Goal: Task Accomplishment & Management: Manage account settings

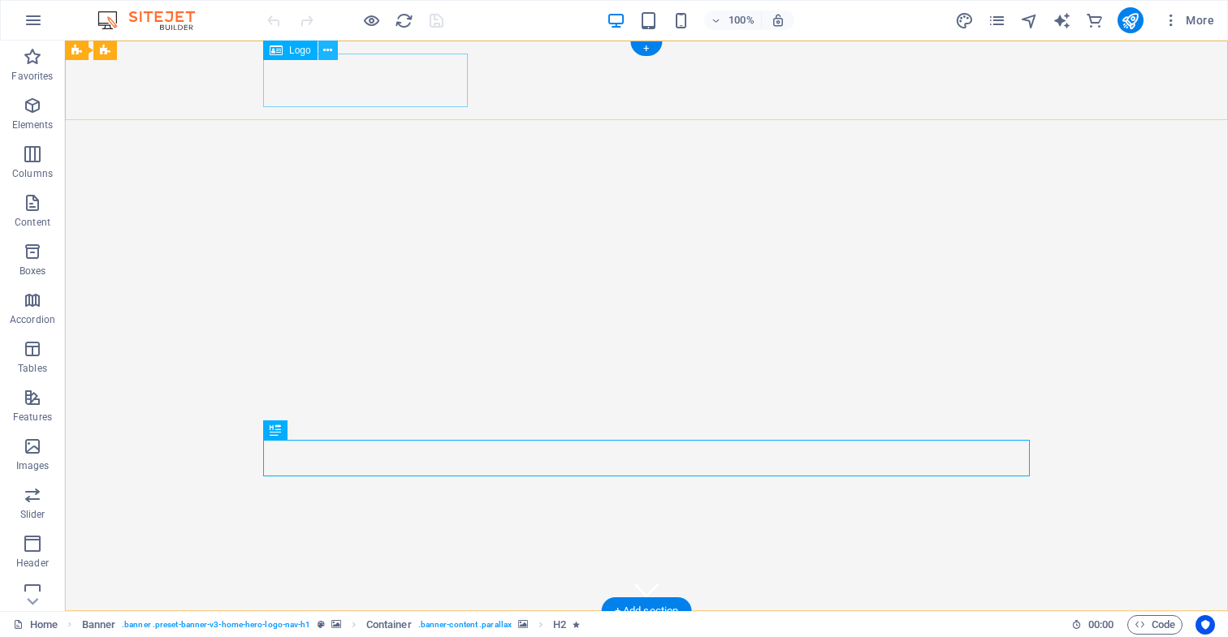
click at [328, 50] on icon at bounding box center [327, 50] width 9 height 17
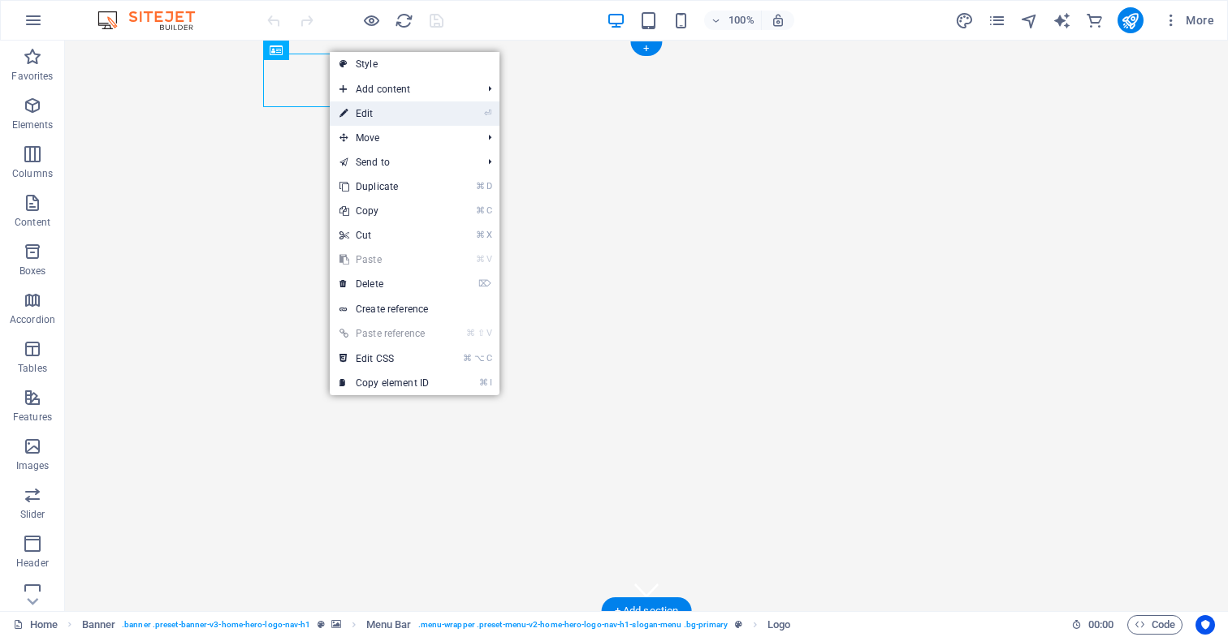
click at [380, 115] on link "⏎ Edit" at bounding box center [384, 113] width 109 height 24
select select "px"
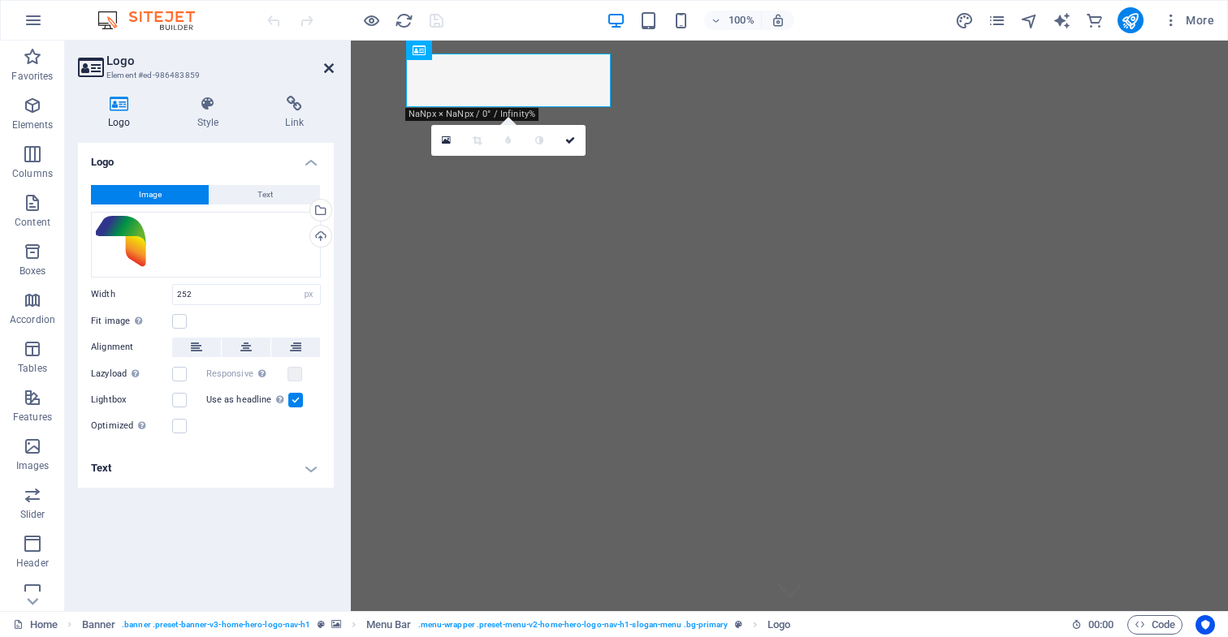
click at [329, 67] on icon at bounding box center [329, 68] width 10 height 13
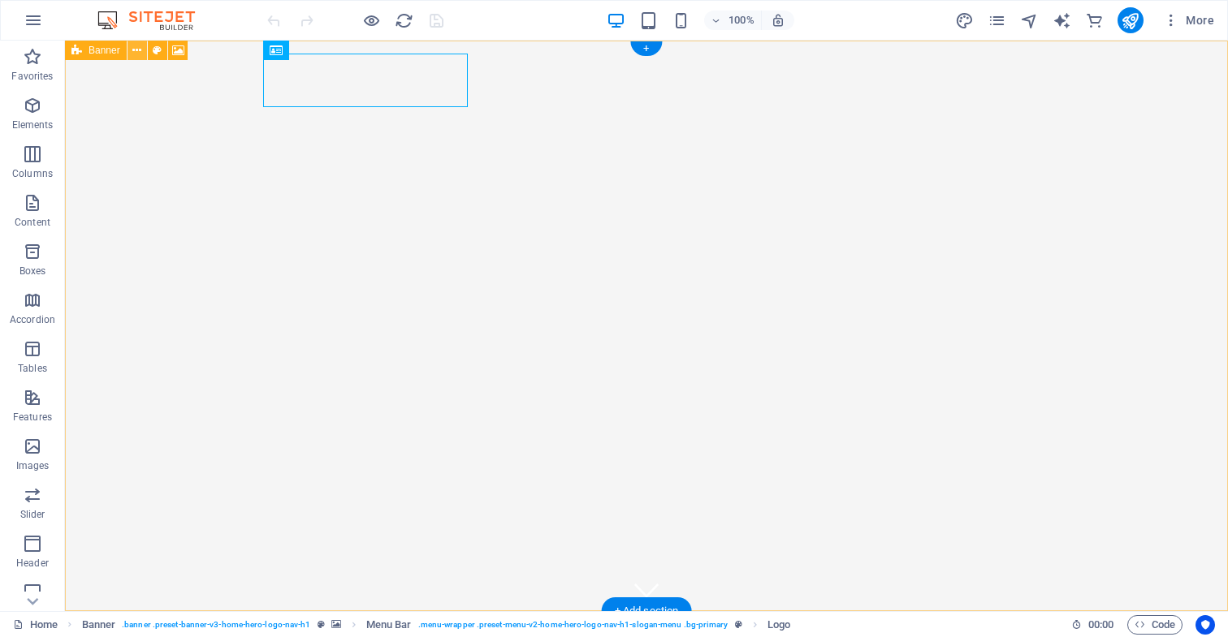
click at [136, 50] on icon at bounding box center [136, 50] width 9 height 17
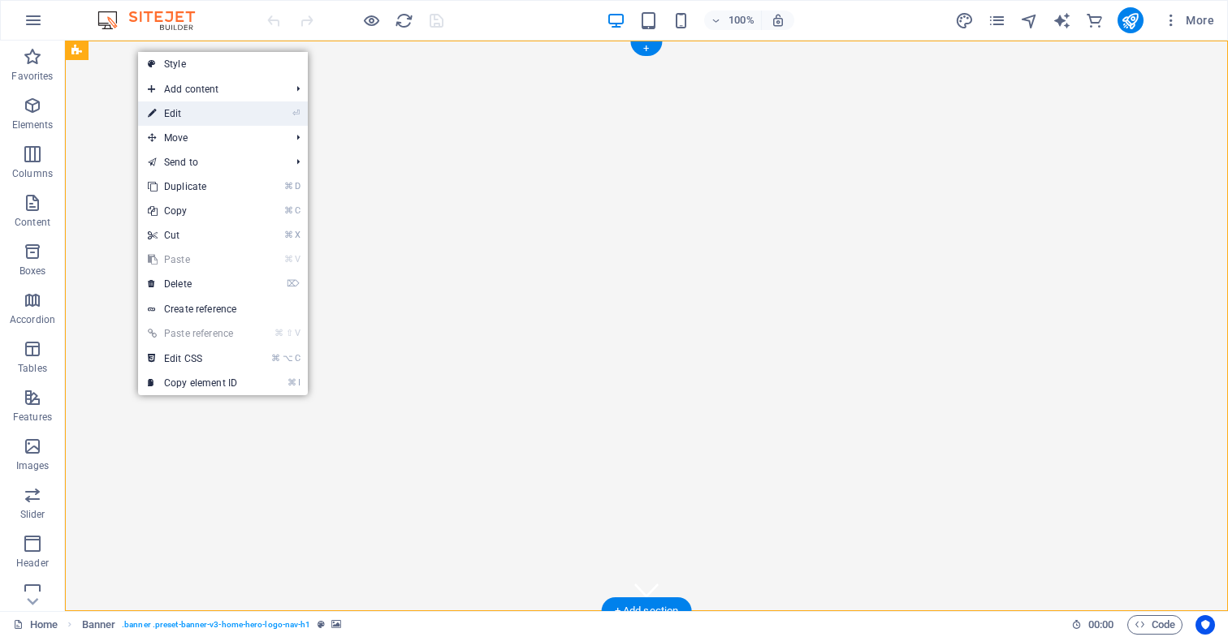
click at [182, 115] on link "⏎ Edit" at bounding box center [192, 113] width 109 height 24
select select "vh"
select select "header"
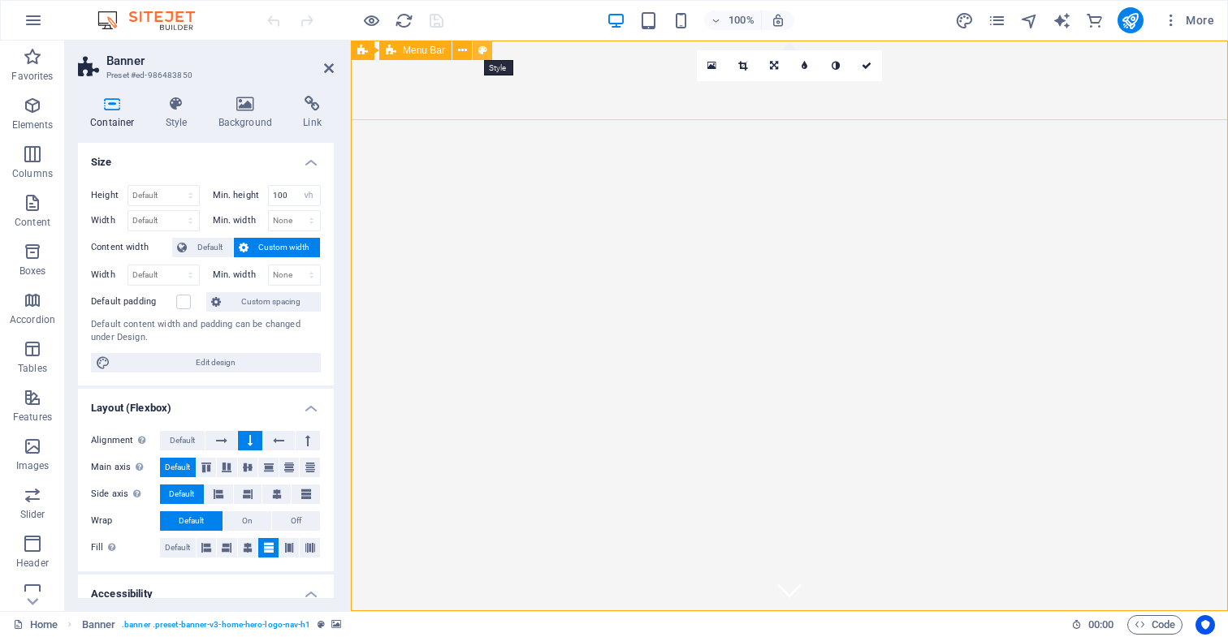
click at [481, 50] on icon at bounding box center [482, 50] width 9 height 17
select select "rem"
select select "preset-menu-v2-home-hero-logo-nav-h1-slogan-menu"
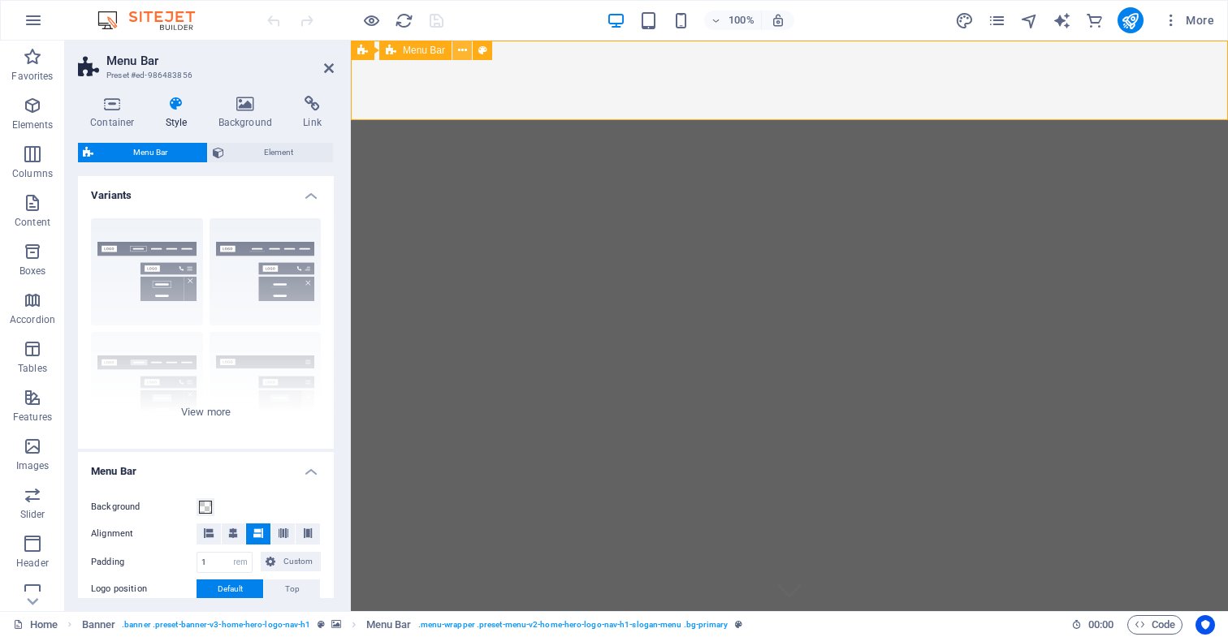
click at [460, 50] on icon at bounding box center [462, 50] width 9 height 17
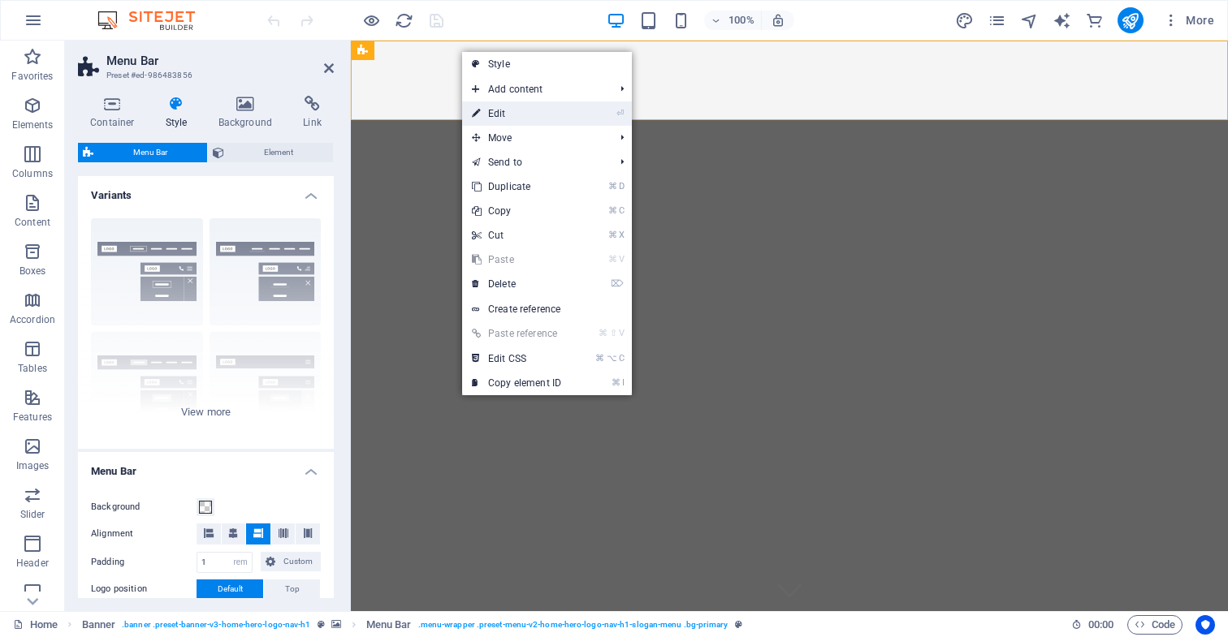
click at [493, 114] on link "⏎ Edit" at bounding box center [516, 113] width 109 height 24
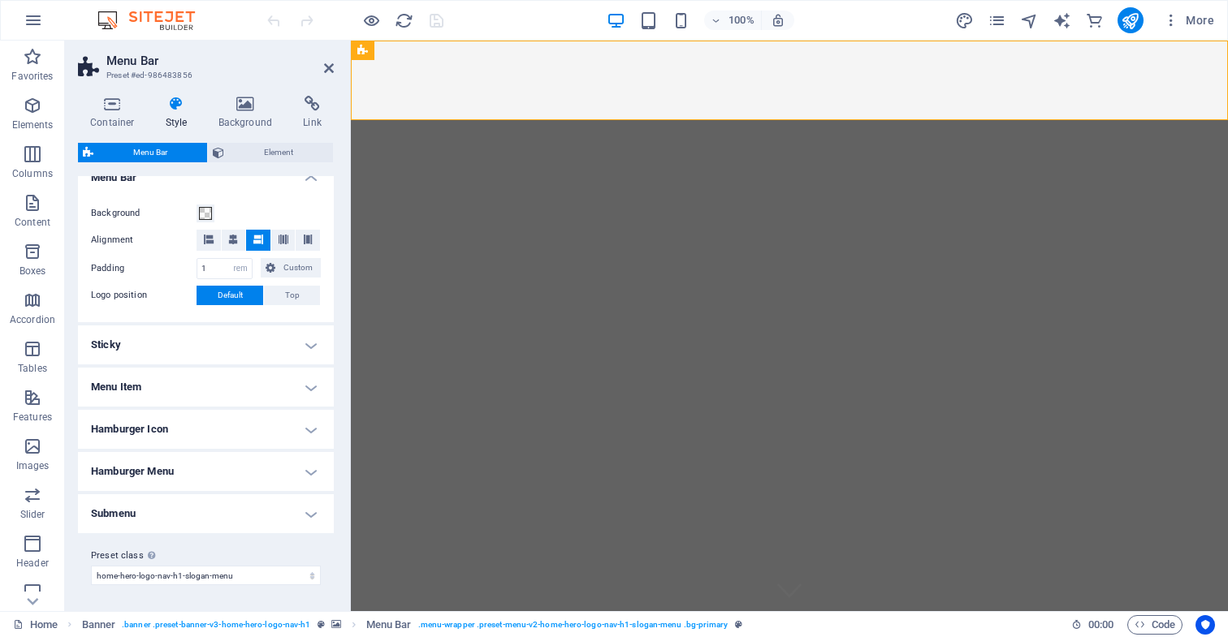
scroll to position [293, 0]
click at [308, 388] on h4 "Menu Item" at bounding box center [206, 388] width 256 height 39
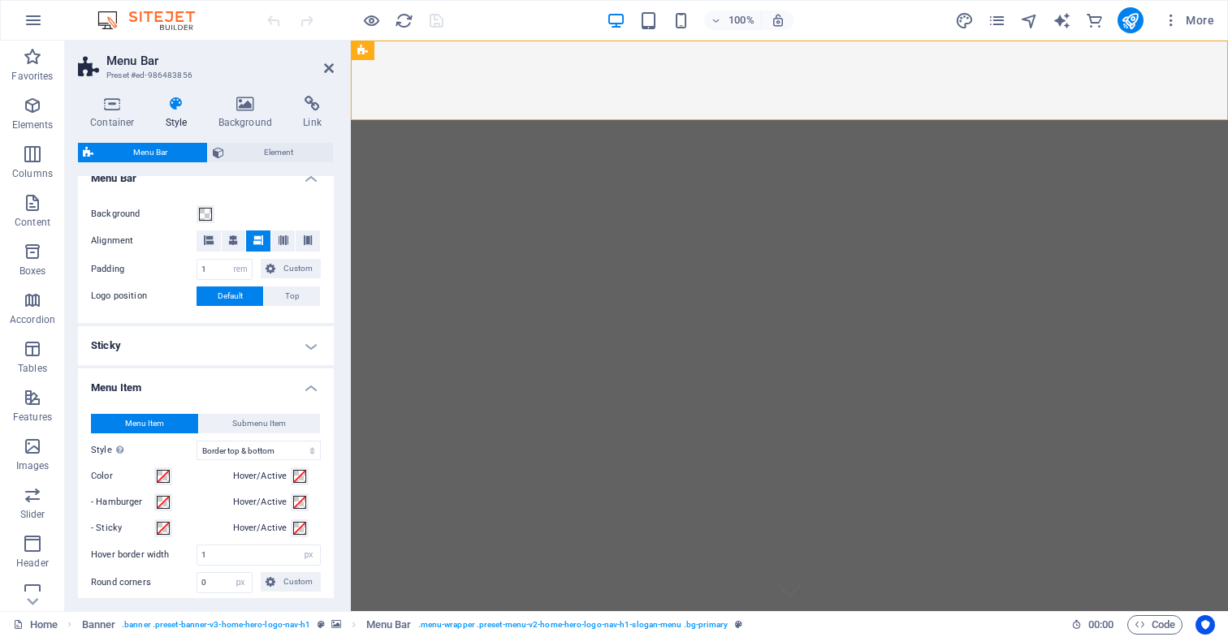
click at [308, 388] on h4 "Menu Item" at bounding box center [206, 383] width 256 height 29
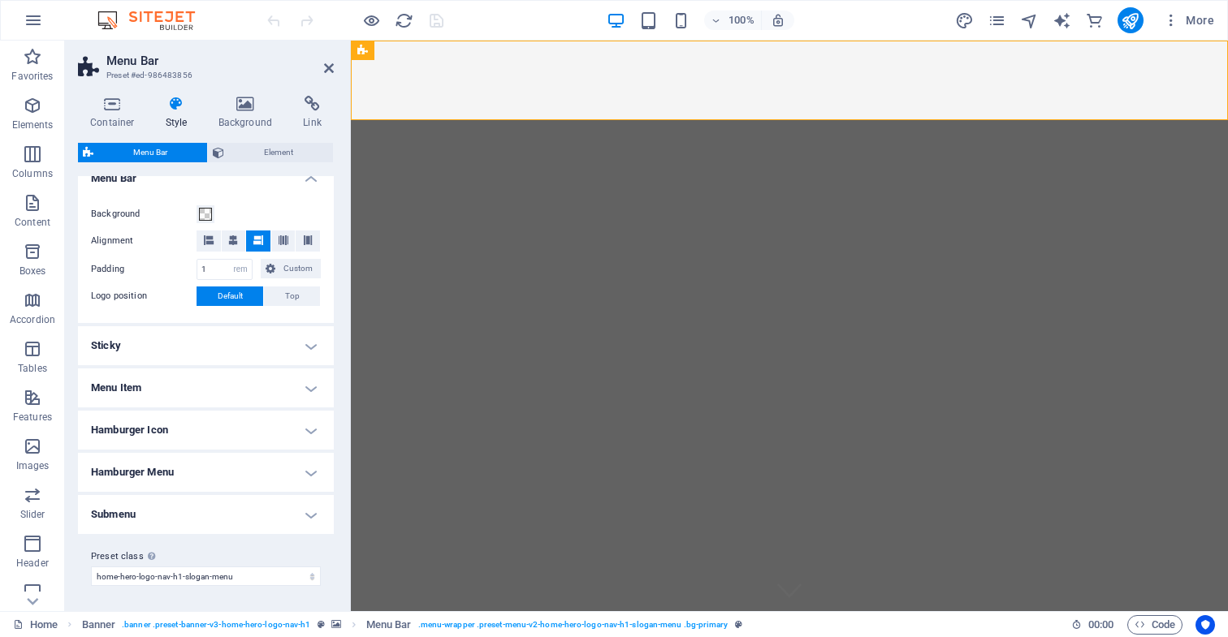
click at [304, 429] on h4 "Hamburger Icon" at bounding box center [206, 430] width 256 height 39
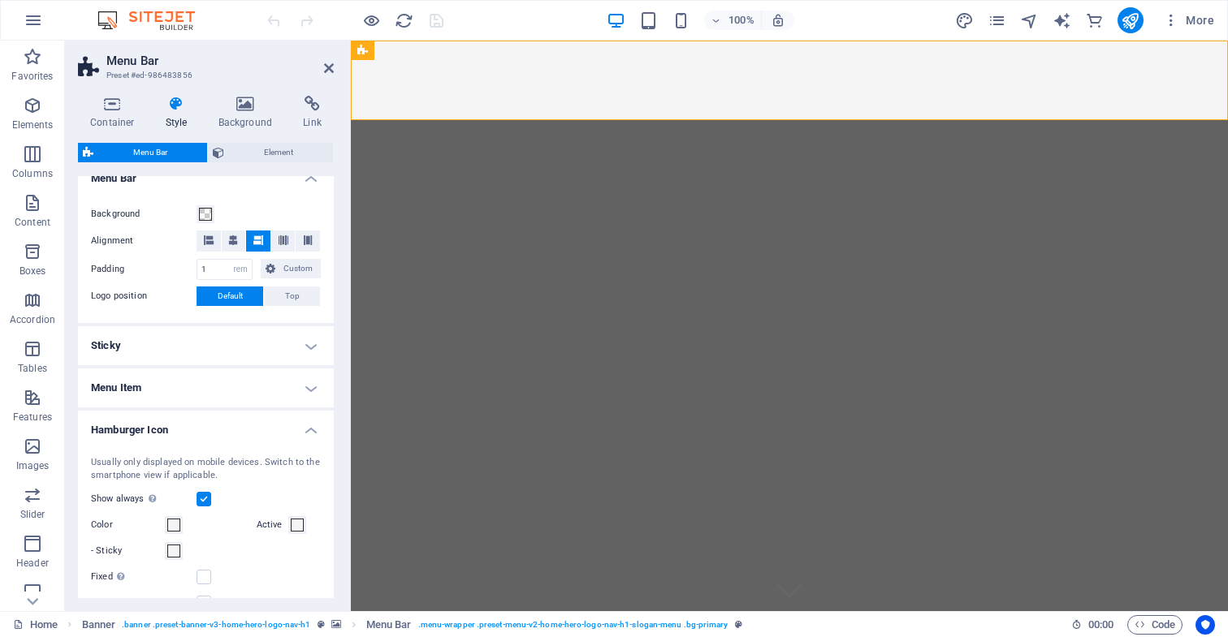
click at [304, 429] on h4 "Hamburger Icon" at bounding box center [206, 425] width 256 height 29
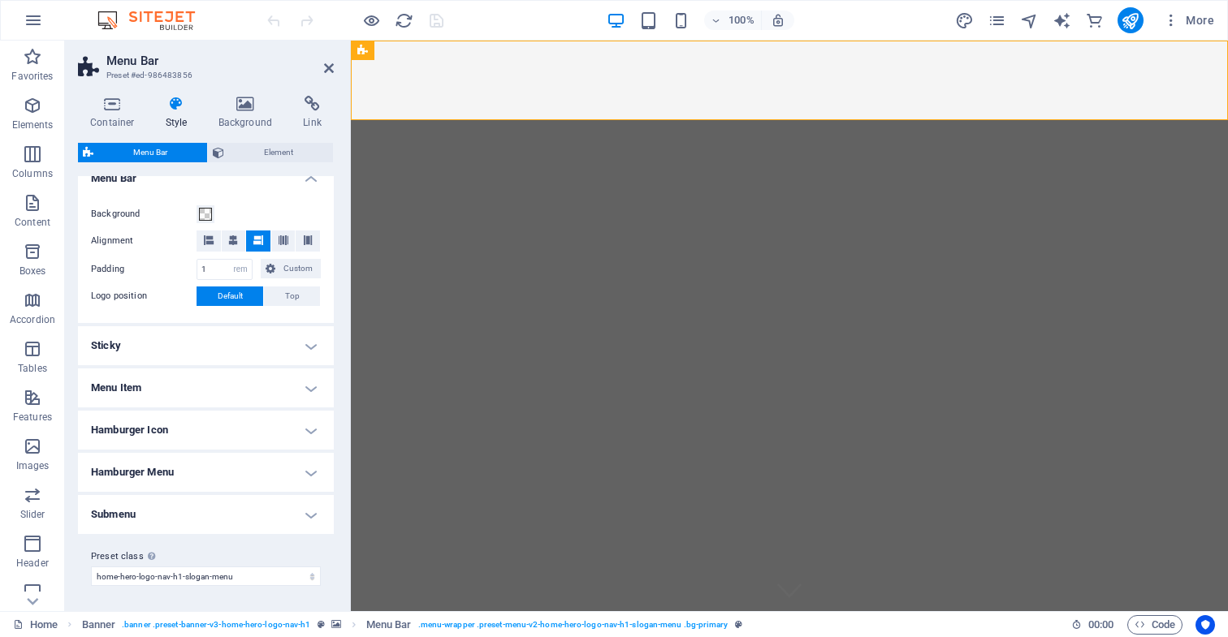
click at [308, 474] on h4 "Hamburger Menu" at bounding box center [206, 472] width 256 height 39
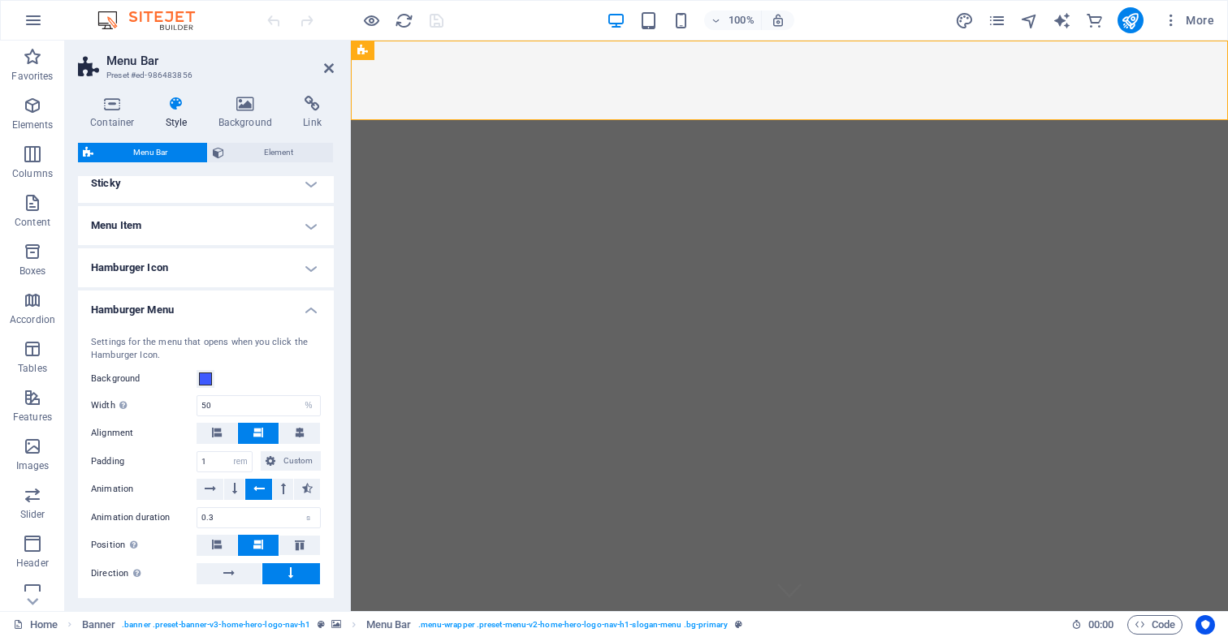
scroll to position [457, 0]
click at [205, 377] on span at bounding box center [205, 377] width 13 height 13
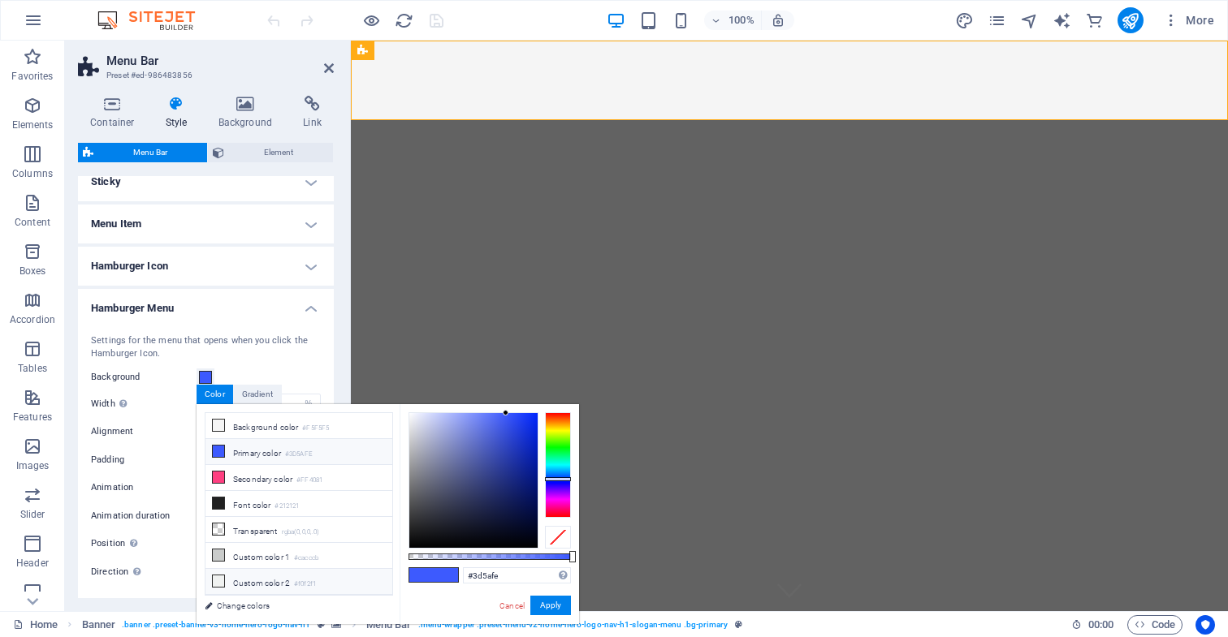
click at [251, 582] on li "Custom color 2 #f0f2f1" at bounding box center [298, 582] width 187 height 26
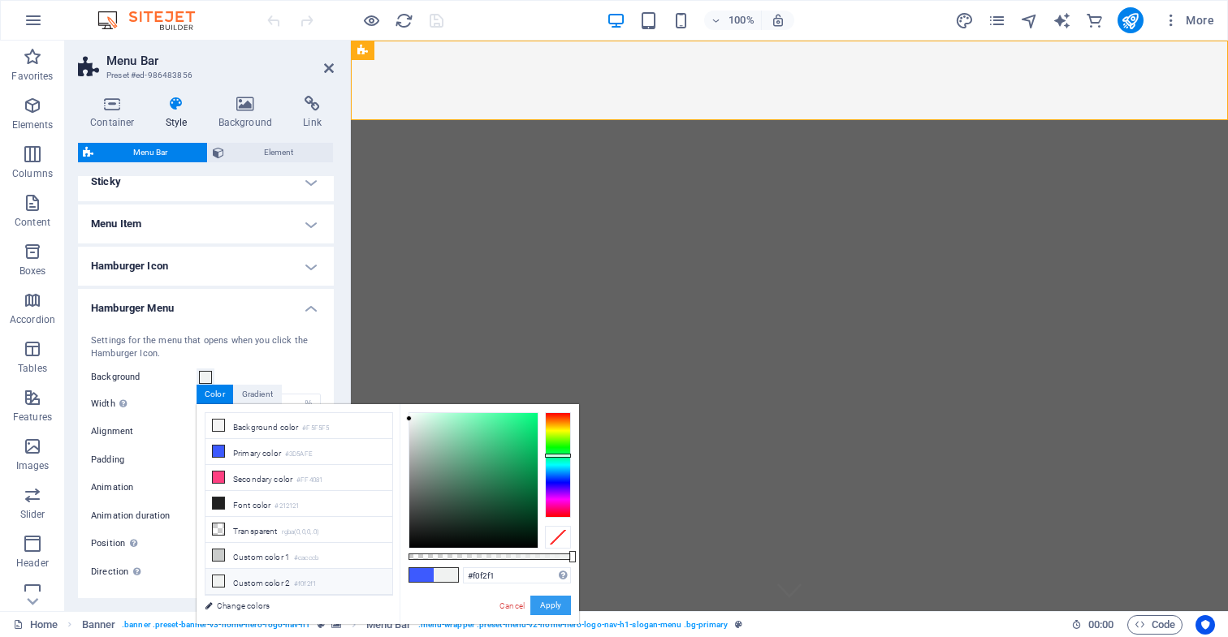
click at [551, 605] on button "Apply" at bounding box center [550, 605] width 41 height 19
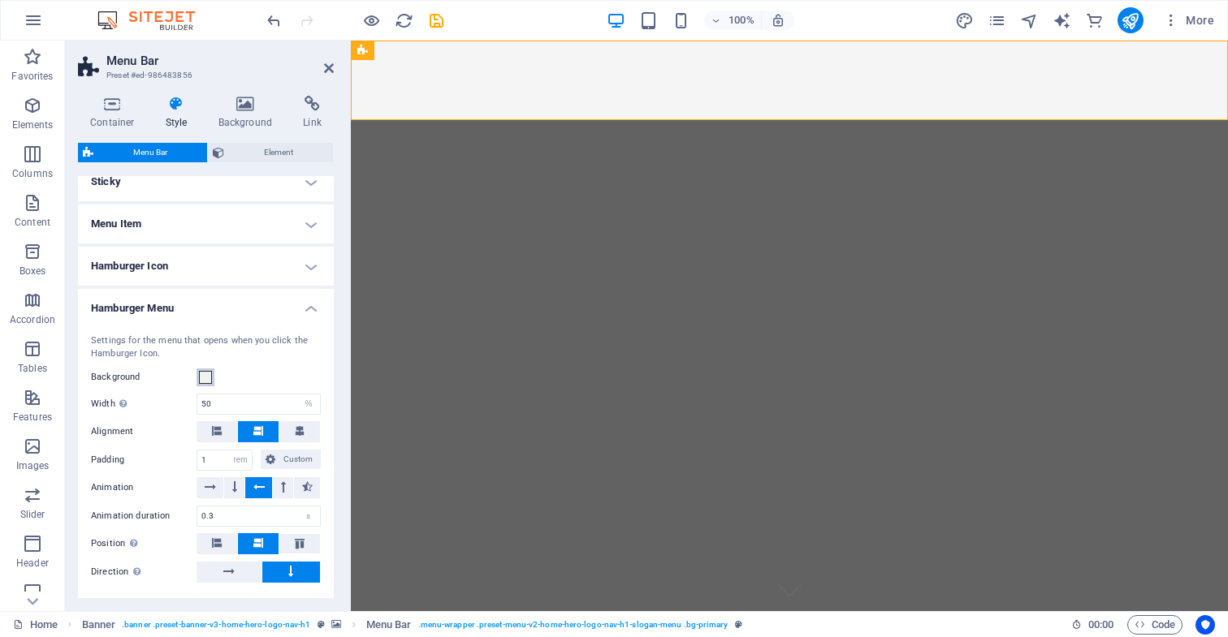
click at [206, 378] on span at bounding box center [205, 377] width 13 height 13
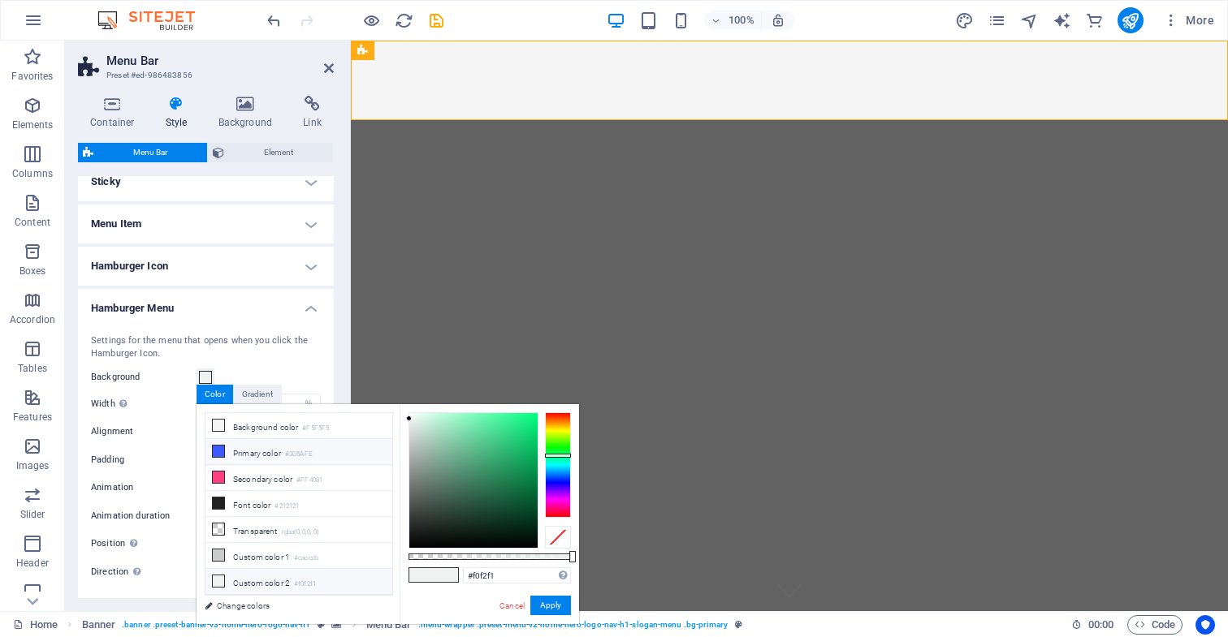
click at [245, 456] on li "Primary color #3D5AFE" at bounding box center [298, 452] width 187 height 26
type input "#3d5afe"
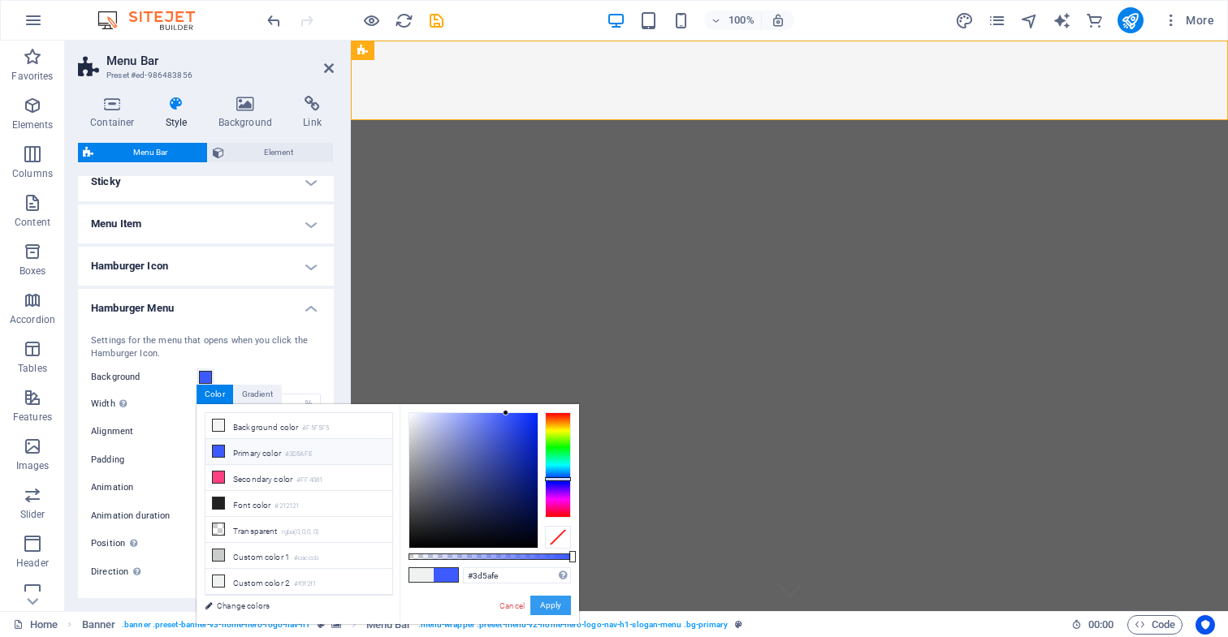
click at [555, 602] on button "Apply" at bounding box center [550, 605] width 41 height 19
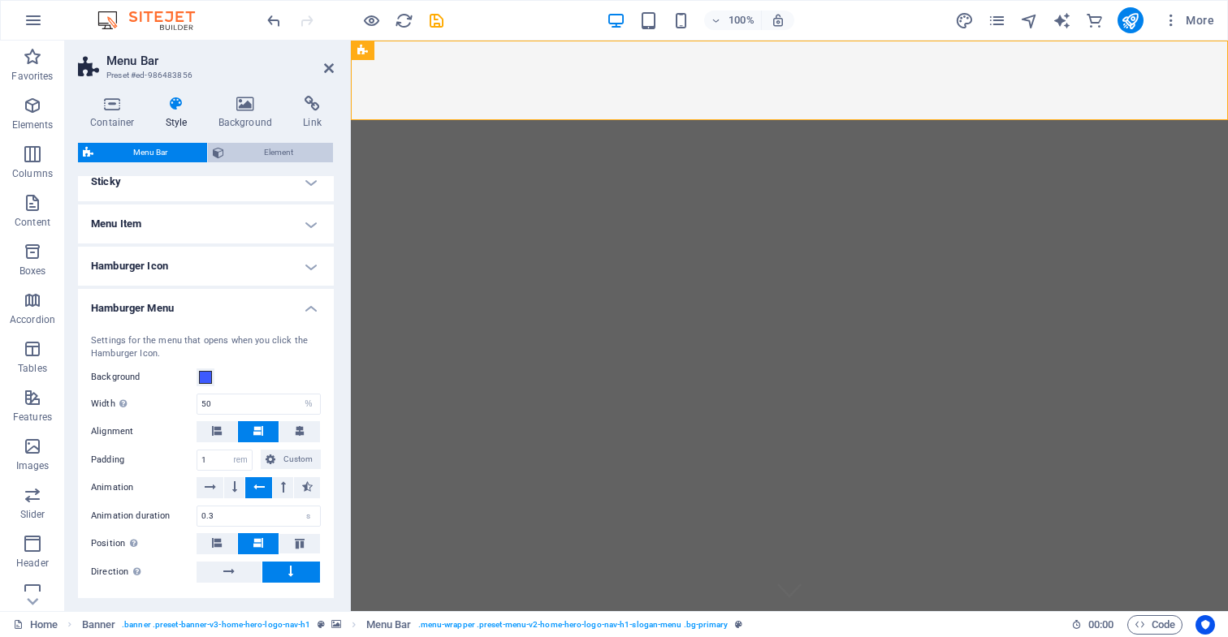
click at [286, 152] on span "Element" at bounding box center [278, 152] width 99 height 19
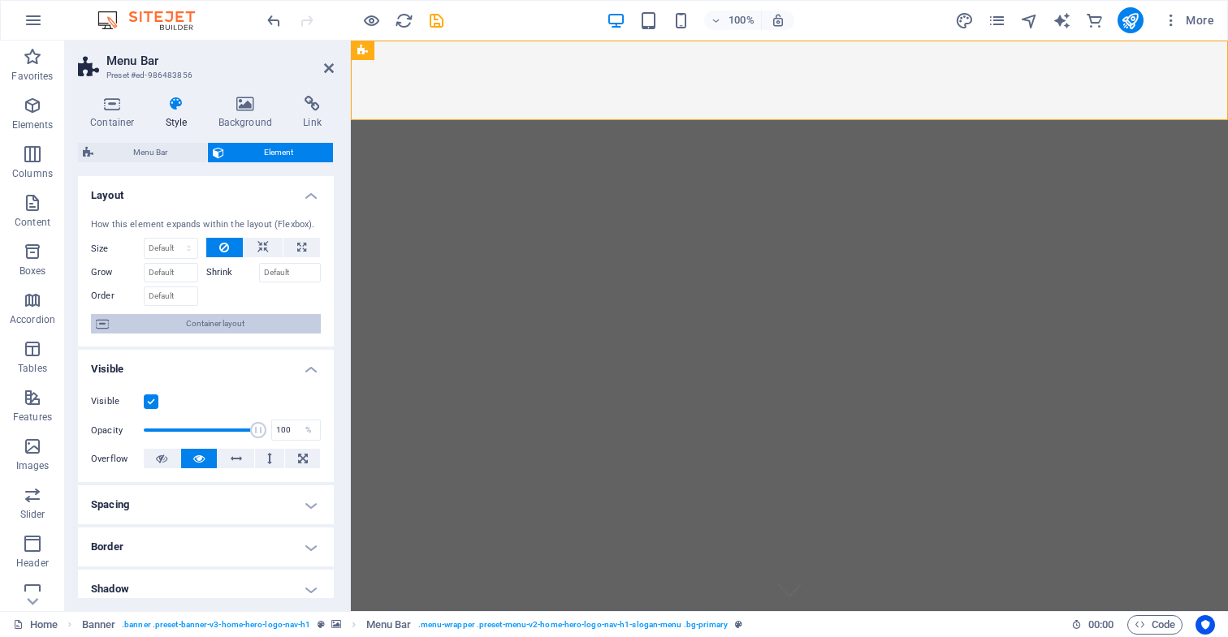
scroll to position [0, 0]
click at [112, 107] on icon at bounding box center [112, 104] width 69 height 16
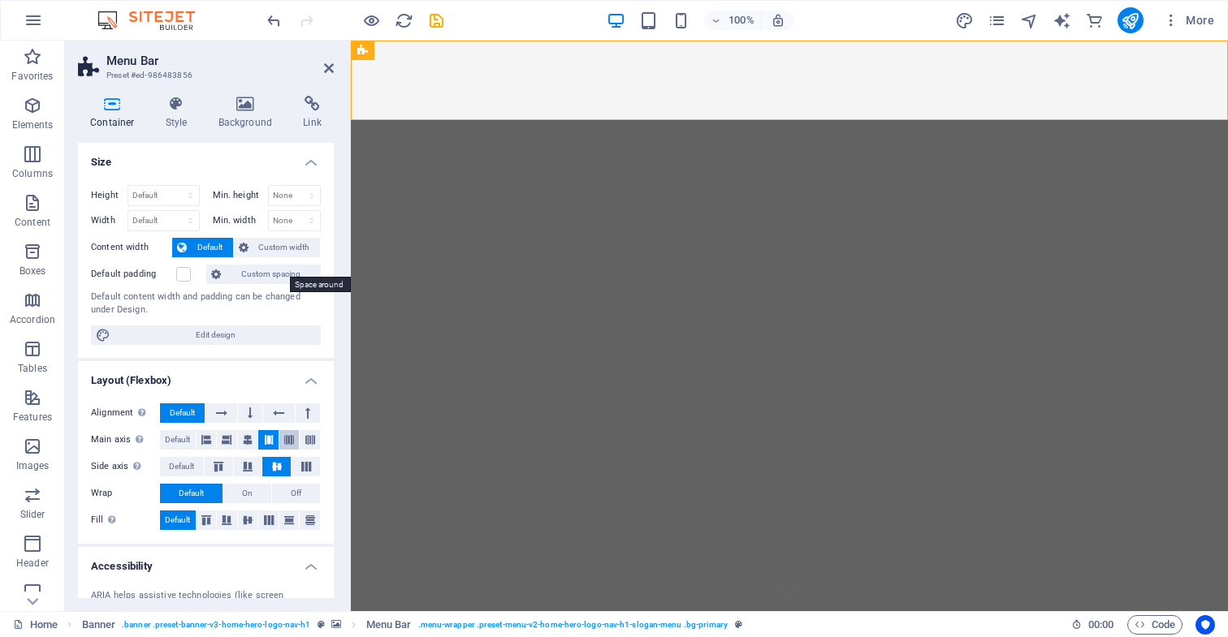
scroll to position [1, 0]
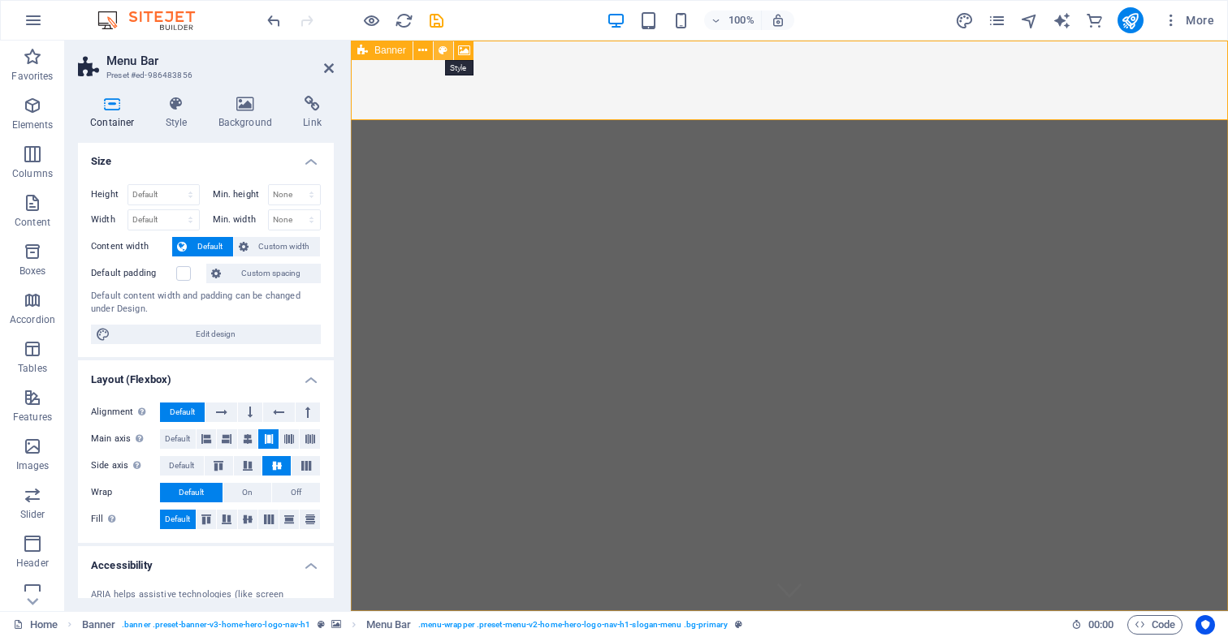
click at [444, 50] on icon at bounding box center [442, 50] width 9 height 17
select select "preset-banner-v3-home-hero-logo-nav-h1"
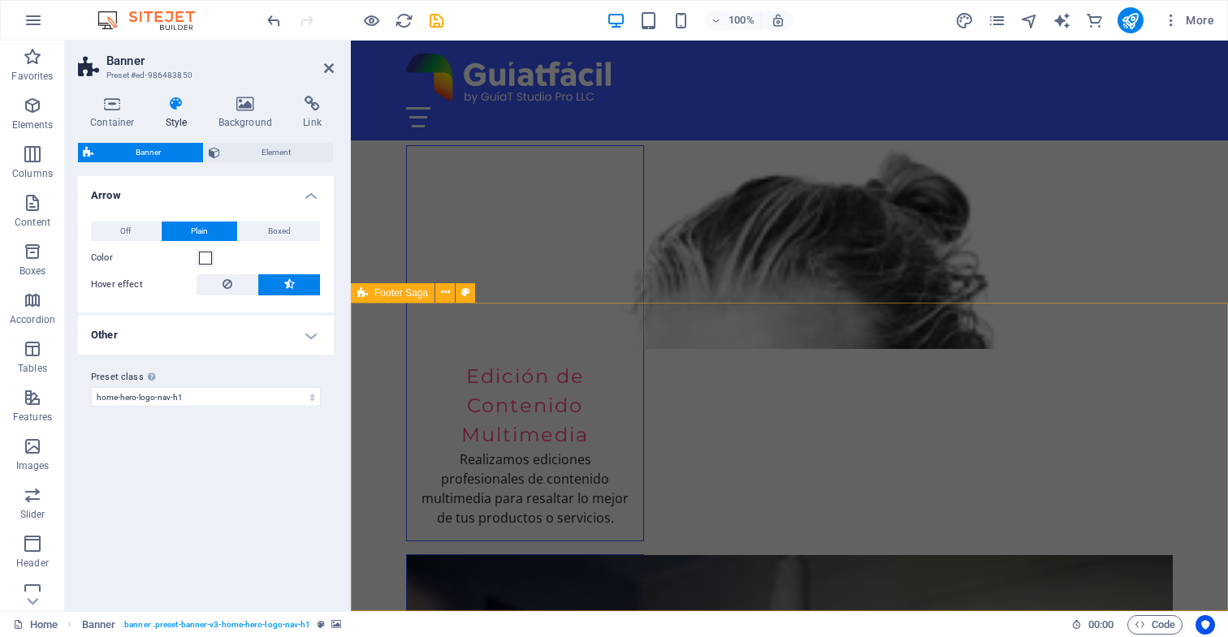
scroll to position [3236, 0]
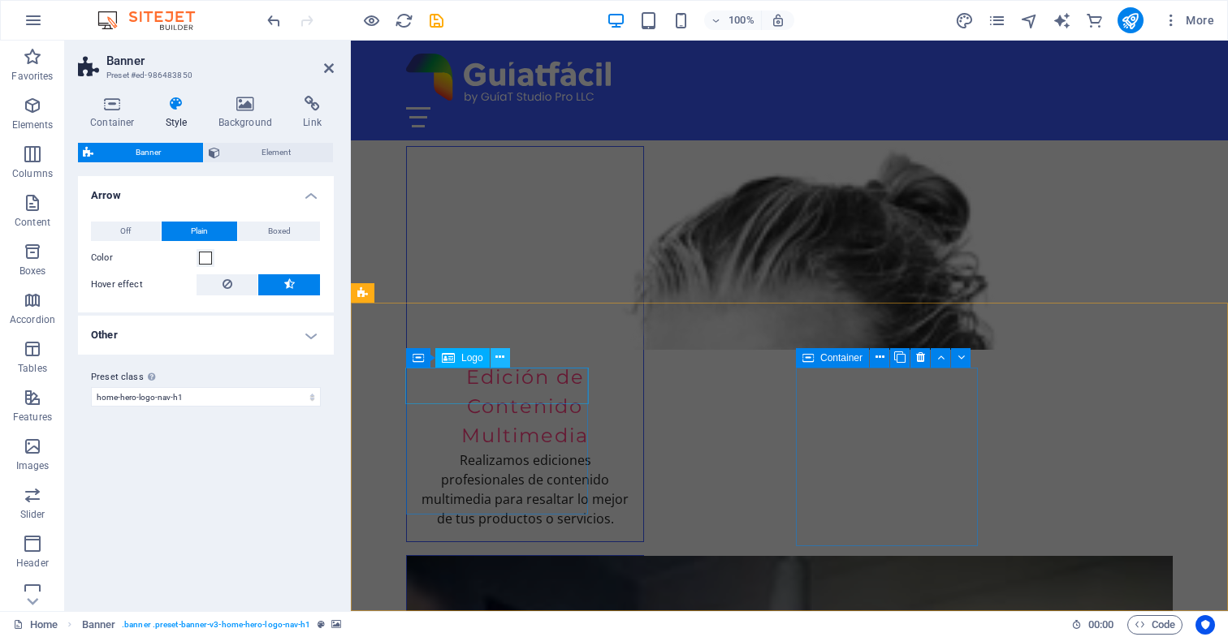
click at [501, 358] on icon at bounding box center [499, 357] width 9 height 17
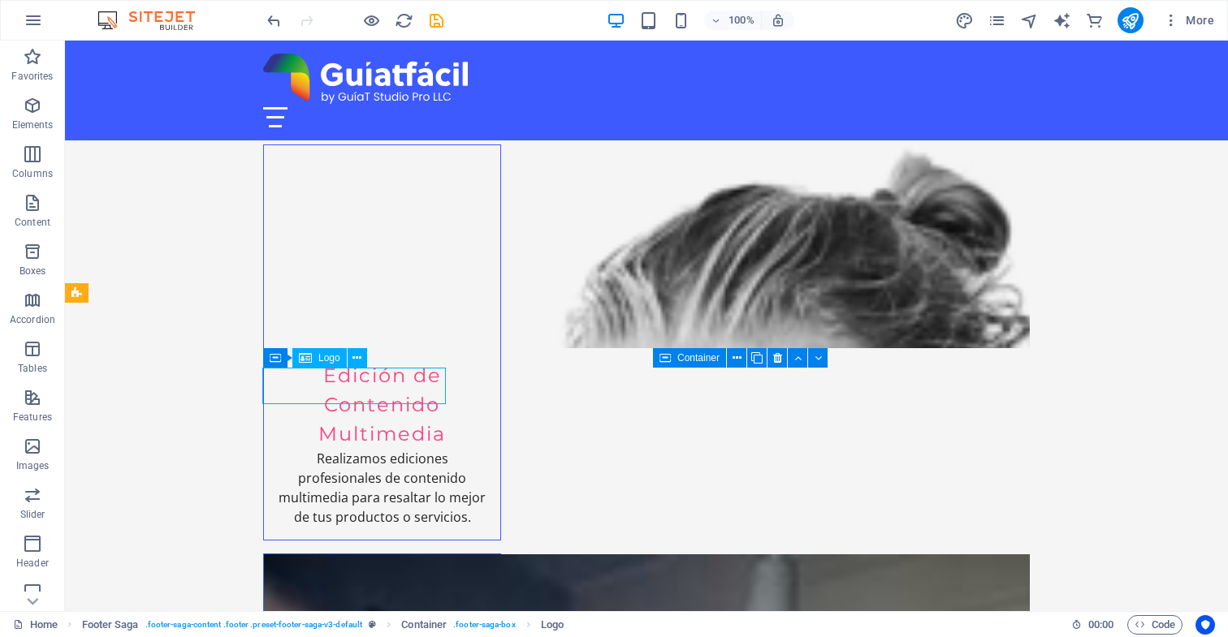
scroll to position [3235, 0]
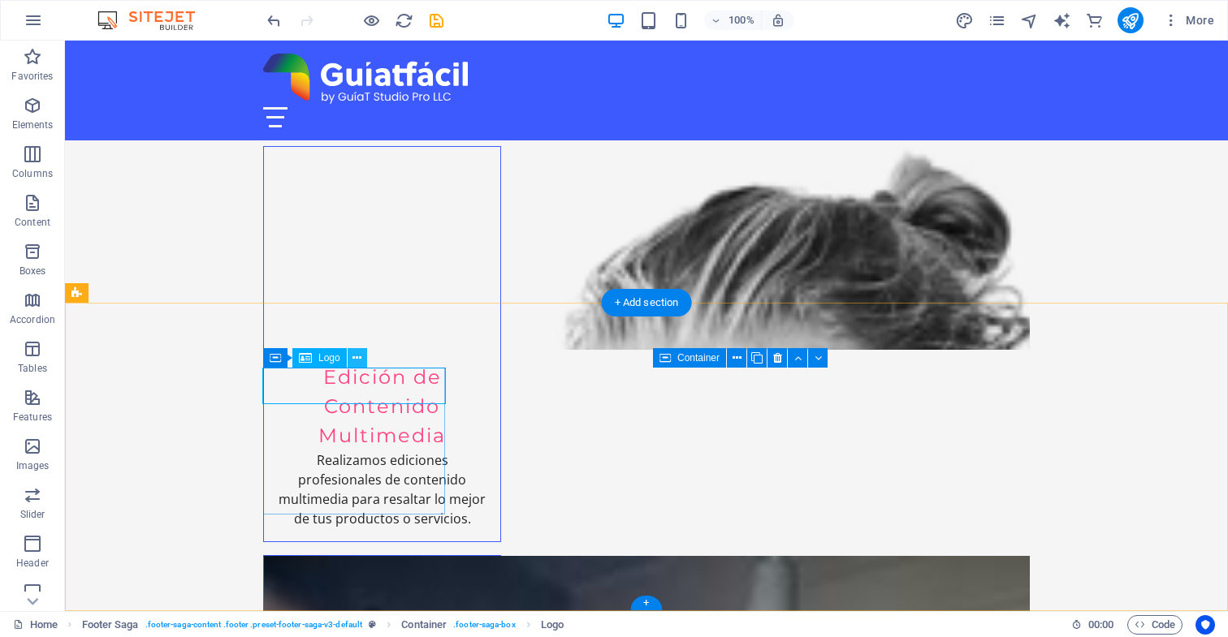
click at [358, 358] on icon at bounding box center [356, 358] width 9 height 17
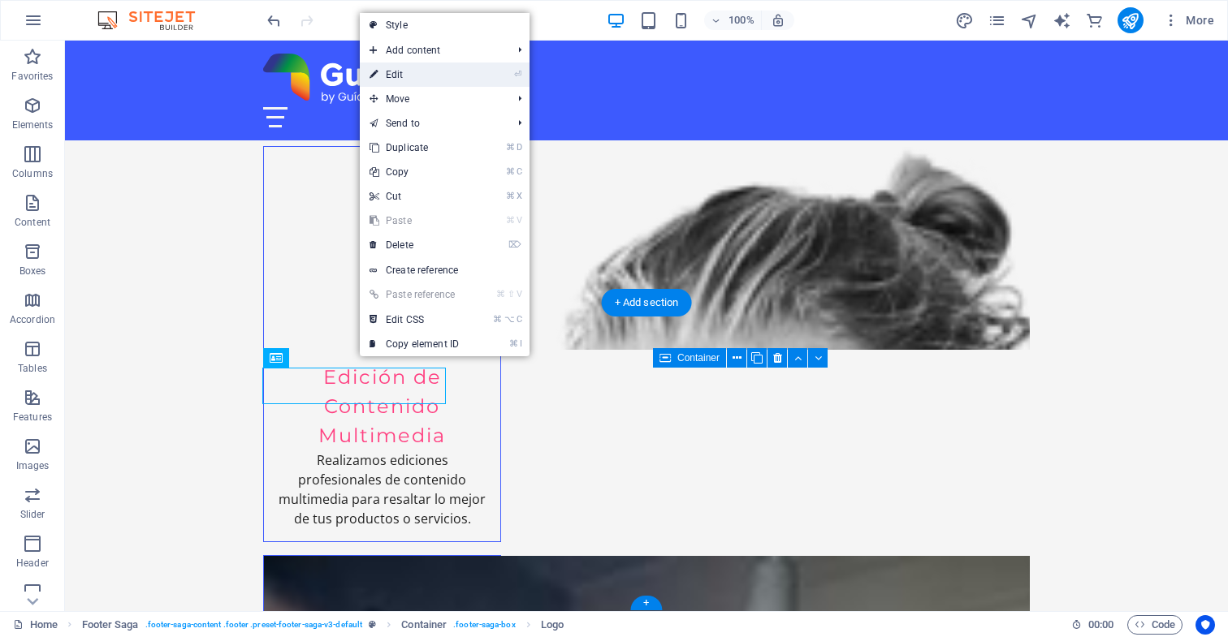
click at [434, 77] on link "⏎ Edit" at bounding box center [414, 75] width 109 height 24
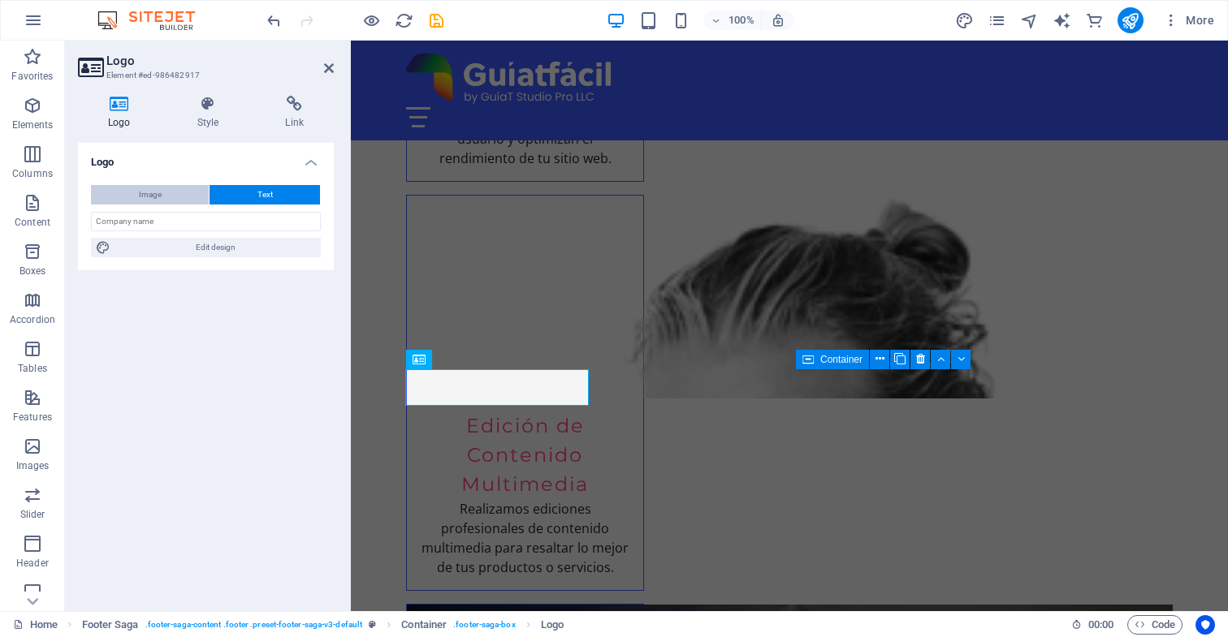
click at [170, 195] on button "Image" at bounding box center [150, 194] width 118 height 19
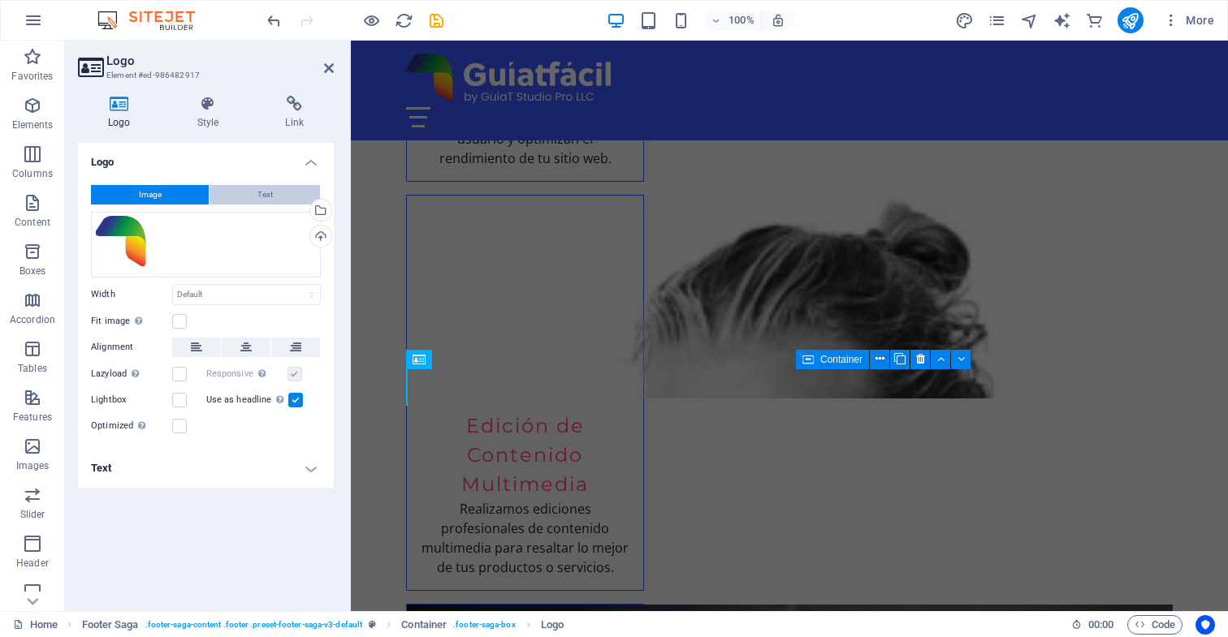
click at [274, 193] on button "Text" at bounding box center [264, 194] width 110 height 19
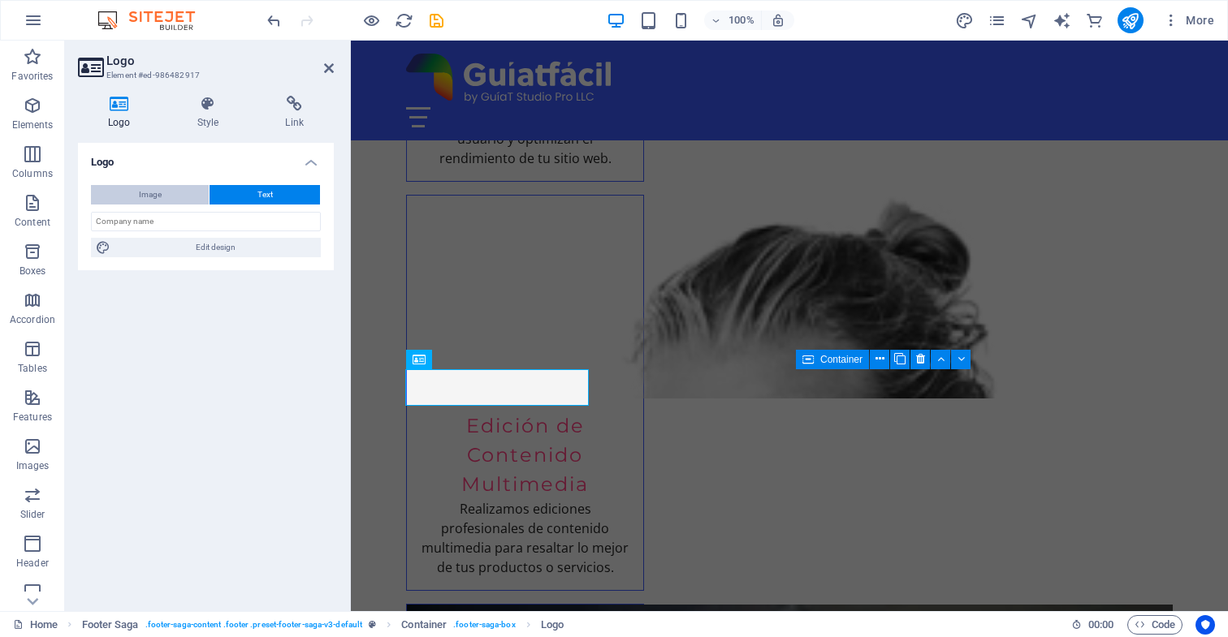
click at [172, 192] on button "Image" at bounding box center [150, 194] width 118 height 19
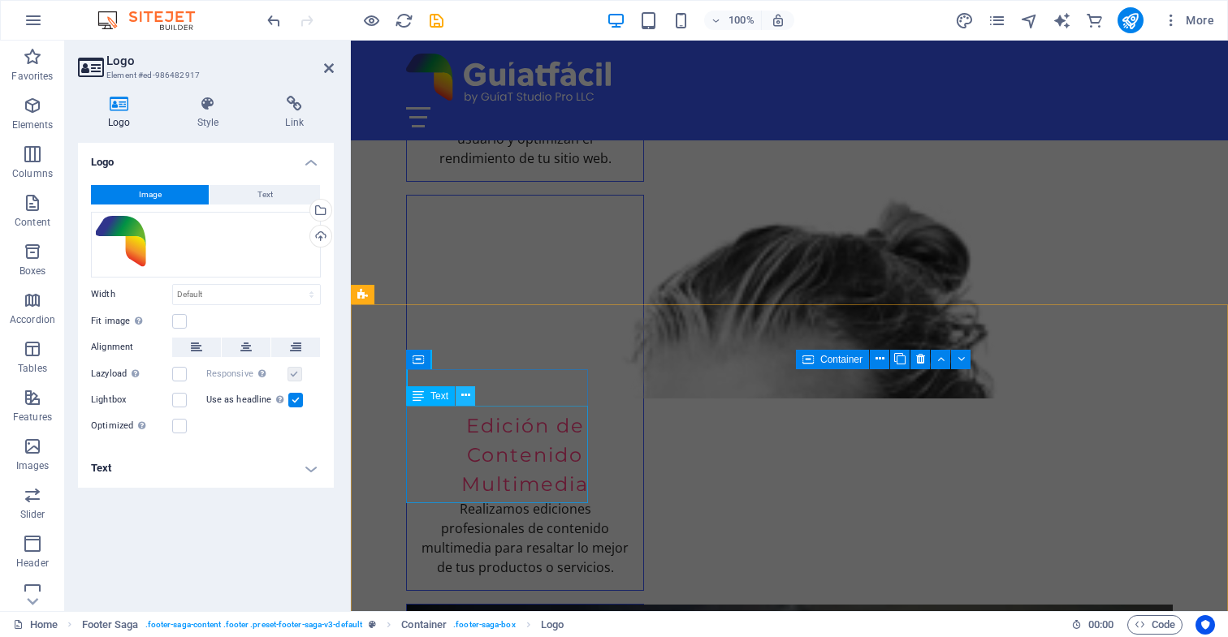
click at [467, 395] on icon at bounding box center [465, 395] width 9 height 17
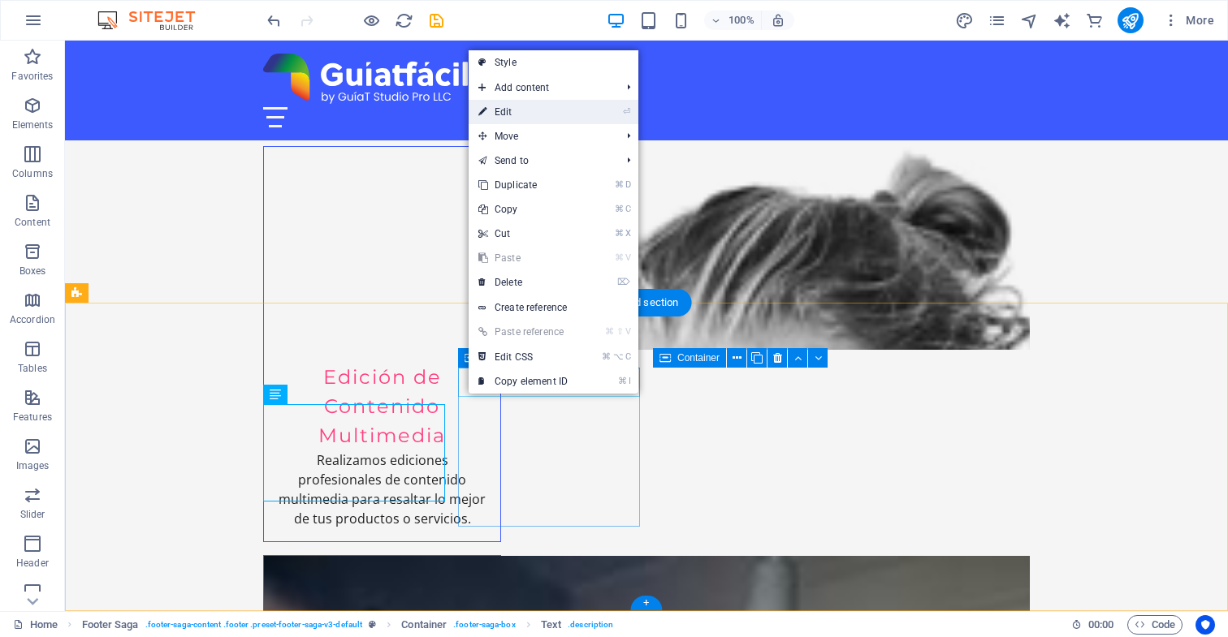
drag, startPoint x: 526, startPoint y: 109, endPoint x: 175, endPoint y: 68, distance: 353.1
click at [526, 109] on link "⏎ Edit" at bounding box center [522, 112] width 109 height 24
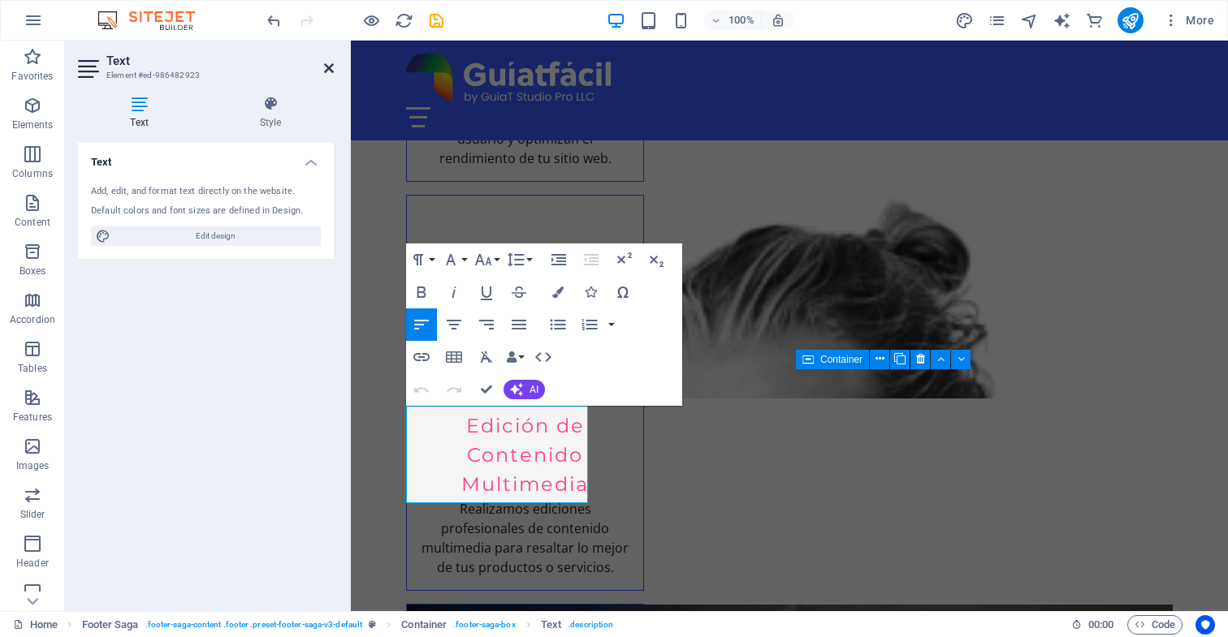
click at [328, 68] on icon at bounding box center [329, 68] width 10 height 13
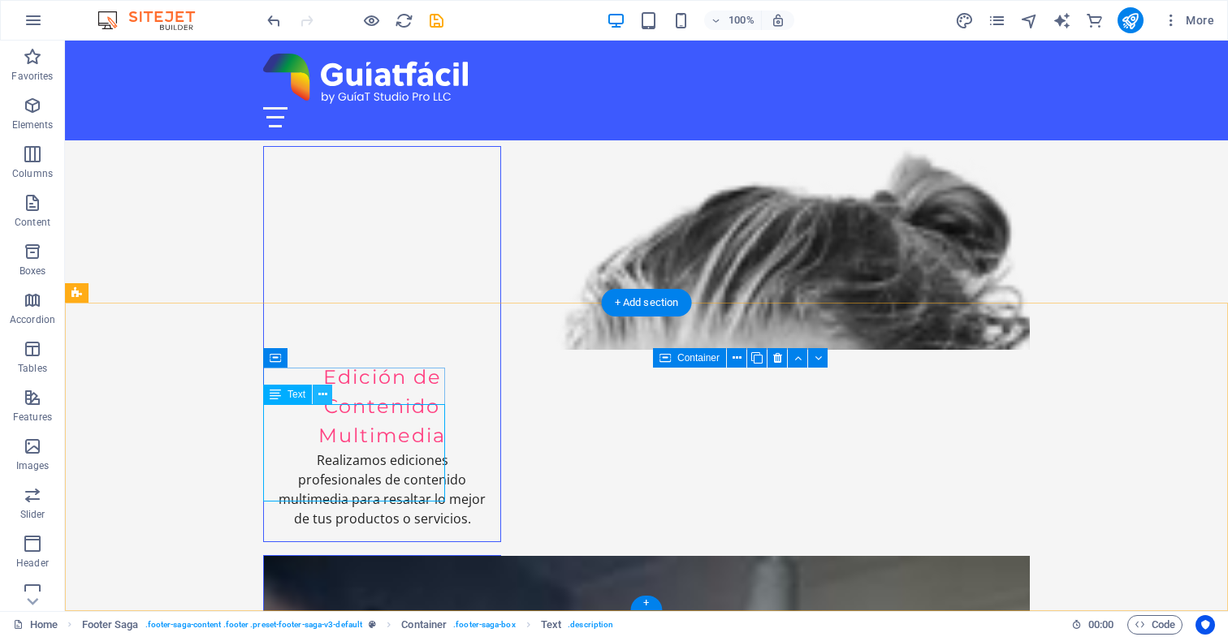
click at [321, 395] on icon at bounding box center [322, 394] width 9 height 17
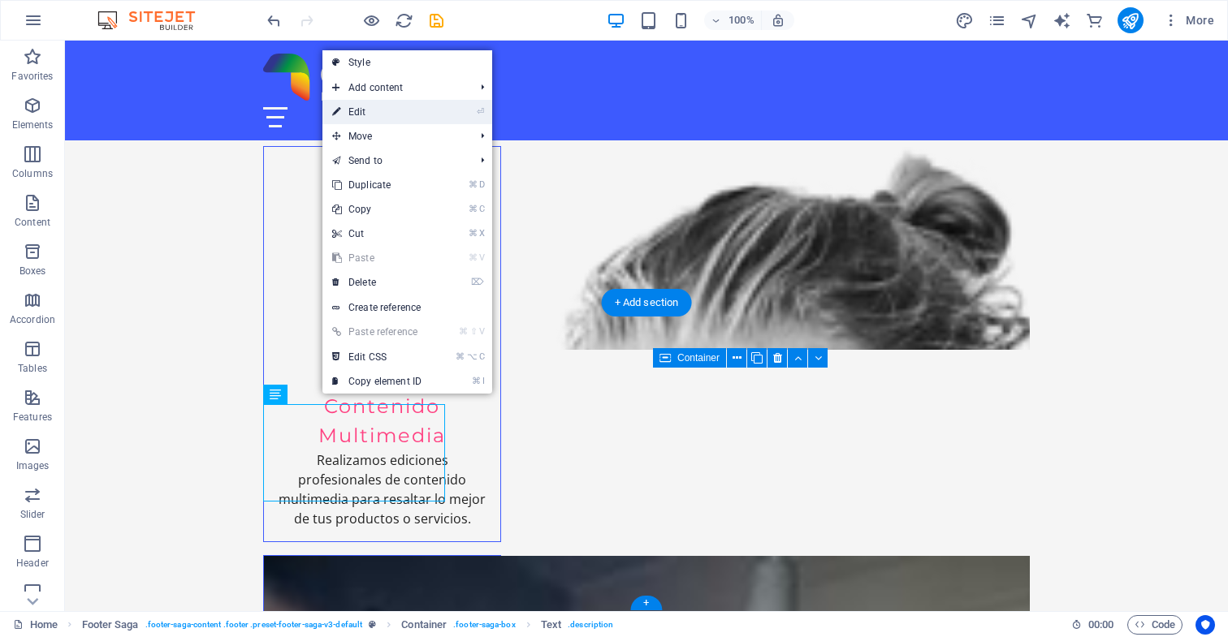
click at [361, 111] on link "⏎ Edit" at bounding box center [376, 112] width 109 height 24
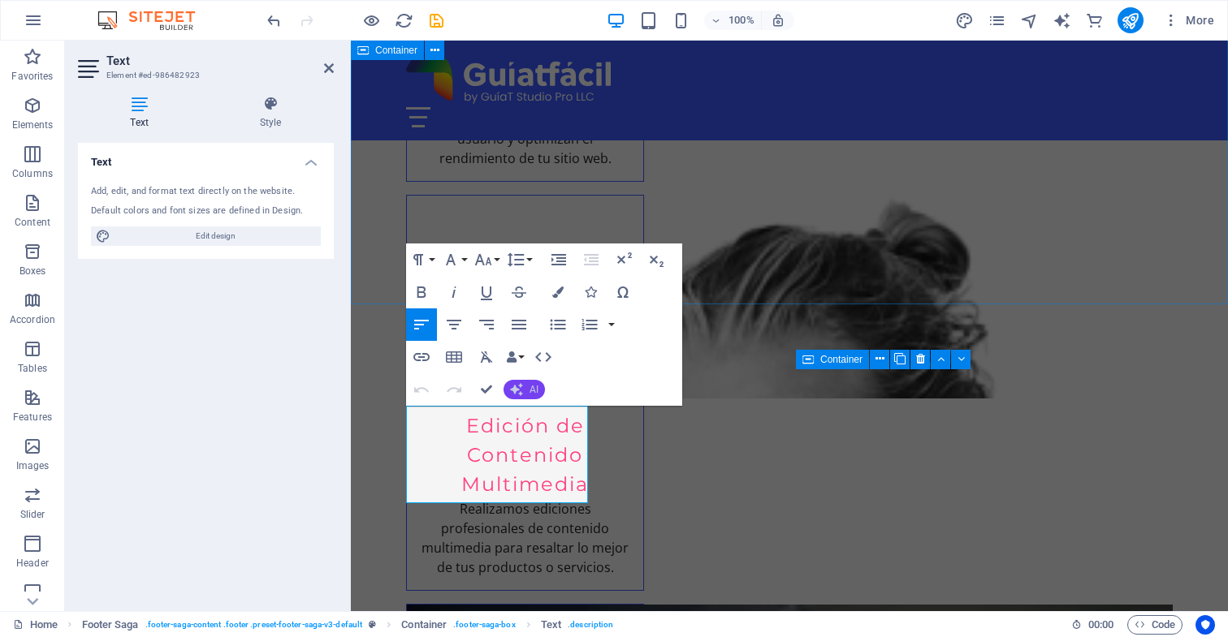
click at [525, 389] on button "AI" at bounding box center [523, 389] width 41 height 19
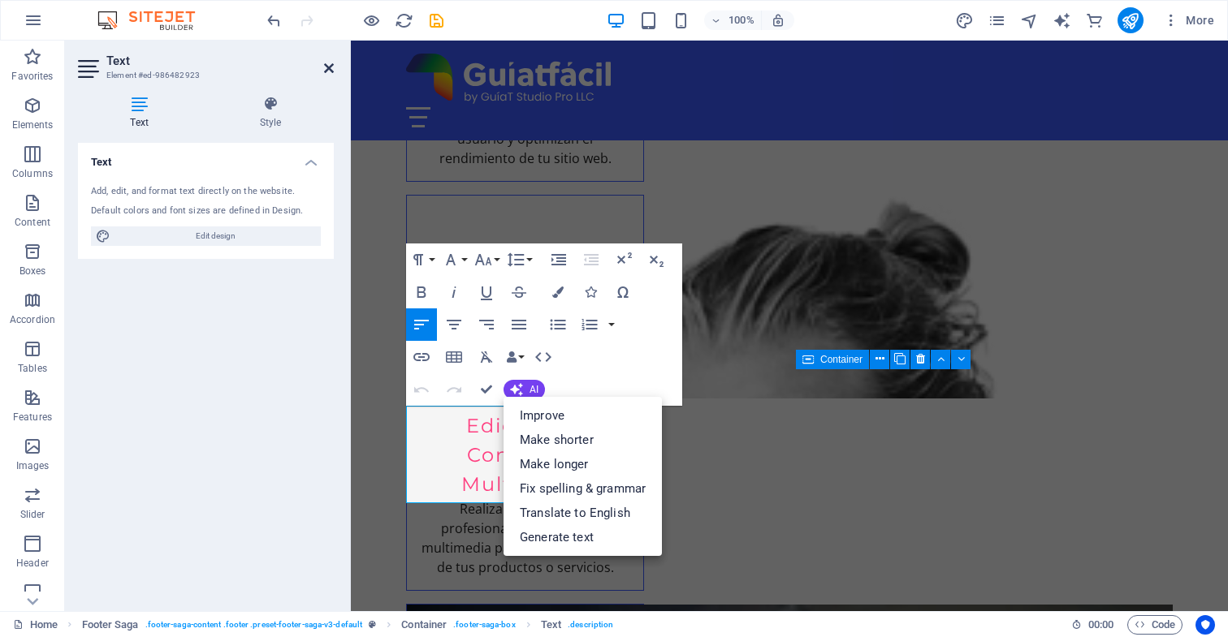
click at [328, 71] on icon at bounding box center [329, 68] width 10 height 13
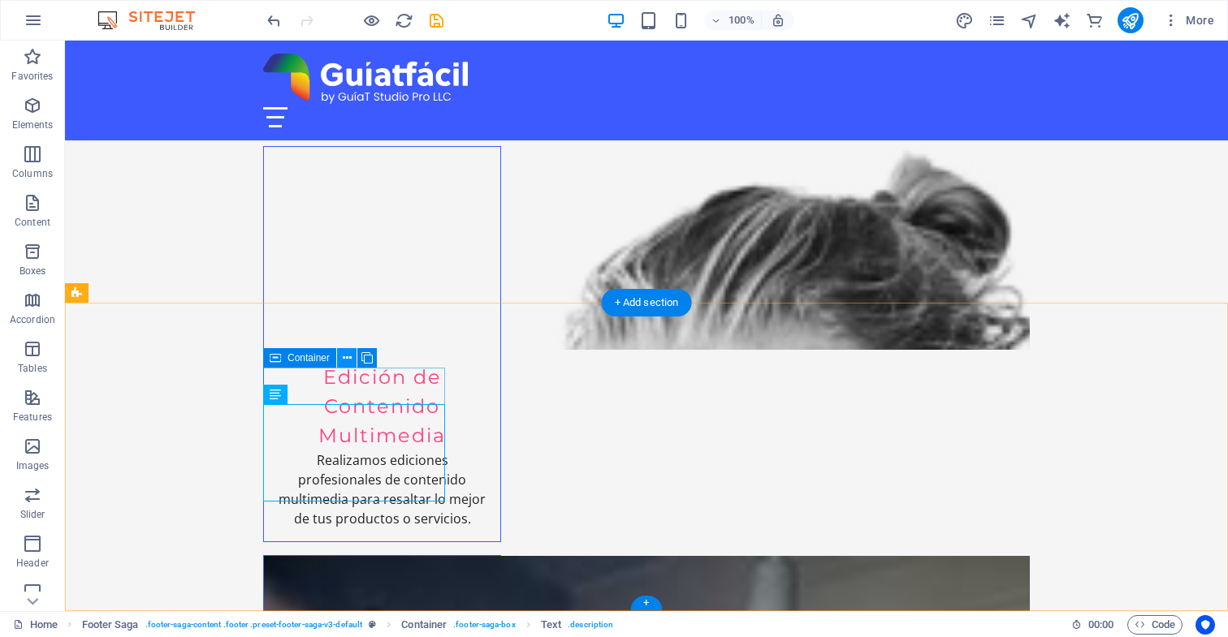
click at [346, 359] on icon at bounding box center [347, 358] width 9 height 17
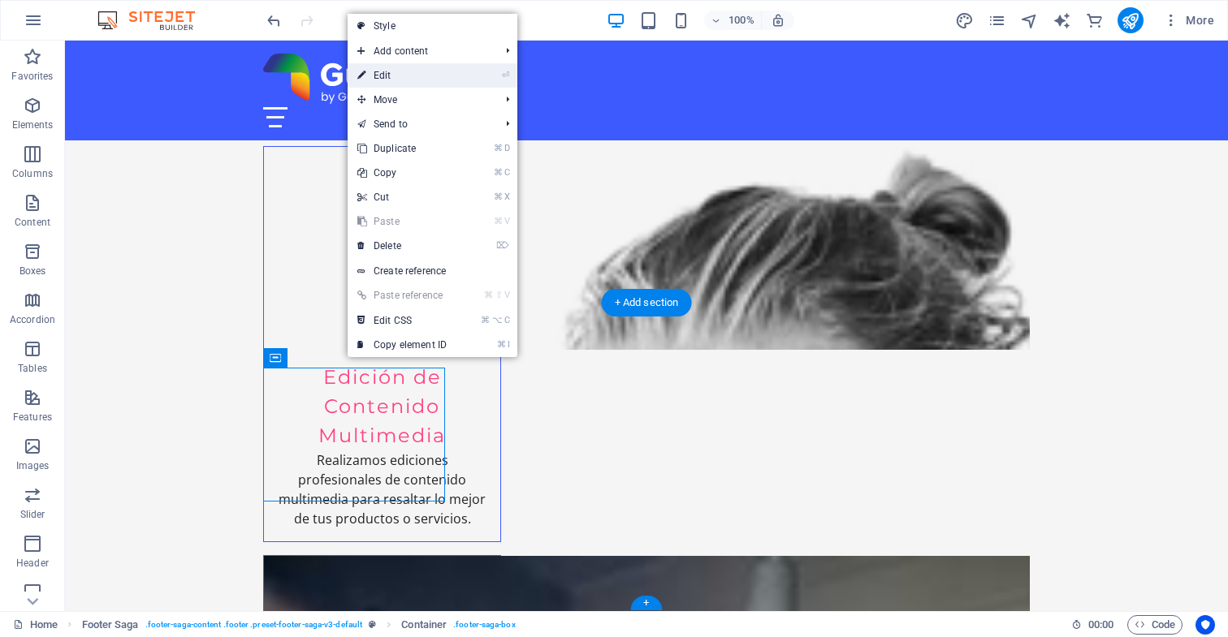
click at [421, 76] on link "⏎ Edit" at bounding box center [402, 75] width 109 height 24
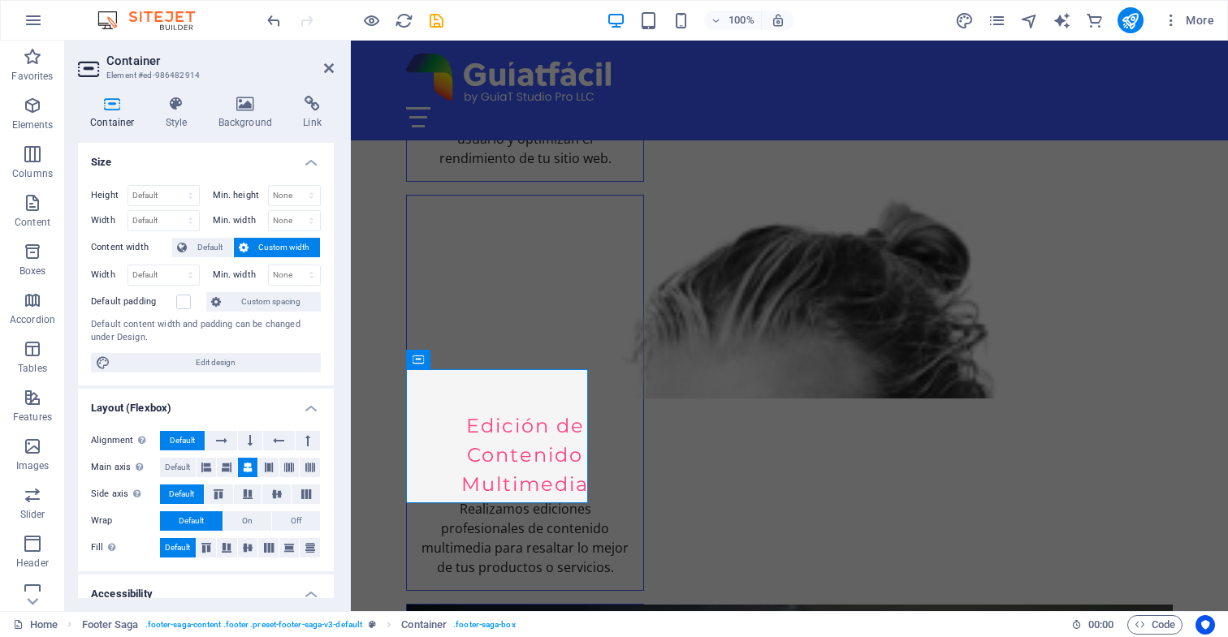
scroll to position [0, 0]
click at [205, 246] on span "Default" at bounding box center [210, 247] width 37 height 19
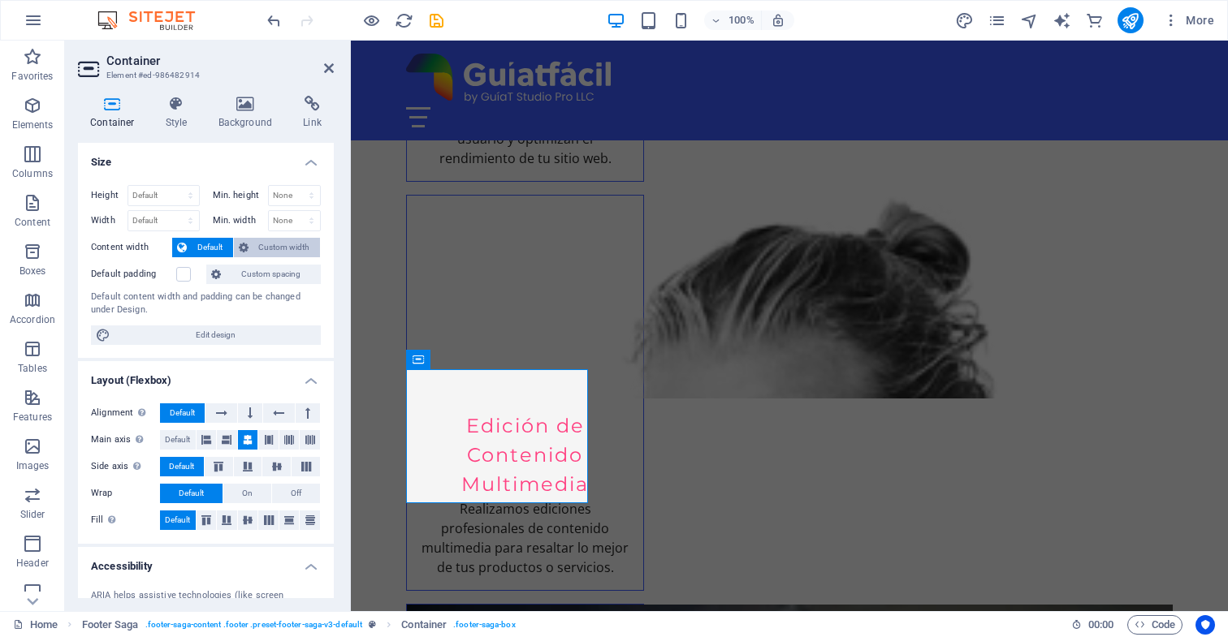
click at [272, 247] on span "Custom width" at bounding box center [284, 247] width 63 height 19
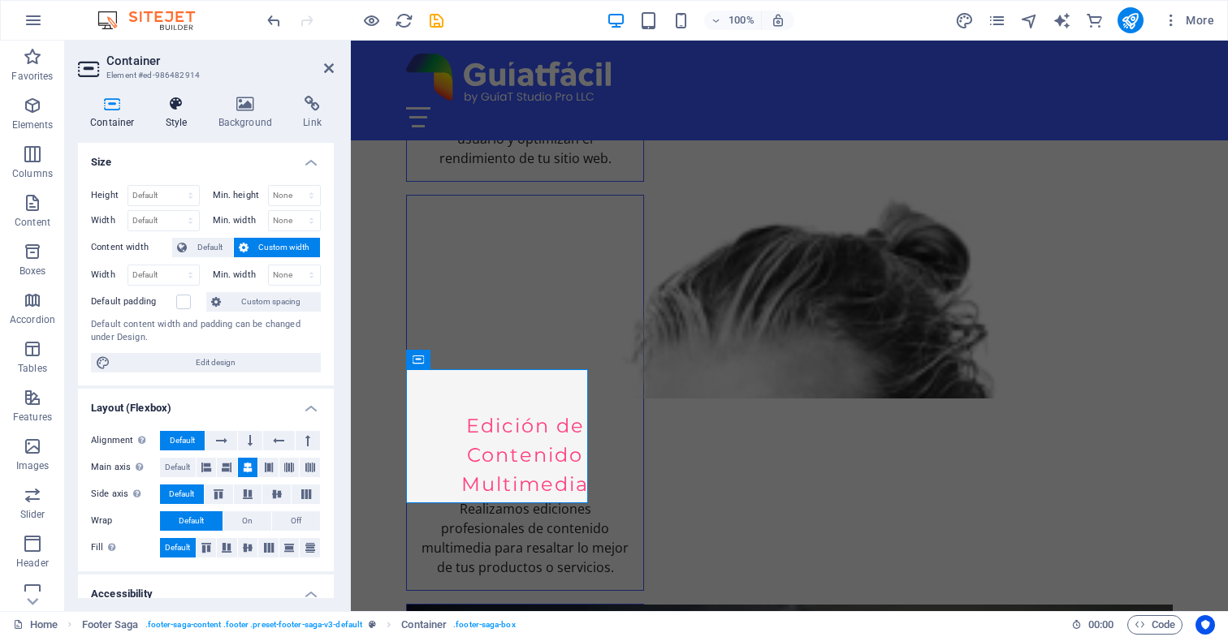
click at [177, 106] on icon at bounding box center [176, 104] width 46 height 16
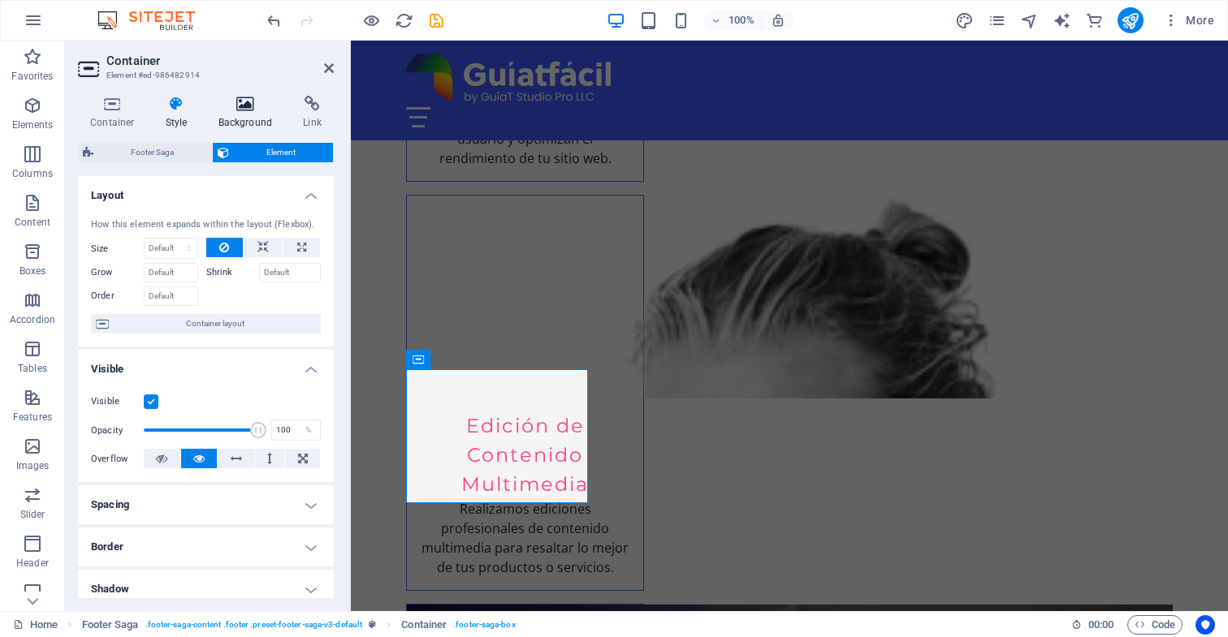
click at [245, 106] on icon at bounding box center [245, 104] width 79 height 16
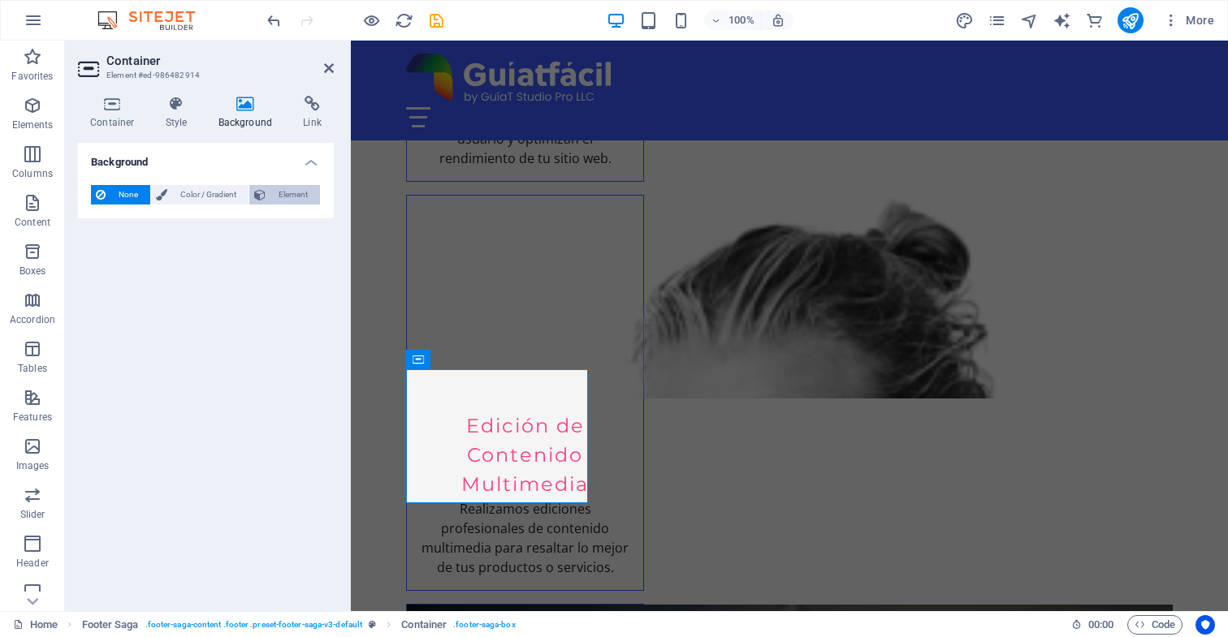
click at [287, 192] on span "Element" at bounding box center [292, 194] width 45 height 19
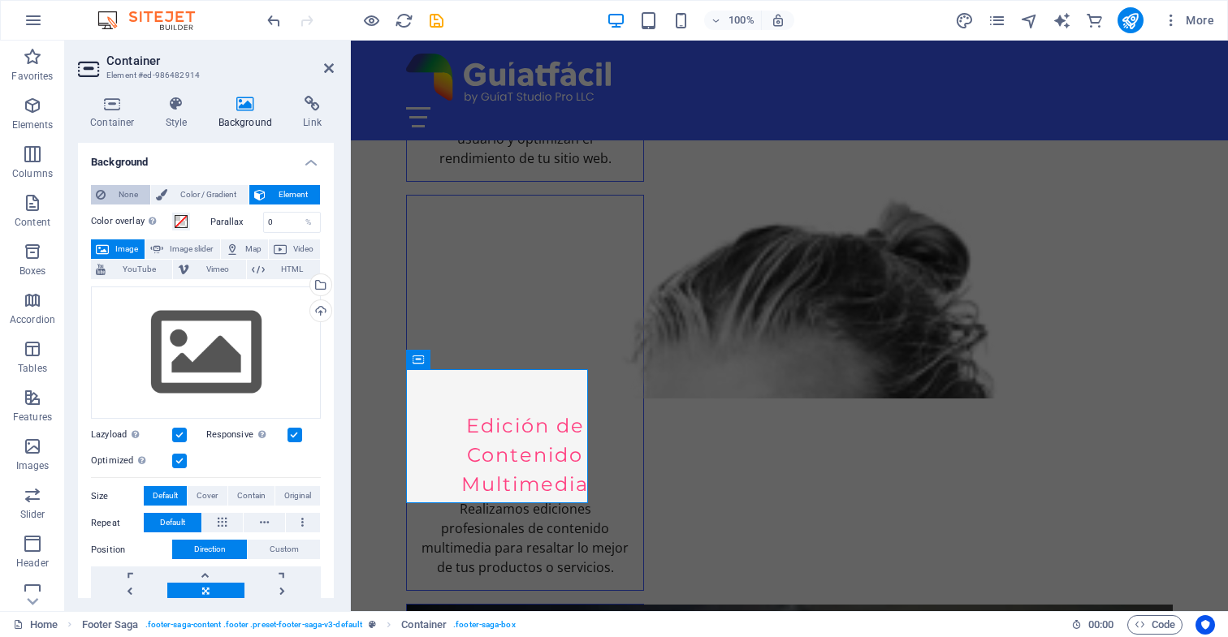
click at [119, 193] on span "None" at bounding box center [127, 194] width 35 height 19
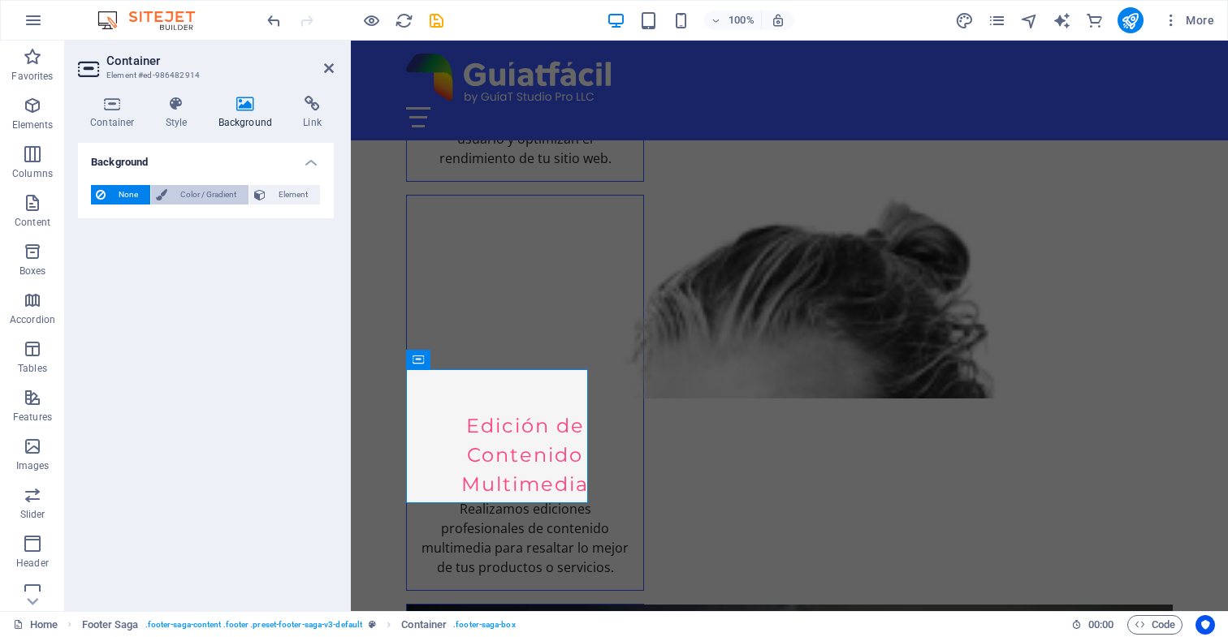
click at [203, 192] on span "Color / Gradient" at bounding box center [207, 194] width 71 height 19
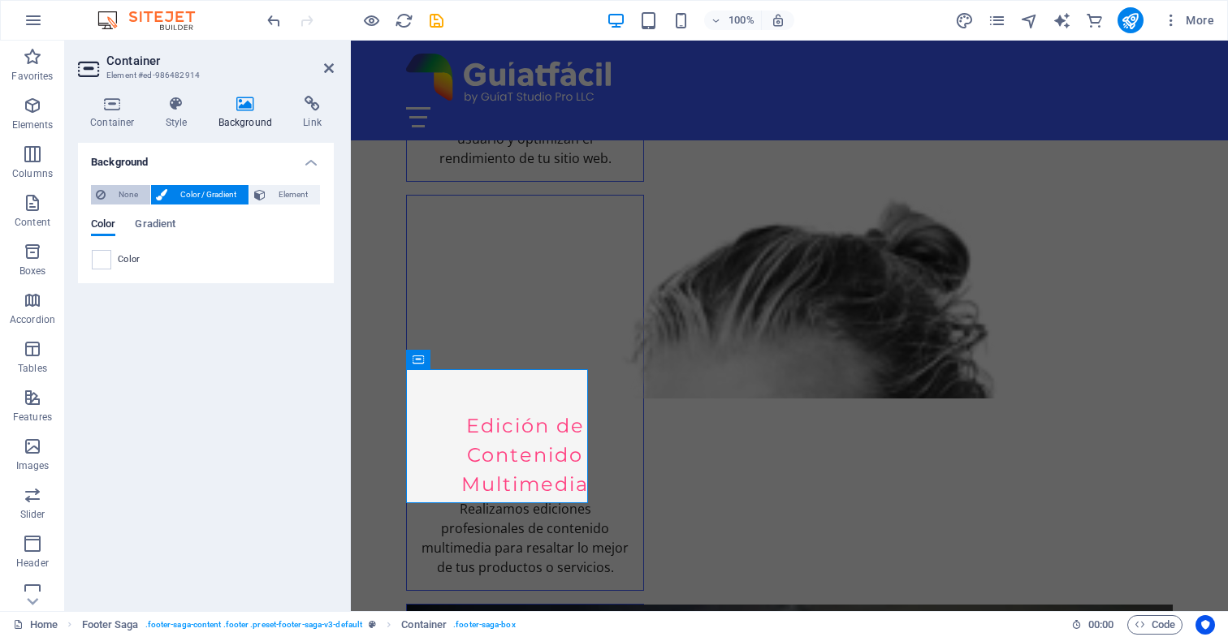
click at [119, 192] on span "None" at bounding box center [127, 194] width 35 height 19
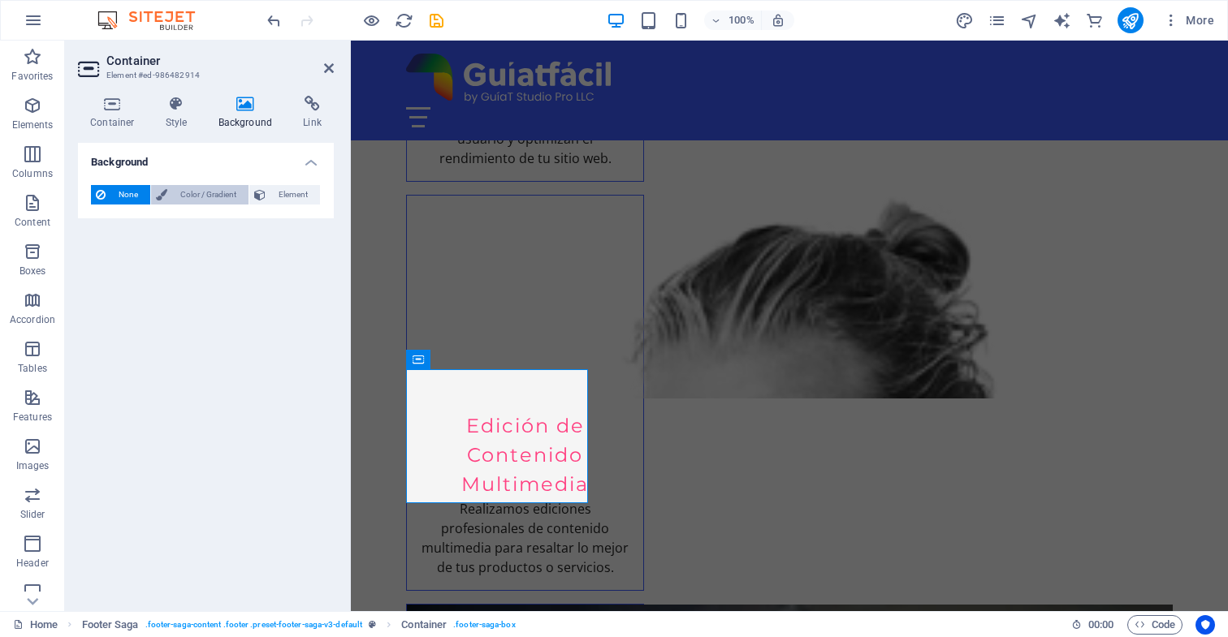
click at [192, 192] on span "Color / Gradient" at bounding box center [207, 194] width 71 height 19
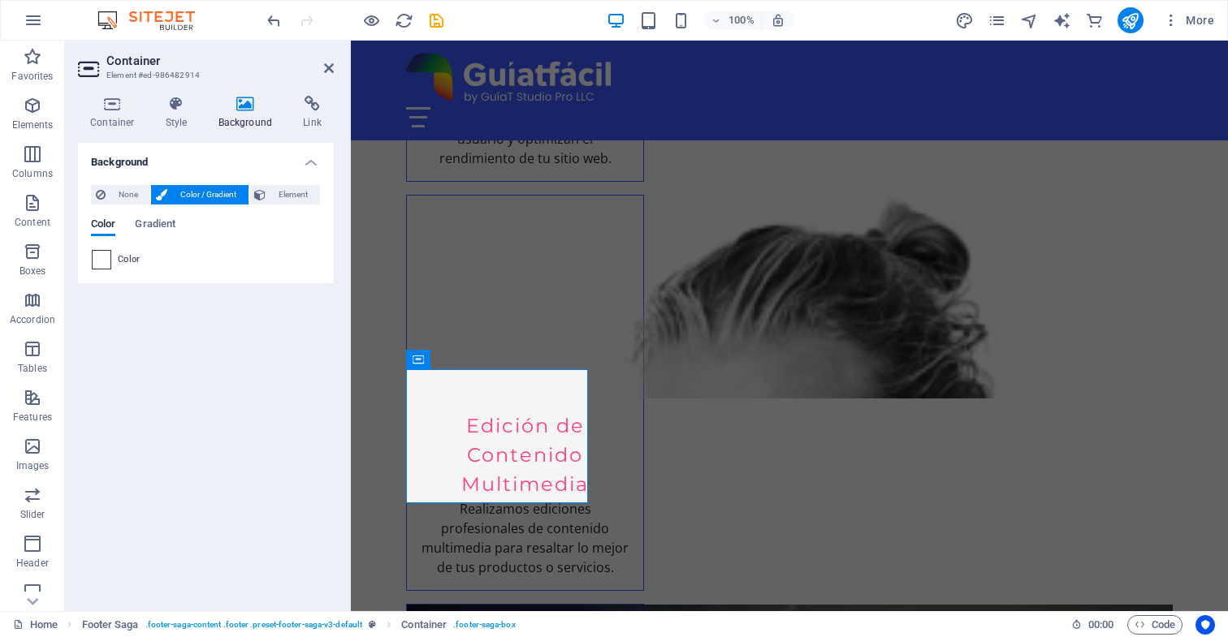
click at [102, 261] on span at bounding box center [102, 260] width 18 height 18
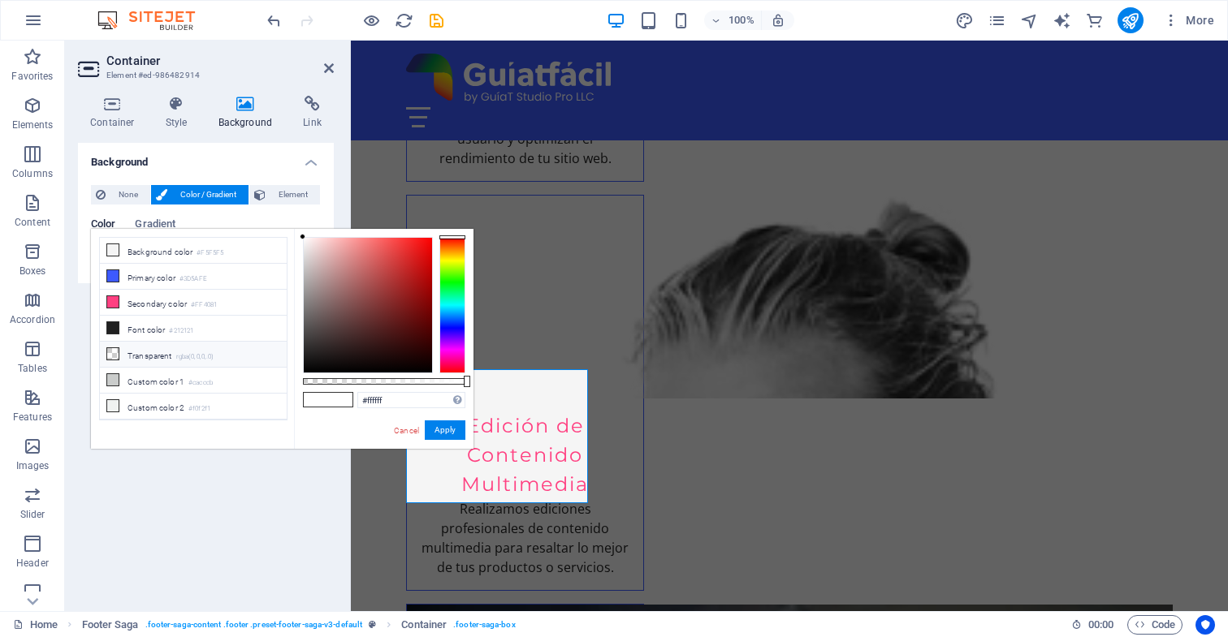
click at [138, 358] on li "Transparent rgba(0,0,0,.0)" at bounding box center [193, 355] width 187 height 26
type input "rgba(0, 0, 0, 0)"
click at [447, 431] on button "Apply" at bounding box center [445, 430] width 41 height 19
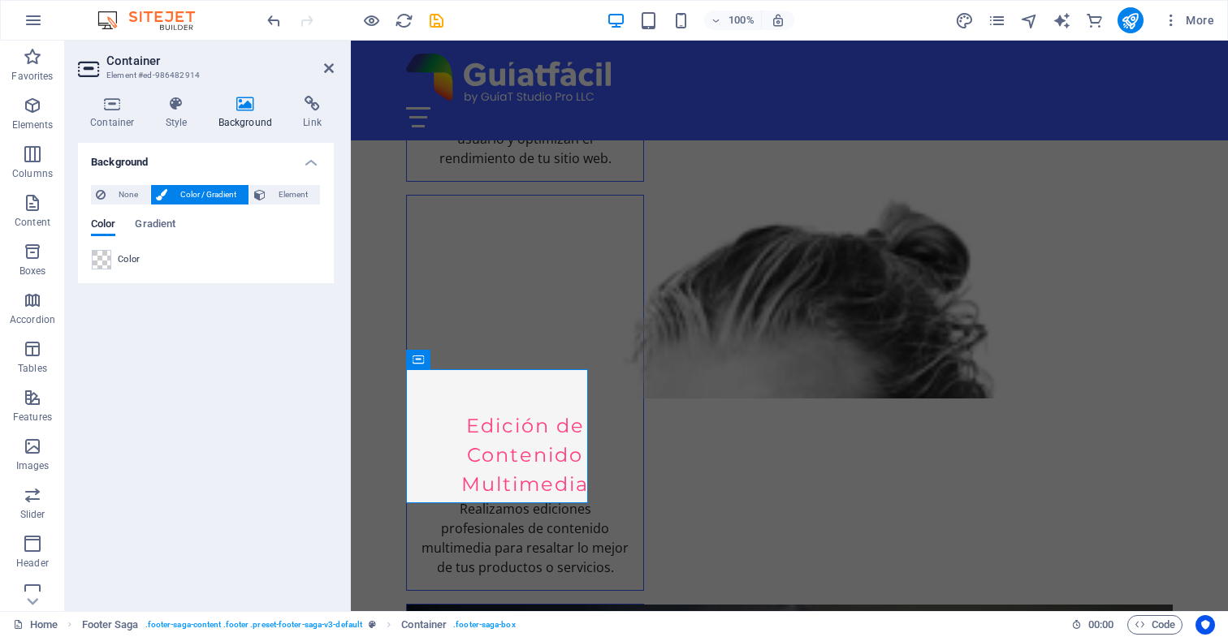
click at [258, 436] on div "Background None Color / Gradient Element Stretch background to full-width Color…" at bounding box center [206, 370] width 256 height 455
click at [330, 70] on icon at bounding box center [329, 68] width 10 height 13
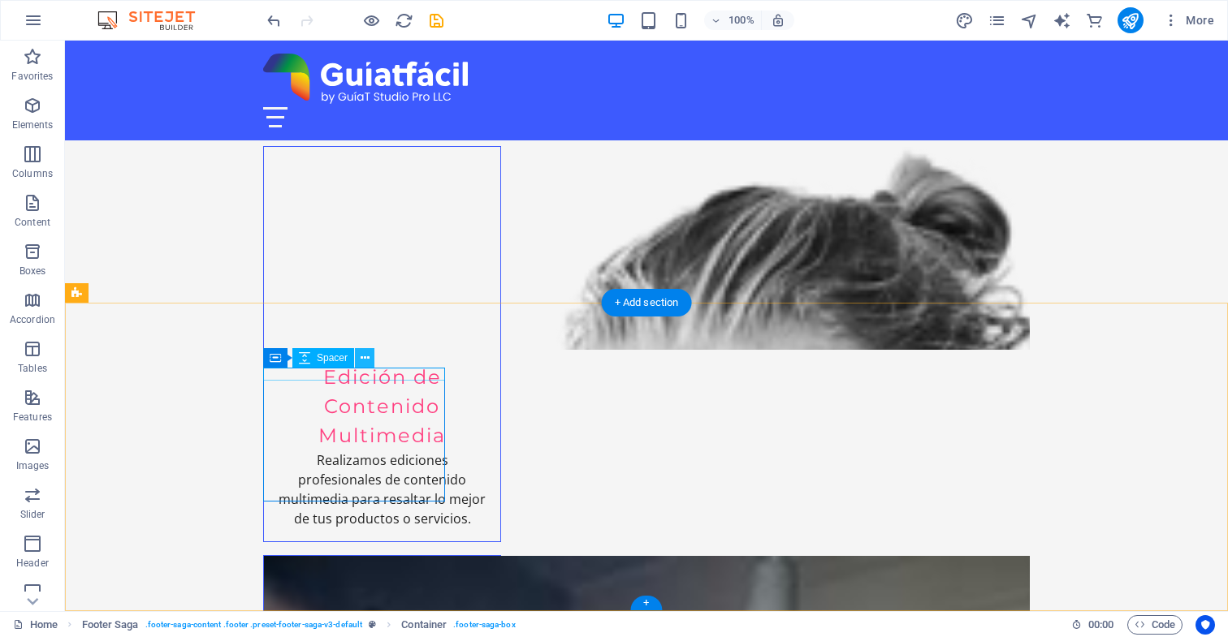
click at [362, 357] on icon at bounding box center [364, 358] width 9 height 17
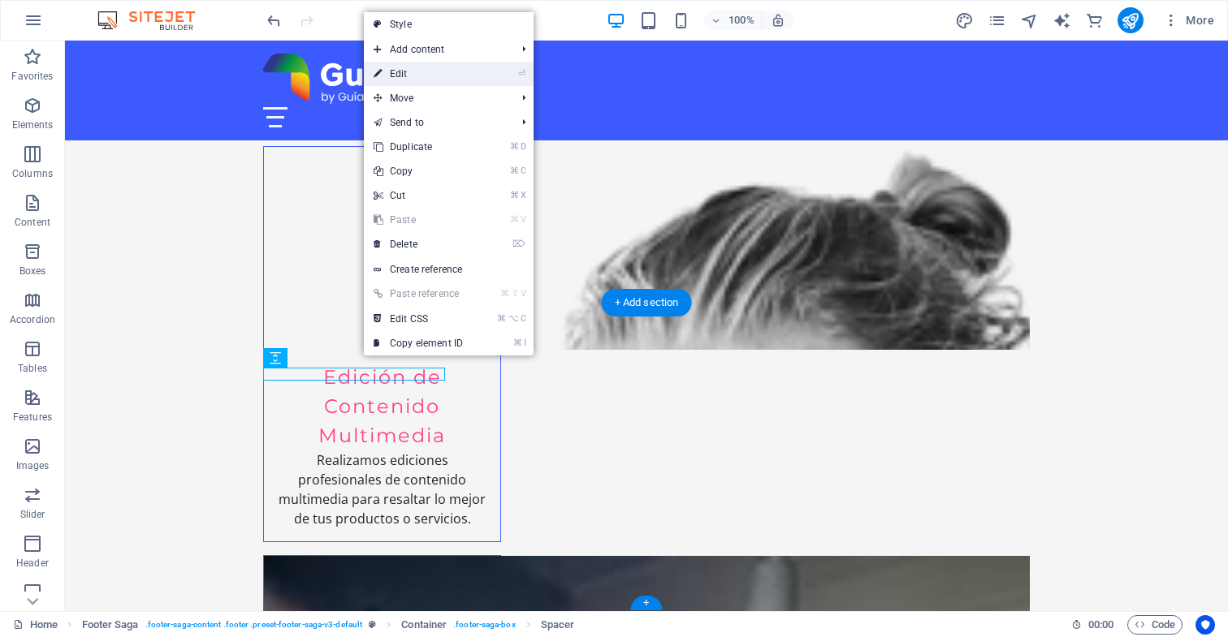
click at [417, 74] on link "⏎ Edit" at bounding box center [418, 74] width 109 height 24
select select "px"
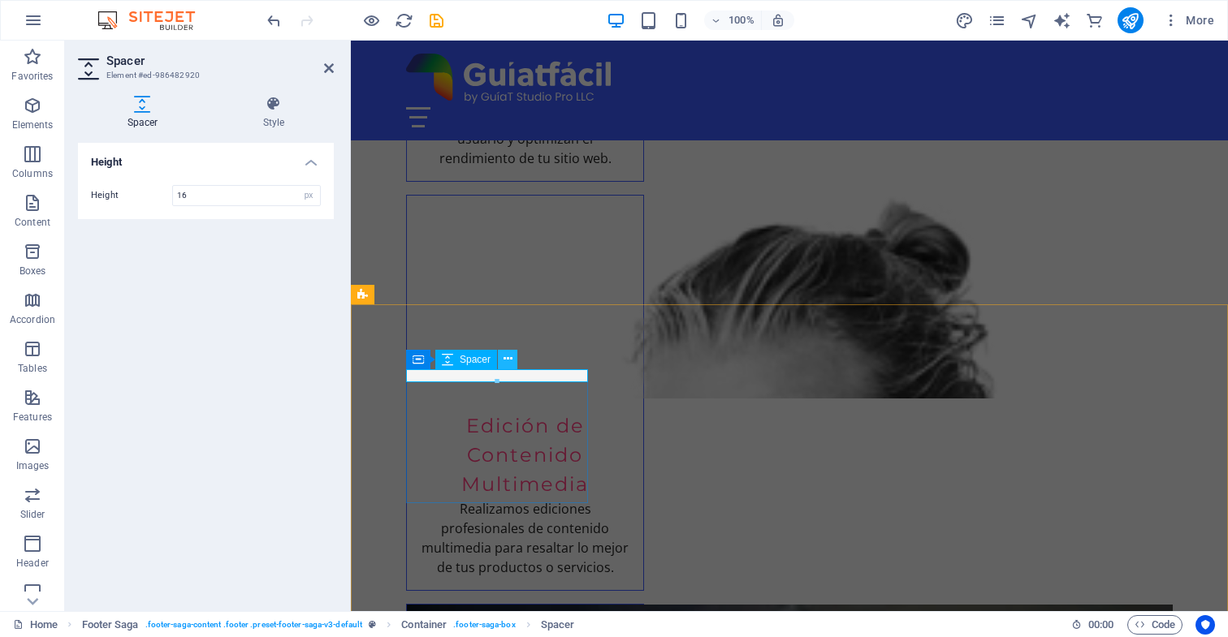
click at [506, 360] on icon at bounding box center [507, 359] width 9 height 17
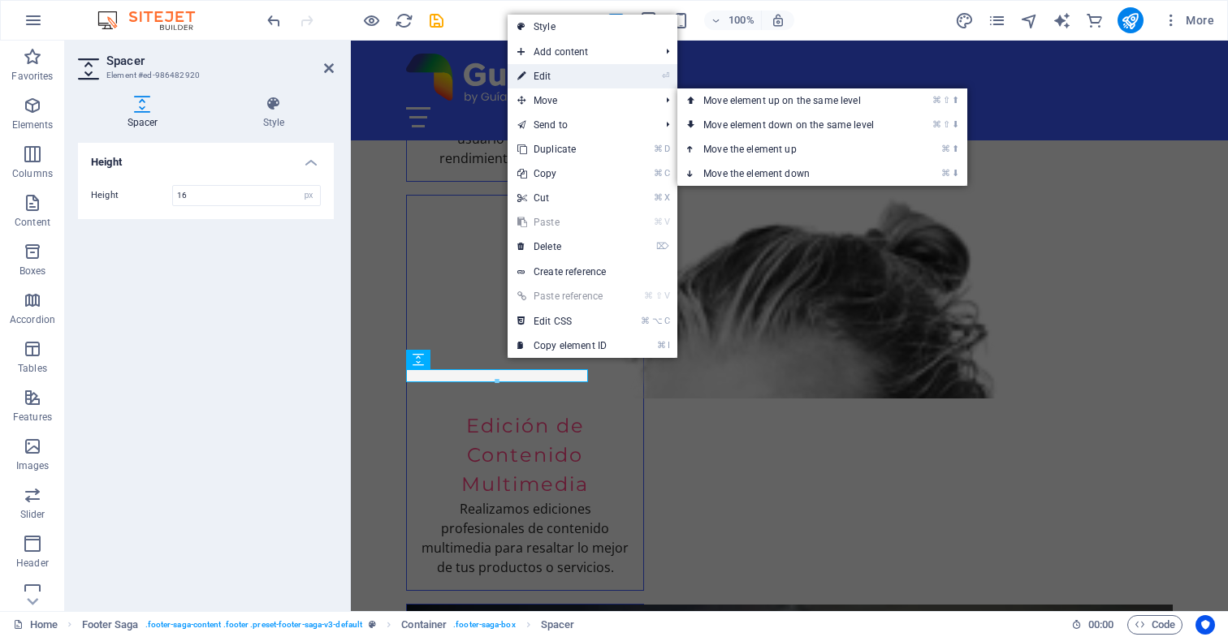
click at [551, 77] on link "⏎ Edit" at bounding box center [561, 76] width 109 height 24
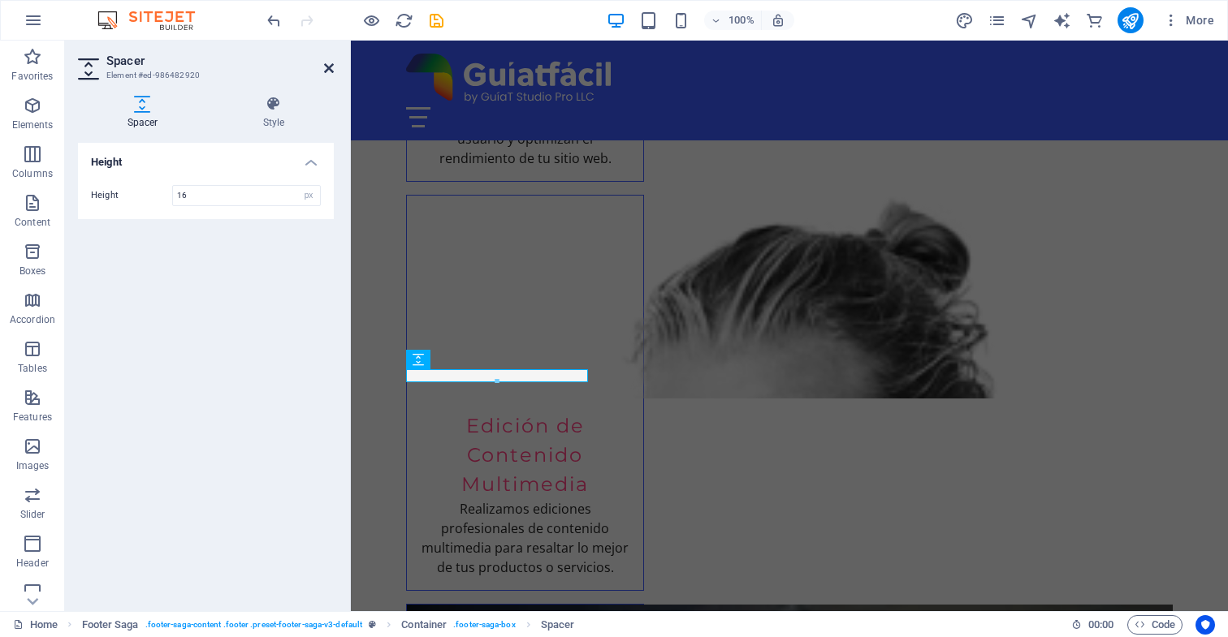
click at [328, 67] on icon at bounding box center [329, 68] width 10 height 13
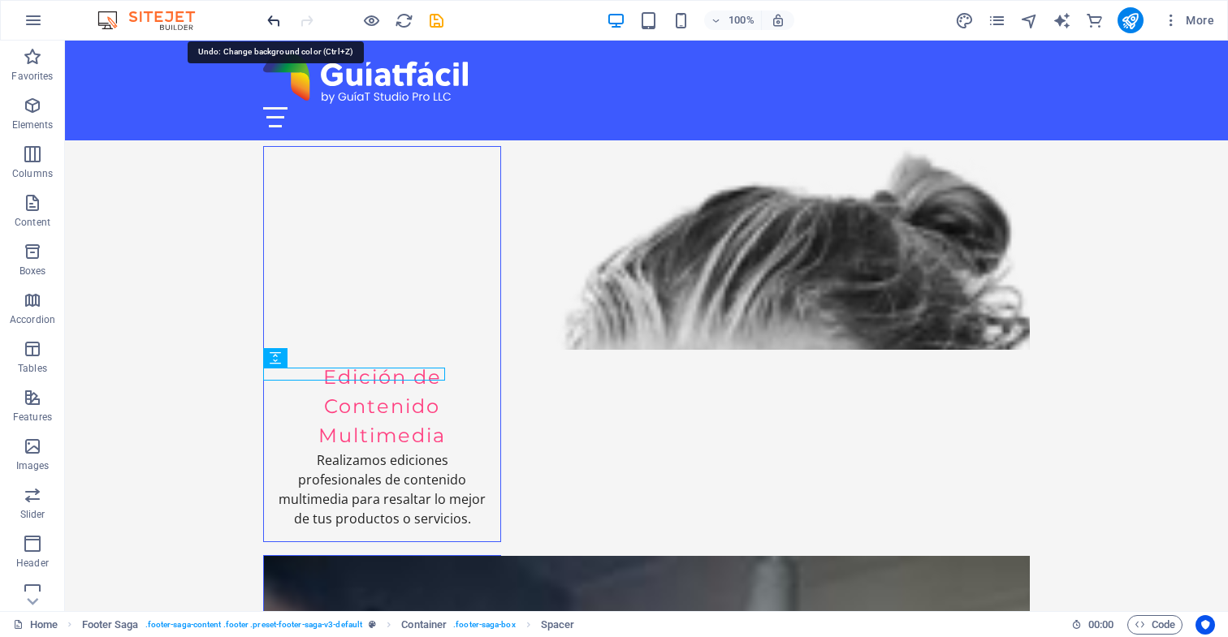
click at [274, 21] on icon "undo" at bounding box center [274, 20] width 19 height 19
click at [271, 19] on icon "undo" at bounding box center [274, 20] width 19 height 19
click at [271, 21] on icon "undo" at bounding box center [274, 20] width 19 height 19
click at [273, 22] on icon "undo" at bounding box center [274, 20] width 19 height 19
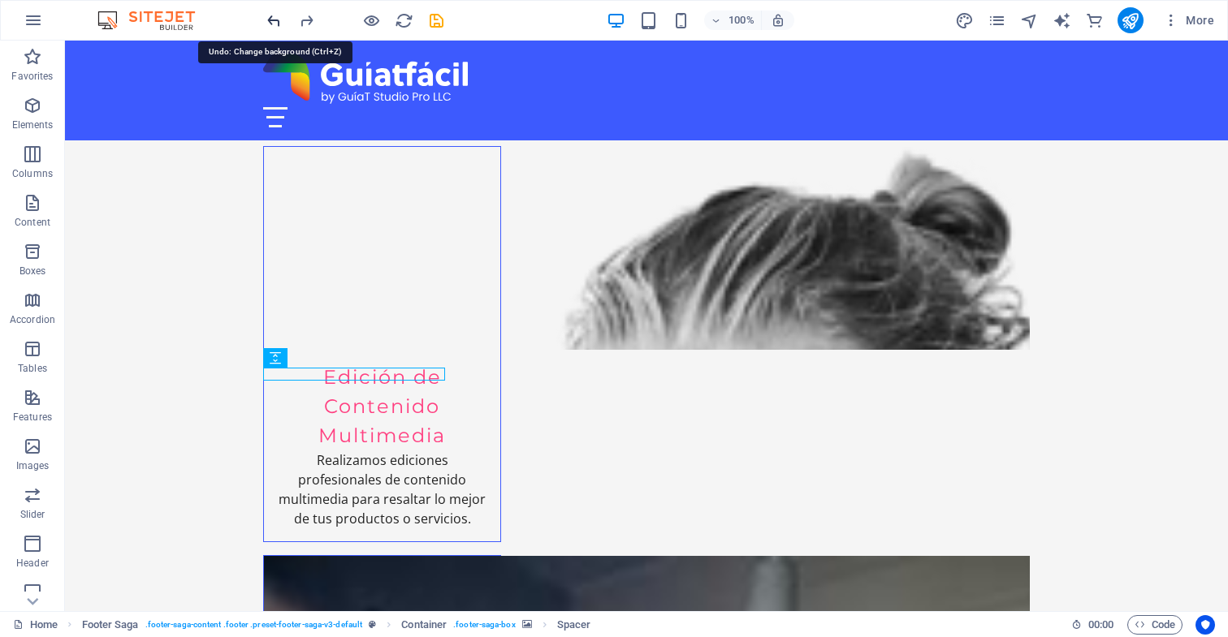
click at [273, 22] on icon "undo" at bounding box center [274, 20] width 19 height 19
click at [274, 20] on icon "undo" at bounding box center [274, 20] width 19 height 19
click at [272, 21] on icon "undo" at bounding box center [274, 20] width 19 height 19
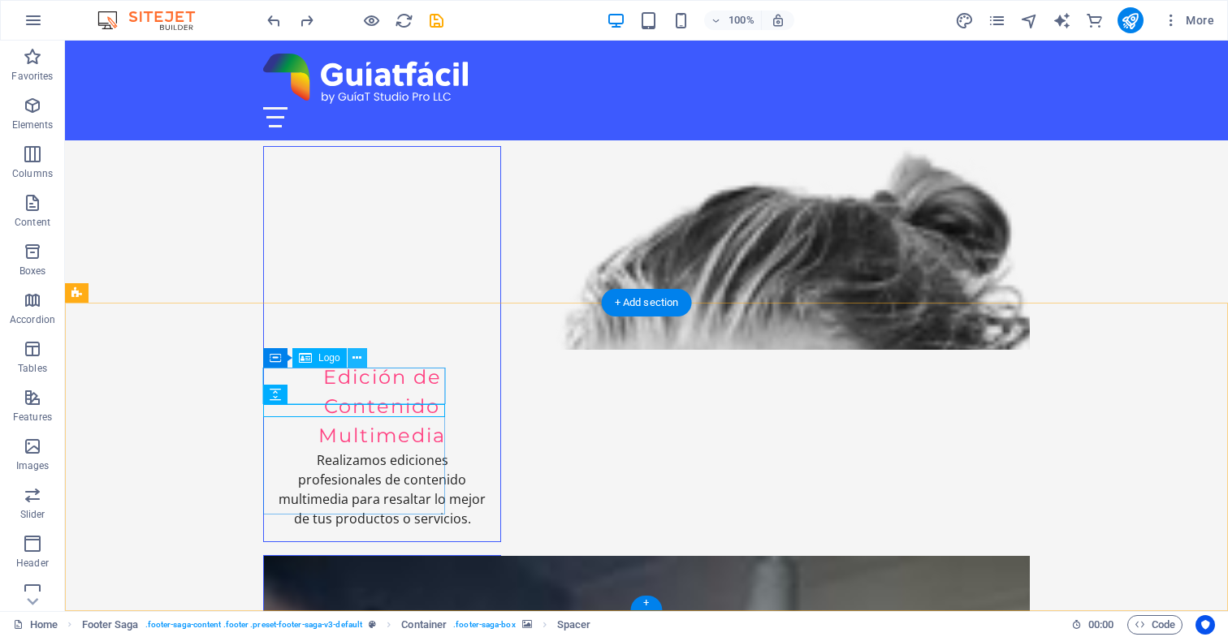
click at [355, 359] on icon at bounding box center [356, 358] width 9 height 17
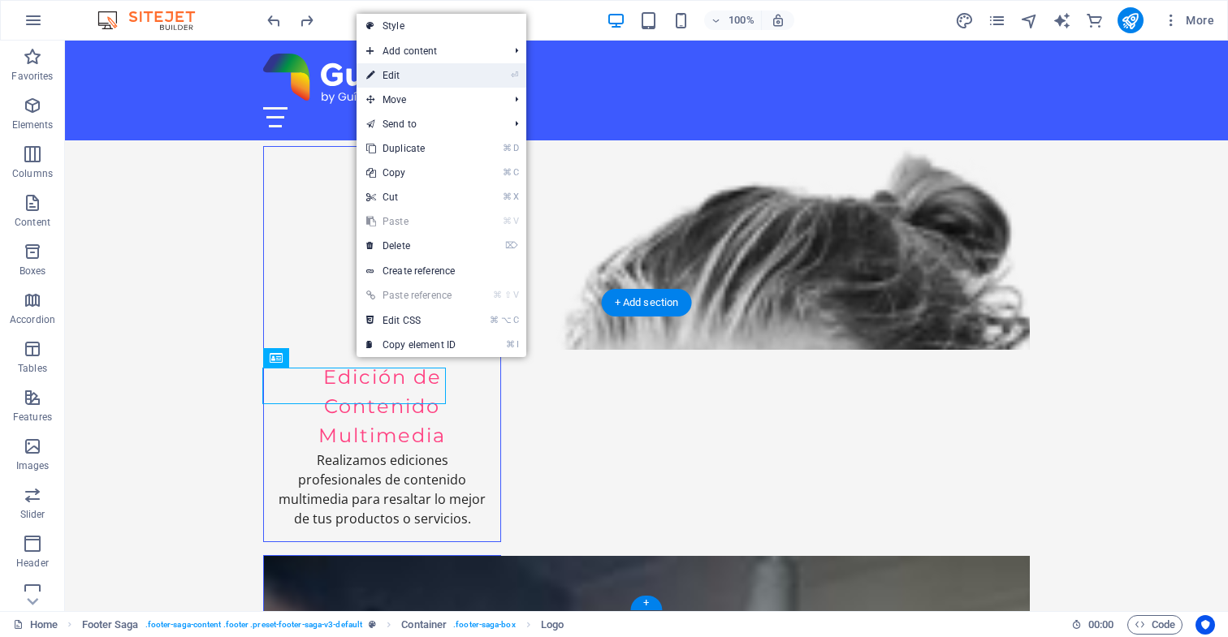
click at [433, 75] on link "⏎ Edit" at bounding box center [410, 75] width 109 height 24
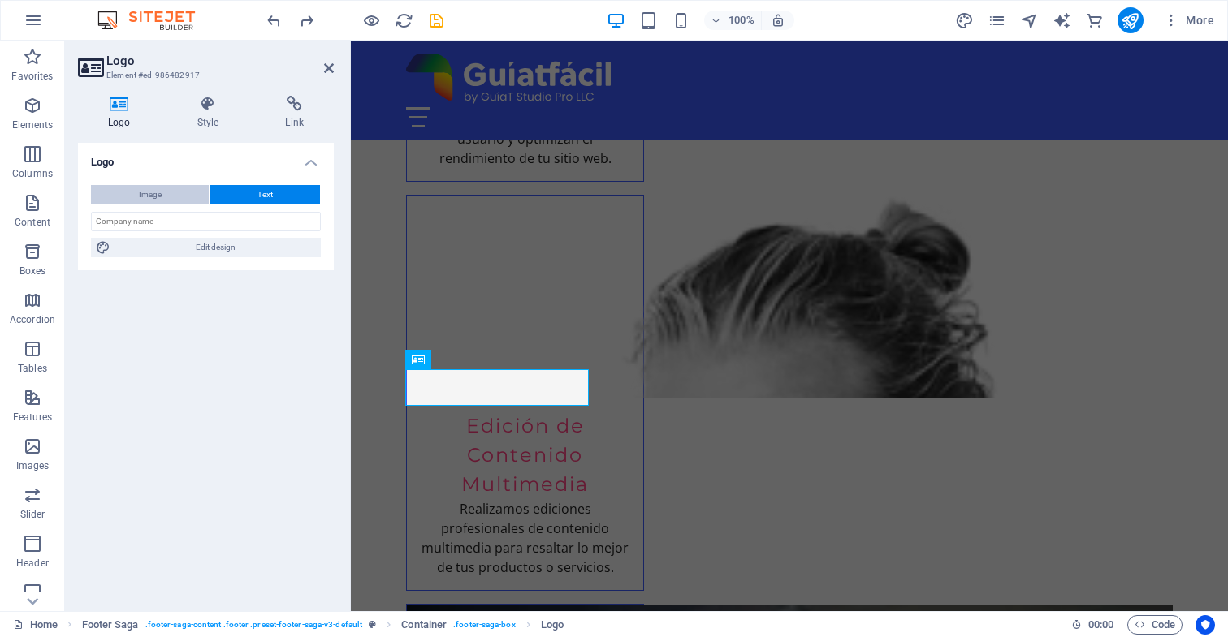
click at [164, 192] on button "Image" at bounding box center [150, 194] width 118 height 19
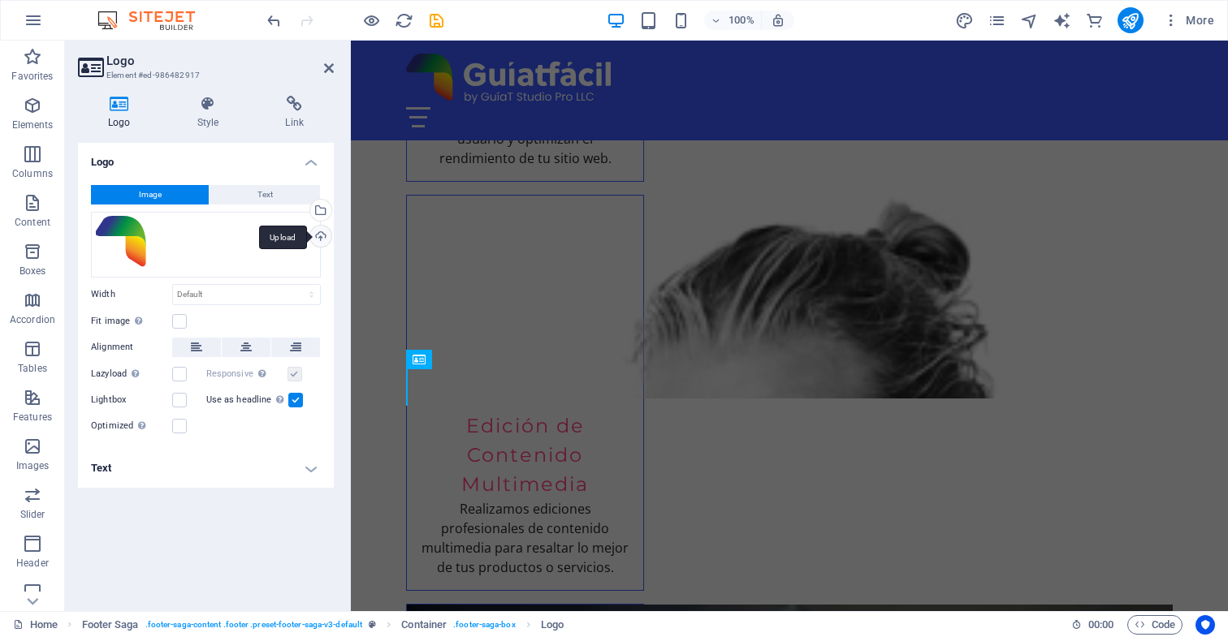
click at [320, 235] on div "Upload" at bounding box center [319, 238] width 24 height 24
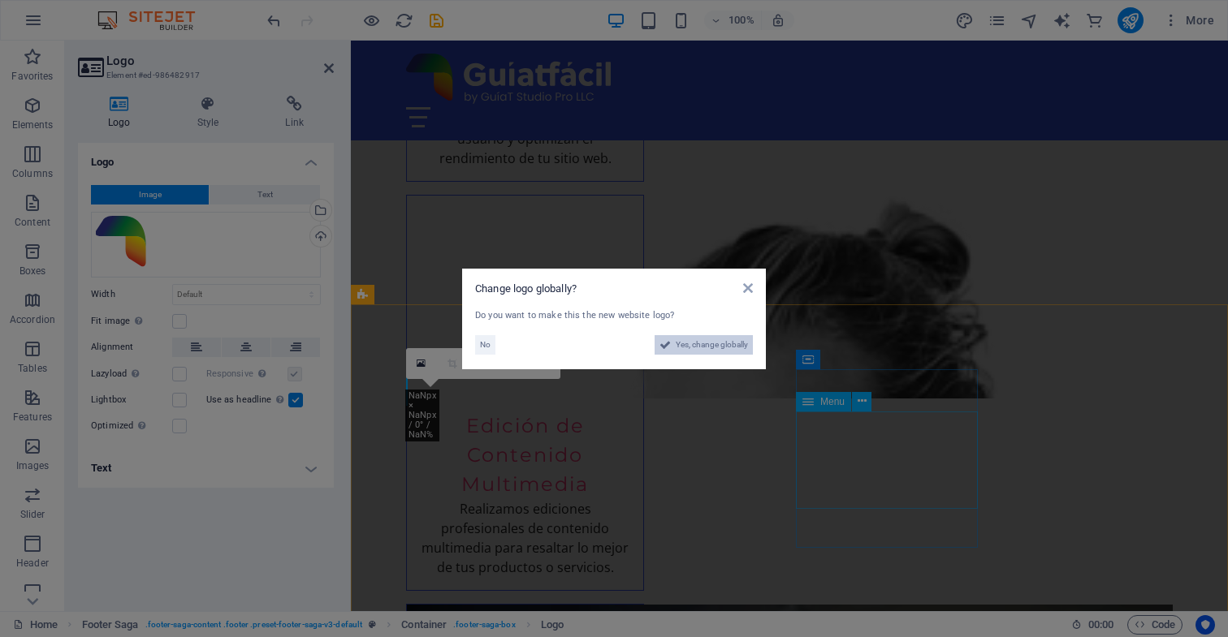
click at [723, 344] on span "Yes, change globally" at bounding box center [712, 344] width 72 height 19
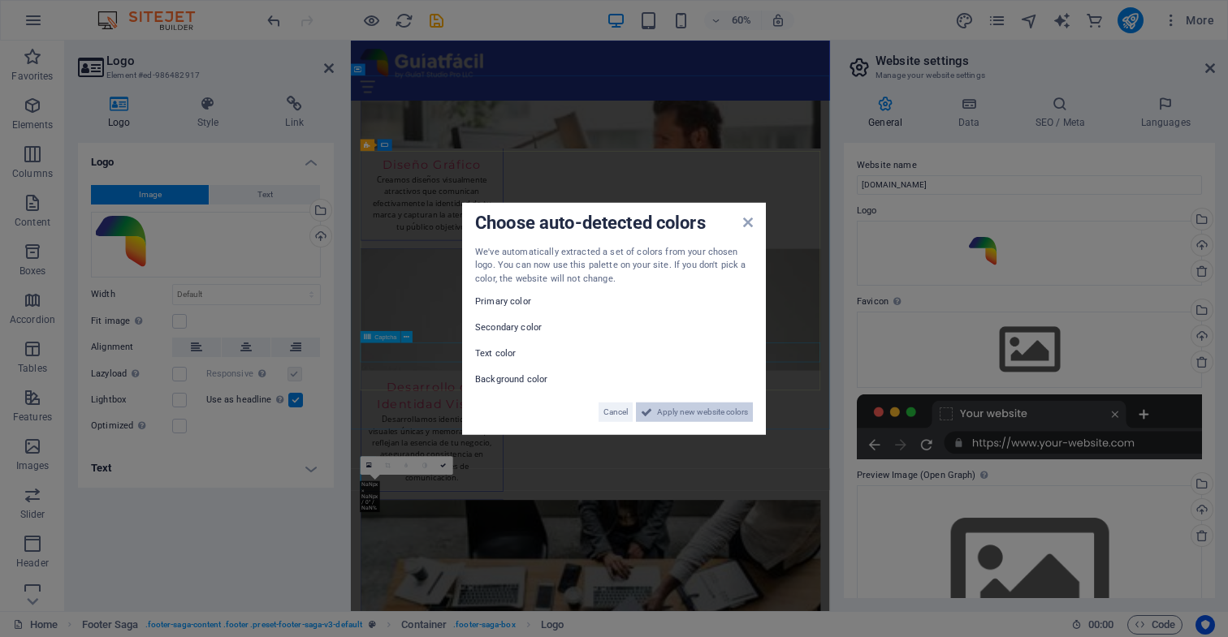
click at [711, 412] on span "Apply new website colors" at bounding box center [702, 412] width 91 height 19
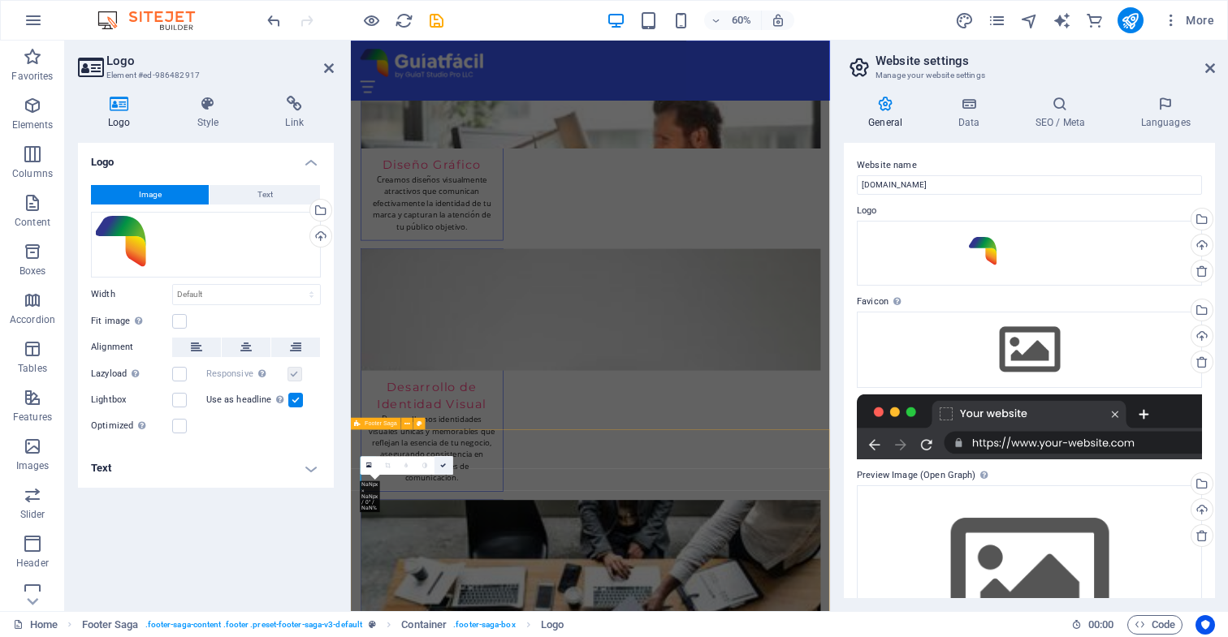
click at [442, 466] on icon at bounding box center [444, 466] width 6 height 6
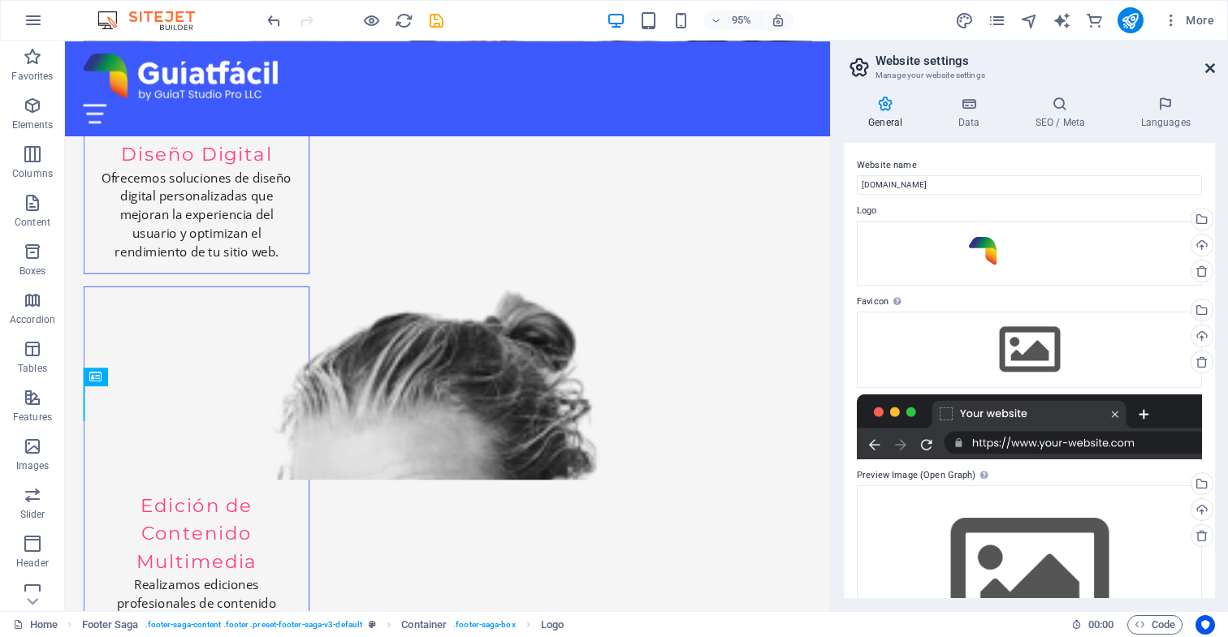
drag, startPoint x: 1208, startPoint y: 68, endPoint x: 1144, endPoint y: 28, distance: 75.9
click at [1208, 68] on icon at bounding box center [1210, 68] width 10 height 13
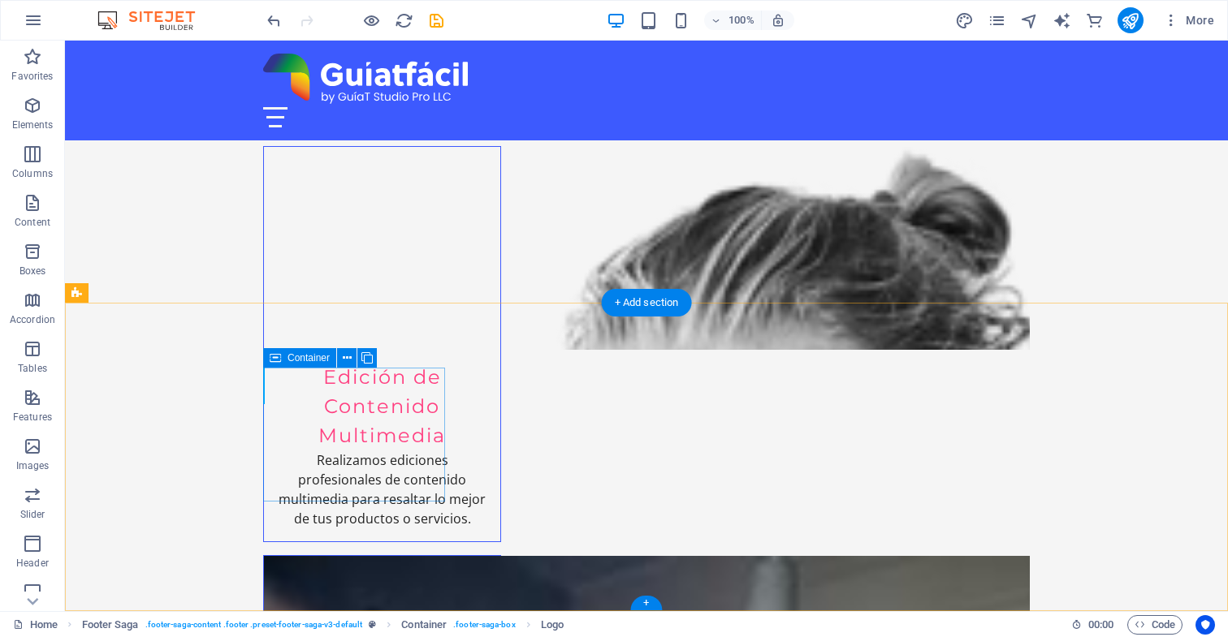
click at [365, 360] on icon at bounding box center [364, 358] width 9 height 17
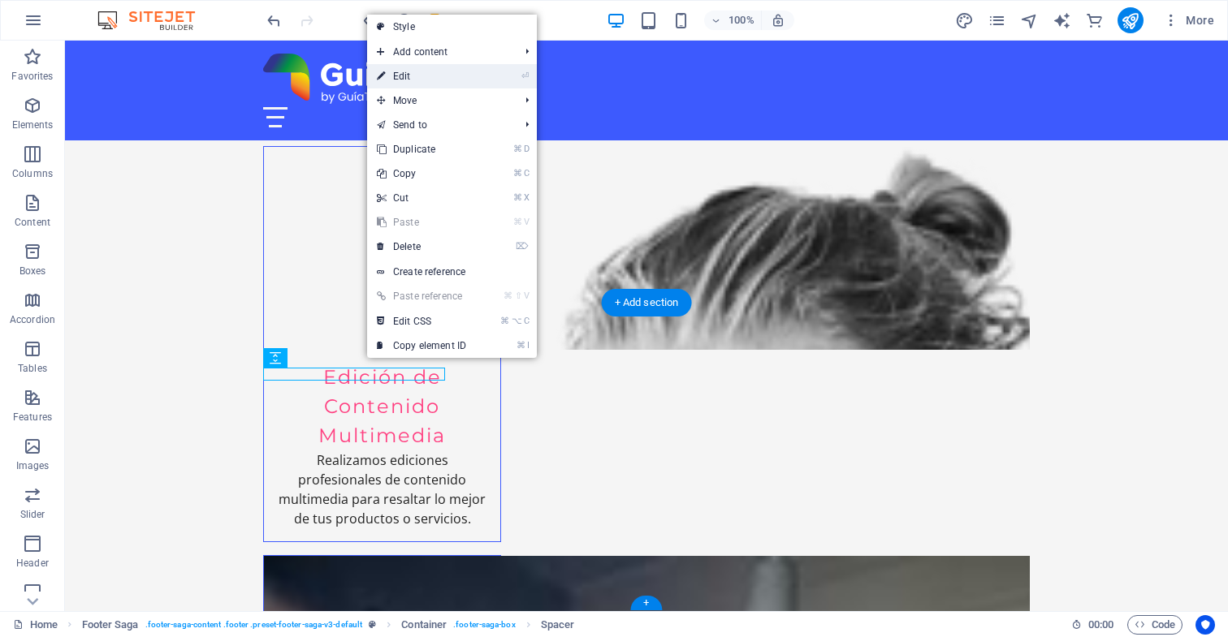
click at [430, 76] on link "⏎ Edit" at bounding box center [421, 76] width 109 height 24
select select "px"
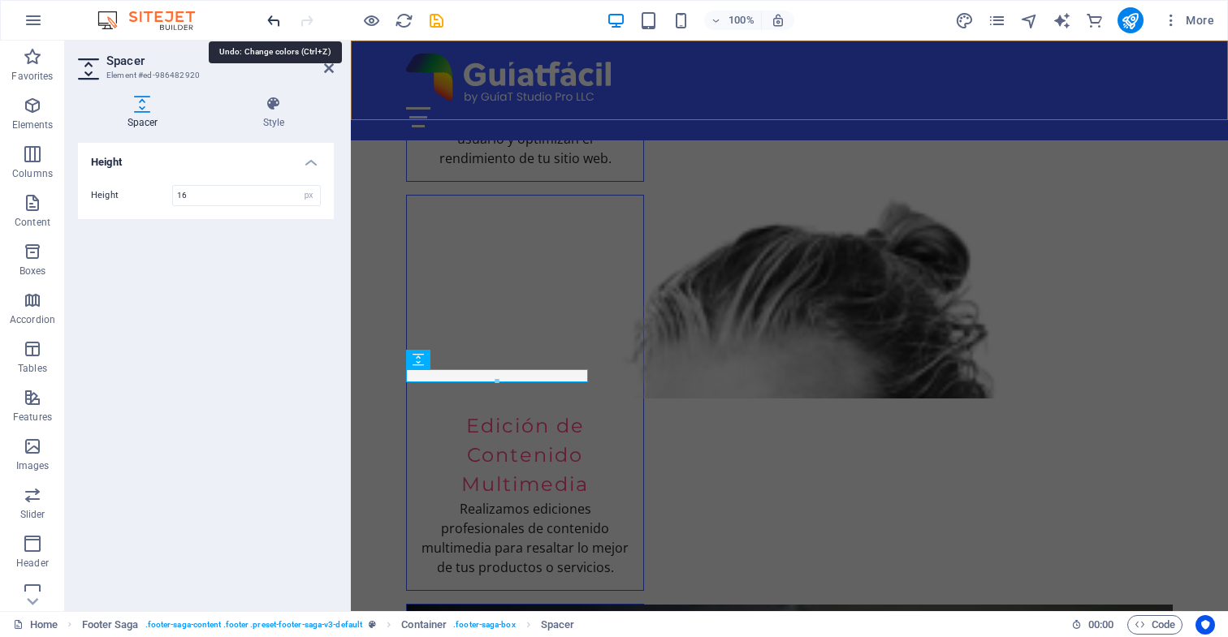
click at [272, 19] on icon "undo" at bounding box center [274, 20] width 19 height 19
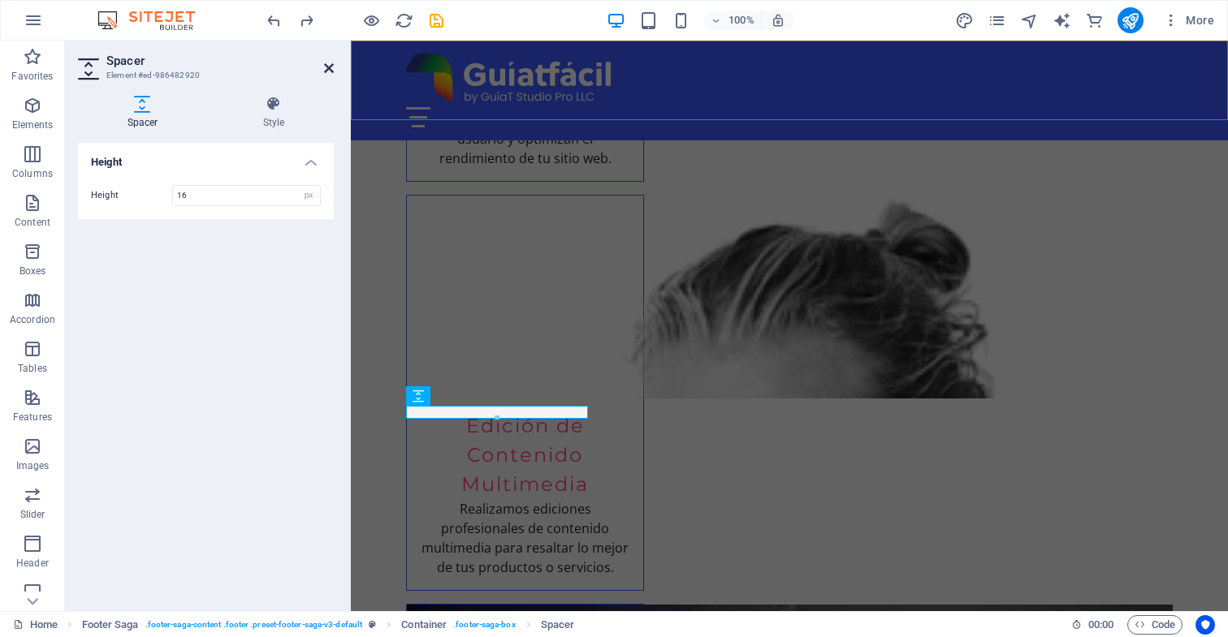
click at [331, 69] on icon at bounding box center [329, 68] width 10 height 13
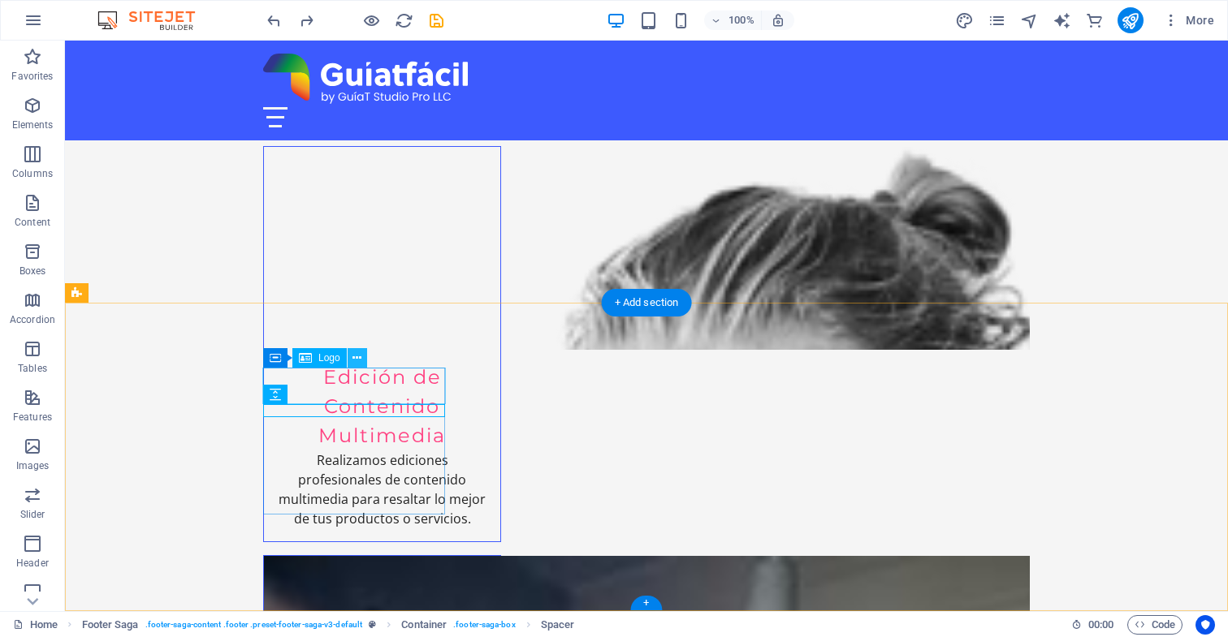
click at [356, 359] on icon at bounding box center [356, 358] width 9 height 17
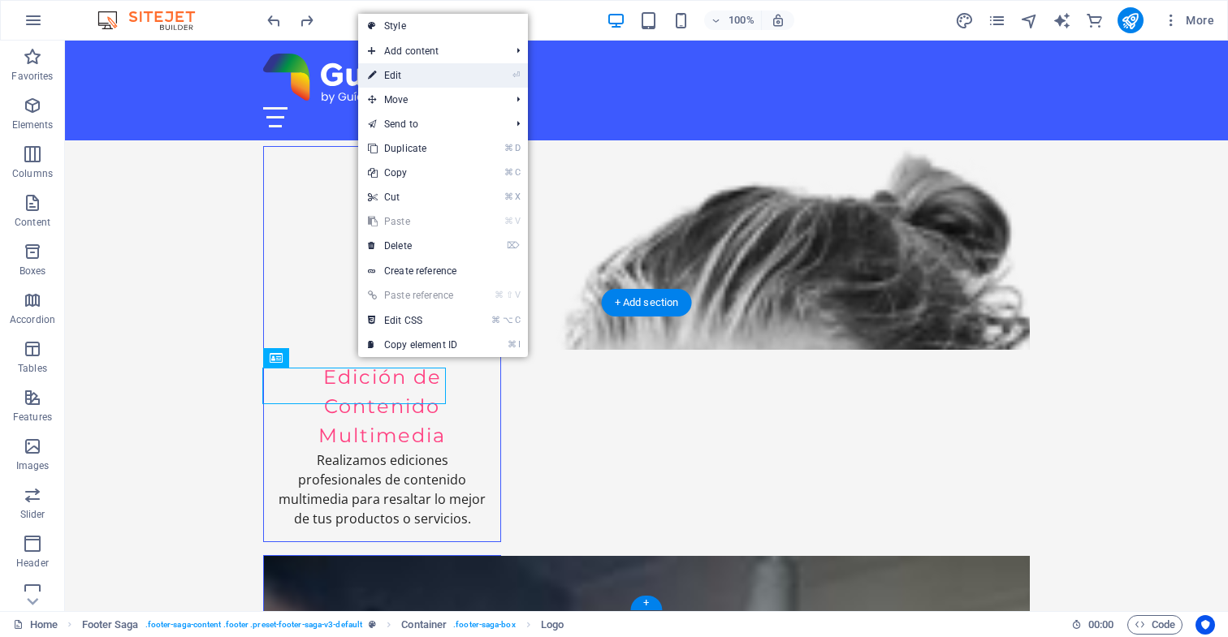
click at [399, 76] on link "⏎ Edit" at bounding box center [412, 75] width 109 height 24
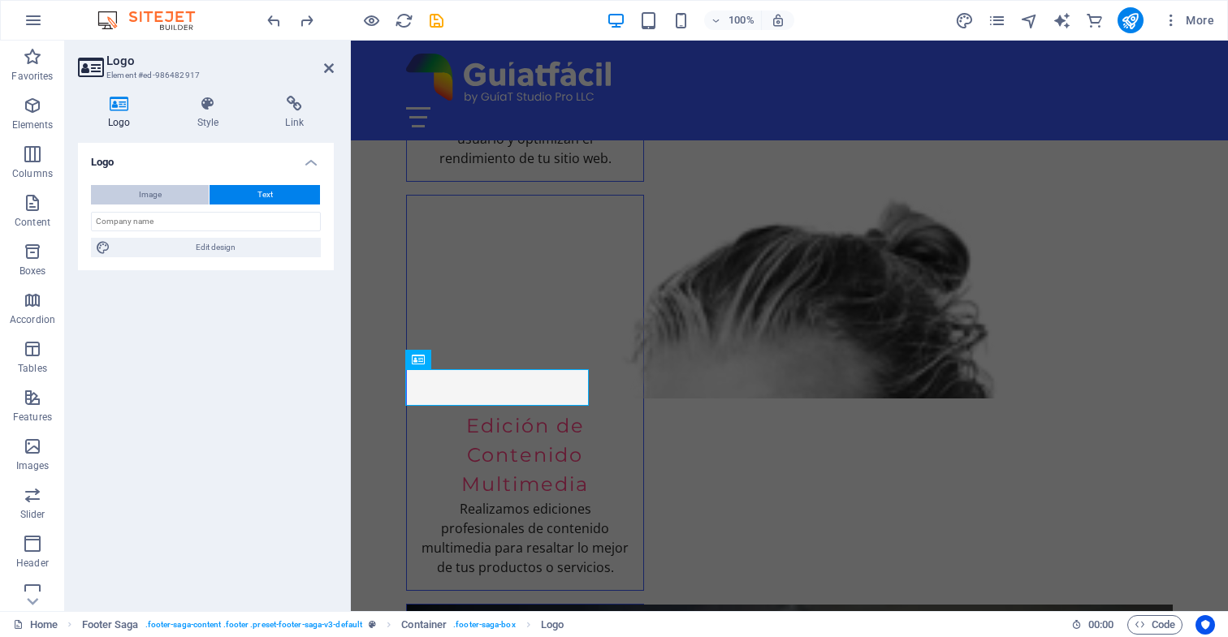
click at [161, 192] on span "Image" at bounding box center [150, 194] width 23 height 19
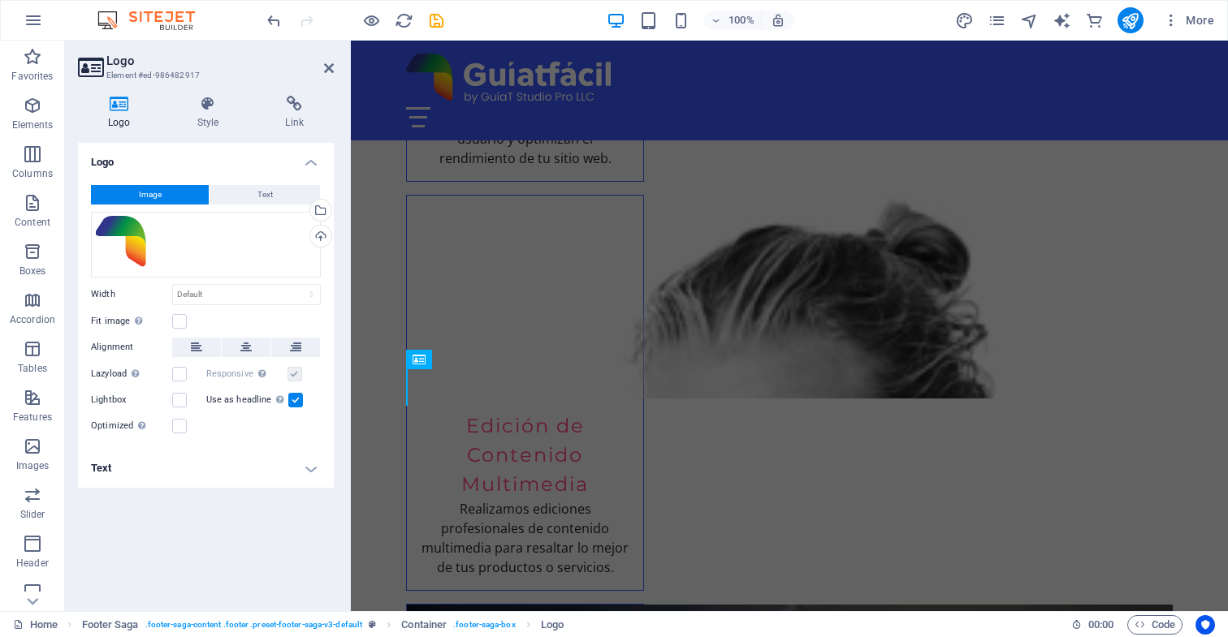
click at [311, 469] on h4 "Text" at bounding box center [206, 468] width 256 height 39
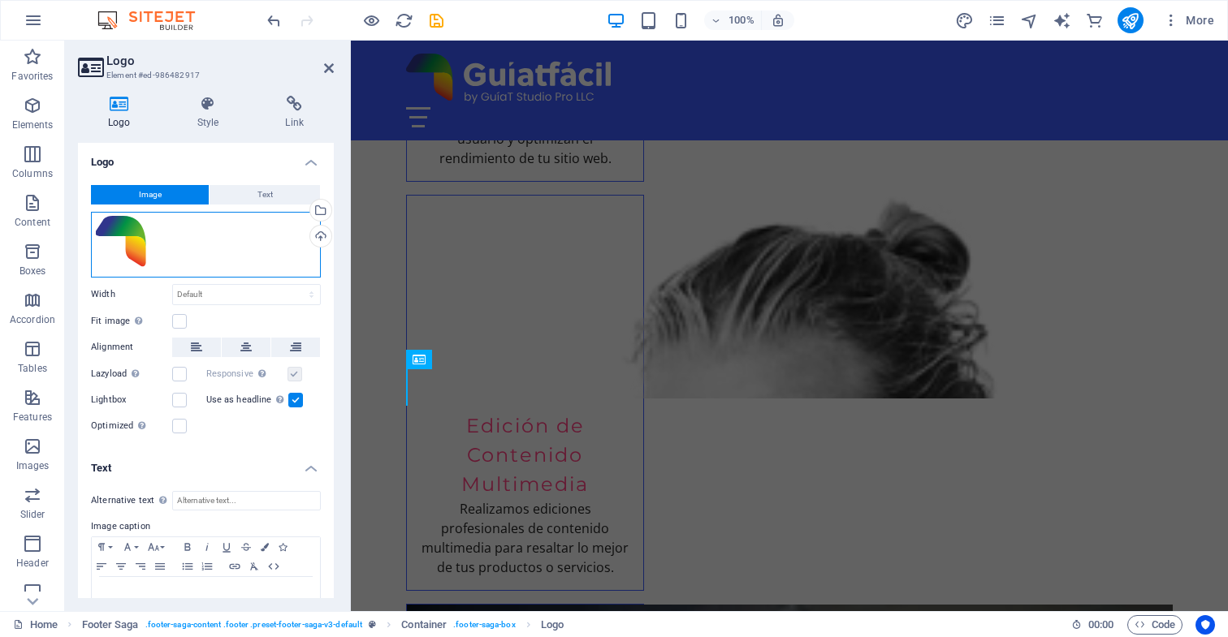
click at [169, 241] on div "Drag files here, click to choose files or select files from Files or our free s…" at bounding box center [206, 245] width 230 height 66
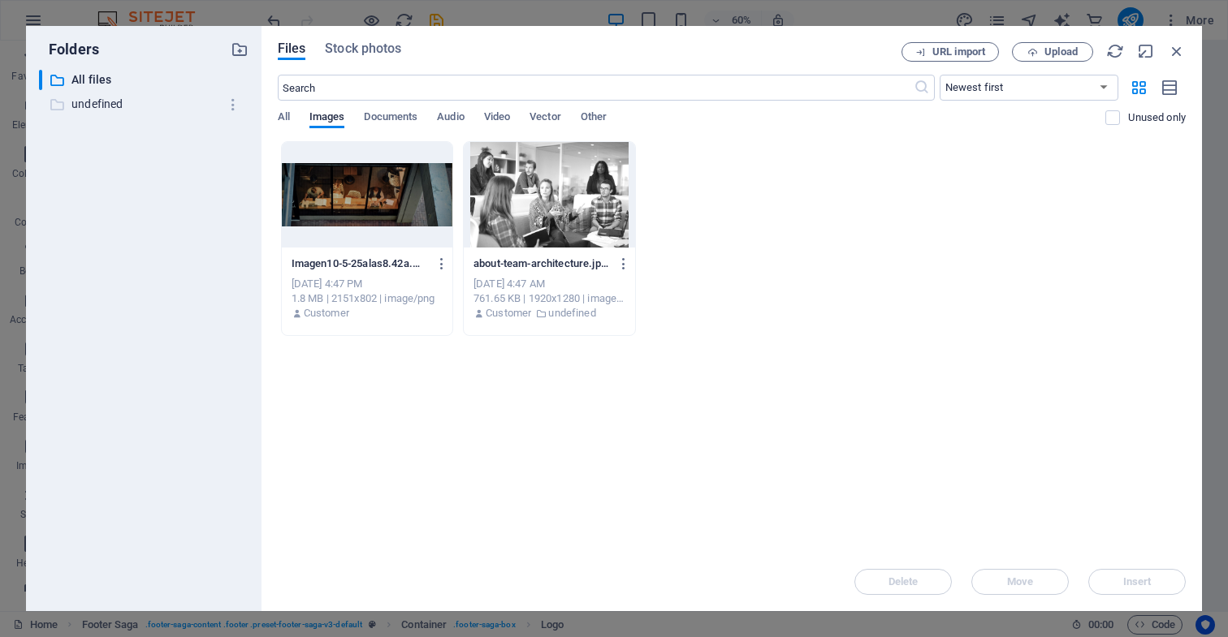
click at [105, 101] on p "undefined" at bounding box center [144, 104] width 147 height 19
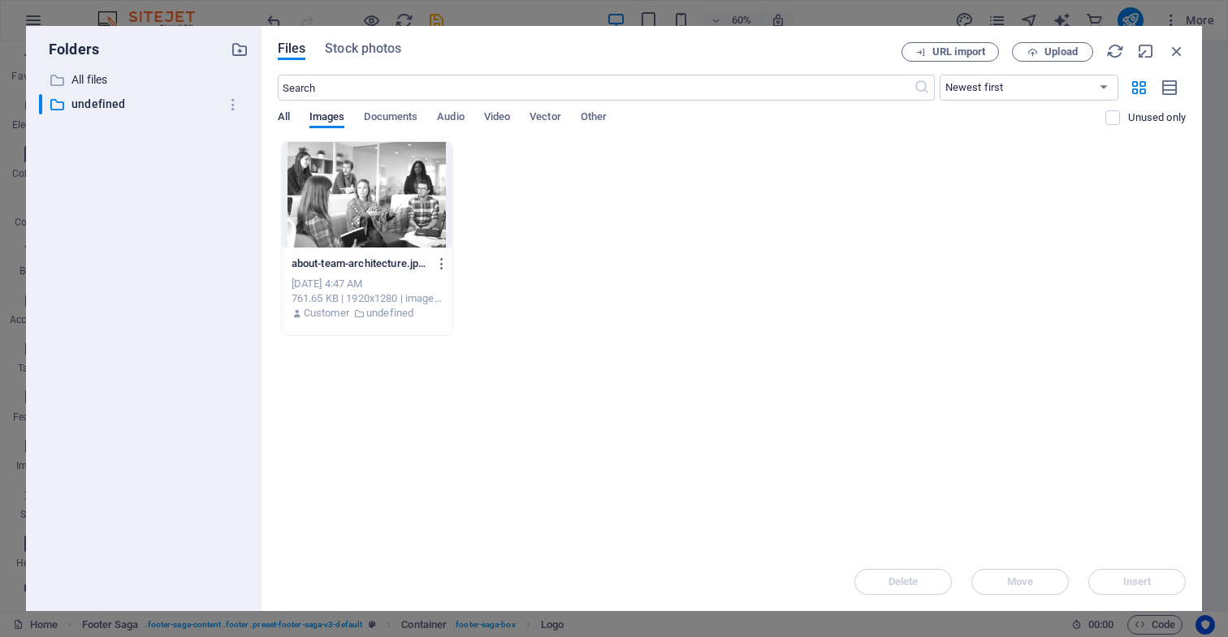
click at [283, 117] on span "All" at bounding box center [284, 118] width 12 height 23
click at [88, 77] on p "All files" at bounding box center [144, 80] width 147 height 19
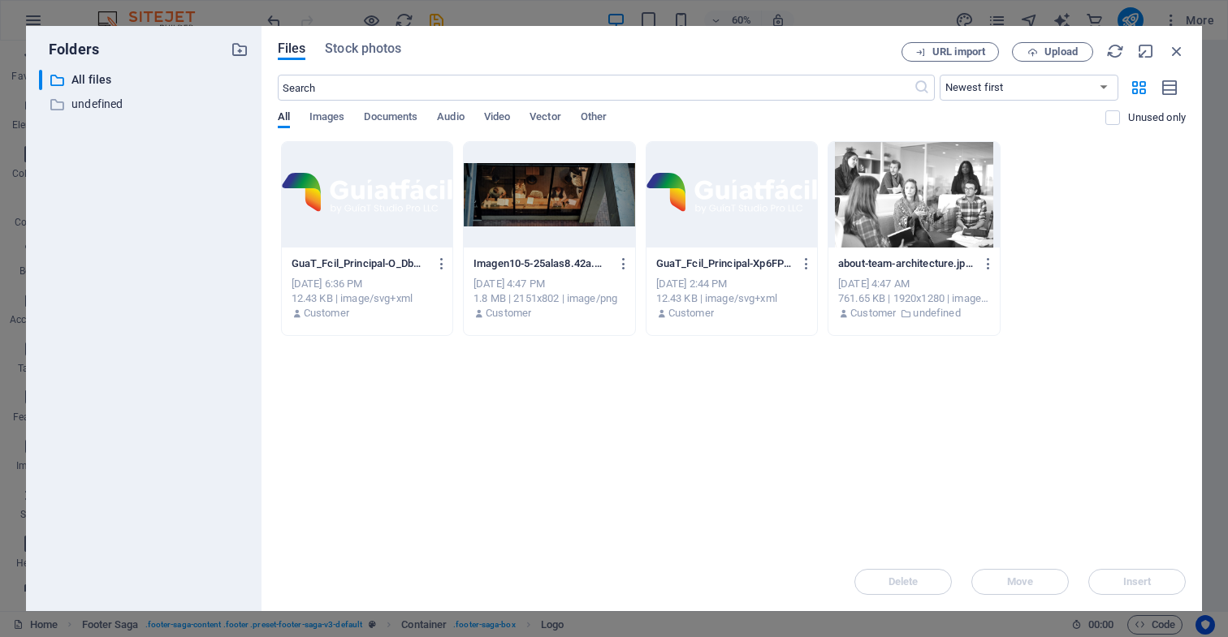
click at [764, 232] on div at bounding box center [731, 195] width 171 height 106
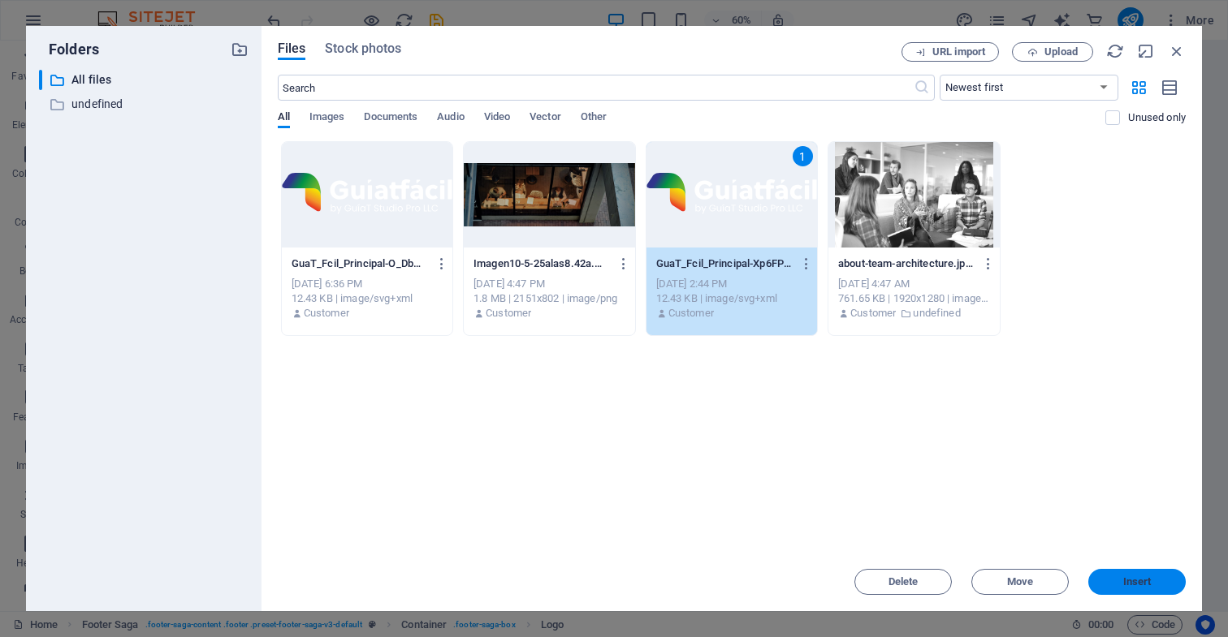
click at [1136, 581] on span "Insert" at bounding box center [1137, 582] width 28 height 10
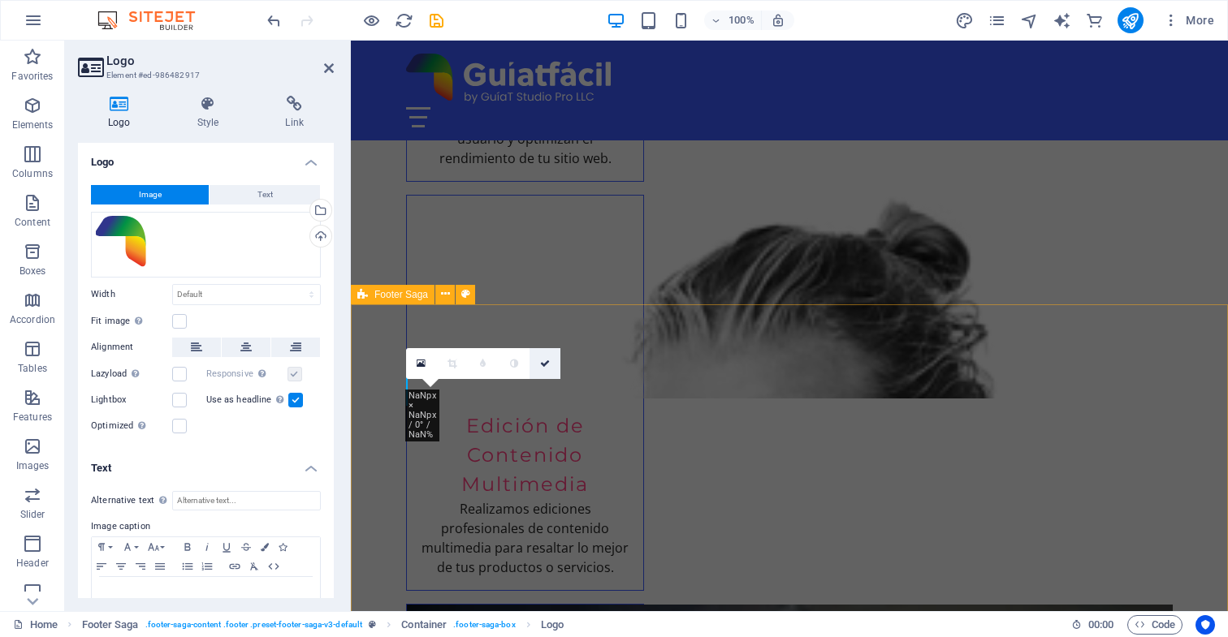
click at [545, 364] on icon at bounding box center [545, 364] width 10 height 10
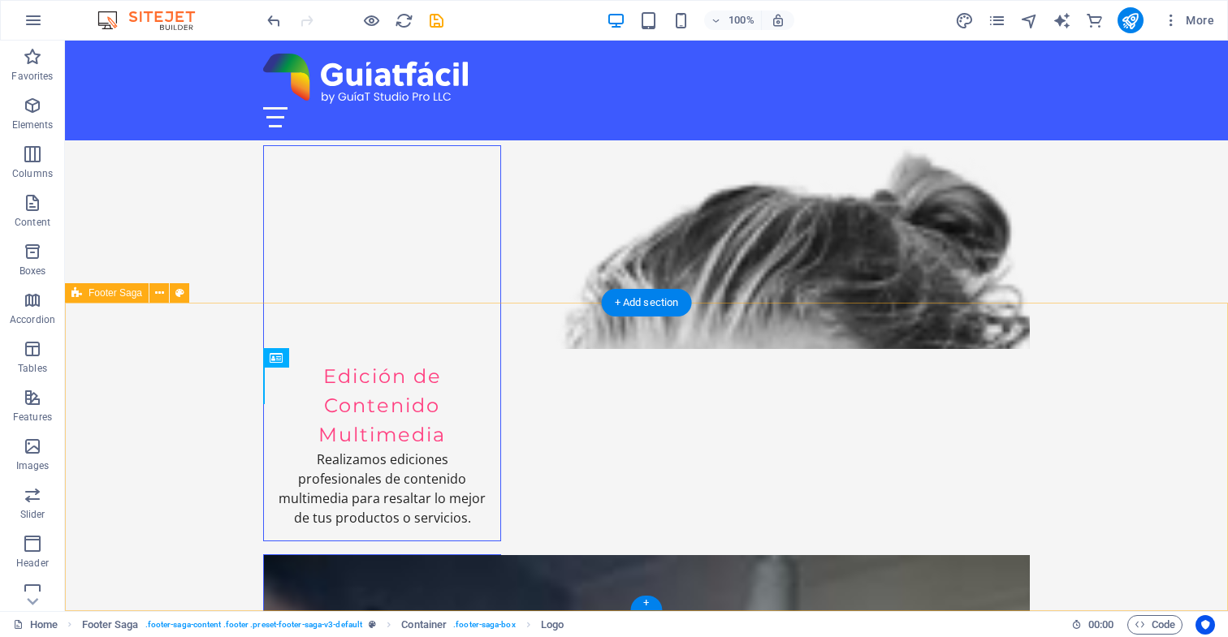
scroll to position [3235, 0]
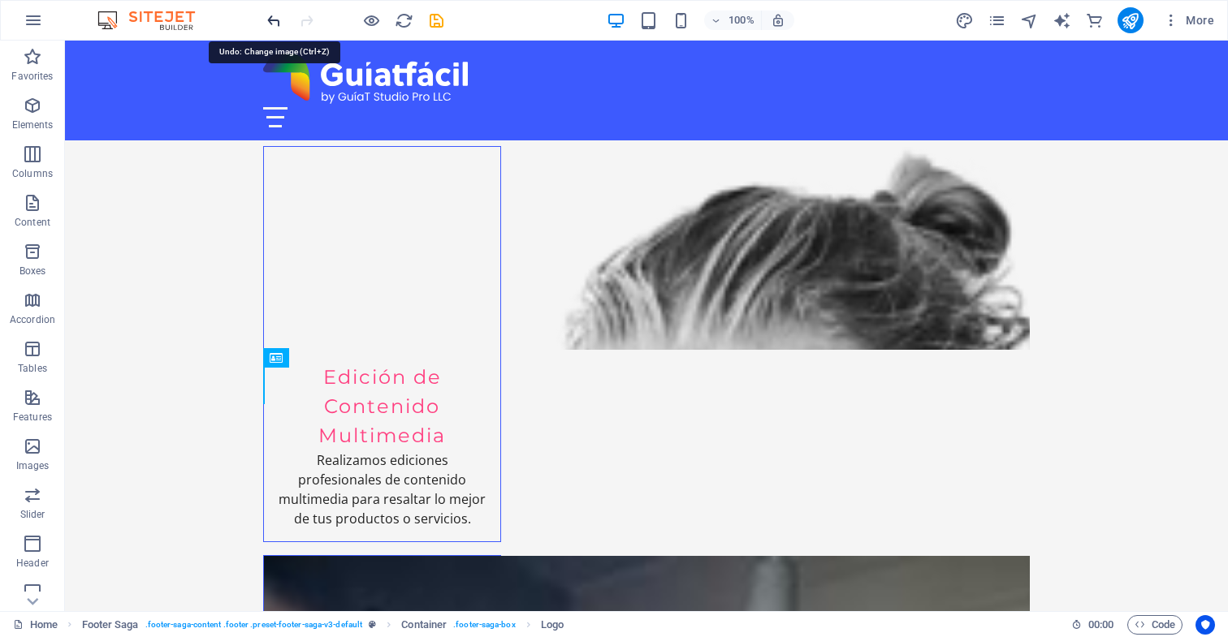
click at [274, 21] on icon "undo" at bounding box center [274, 20] width 19 height 19
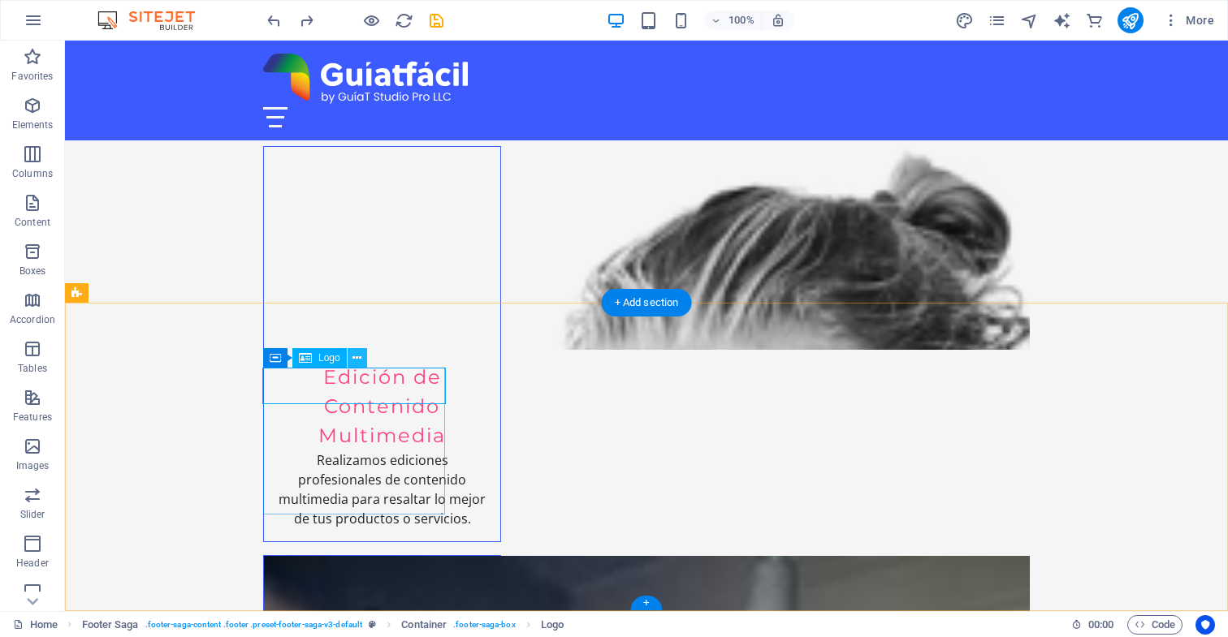
click at [356, 358] on icon at bounding box center [356, 358] width 9 height 17
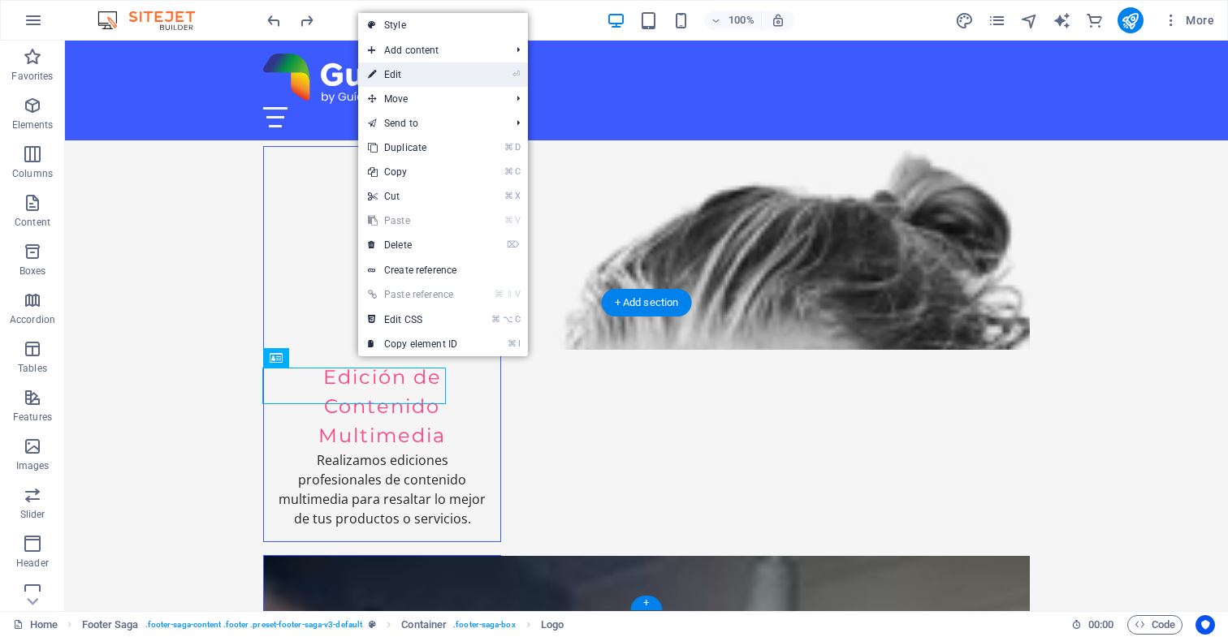
click at [435, 80] on link "⏎ Edit" at bounding box center [412, 75] width 109 height 24
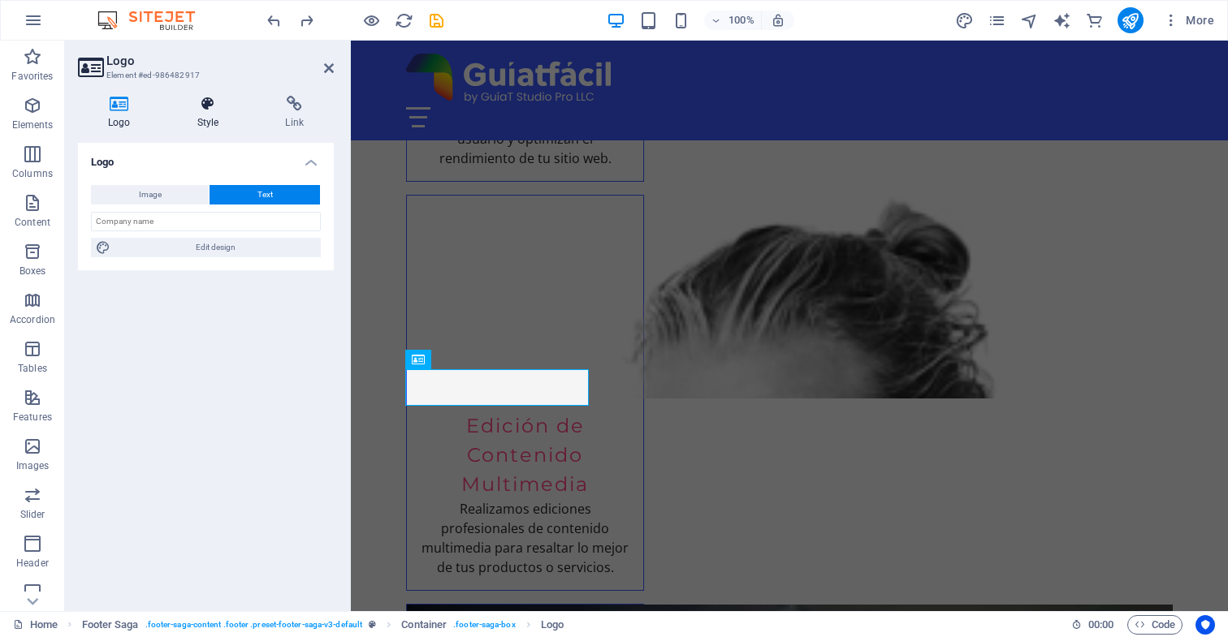
click at [207, 106] on icon at bounding box center [208, 104] width 82 height 16
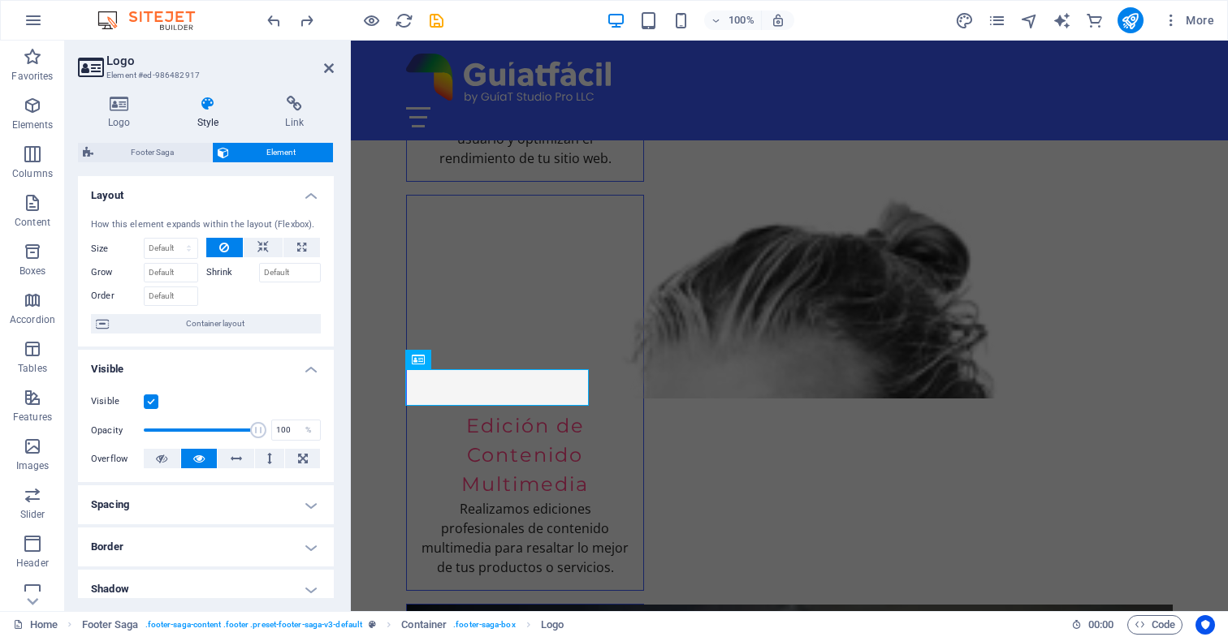
scroll to position [0, 0]
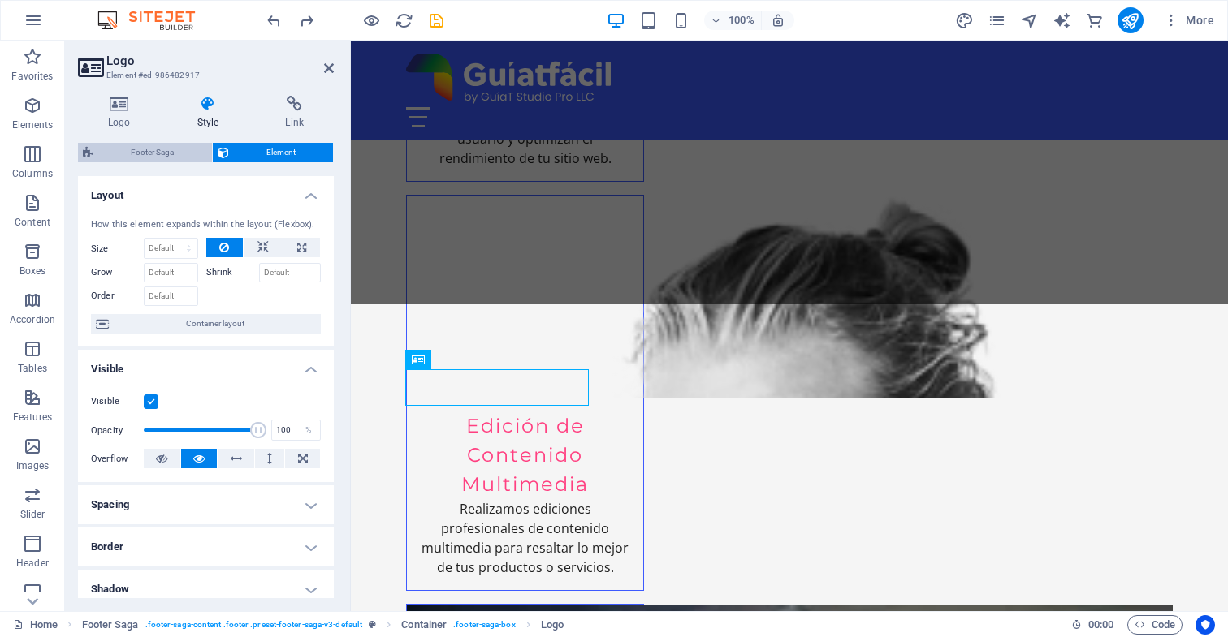
click at [168, 151] on span "Footer Saga" at bounding box center [152, 152] width 109 height 19
select select "rem"
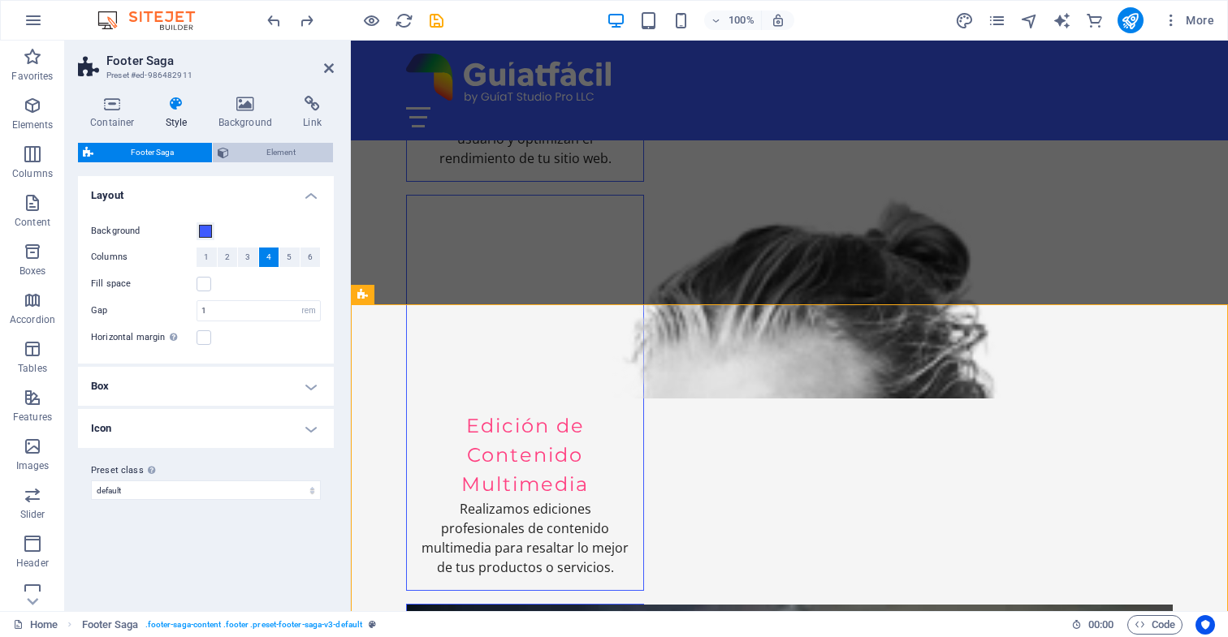
click at [265, 151] on span "Element" at bounding box center [281, 152] width 95 height 19
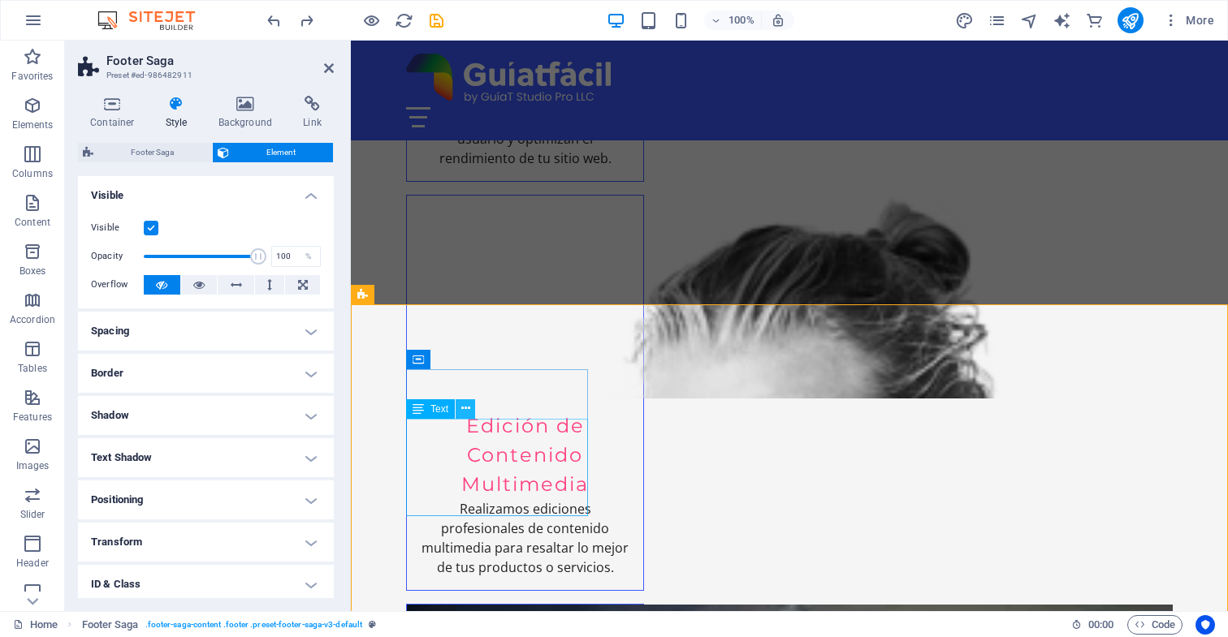
click at [465, 410] on icon at bounding box center [465, 408] width 9 height 17
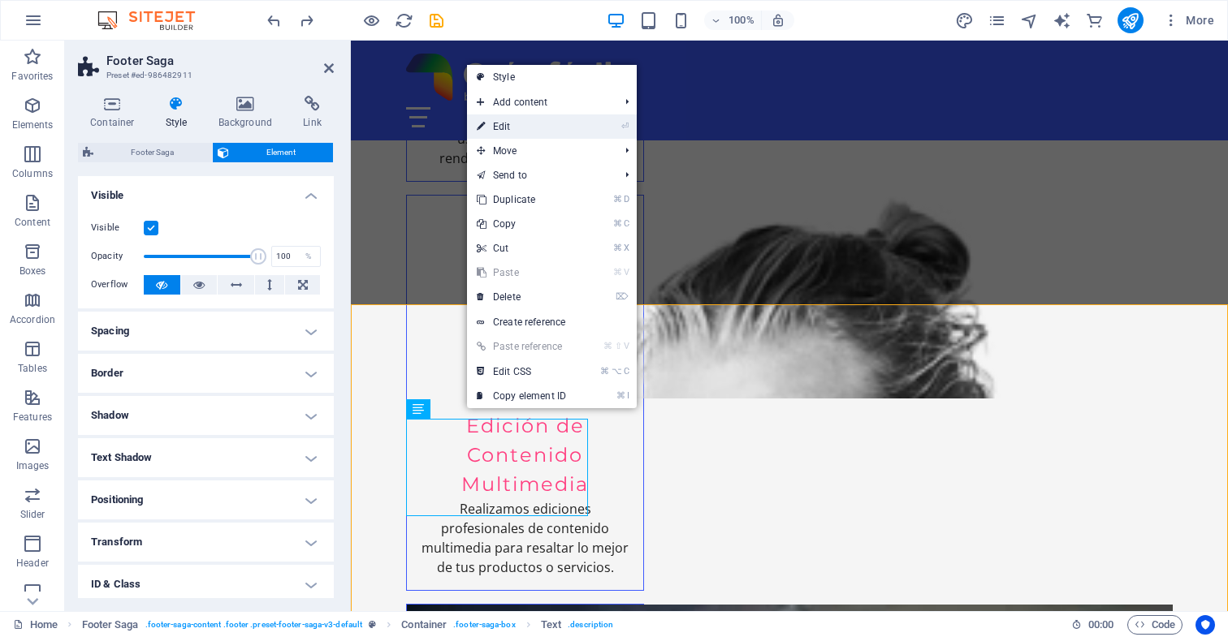
click at [542, 132] on link "⏎ Edit" at bounding box center [521, 126] width 109 height 24
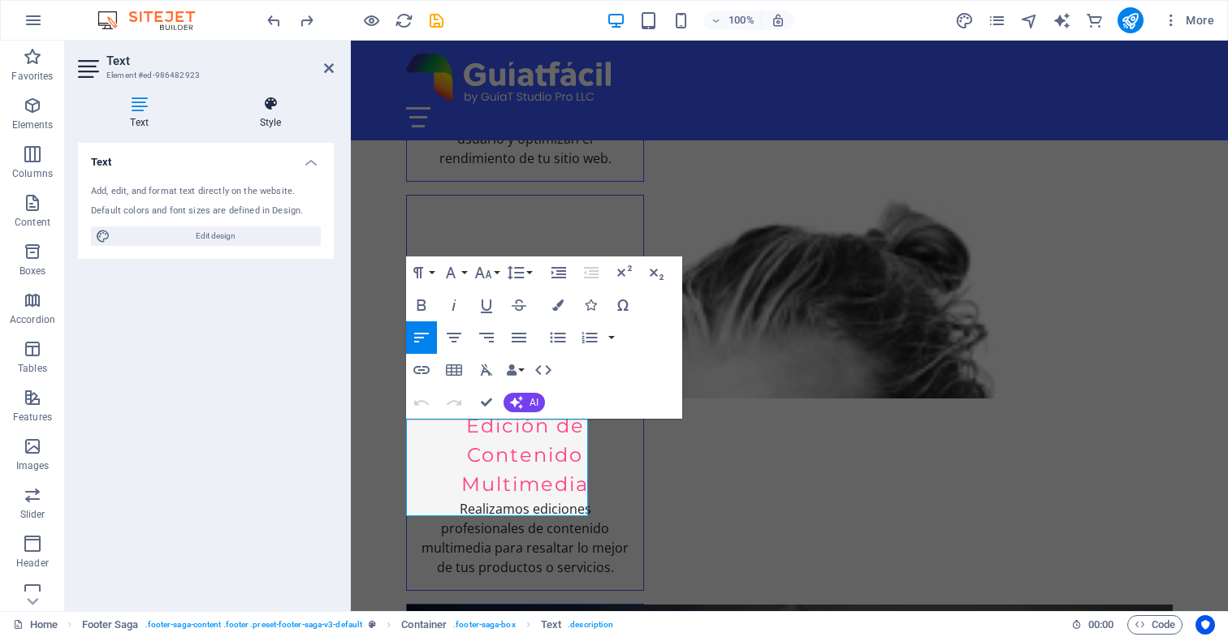
click at [267, 104] on icon at bounding box center [270, 104] width 127 height 16
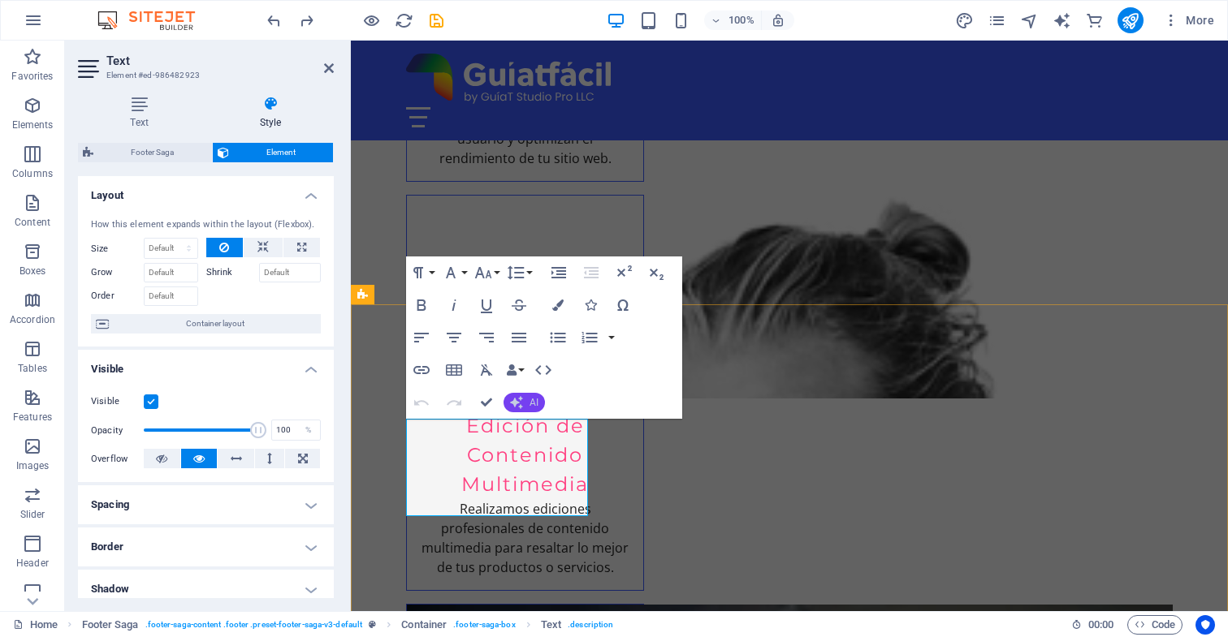
click at [529, 402] on span "AI" at bounding box center [533, 403] width 9 height 10
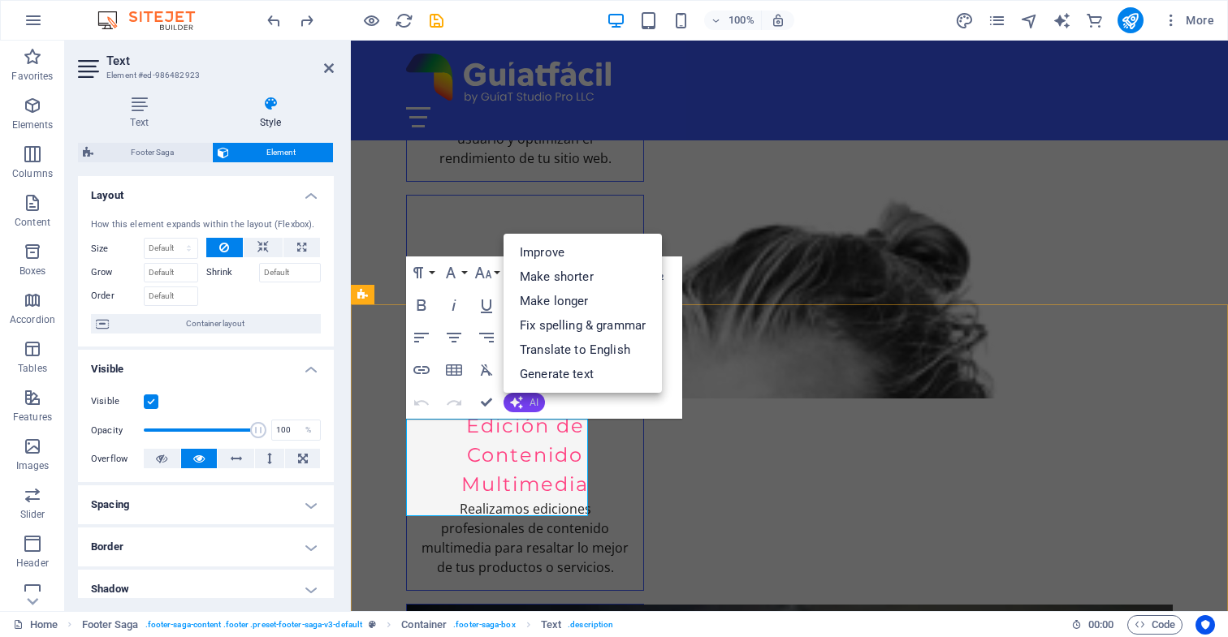
click at [527, 402] on button "AI" at bounding box center [523, 402] width 41 height 19
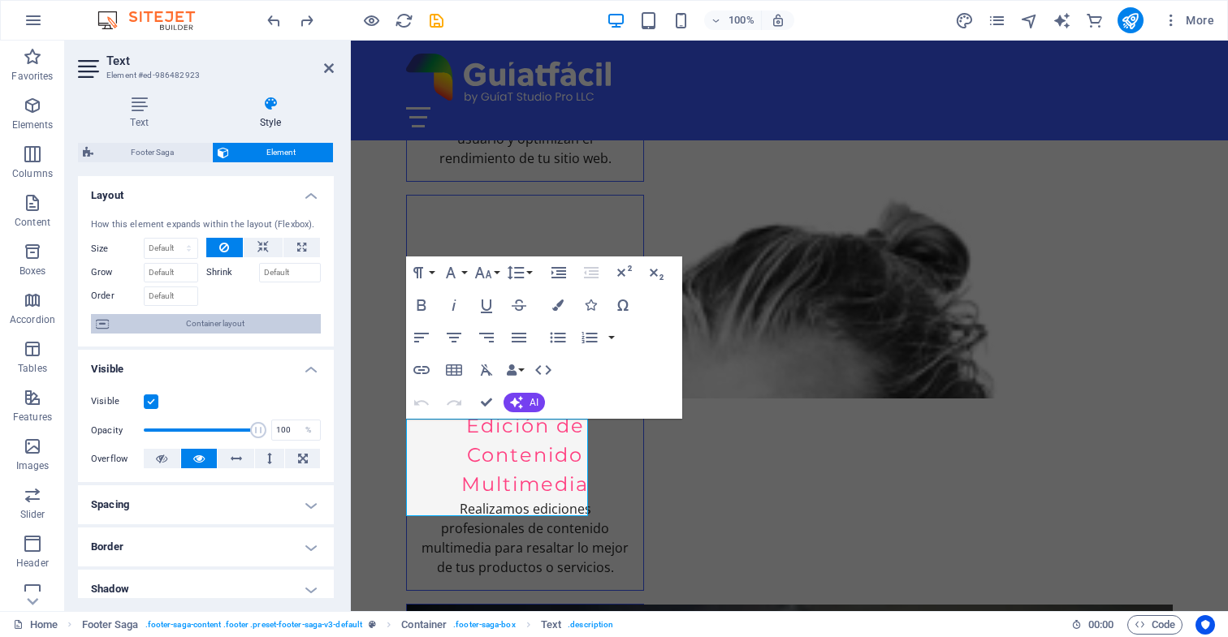
click at [229, 324] on span "Container layout" at bounding box center [215, 323] width 202 height 19
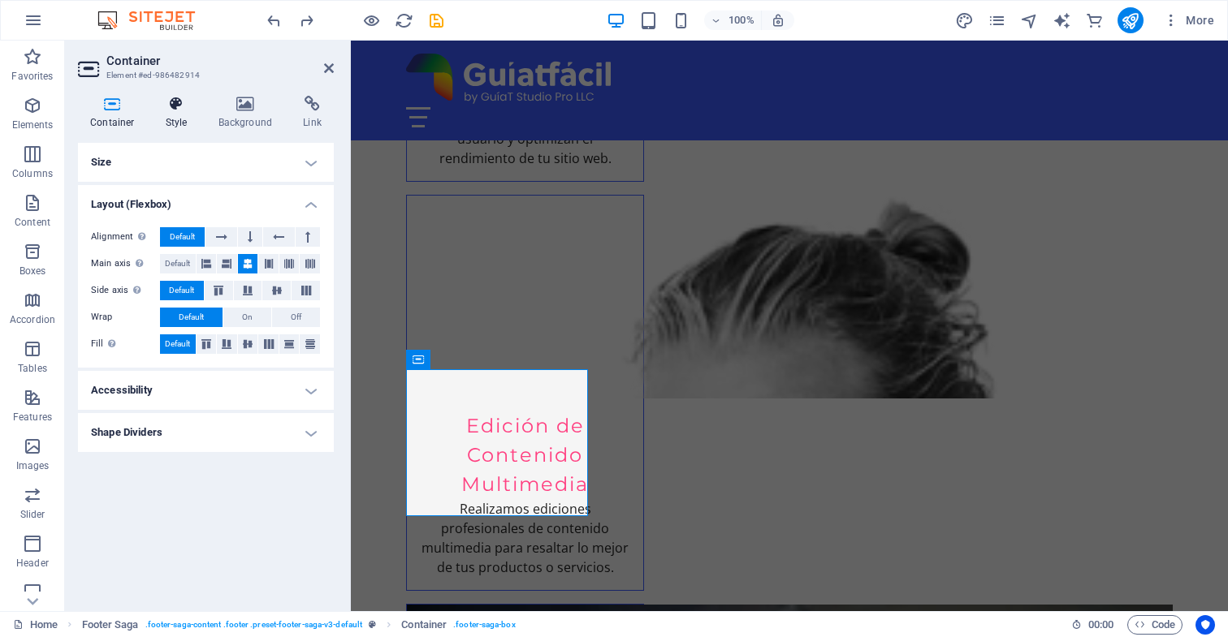
click at [174, 105] on icon at bounding box center [176, 104] width 46 height 16
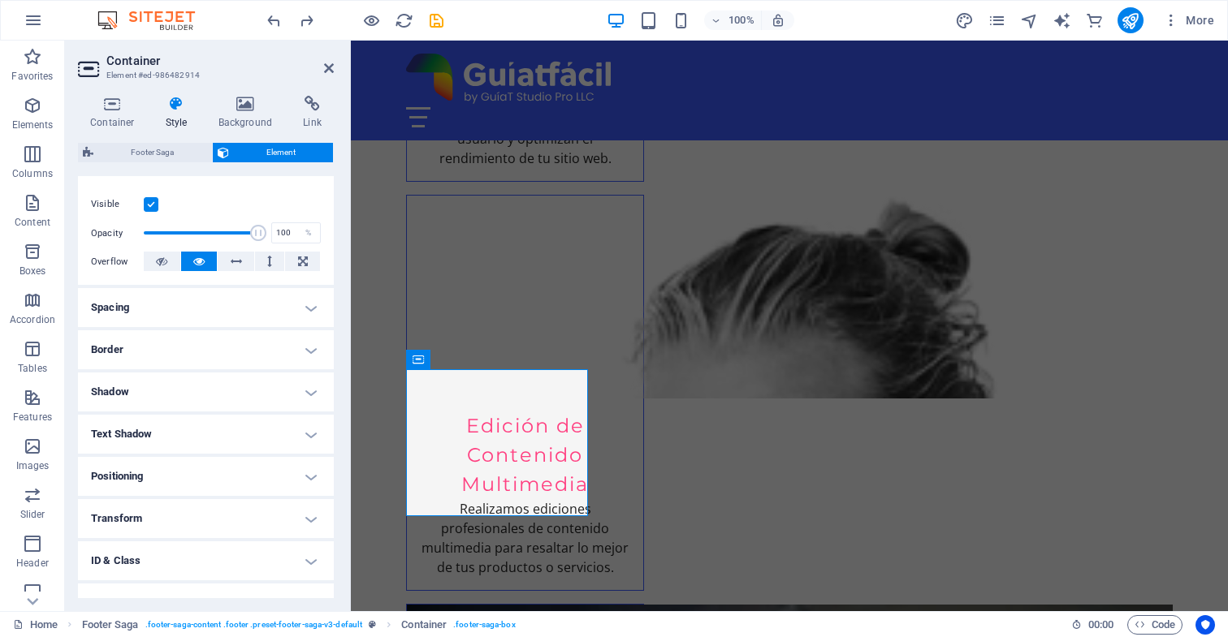
scroll to position [205, 0]
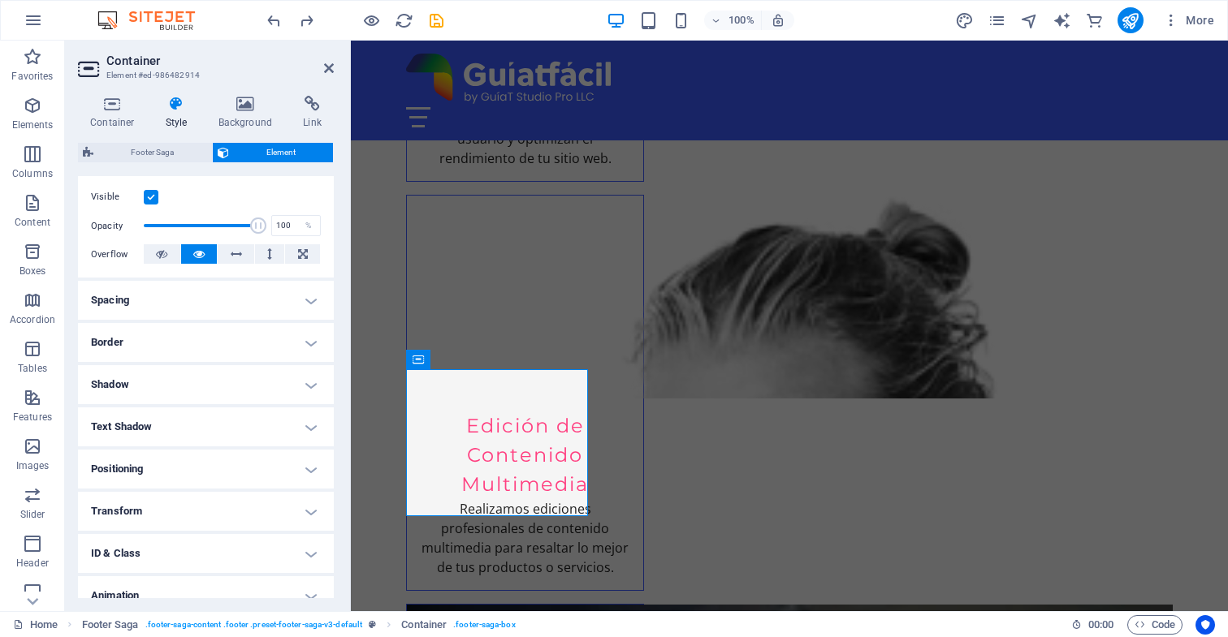
click at [304, 383] on h4 "Shadow" at bounding box center [206, 384] width 256 height 39
click at [304, 383] on h4 "Shadow" at bounding box center [206, 379] width 256 height 29
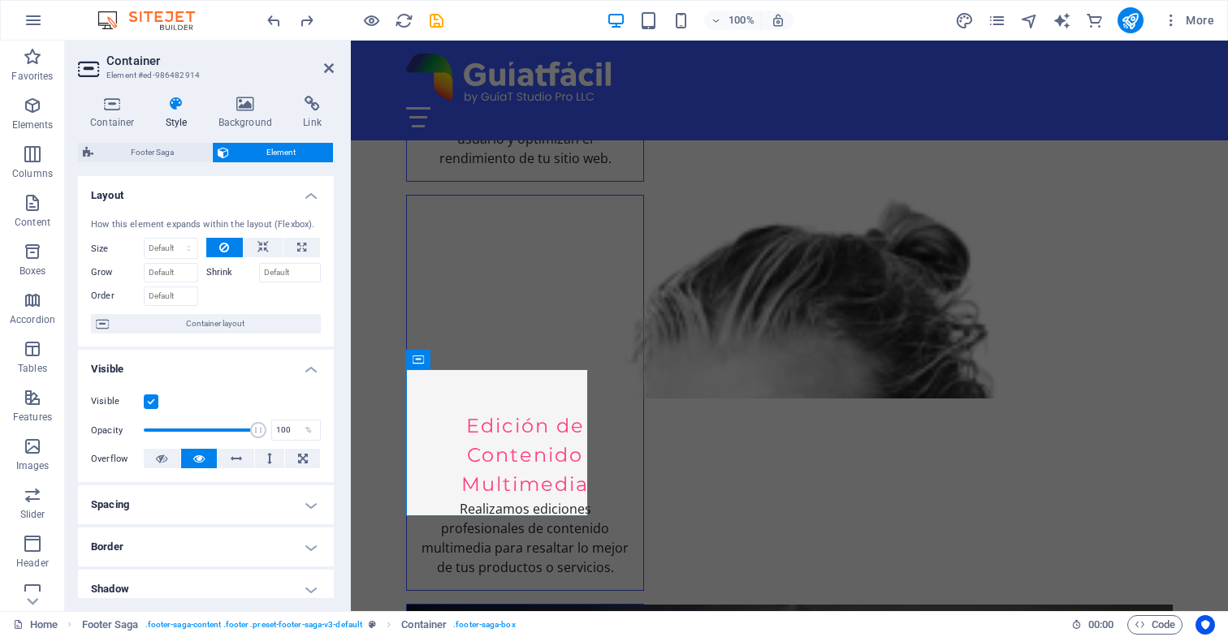
scroll to position [0, 0]
click at [244, 107] on icon at bounding box center [245, 104] width 79 height 16
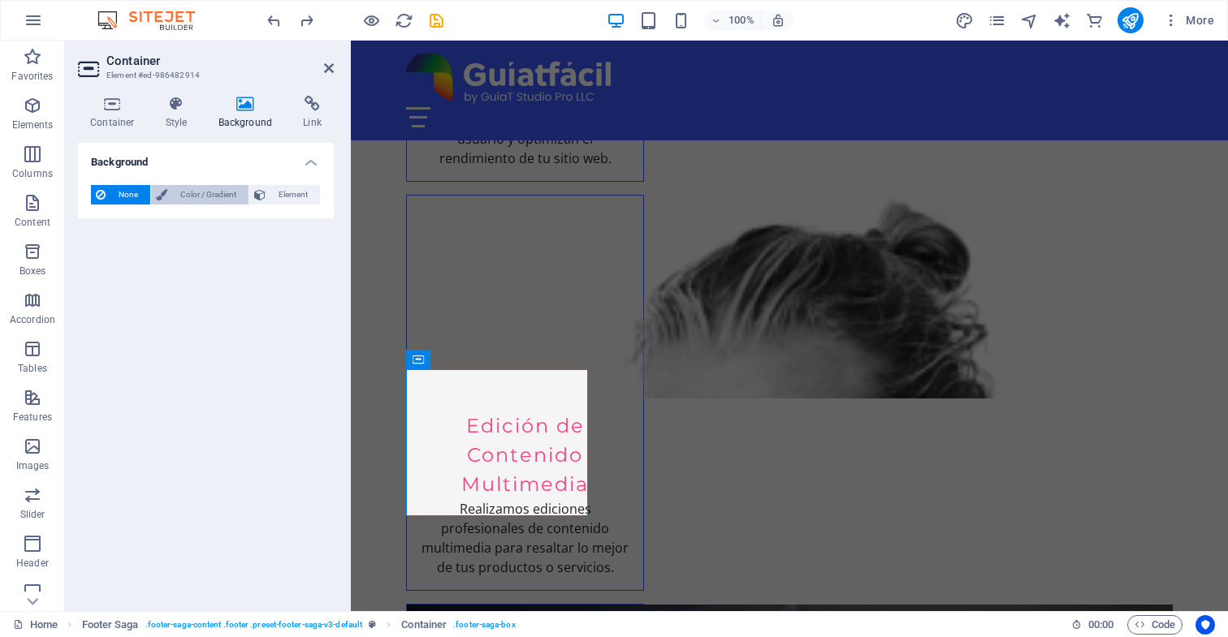
click at [222, 192] on span "Color / Gradient" at bounding box center [207, 194] width 71 height 19
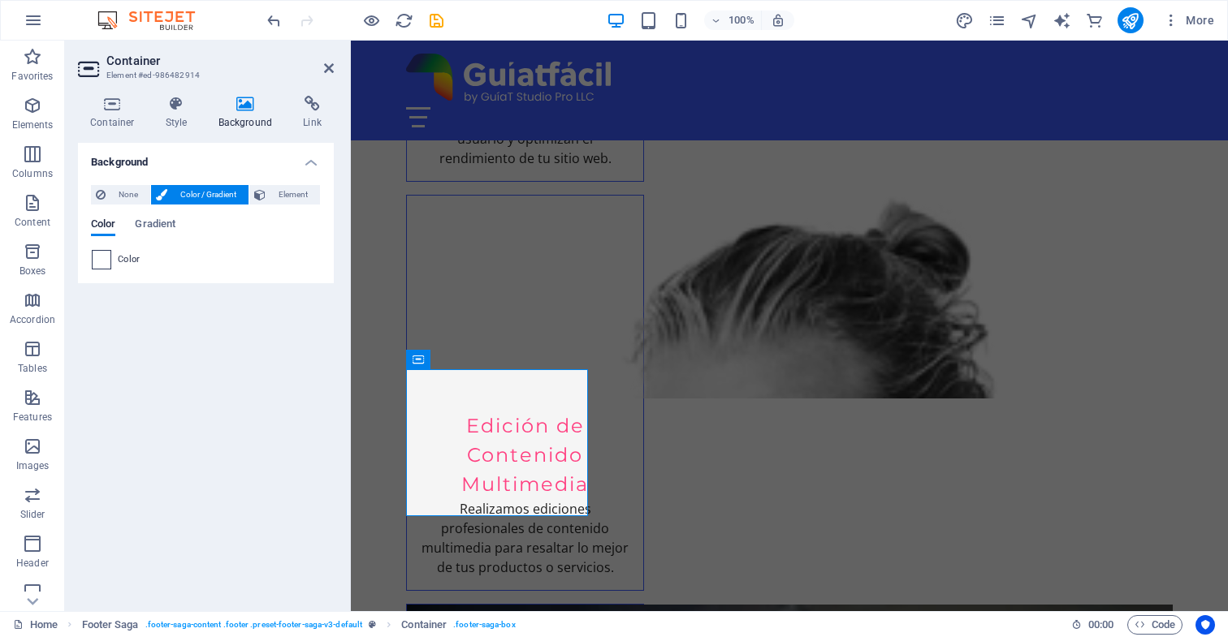
click at [102, 260] on span at bounding box center [102, 260] width 18 height 18
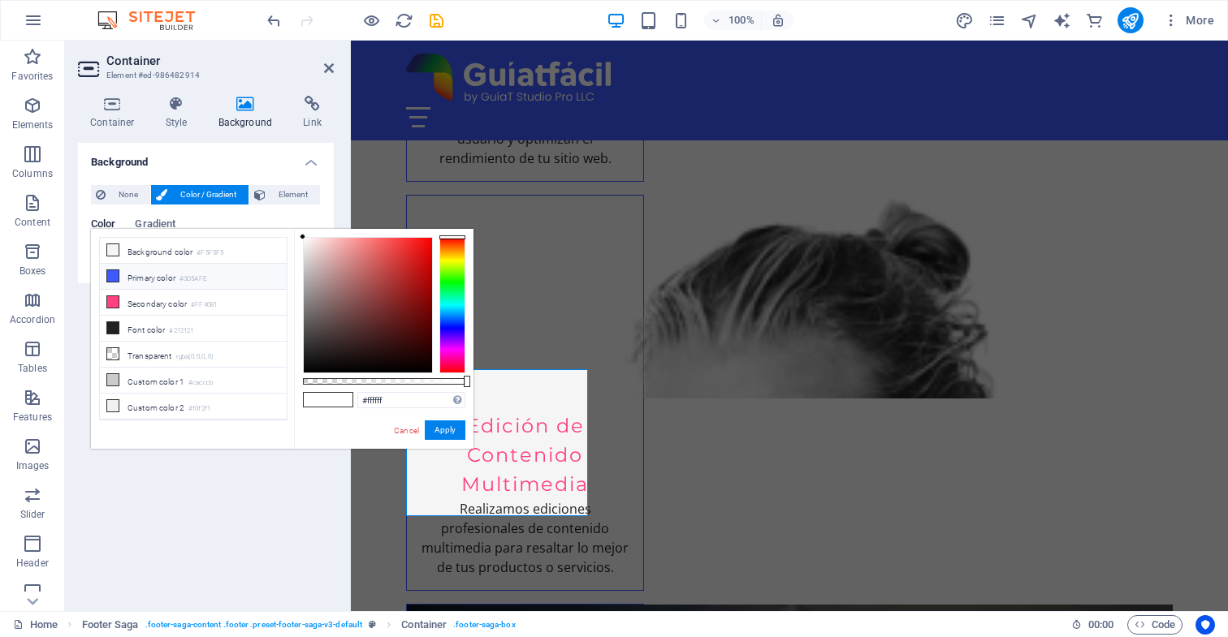
click at [140, 279] on li "Primary color #3D5AFE" at bounding box center [193, 277] width 187 height 26
type input "#3d5afe"
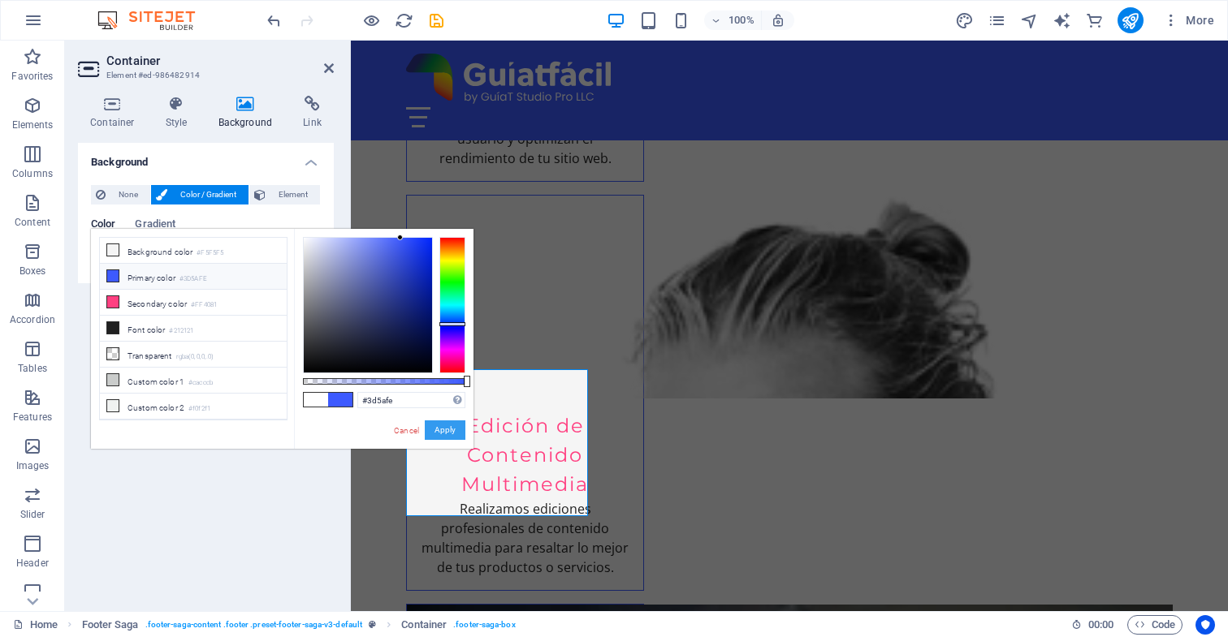
click at [448, 430] on button "Apply" at bounding box center [445, 430] width 41 height 19
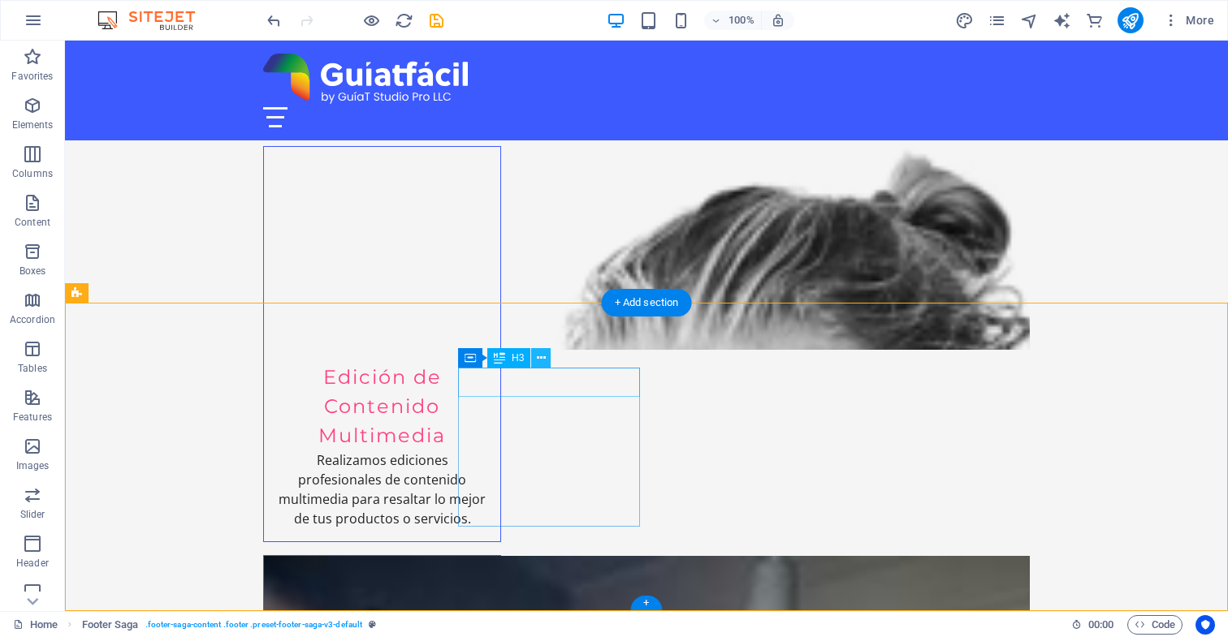
click at [542, 358] on icon at bounding box center [541, 358] width 9 height 17
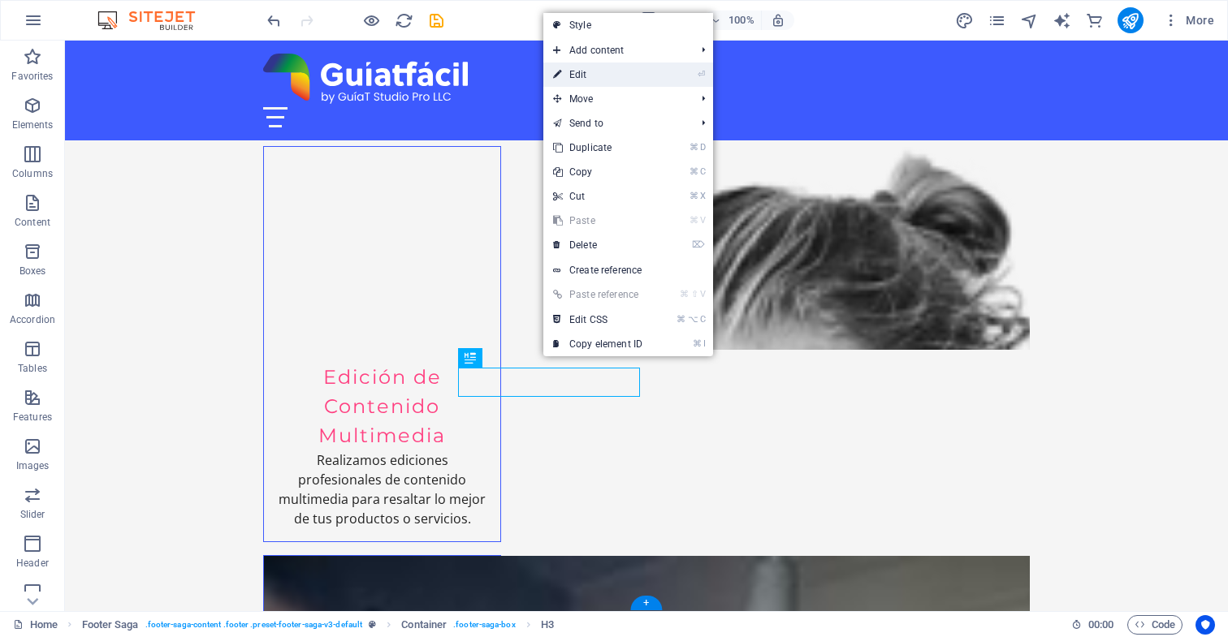
drag, startPoint x: 617, startPoint y: 74, endPoint x: 266, endPoint y: 33, distance: 353.1
click at [617, 74] on link "⏎ Edit" at bounding box center [597, 75] width 109 height 24
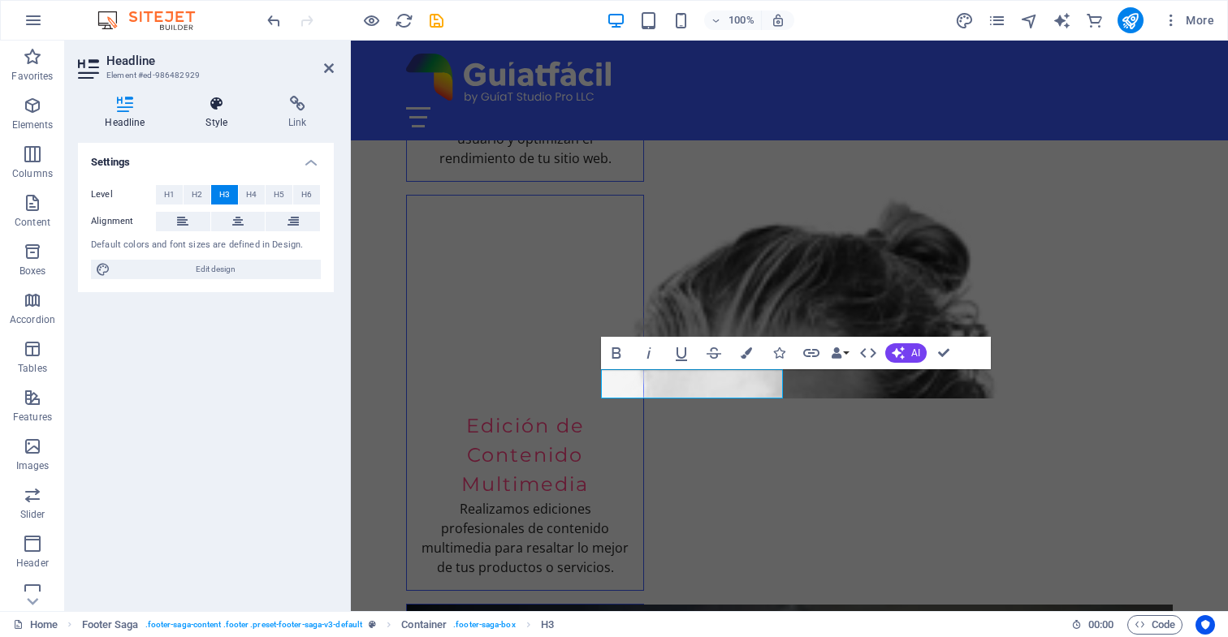
click at [217, 114] on h4 "Style" at bounding box center [220, 113] width 83 height 34
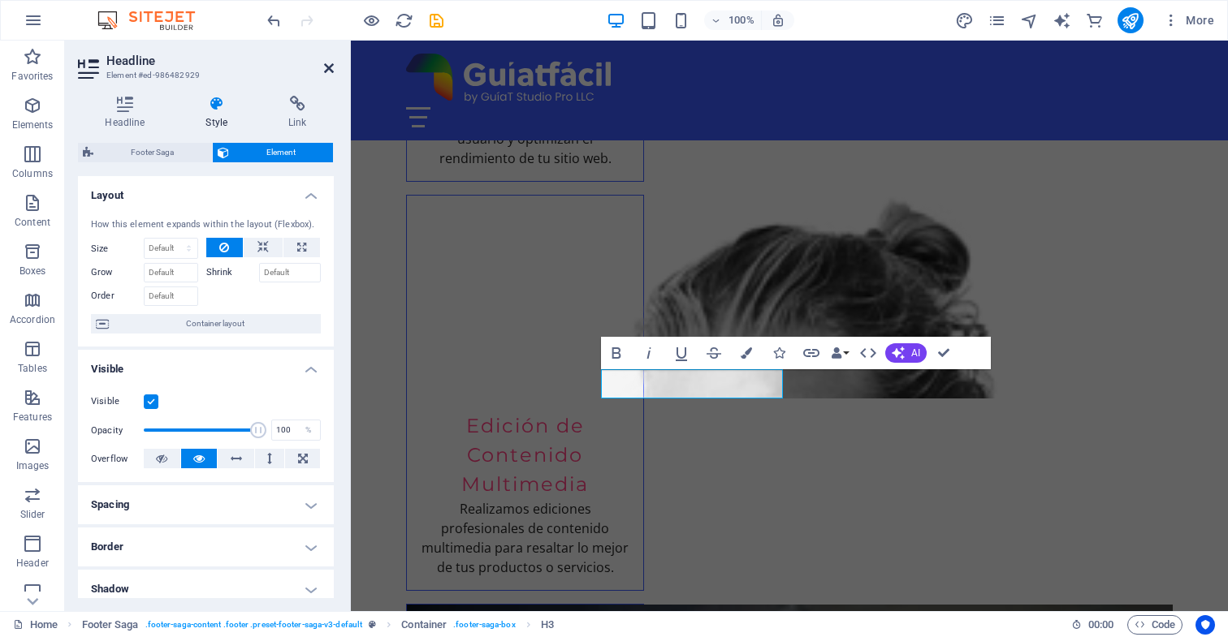
click at [326, 67] on icon at bounding box center [329, 68] width 10 height 13
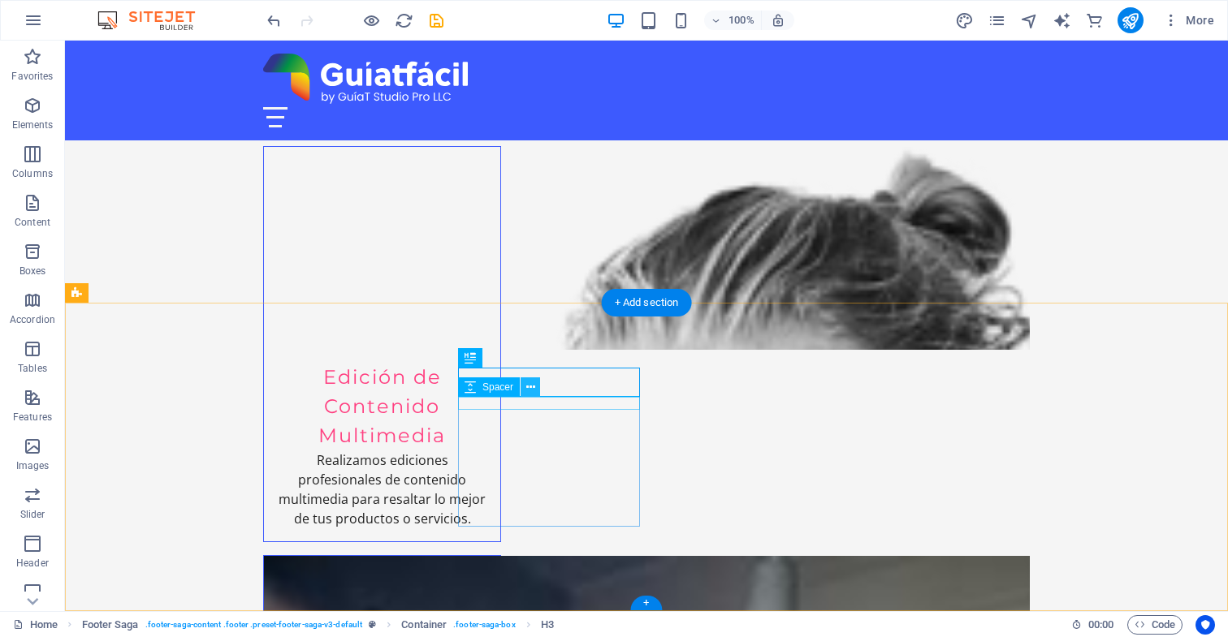
click at [529, 388] on icon at bounding box center [530, 387] width 9 height 17
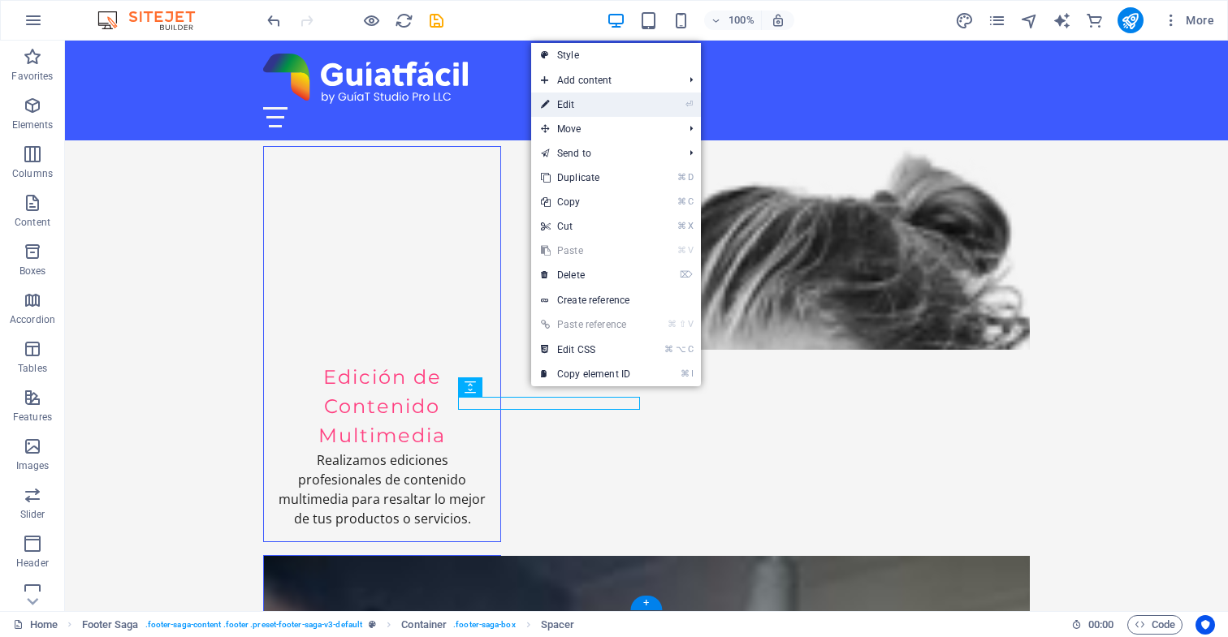
click at [589, 105] on link "⏎ Edit" at bounding box center [585, 105] width 109 height 24
select select "px"
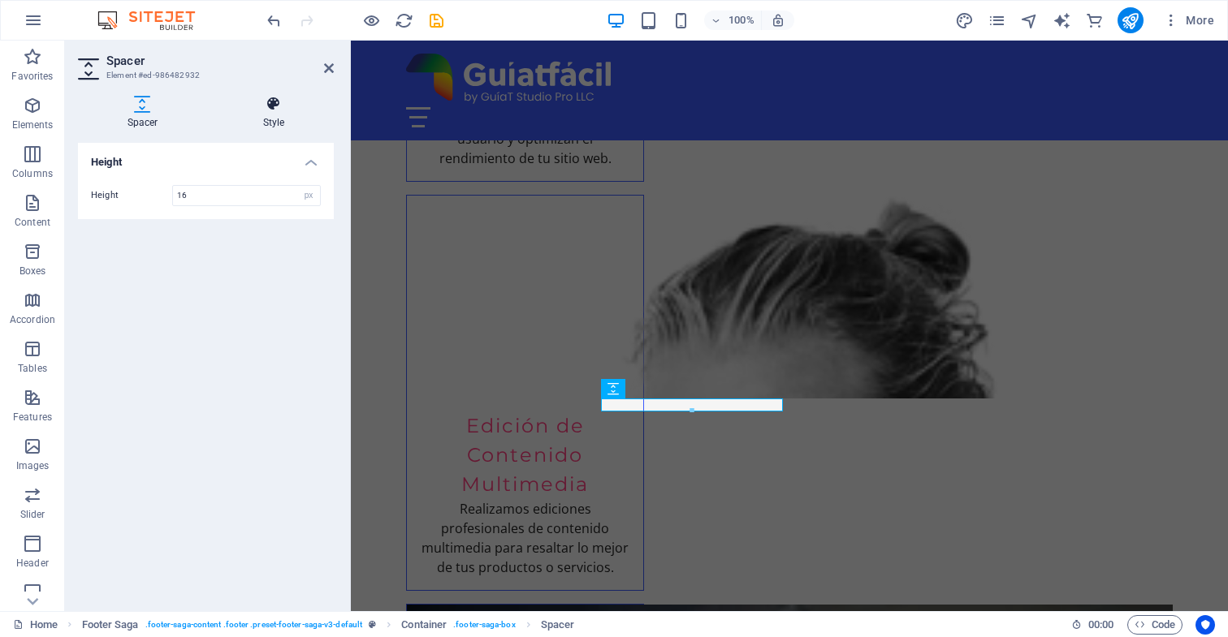
click at [272, 103] on icon at bounding box center [274, 104] width 120 height 16
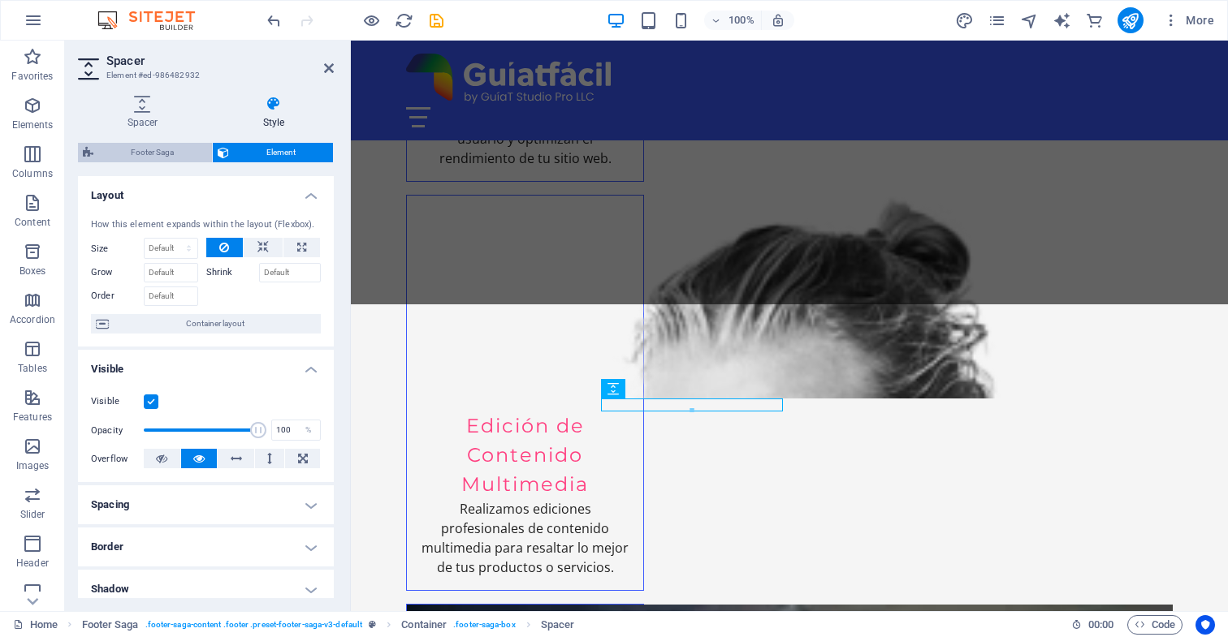
click at [161, 152] on span "Footer Saga" at bounding box center [152, 152] width 109 height 19
select select "rem"
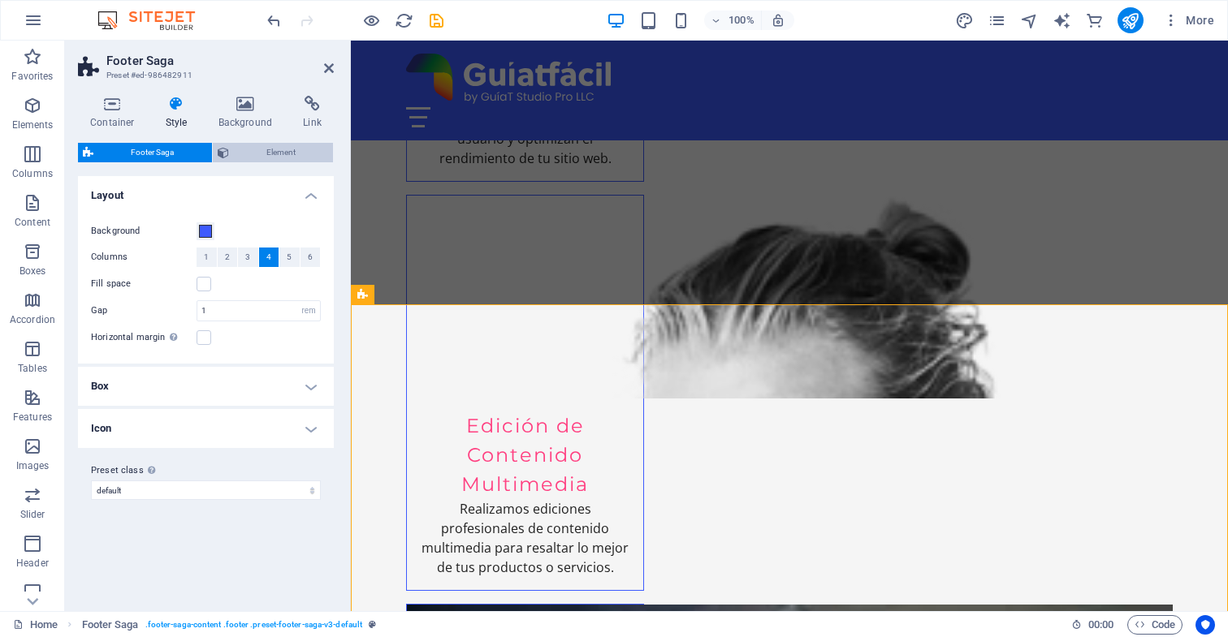
click at [266, 149] on span "Element" at bounding box center [281, 152] width 95 height 19
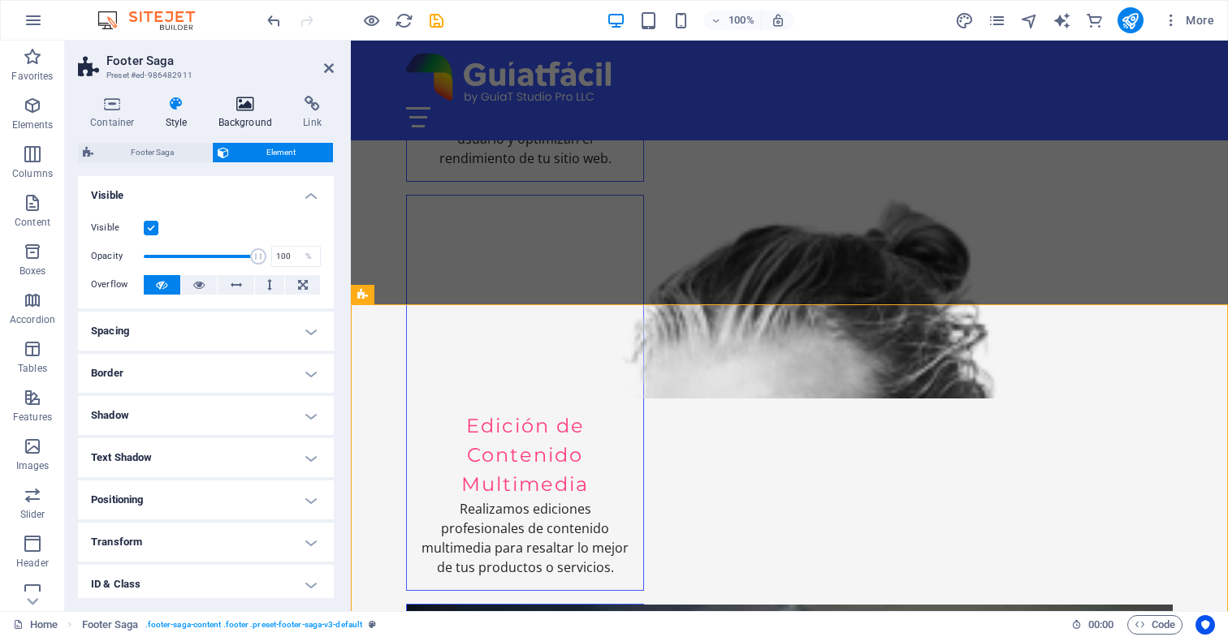
click at [248, 106] on icon at bounding box center [245, 104] width 79 height 16
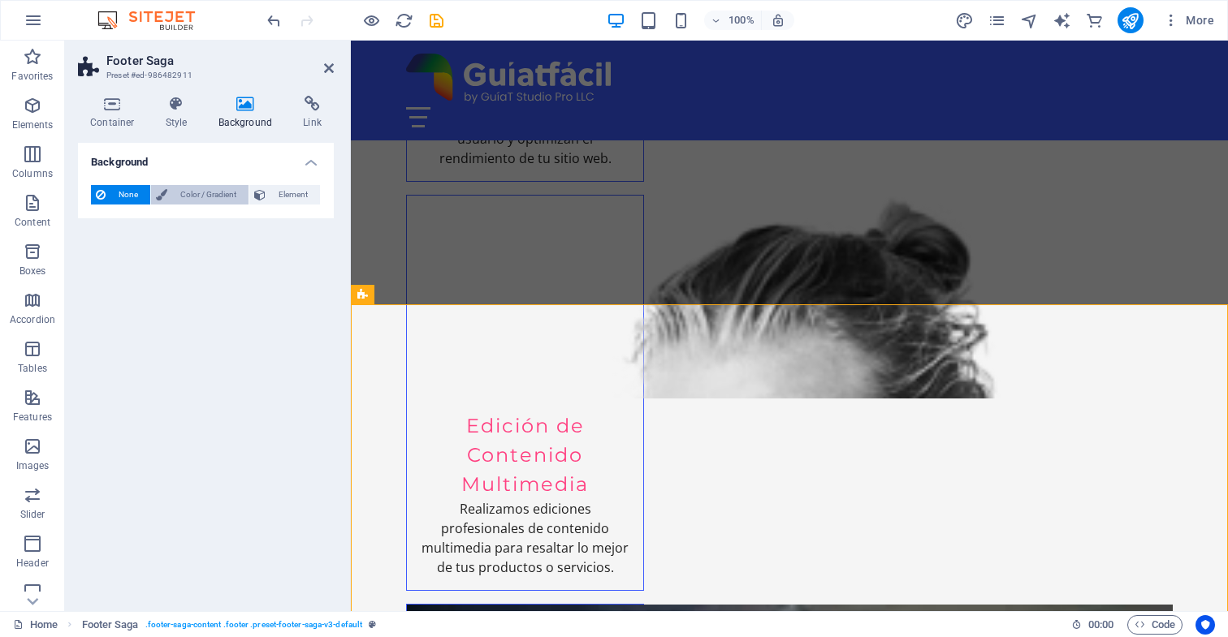
click at [210, 196] on span "Color / Gradient" at bounding box center [207, 194] width 71 height 19
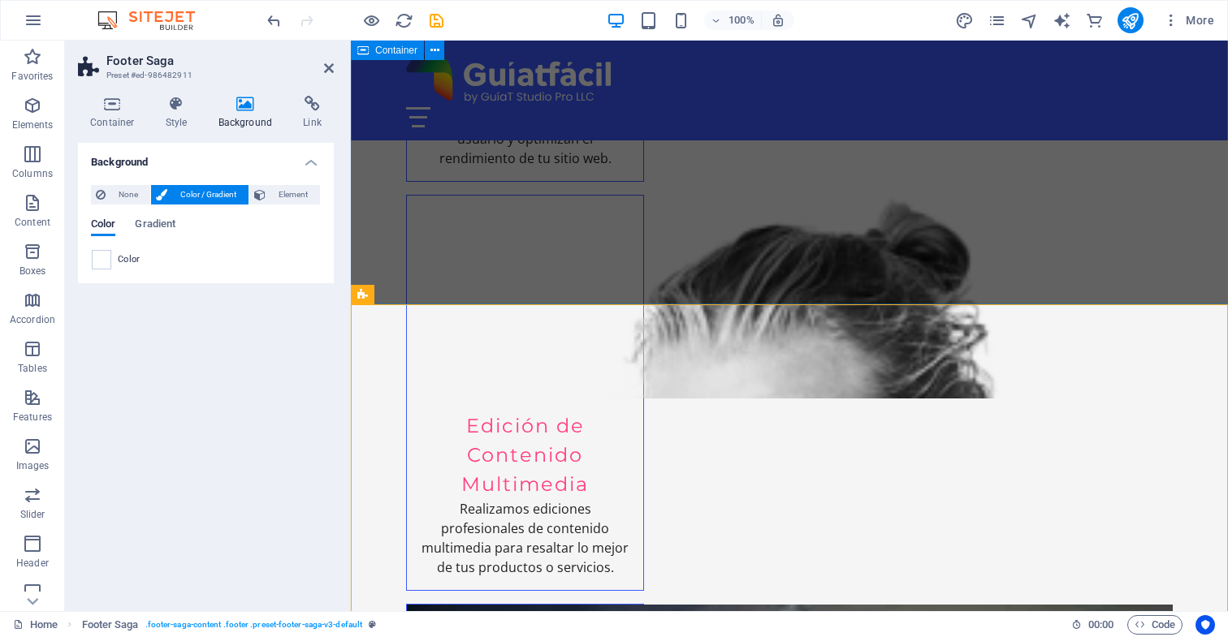
click at [104, 261] on span at bounding box center [102, 260] width 18 height 18
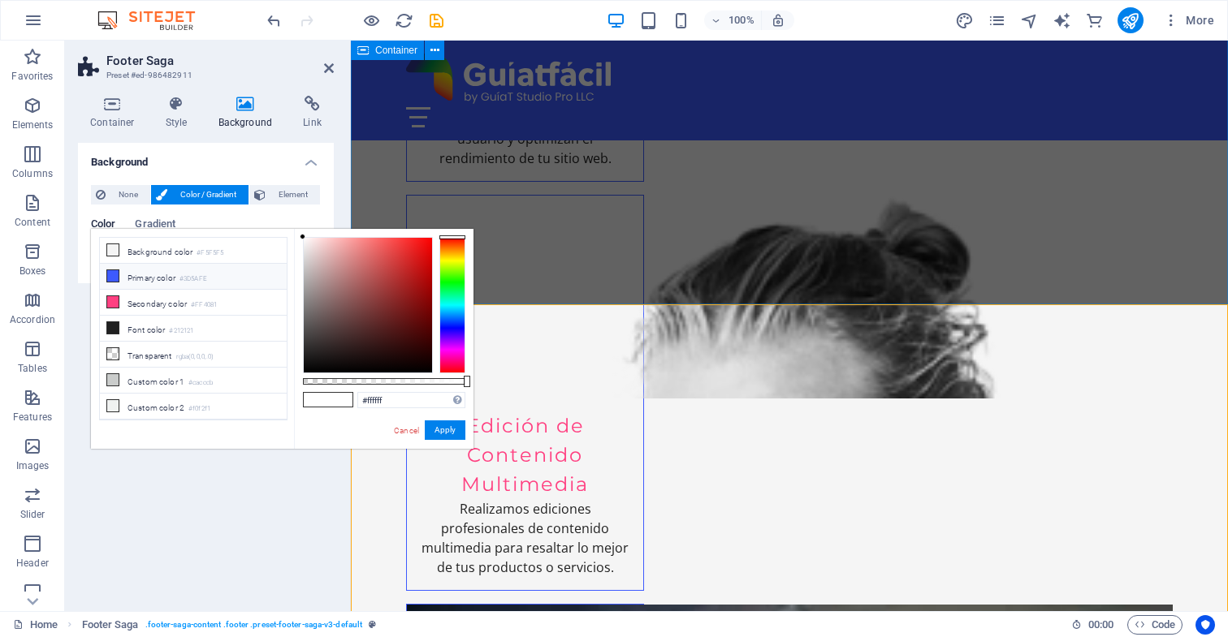
click at [169, 278] on li "Primary color #3D5AFE" at bounding box center [193, 277] width 187 height 26
type input "#3d5afe"
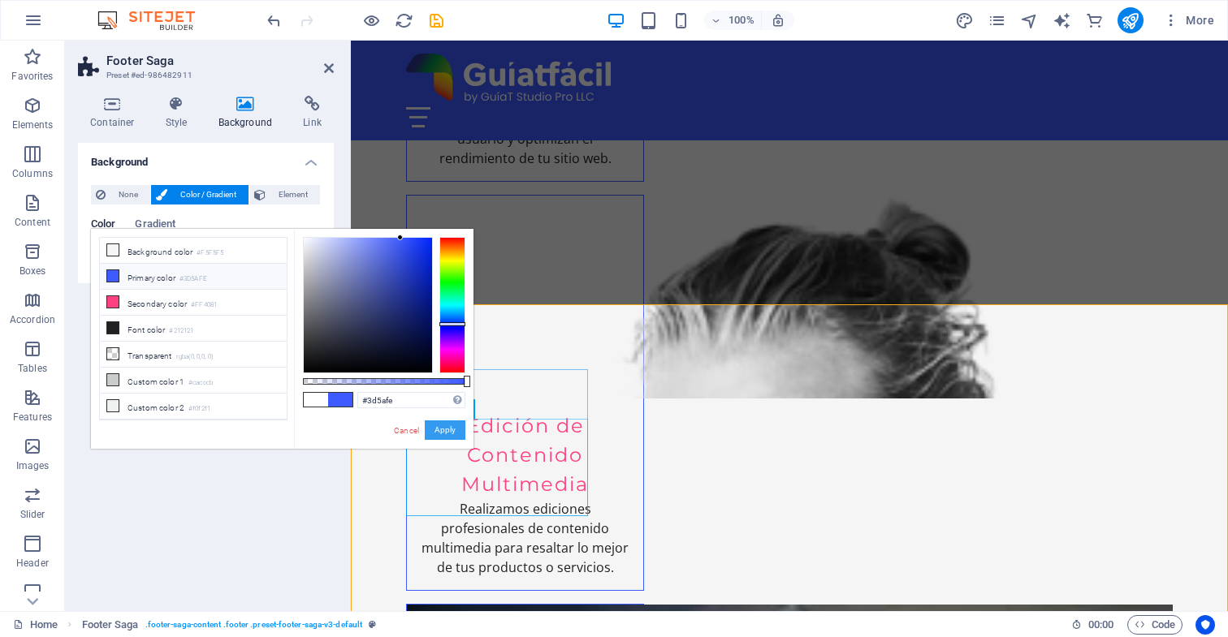
click at [447, 434] on button "Apply" at bounding box center [445, 430] width 41 height 19
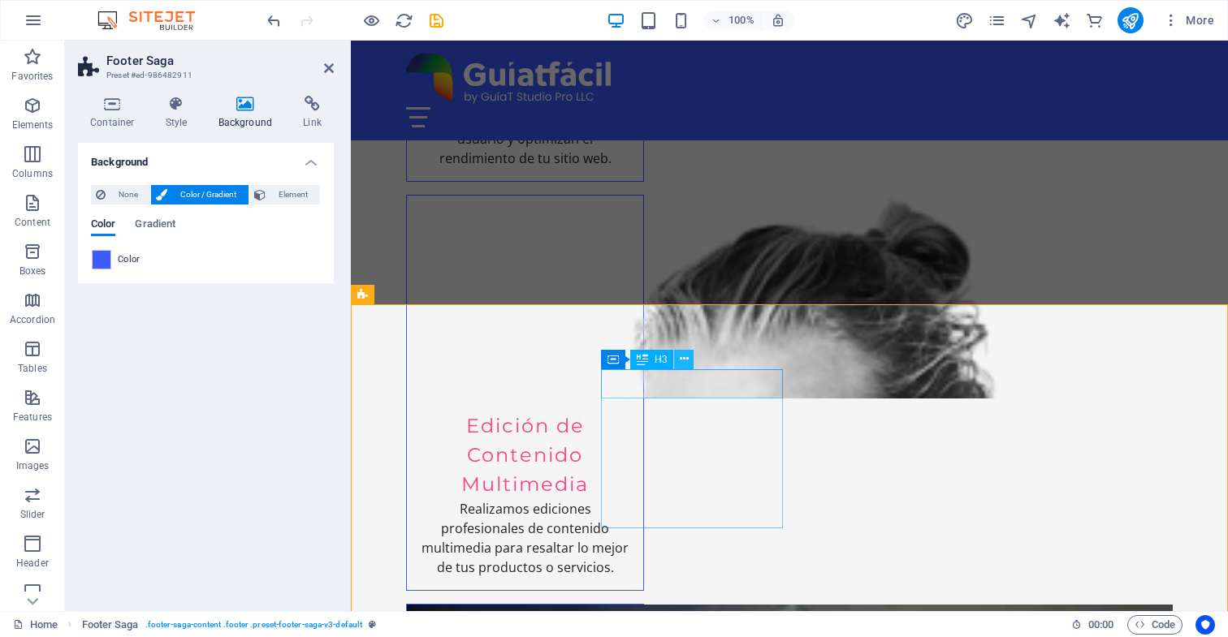
click at [681, 358] on icon at bounding box center [684, 359] width 9 height 17
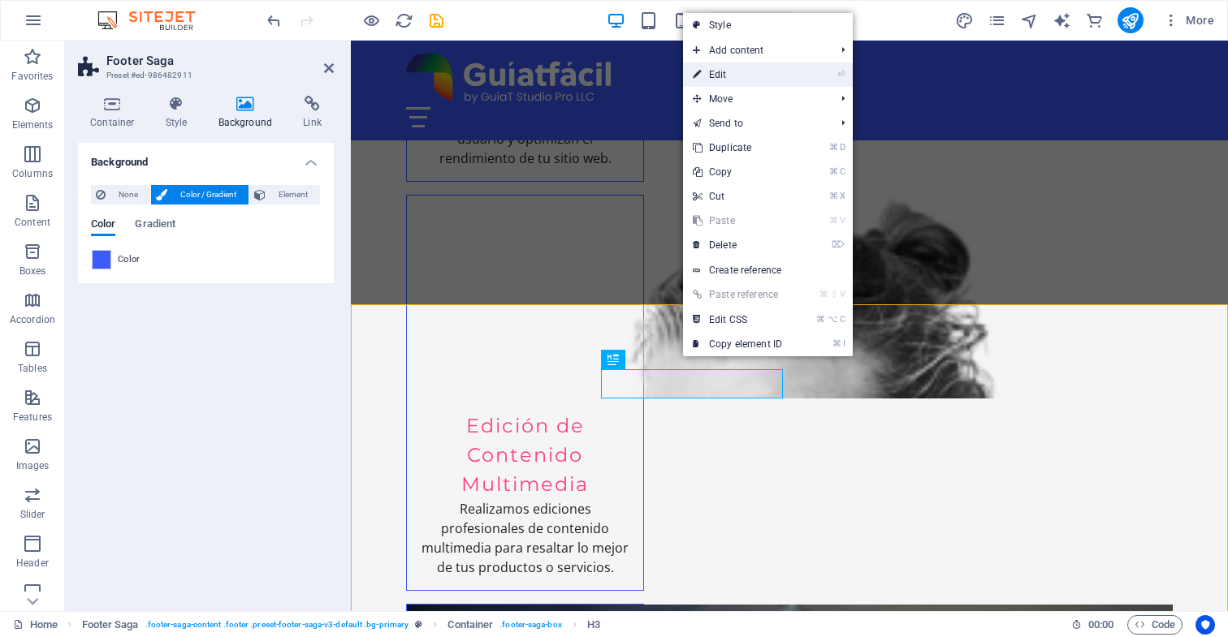
click at [726, 74] on link "⏎ Edit" at bounding box center [737, 75] width 109 height 24
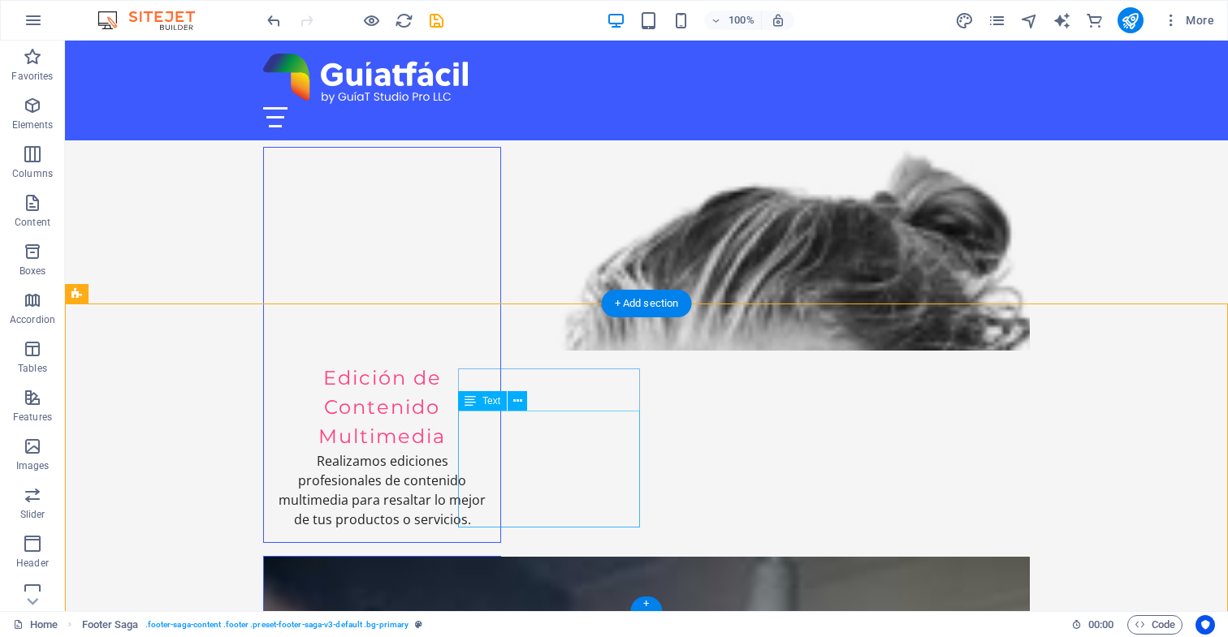
scroll to position [3235, 0]
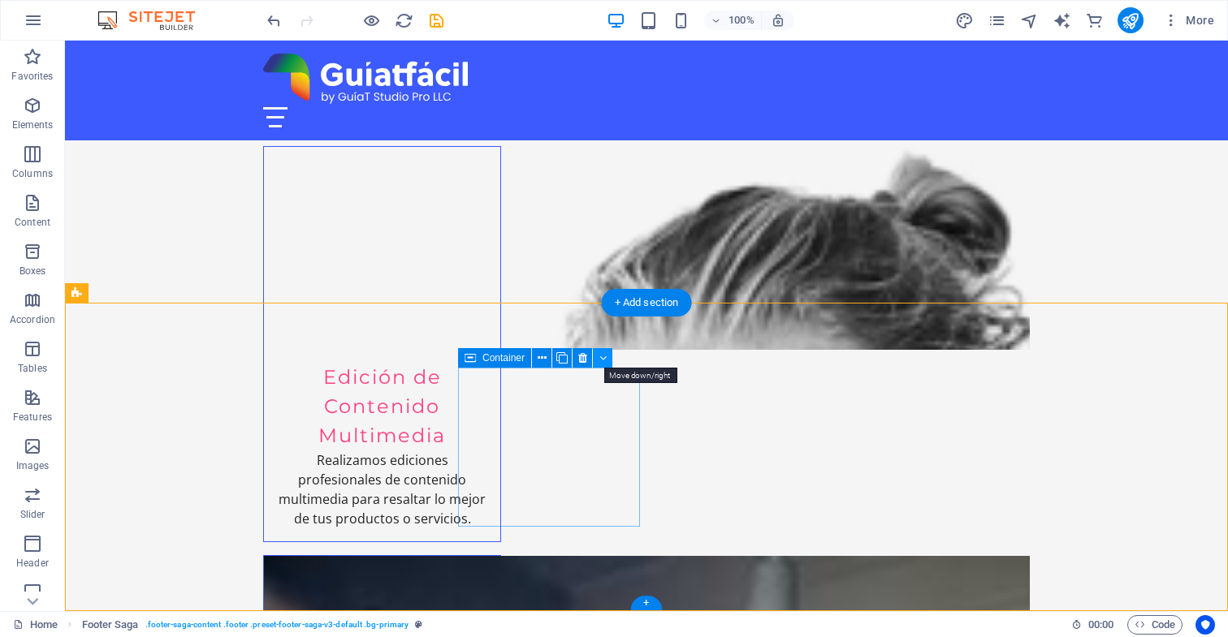
click at [602, 360] on icon at bounding box center [602, 358] width 7 height 17
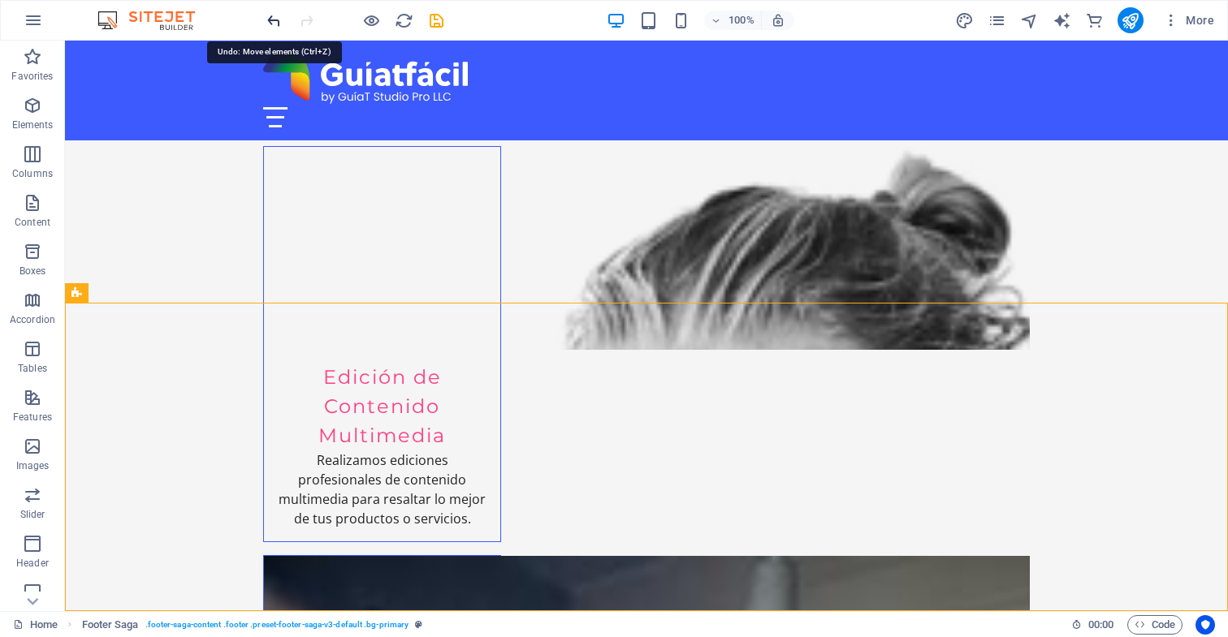
click at [275, 20] on icon "undo" at bounding box center [274, 20] width 19 height 19
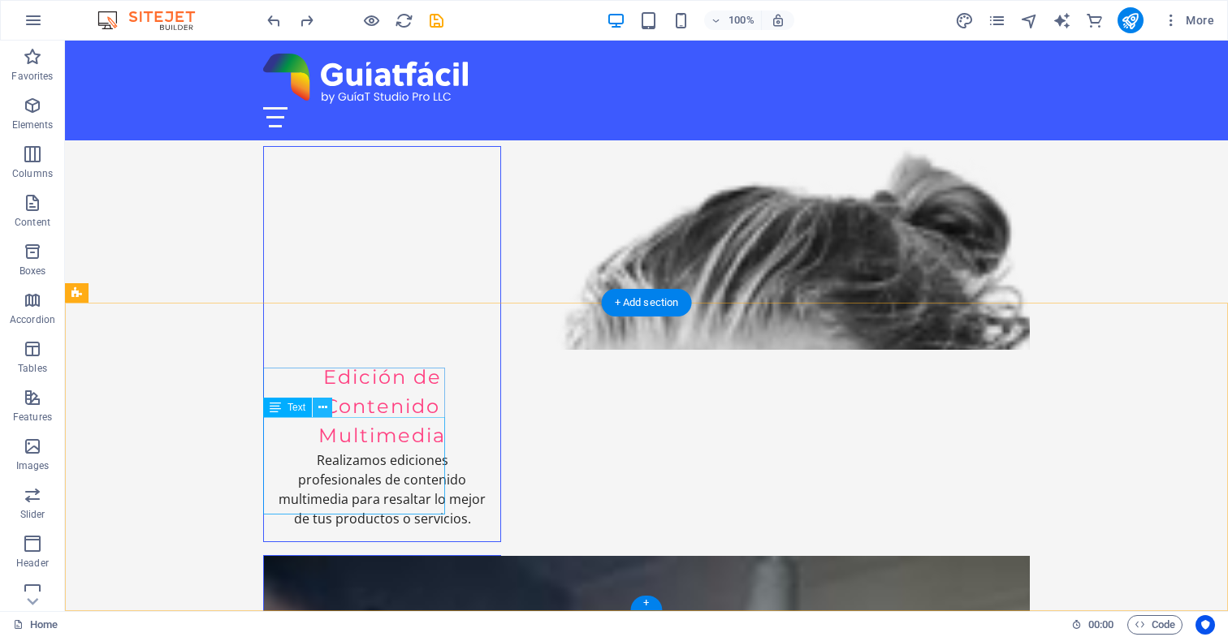
click at [322, 408] on icon at bounding box center [322, 407] width 9 height 17
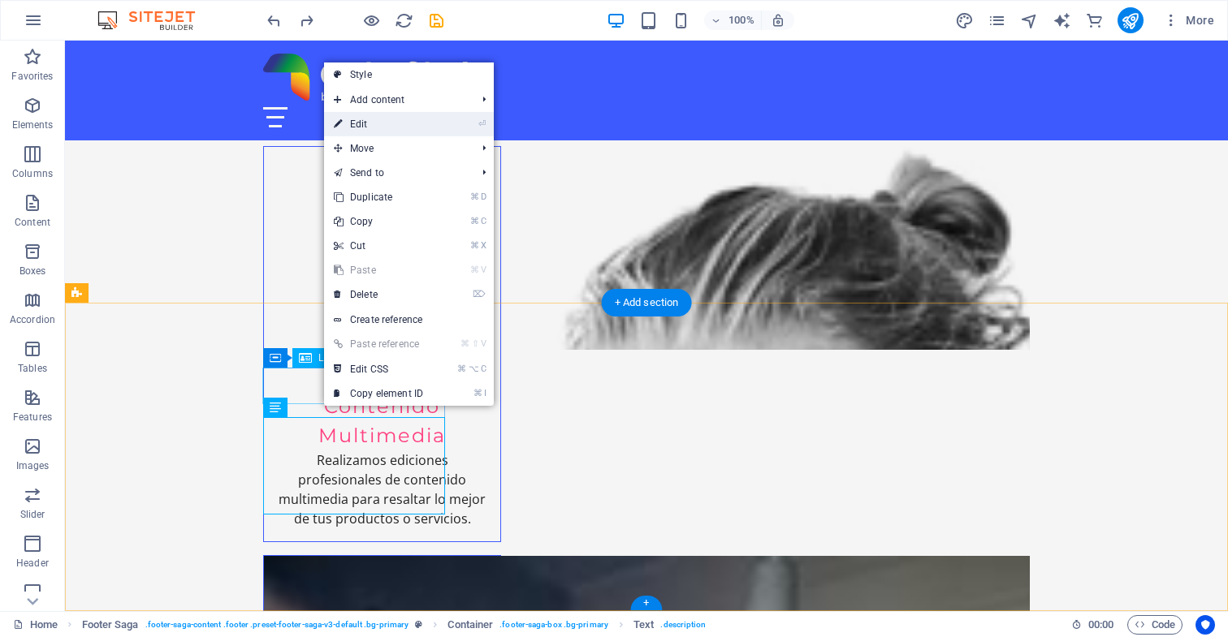
click at [378, 125] on link "⏎ Edit" at bounding box center [378, 124] width 109 height 24
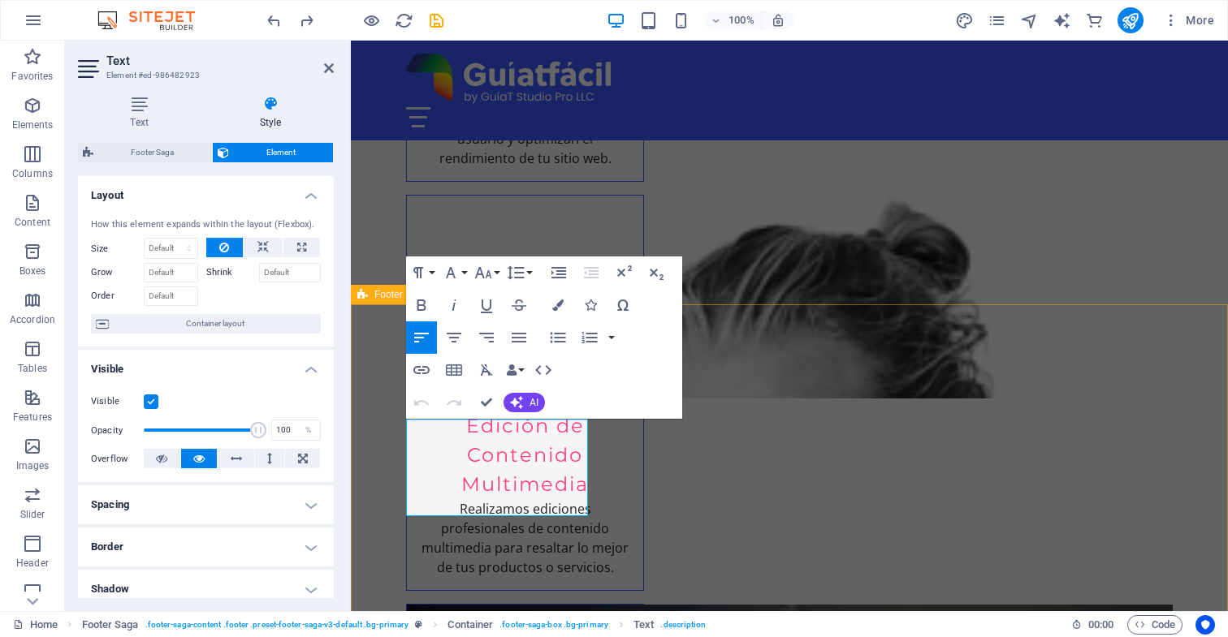
drag, startPoint x: 461, startPoint y: 427, endPoint x: 399, endPoint y: 425, distance: 61.7
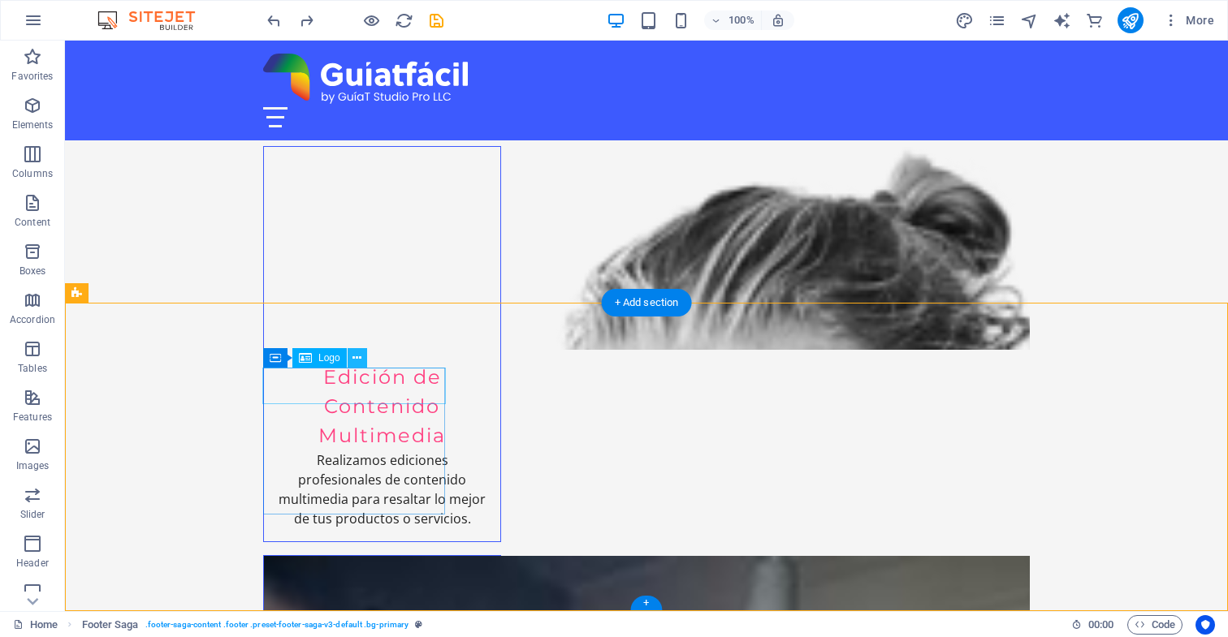
click at [356, 359] on icon at bounding box center [356, 358] width 9 height 17
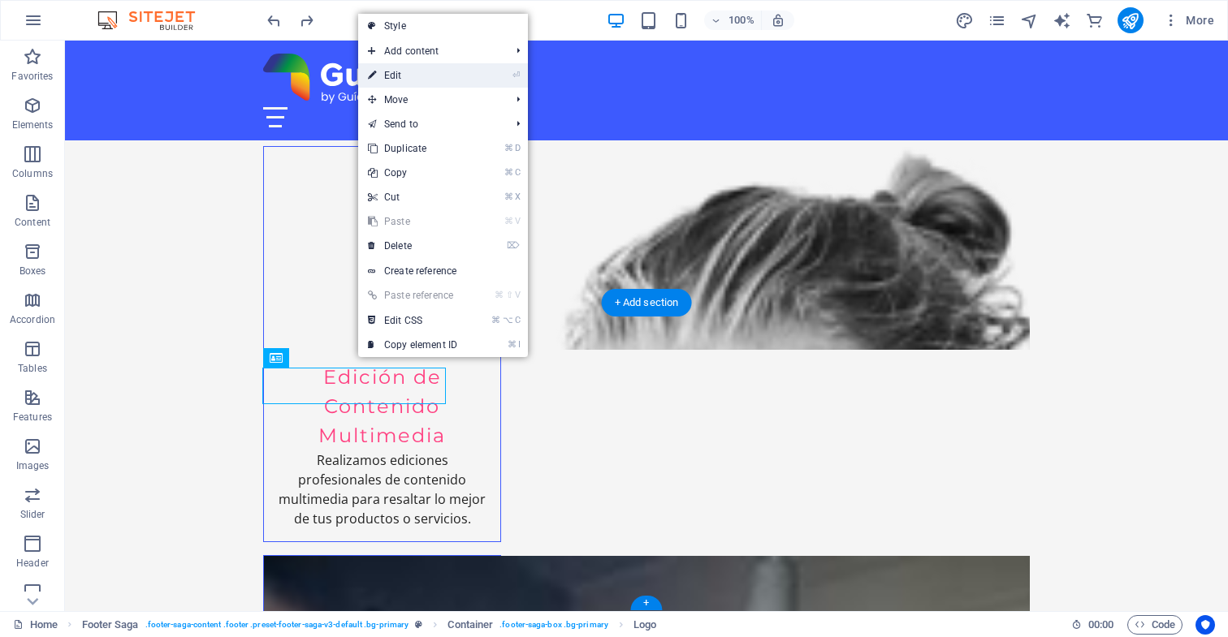
click at [449, 75] on link "⏎ Edit" at bounding box center [412, 75] width 109 height 24
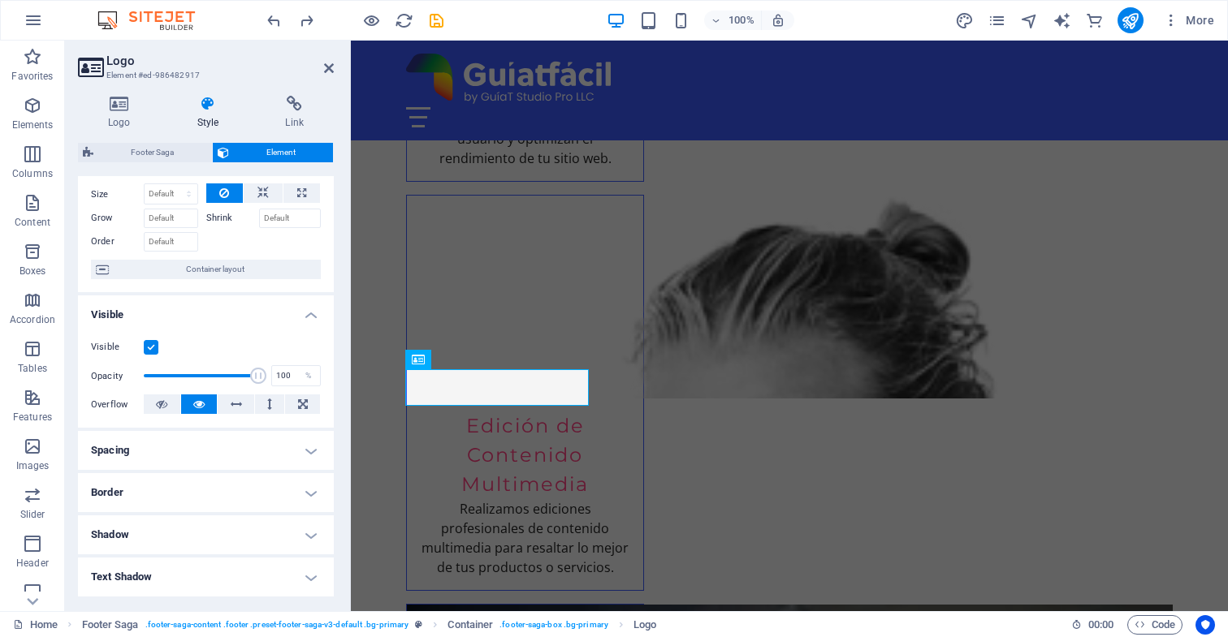
scroll to position [54, 0]
click at [120, 106] on icon at bounding box center [119, 104] width 83 height 16
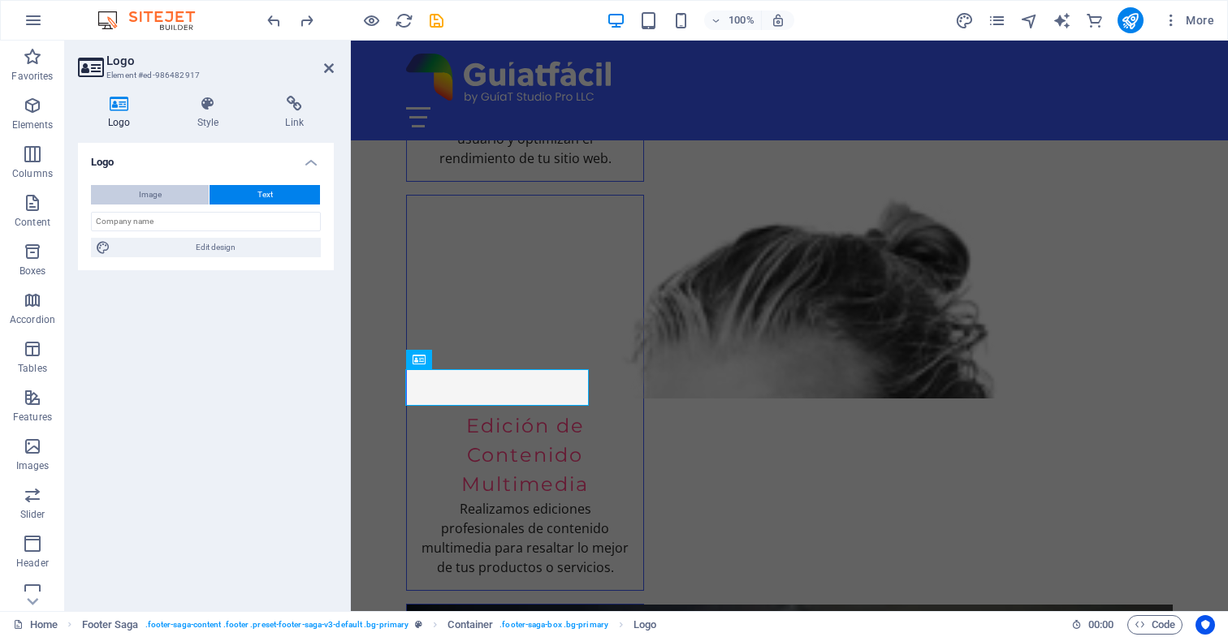
click at [153, 193] on span "Image" at bounding box center [150, 194] width 23 height 19
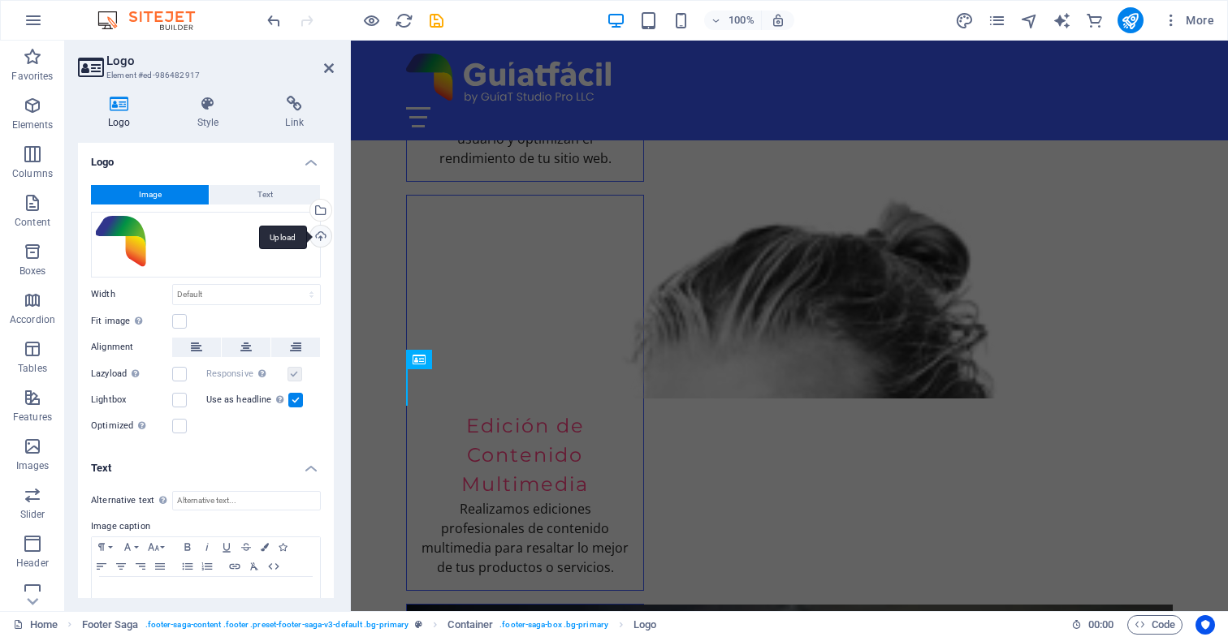
click at [315, 236] on div "Upload" at bounding box center [319, 238] width 24 height 24
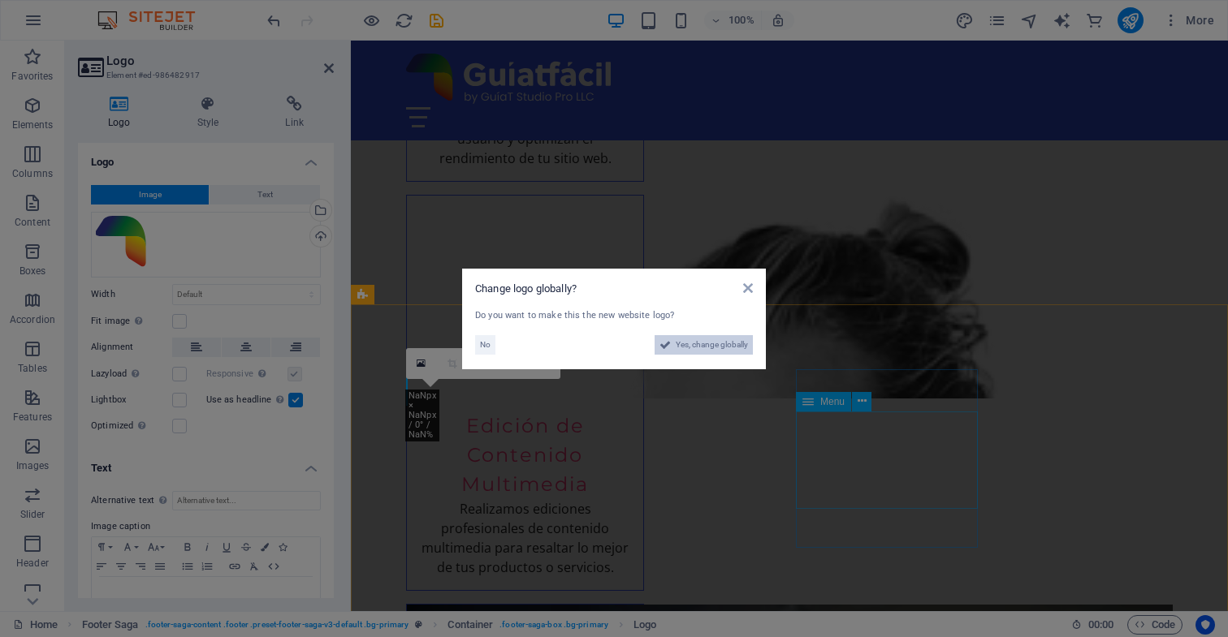
click at [709, 344] on span "Yes, change globally" at bounding box center [712, 344] width 72 height 19
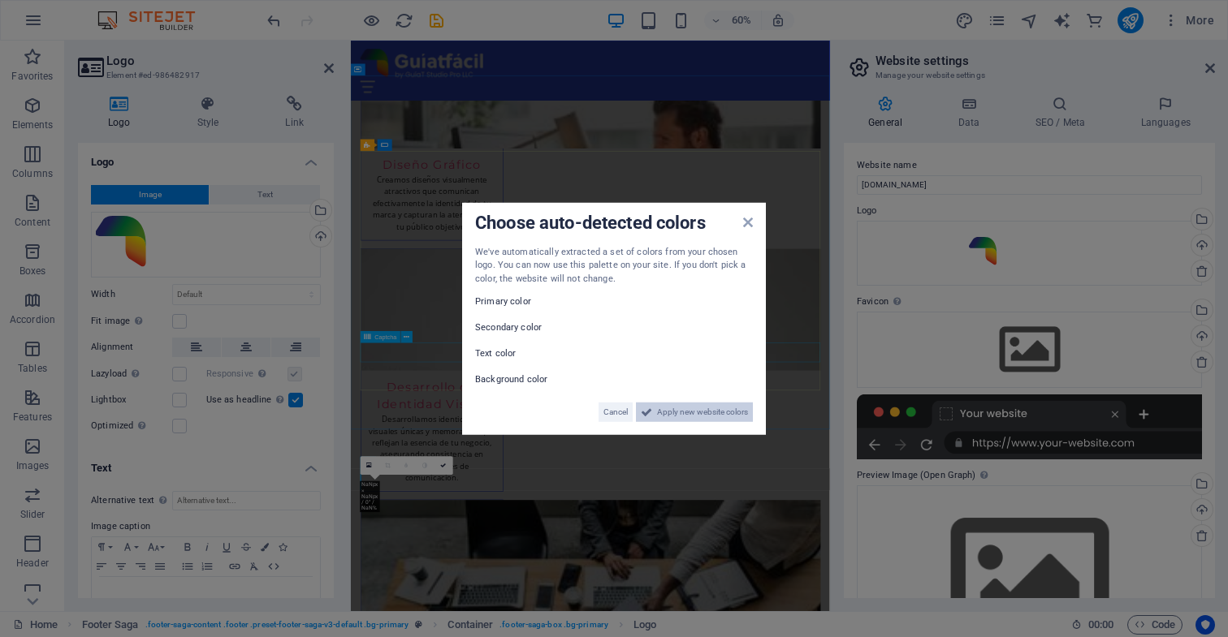
drag, startPoint x: 697, startPoint y: 412, endPoint x: 576, endPoint y: 619, distance: 239.4
click at [697, 412] on span "Apply new website colors" at bounding box center [702, 412] width 91 height 19
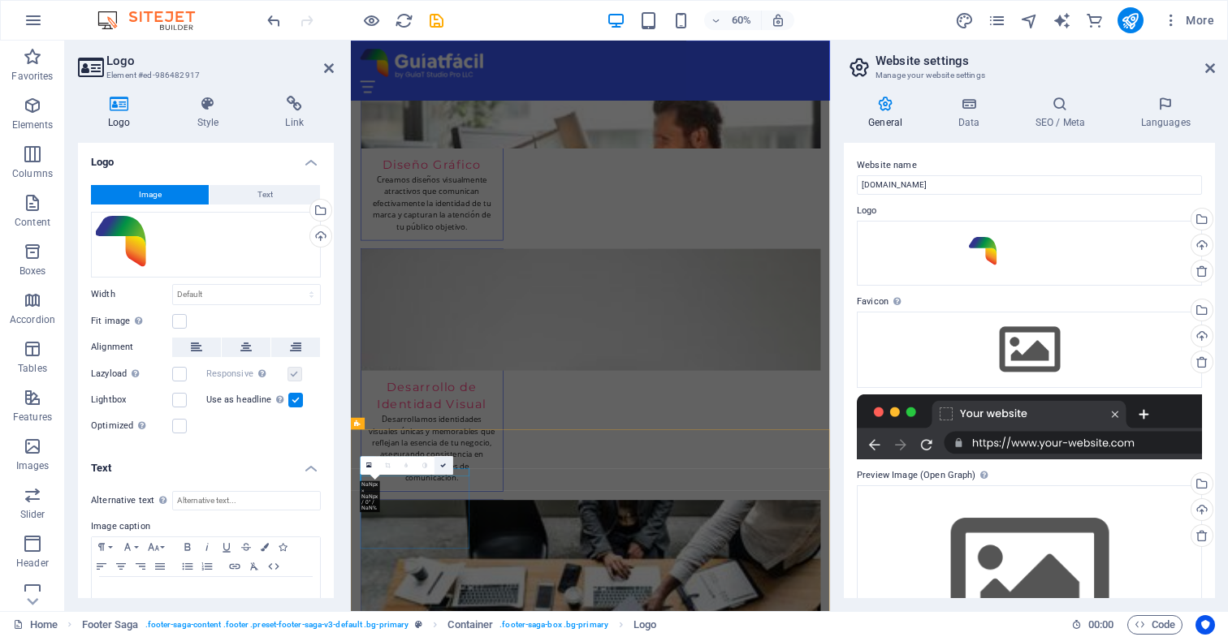
click at [444, 465] on icon at bounding box center [444, 466] width 6 height 6
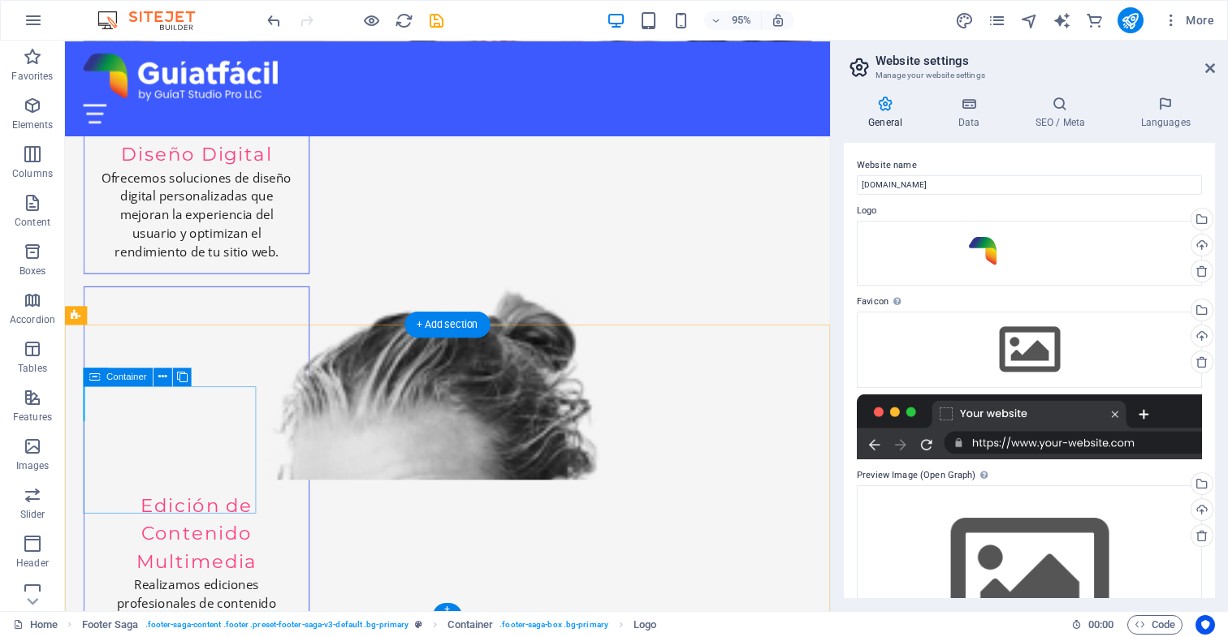
click at [181, 378] on icon at bounding box center [179, 377] width 8 height 16
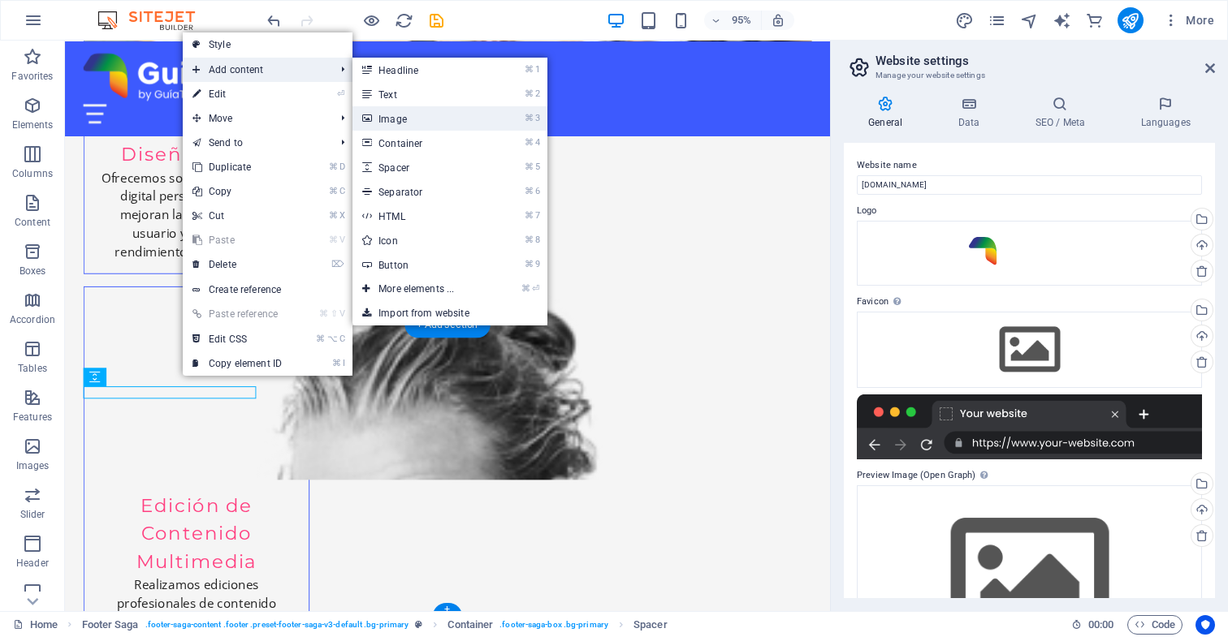
click at [401, 121] on link "⌘ 3 Image" at bounding box center [419, 118] width 134 height 24
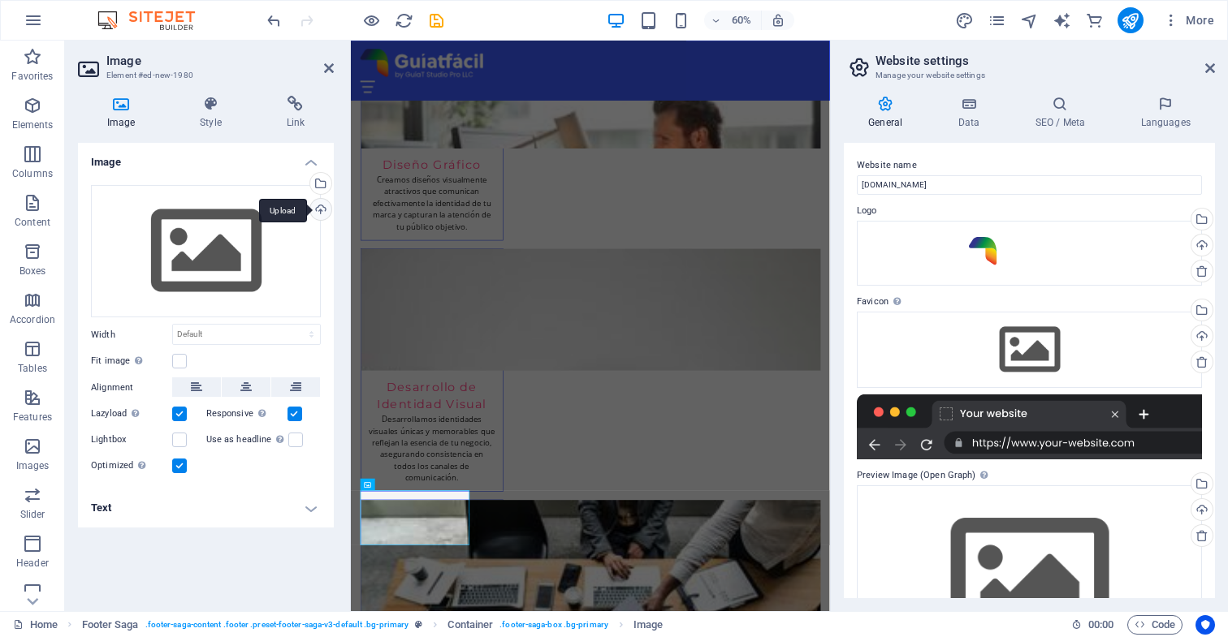
click at [322, 207] on div "Upload" at bounding box center [319, 211] width 24 height 24
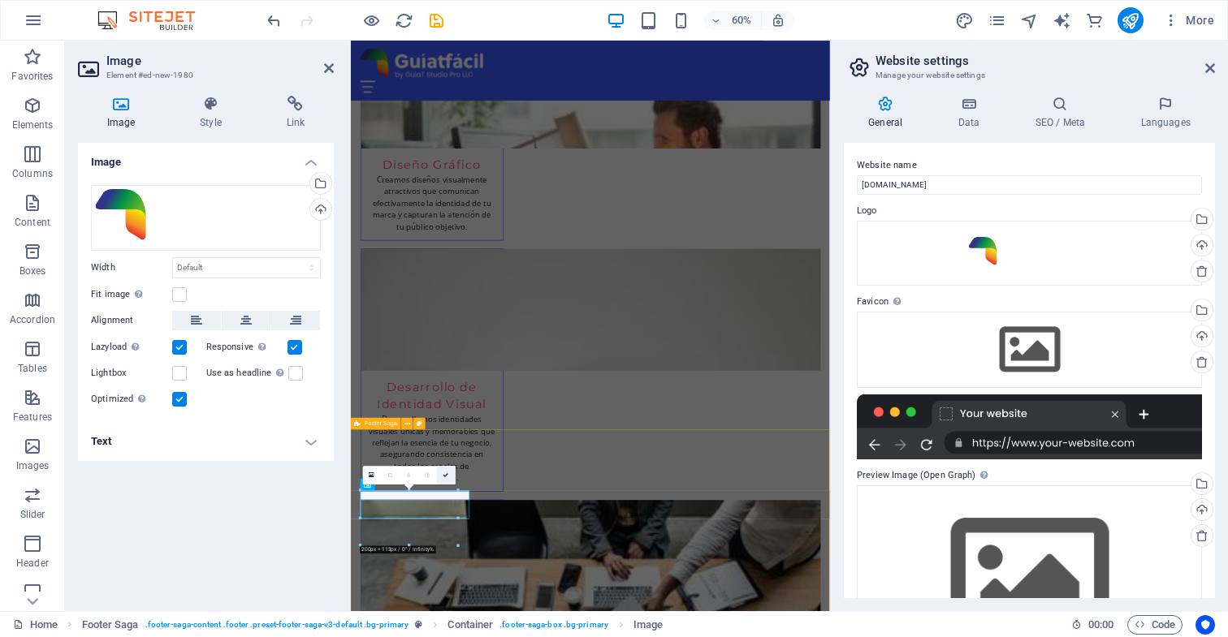
click at [445, 476] on icon at bounding box center [446, 476] width 6 height 6
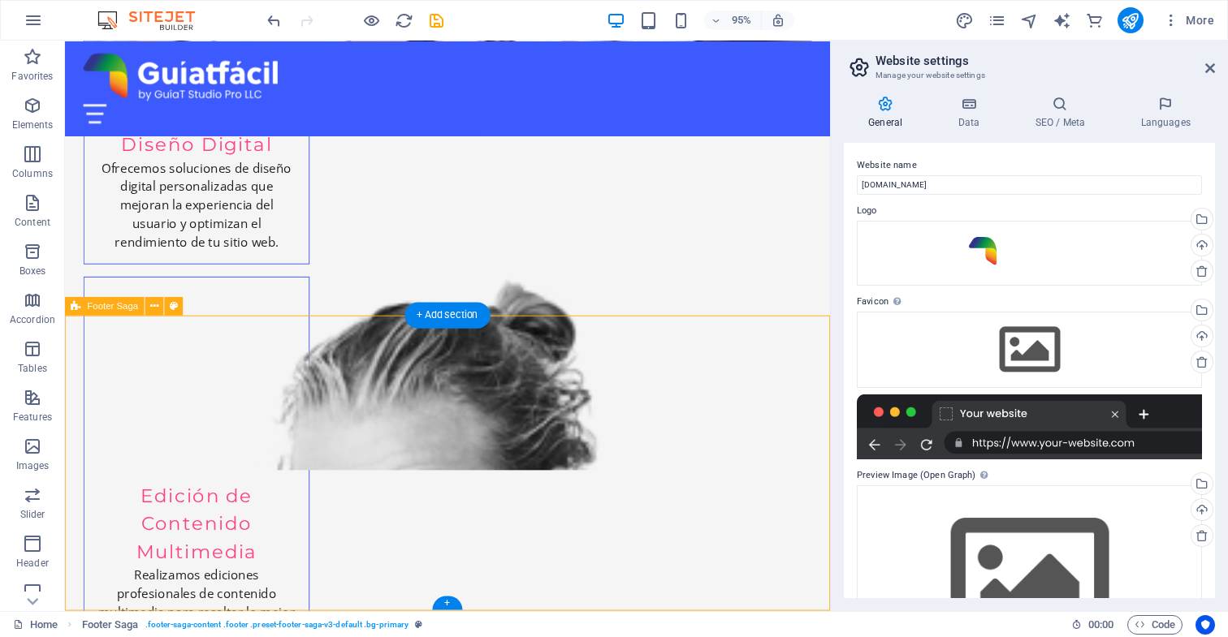
scroll to position [3244, 0]
click at [348, 368] on icon at bounding box center [347, 368] width 8 height 16
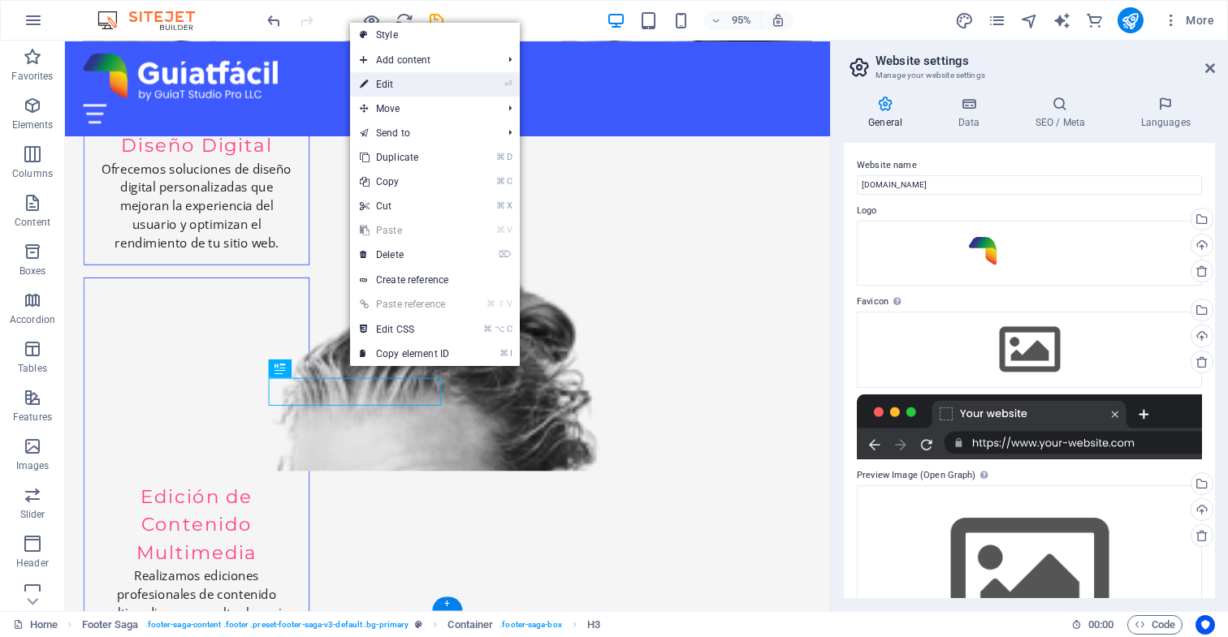
click at [388, 83] on link "⏎ Edit" at bounding box center [404, 84] width 109 height 24
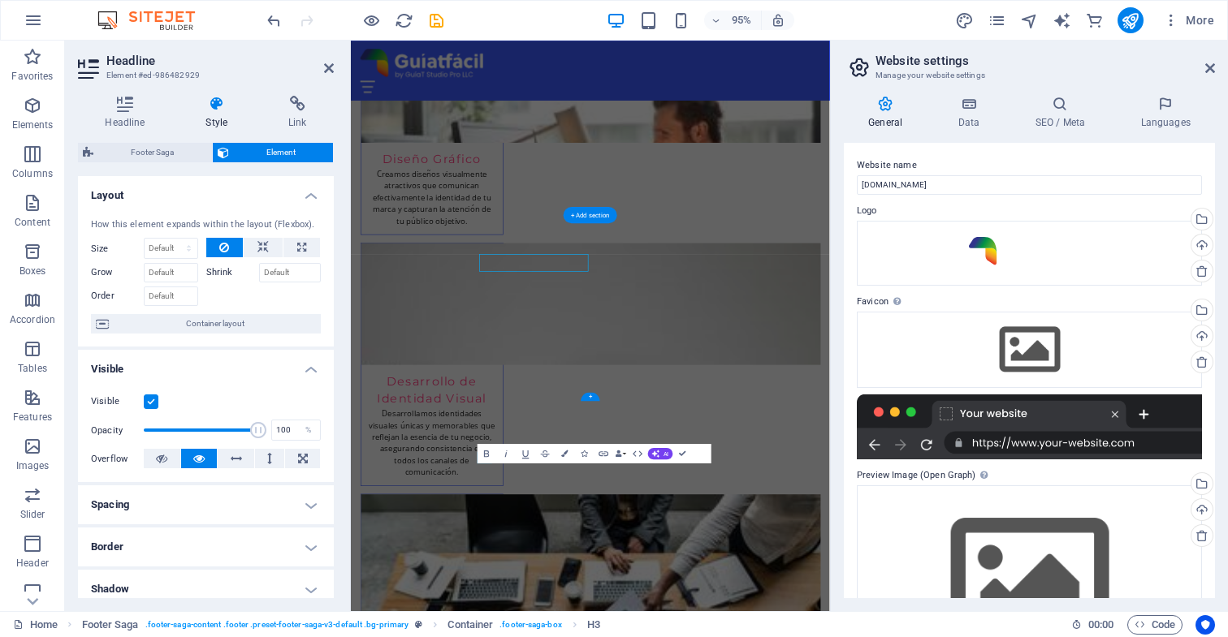
scroll to position [3243, 0]
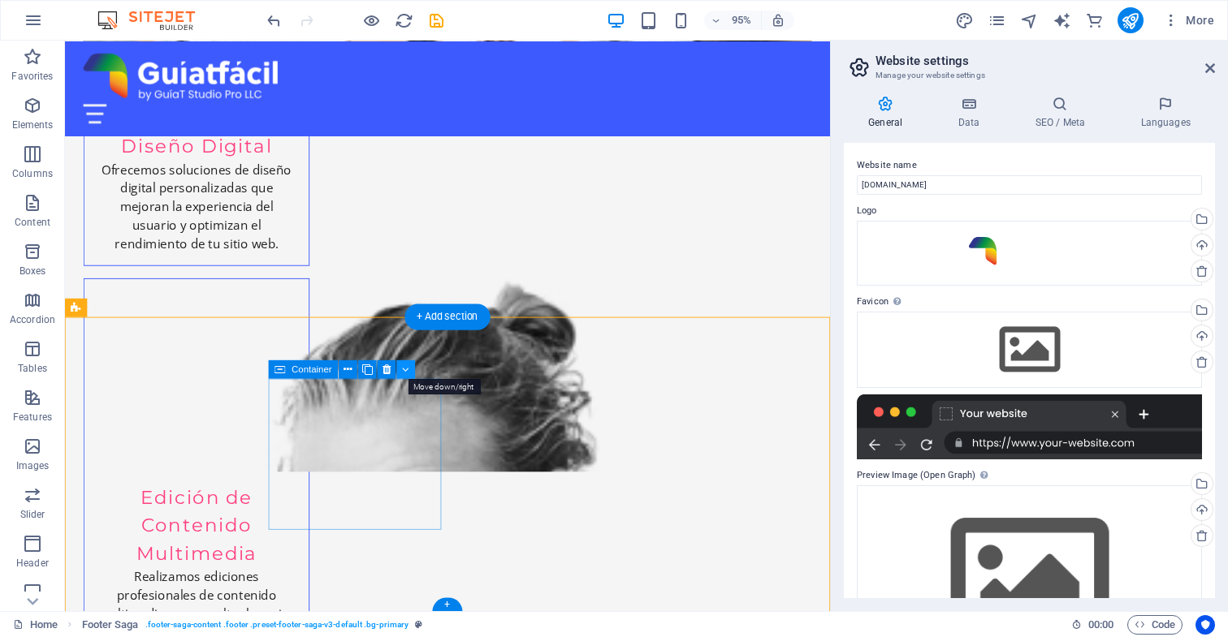
click at [404, 369] on icon at bounding box center [406, 369] width 7 height 16
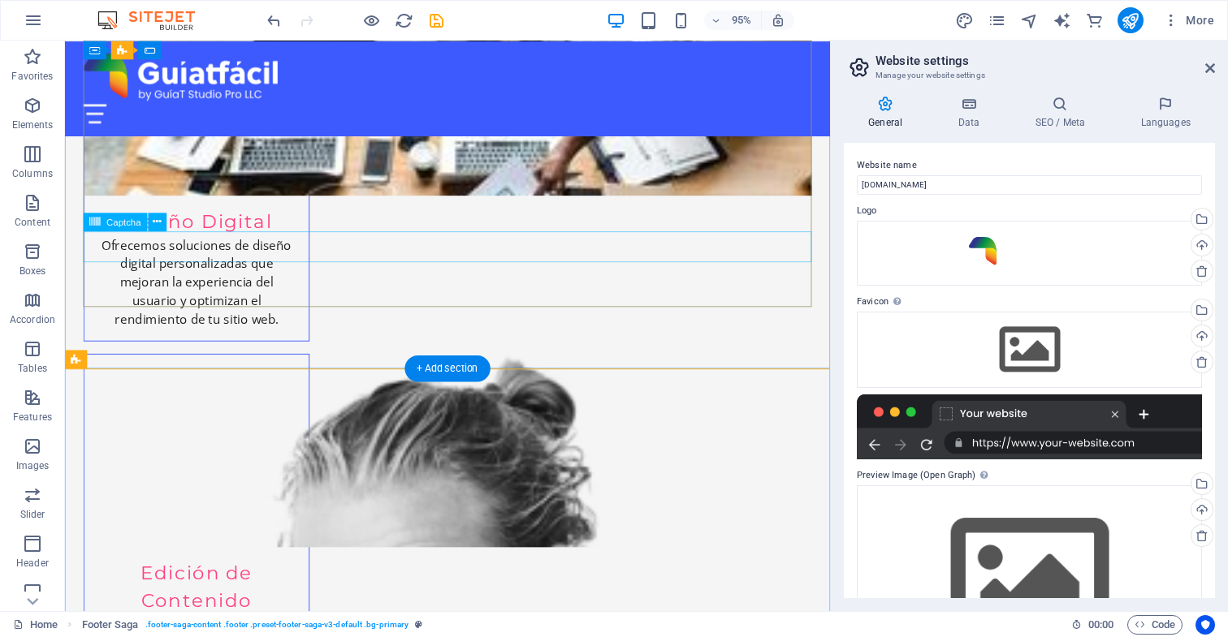
scroll to position [3188, 0]
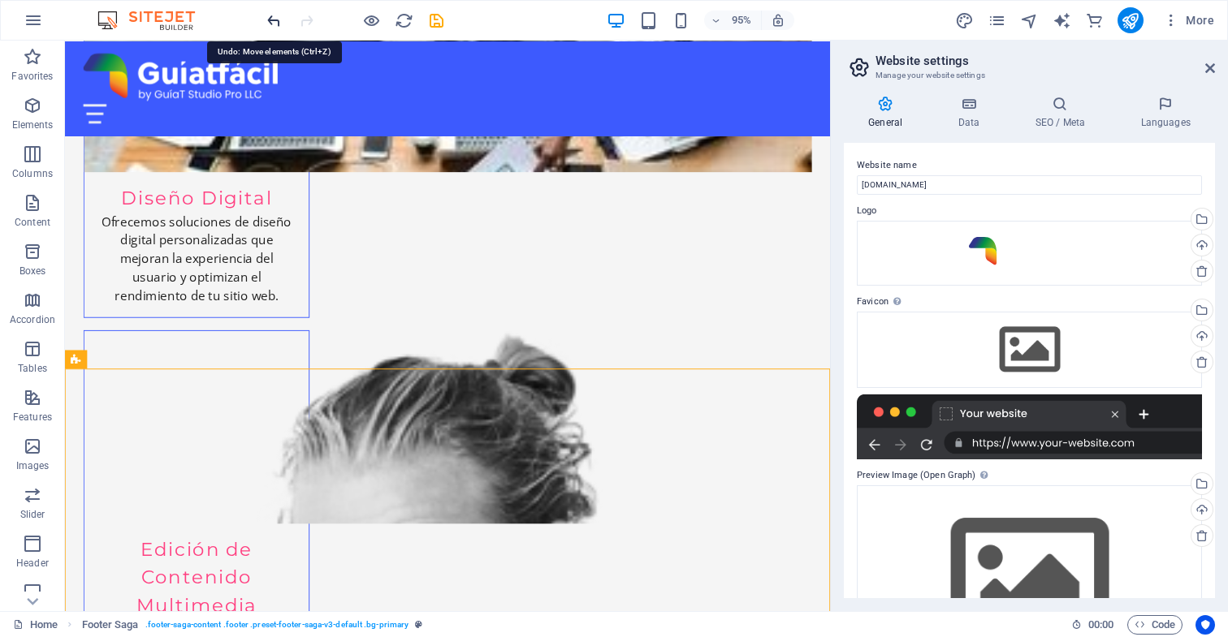
click at [274, 22] on icon "undo" at bounding box center [274, 20] width 19 height 19
click at [271, 21] on icon "undo" at bounding box center [274, 20] width 19 height 19
click at [274, 19] on icon "undo" at bounding box center [274, 20] width 19 height 19
click at [273, 18] on icon "undo" at bounding box center [274, 20] width 19 height 19
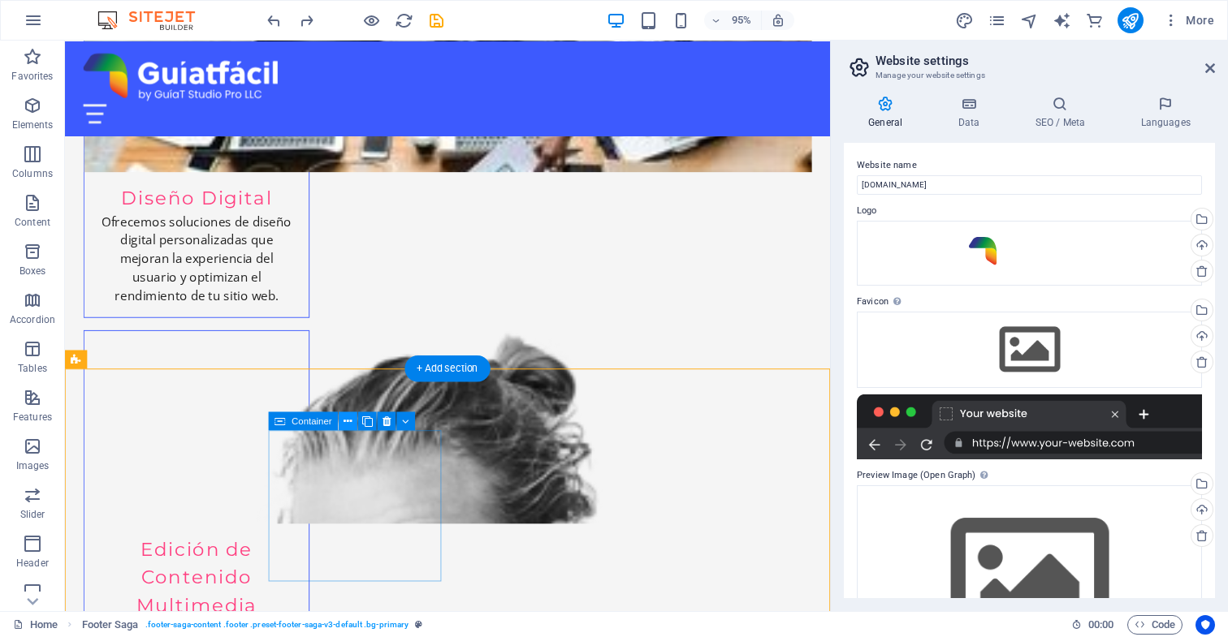
click at [350, 421] on icon at bounding box center [347, 420] width 8 height 16
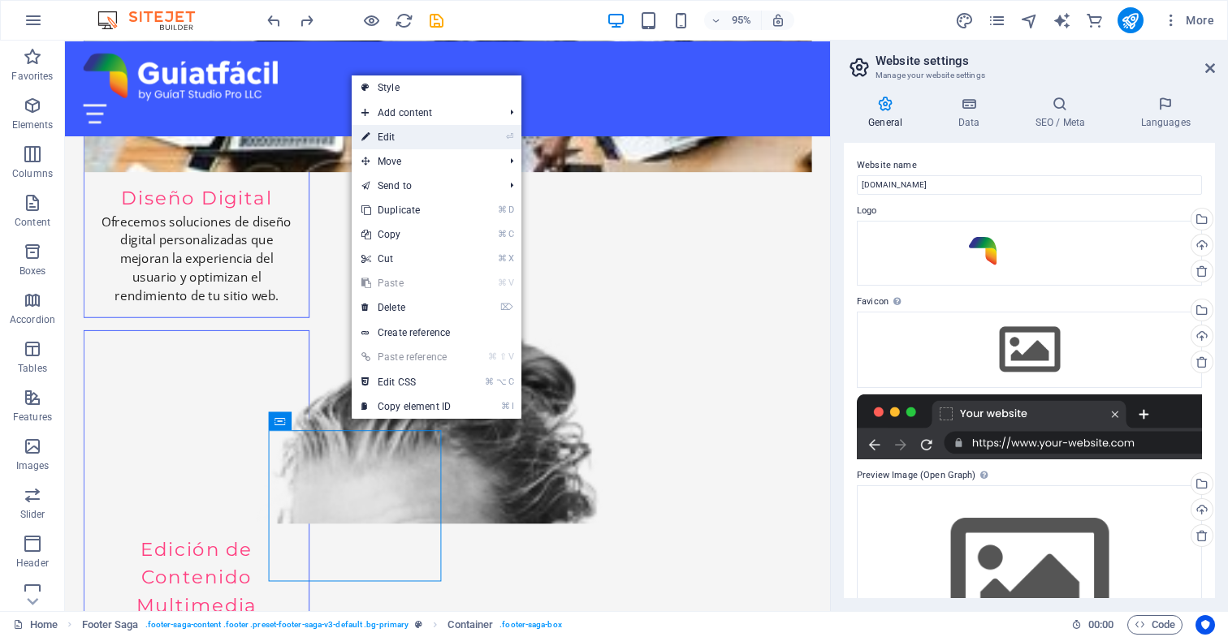
click at [412, 136] on link "⏎ Edit" at bounding box center [406, 137] width 109 height 24
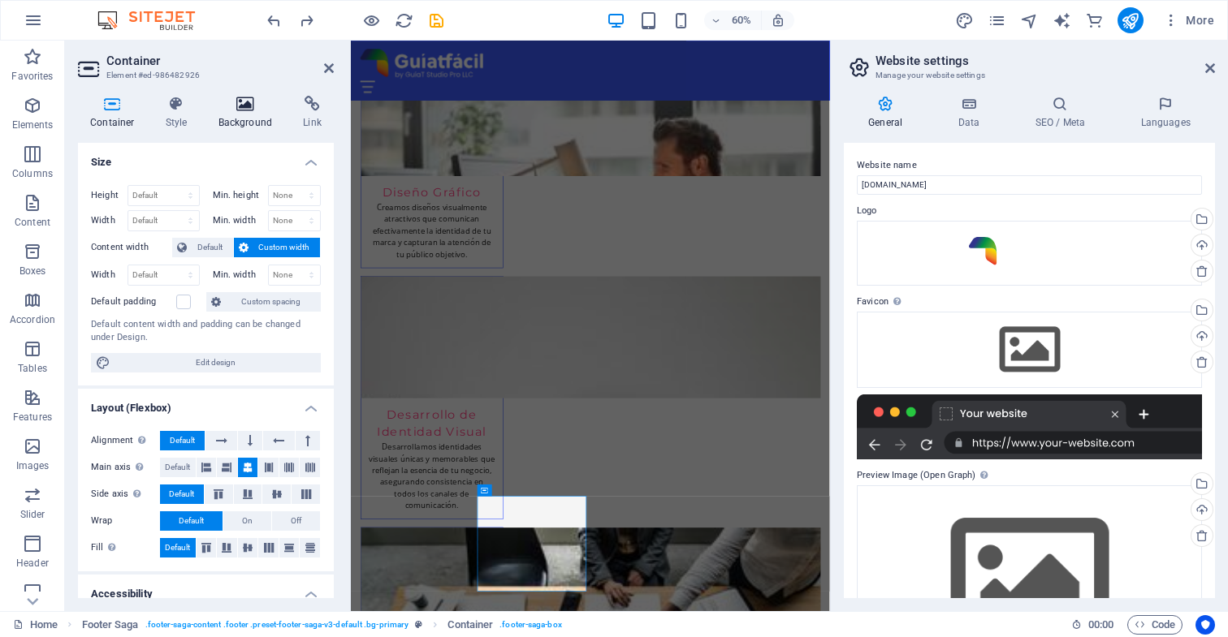
click at [244, 106] on icon at bounding box center [245, 104] width 79 height 16
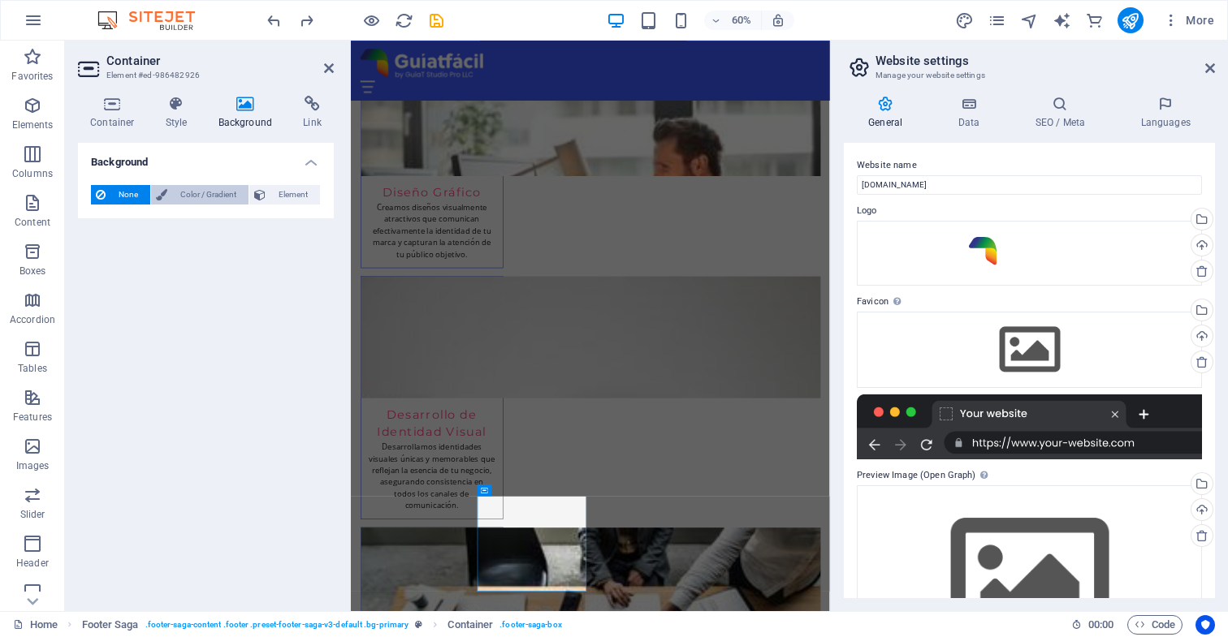
click at [214, 194] on span "Color / Gradient" at bounding box center [207, 194] width 71 height 19
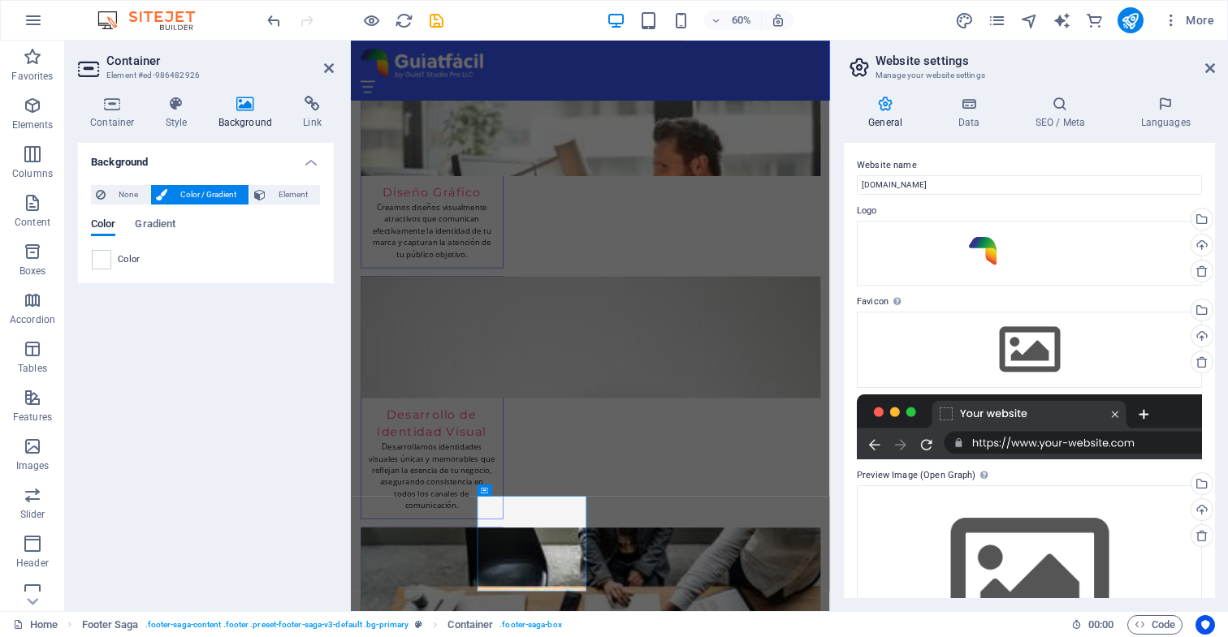
click at [101, 261] on span at bounding box center [102, 260] width 18 height 18
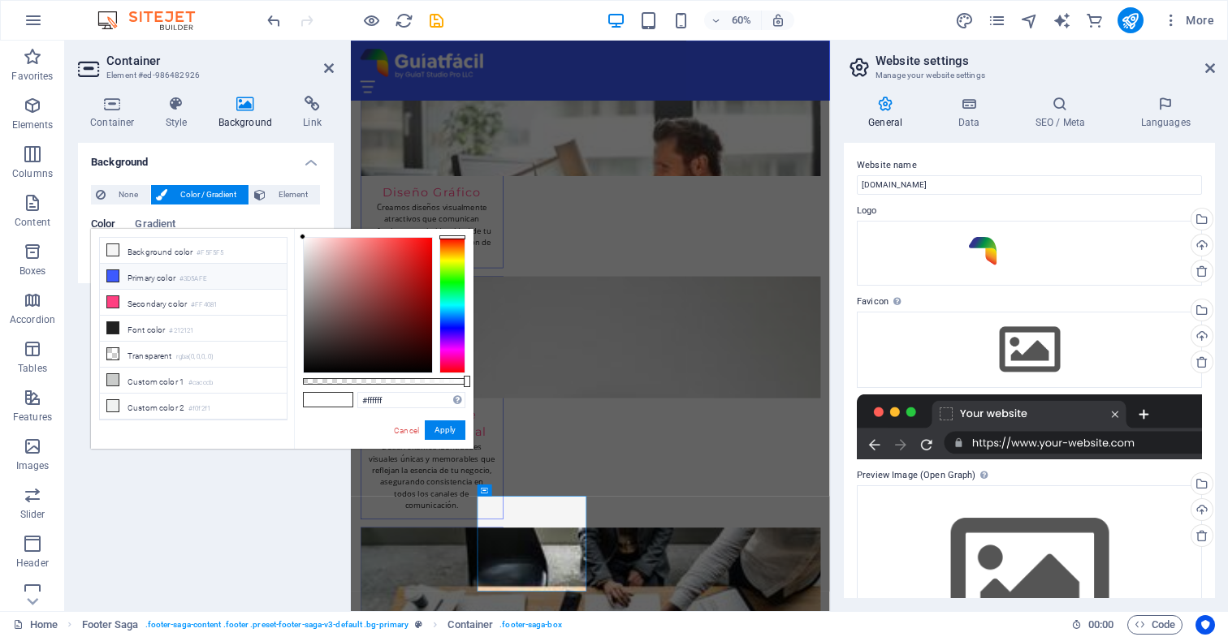
click at [135, 279] on li "Primary color #3D5AFE" at bounding box center [193, 277] width 187 height 26
type input "#3d5afe"
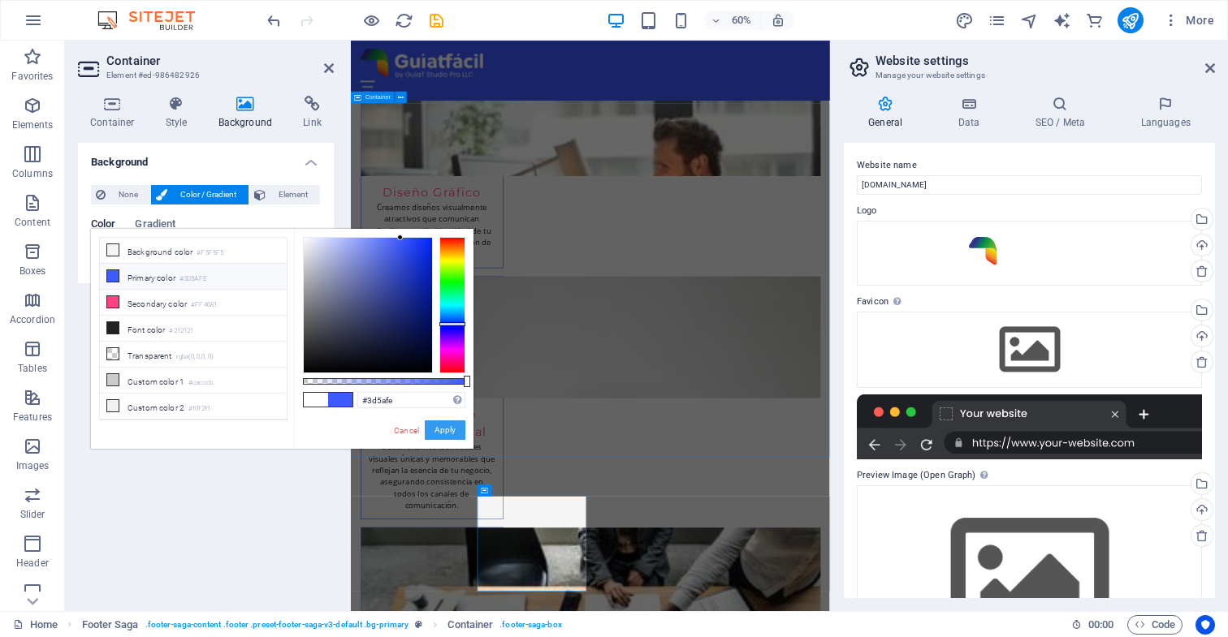
click at [446, 430] on button "Apply" at bounding box center [445, 430] width 41 height 19
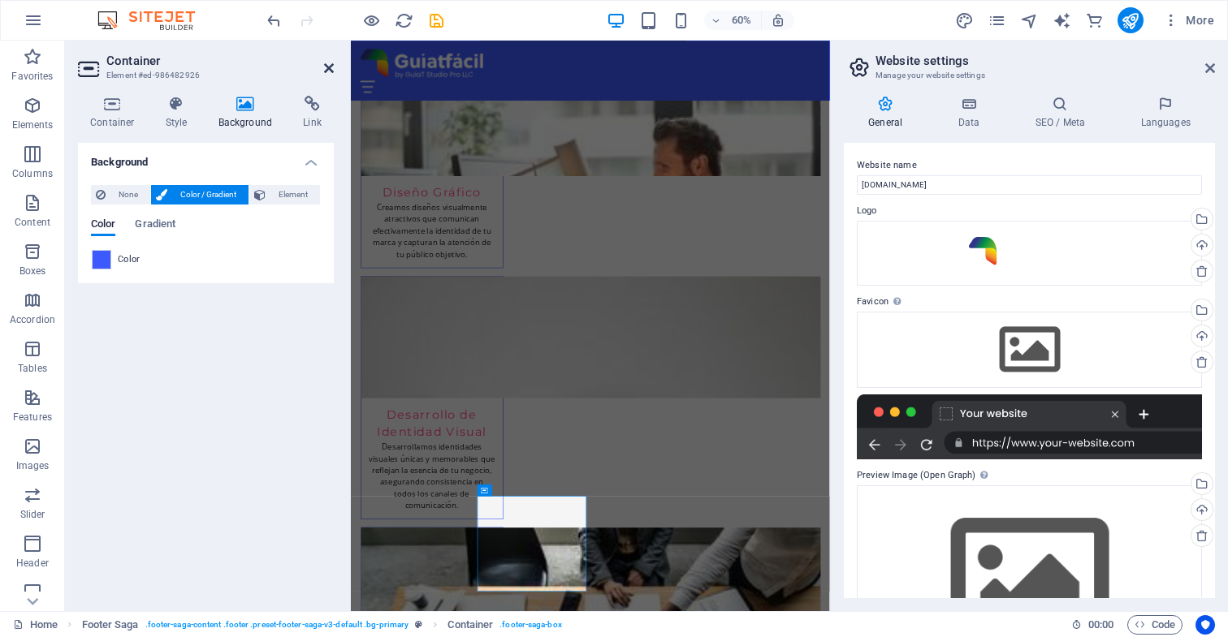
click at [329, 69] on icon at bounding box center [329, 68] width 10 height 13
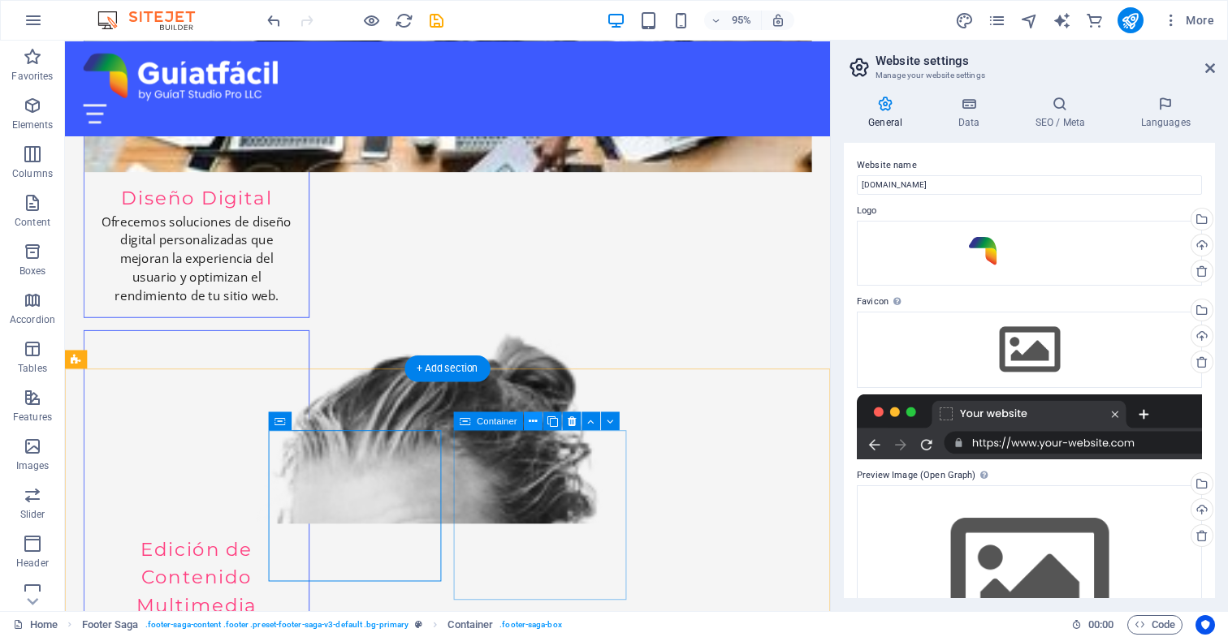
click at [533, 421] on icon at bounding box center [533, 420] width 8 height 16
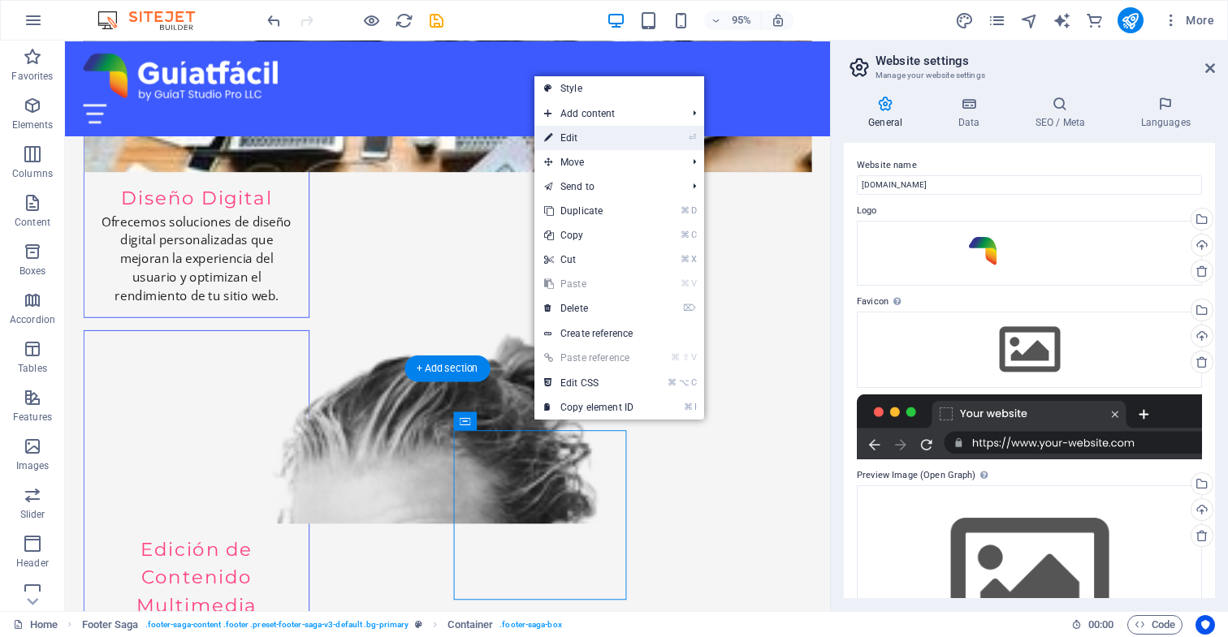
click at [581, 136] on link "⏎ Edit" at bounding box center [588, 138] width 109 height 24
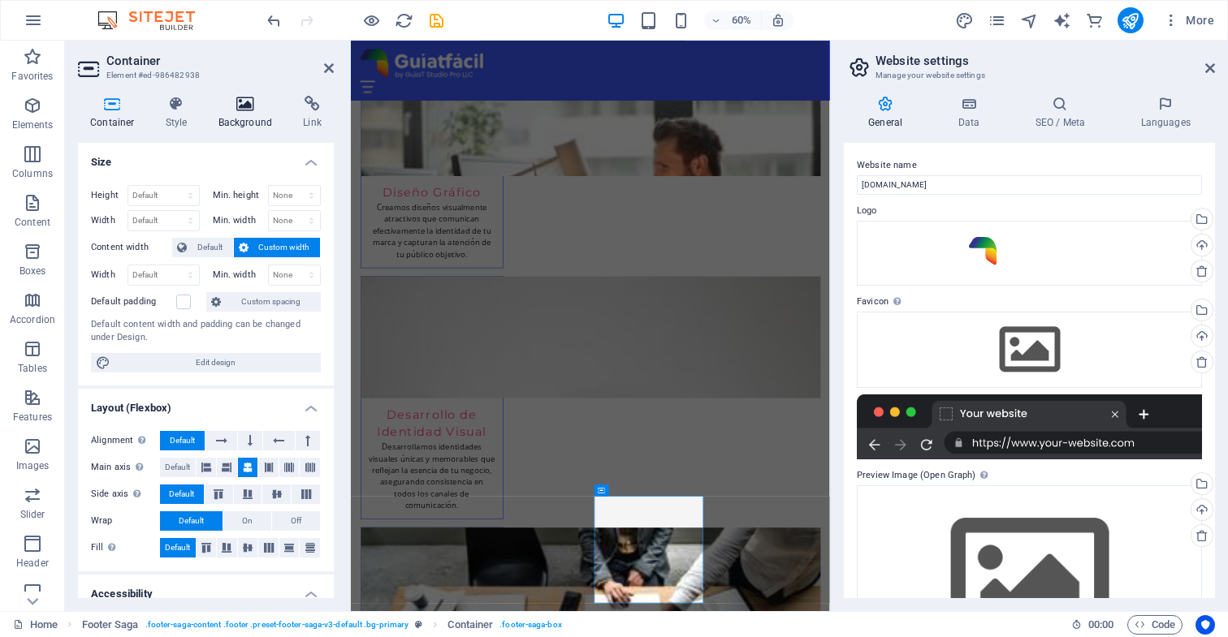
click at [248, 106] on icon at bounding box center [245, 104] width 79 height 16
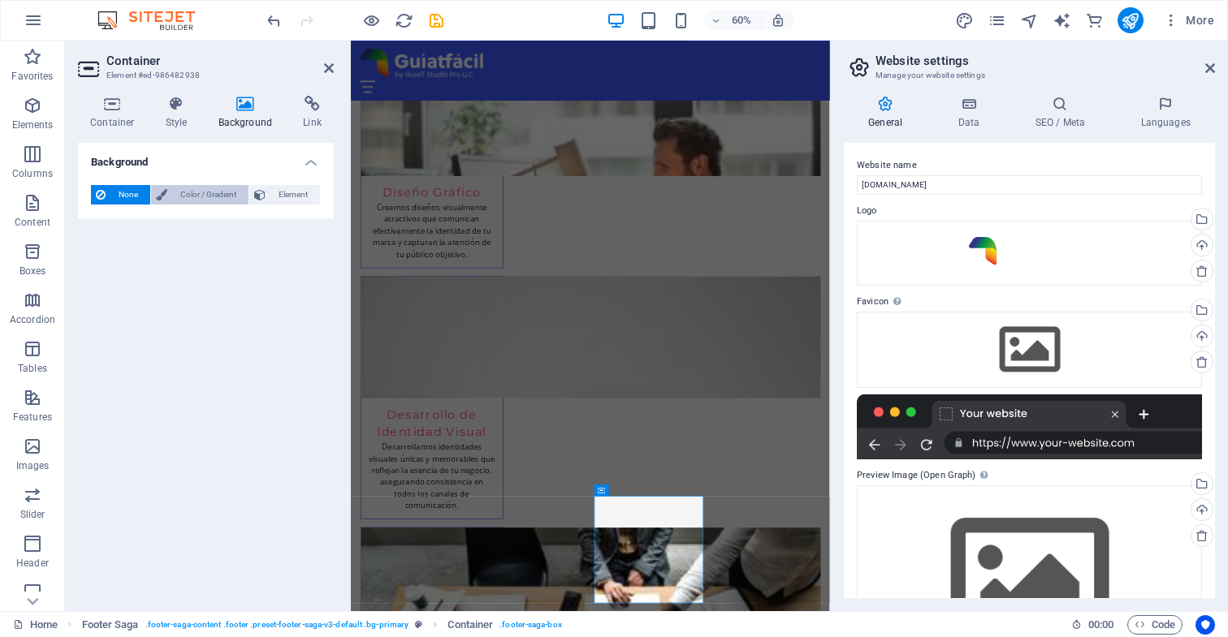
click at [209, 195] on span "Color / Gradient" at bounding box center [207, 194] width 71 height 19
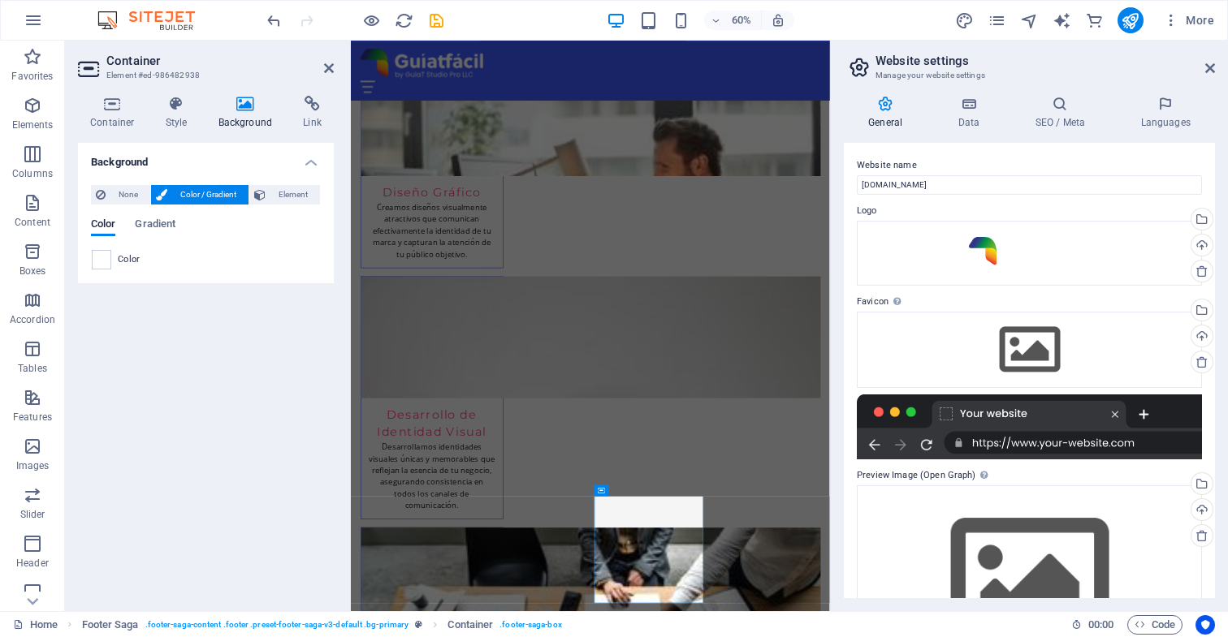
click at [101, 261] on span at bounding box center [102, 260] width 18 height 18
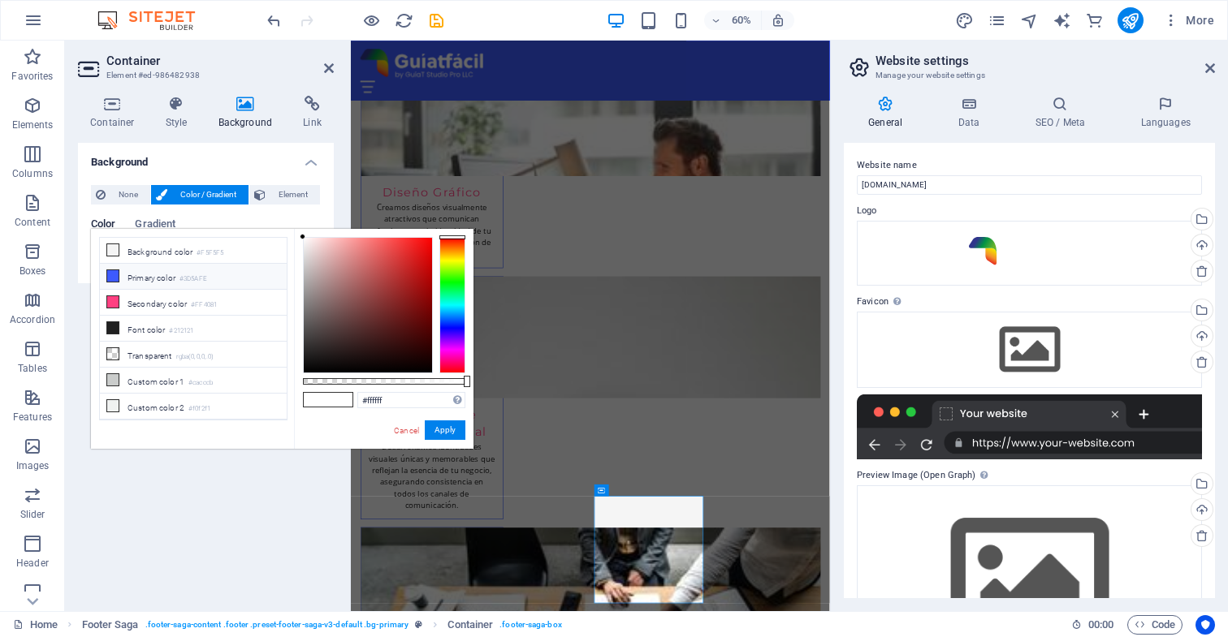
click at [132, 279] on li "Primary color #3D5AFE" at bounding box center [193, 277] width 187 height 26
type input "#3d5afe"
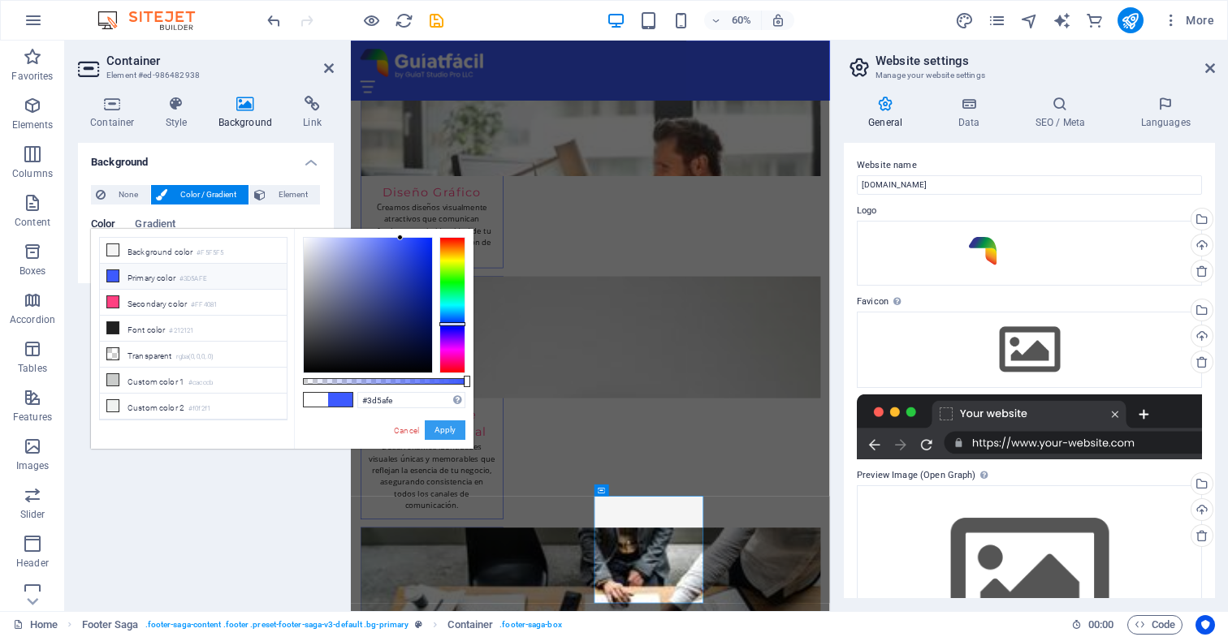
click at [443, 432] on button "Apply" at bounding box center [445, 430] width 41 height 19
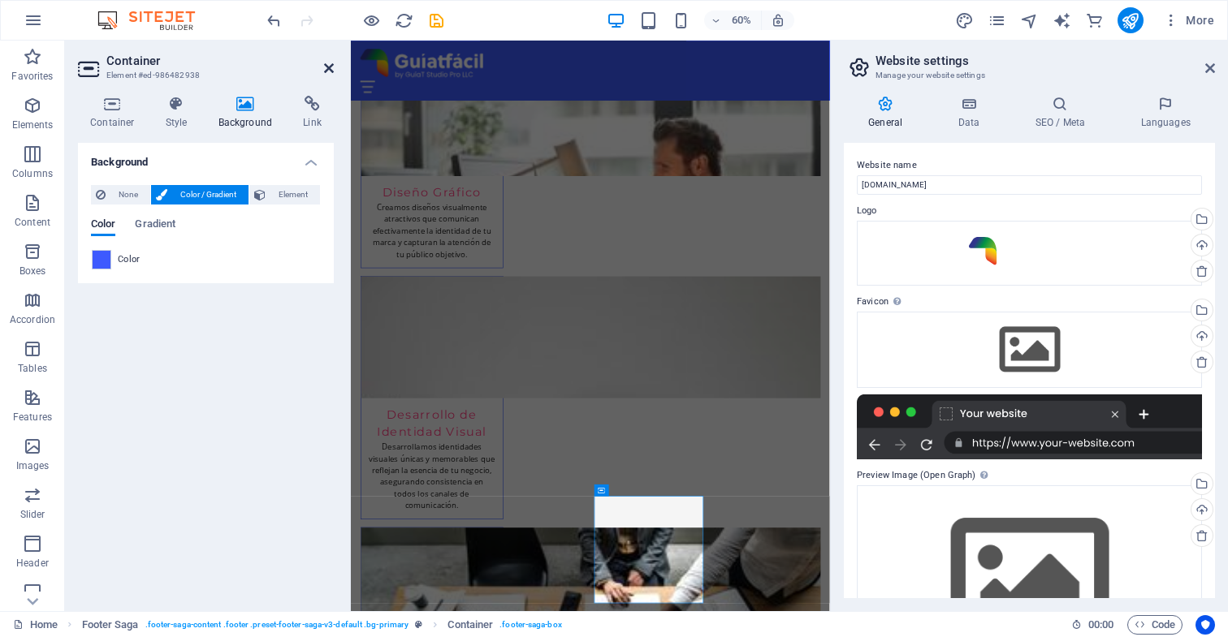
click at [330, 69] on icon at bounding box center [329, 68] width 10 height 13
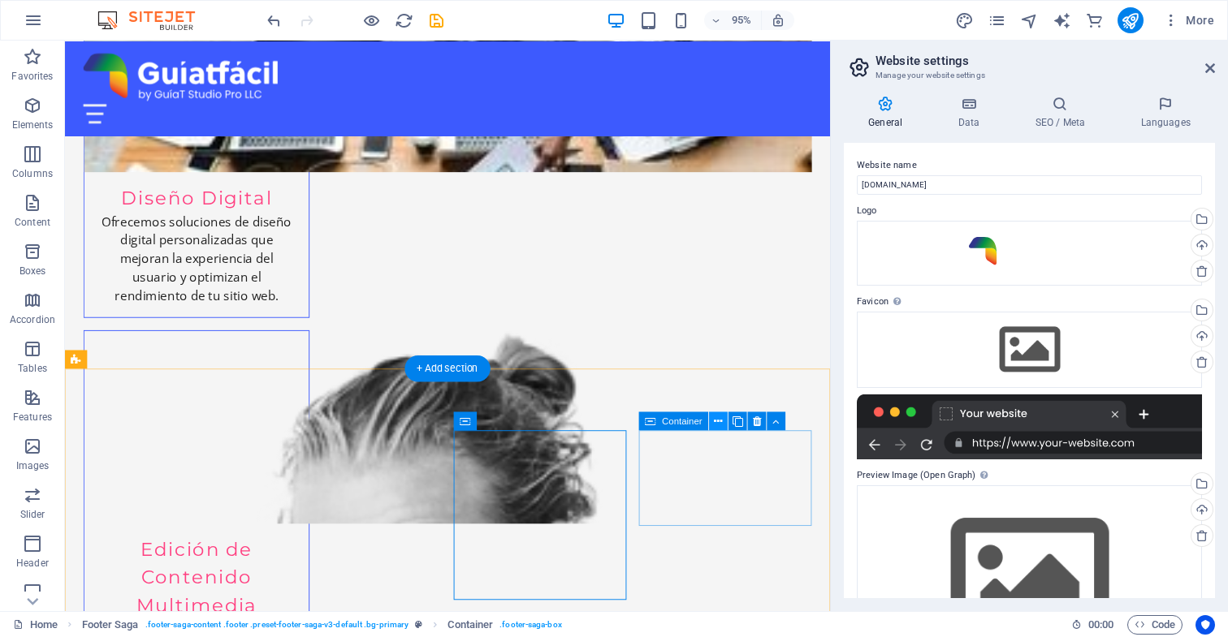
click at [719, 420] on icon at bounding box center [718, 420] width 8 height 16
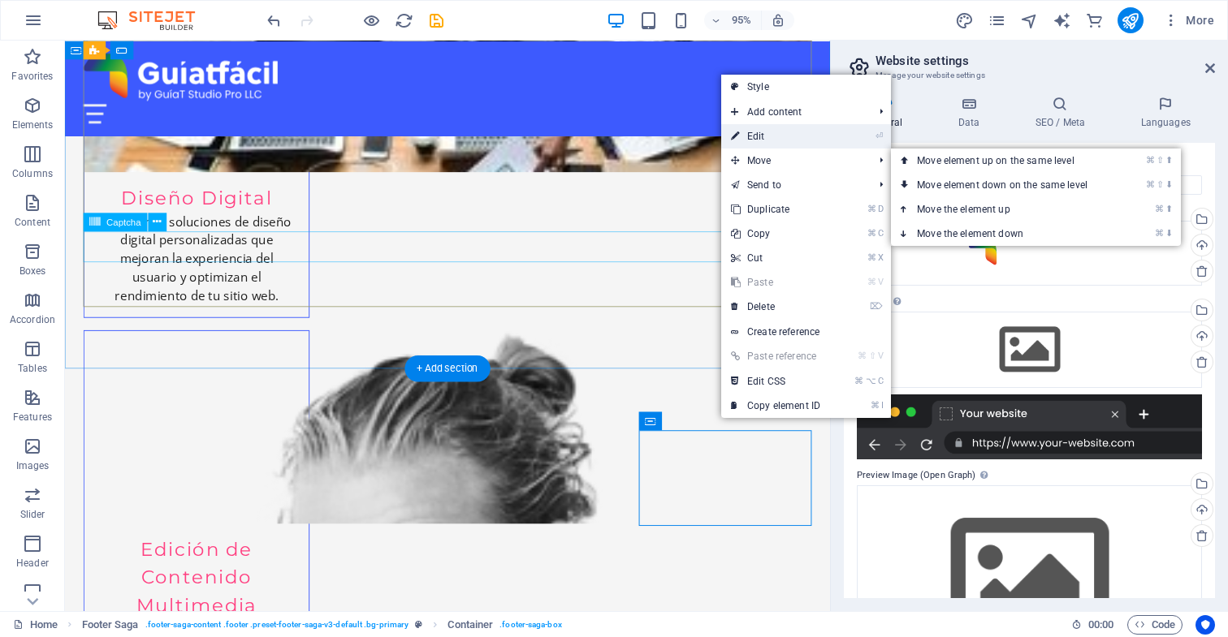
click at [757, 135] on link "⏎ Edit" at bounding box center [775, 136] width 109 height 24
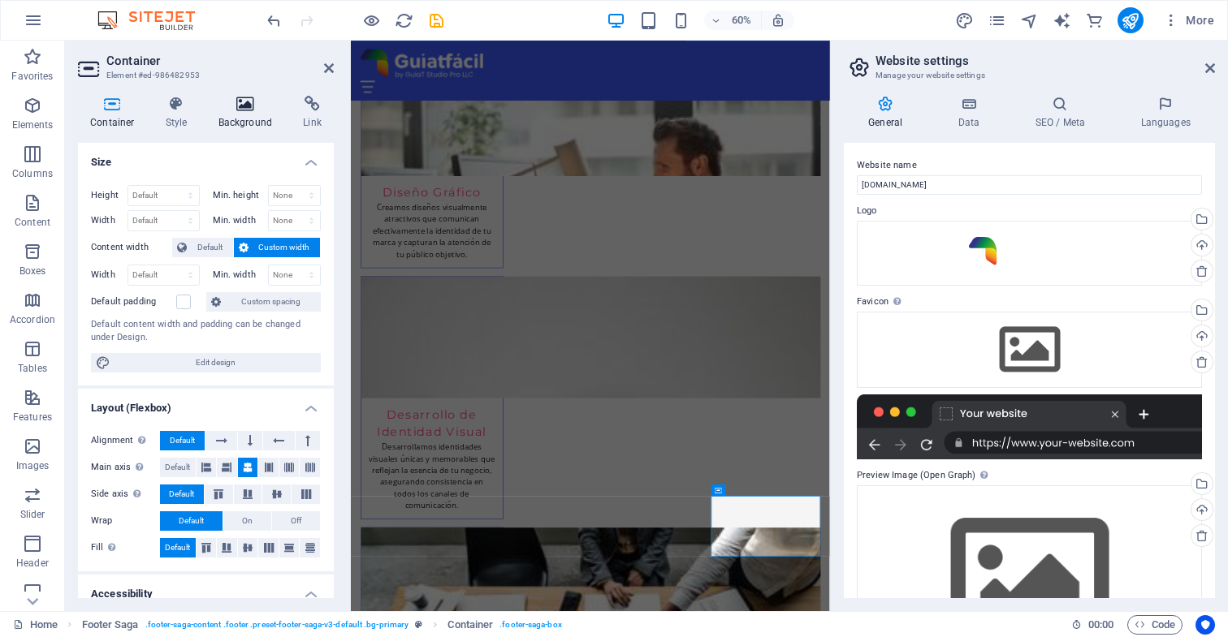
click at [244, 108] on icon at bounding box center [245, 104] width 79 height 16
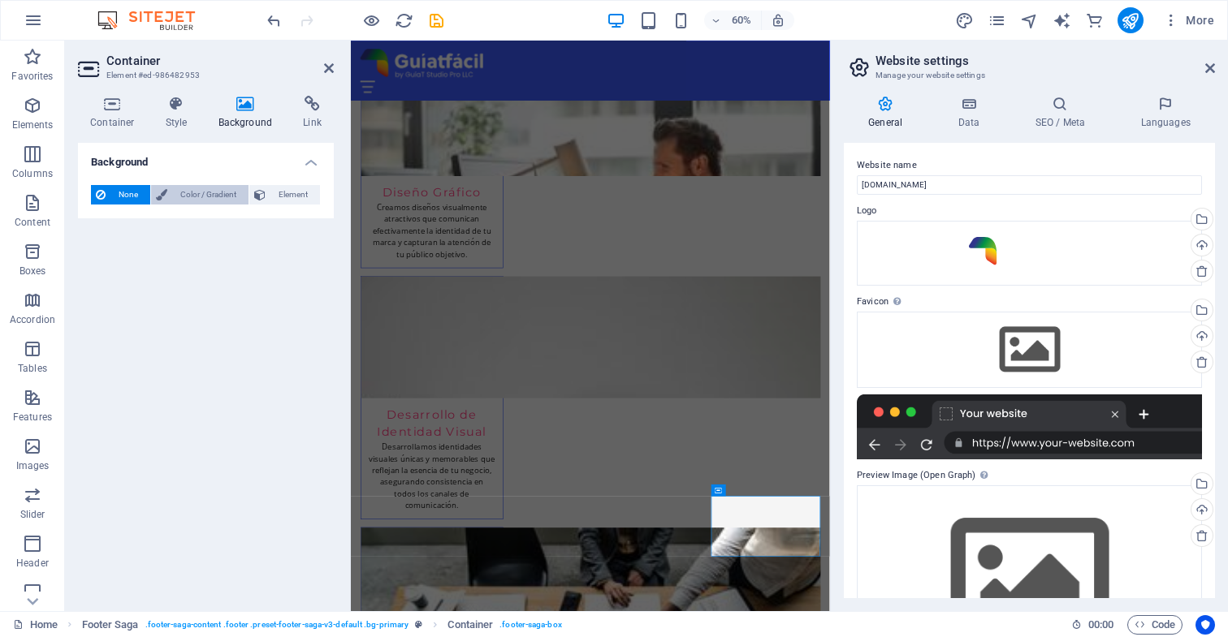
click at [222, 192] on span "Color / Gradient" at bounding box center [207, 194] width 71 height 19
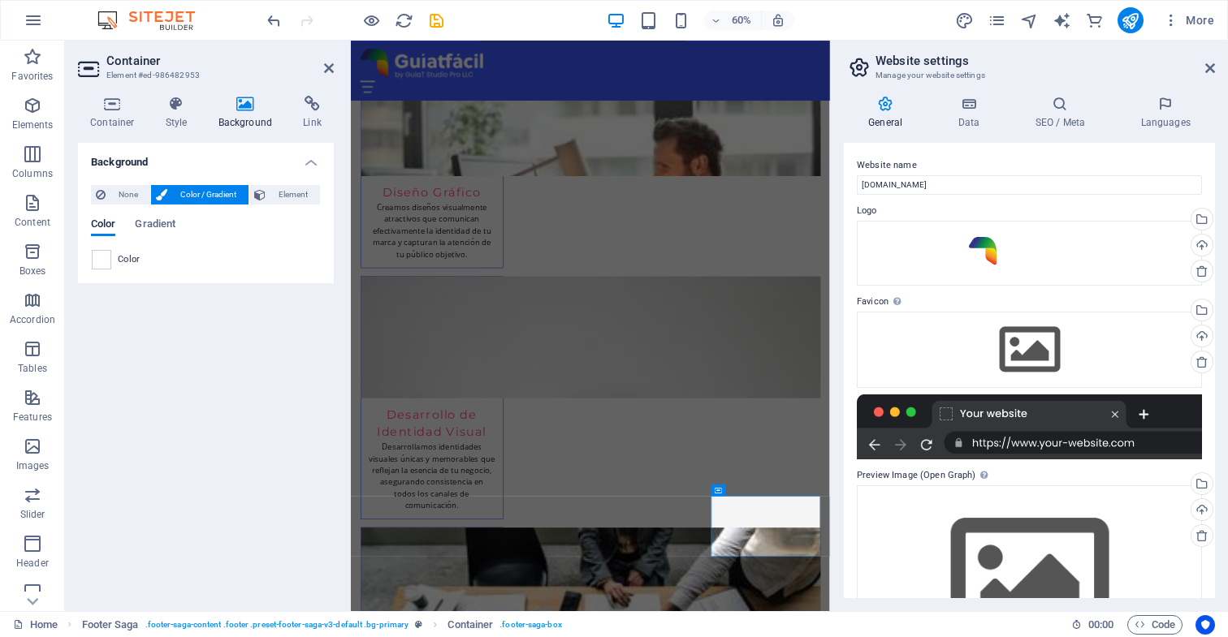
click at [102, 258] on span at bounding box center [102, 260] width 18 height 18
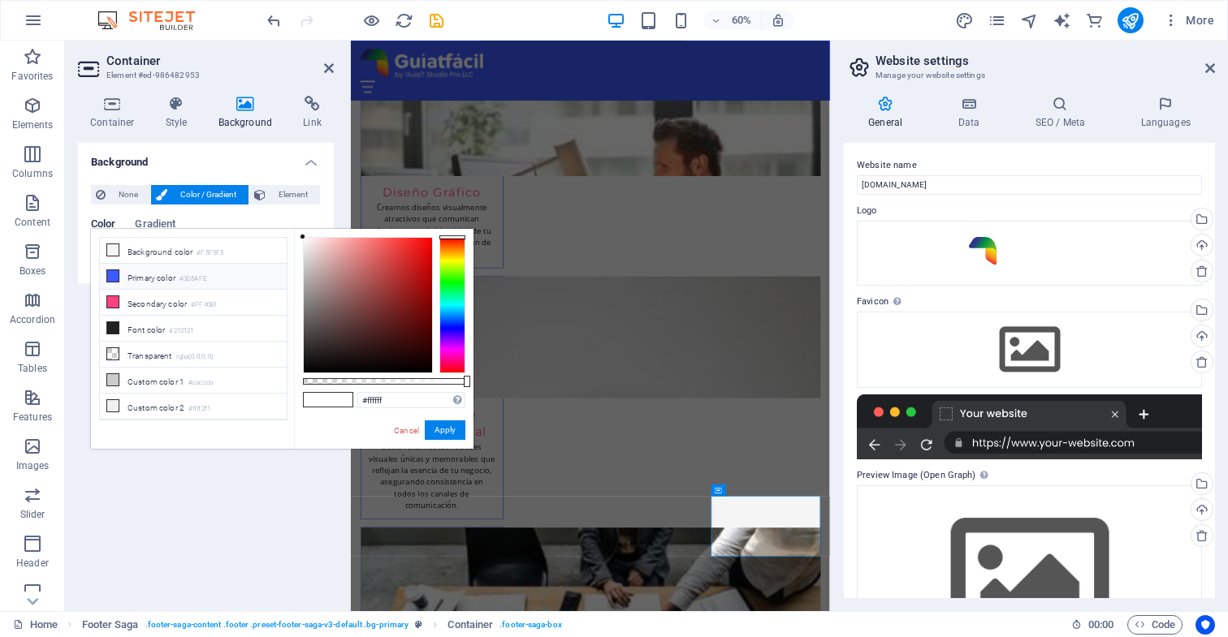
click at [141, 278] on li "Primary color #3D5AFE" at bounding box center [193, 277] width 187 height 26
type input "#3d5afe"
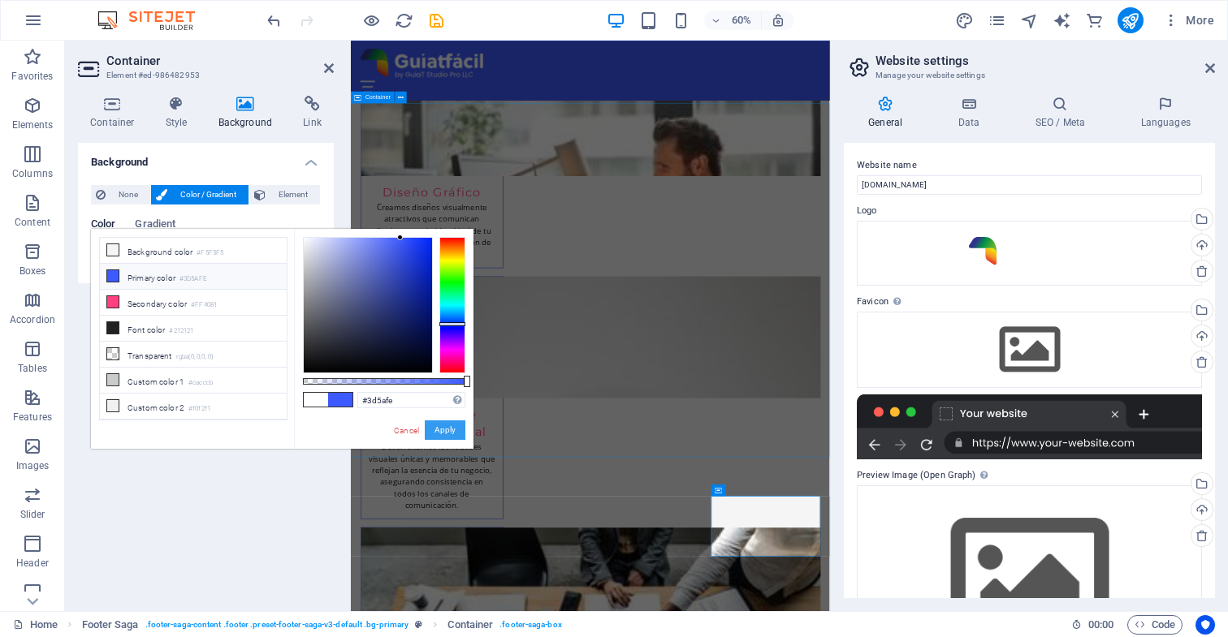
click at [449, 430] on button "Apply" at bounding box center [445, 430] width 41 height 19
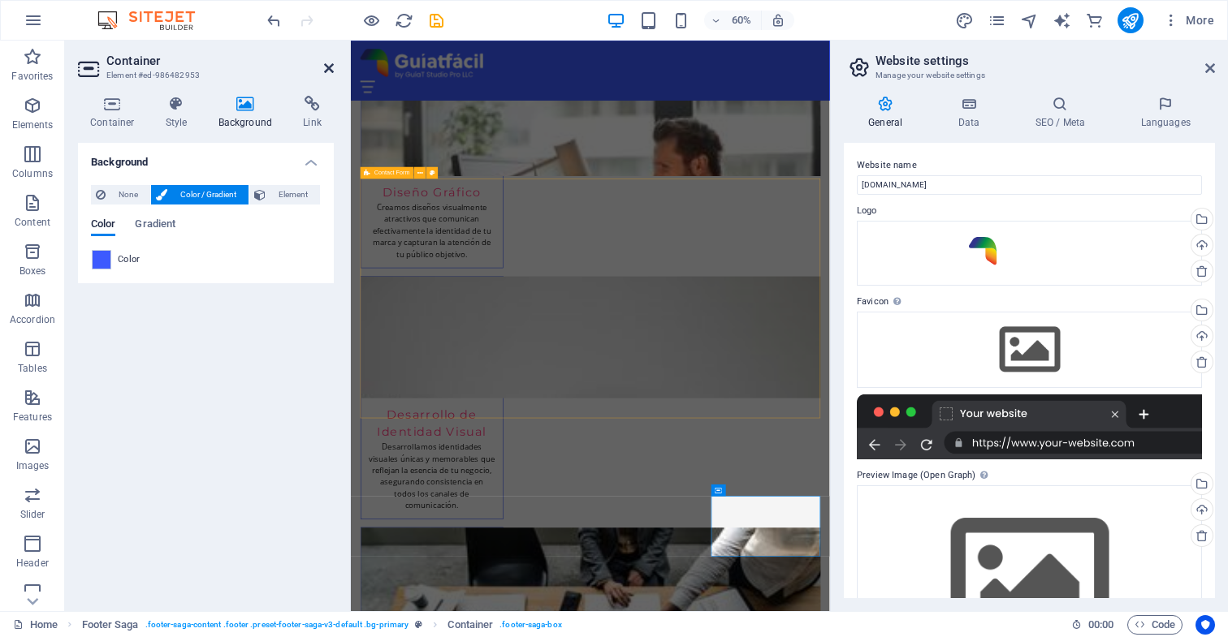
click at [329, 68] on icon at bounding box center [329, 68] width 10 height 13
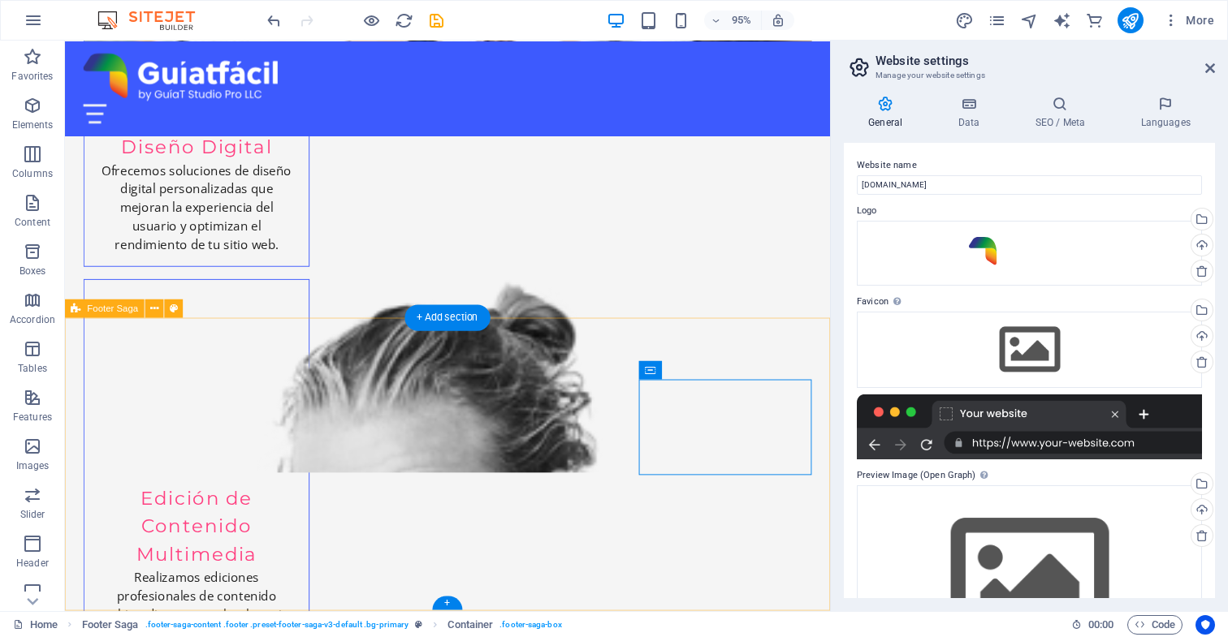
scroll to position [3241, 0]
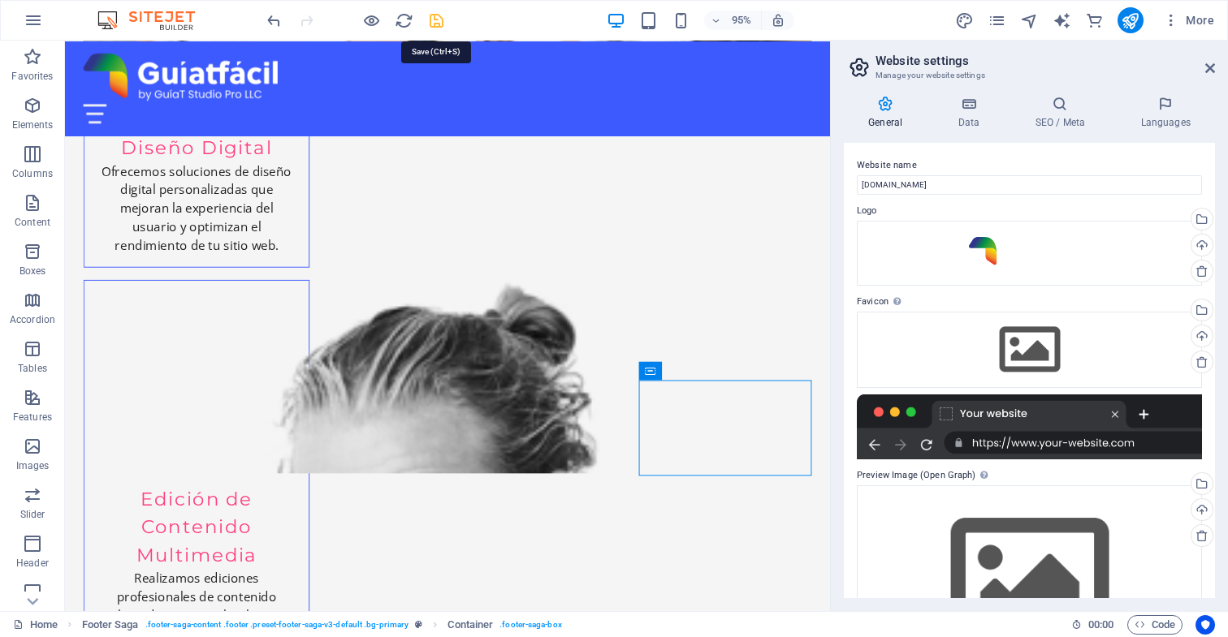
click at [436, 24] on icon "save" at bounding box center [436, 20] width 19 height 19
checkbox input "false"
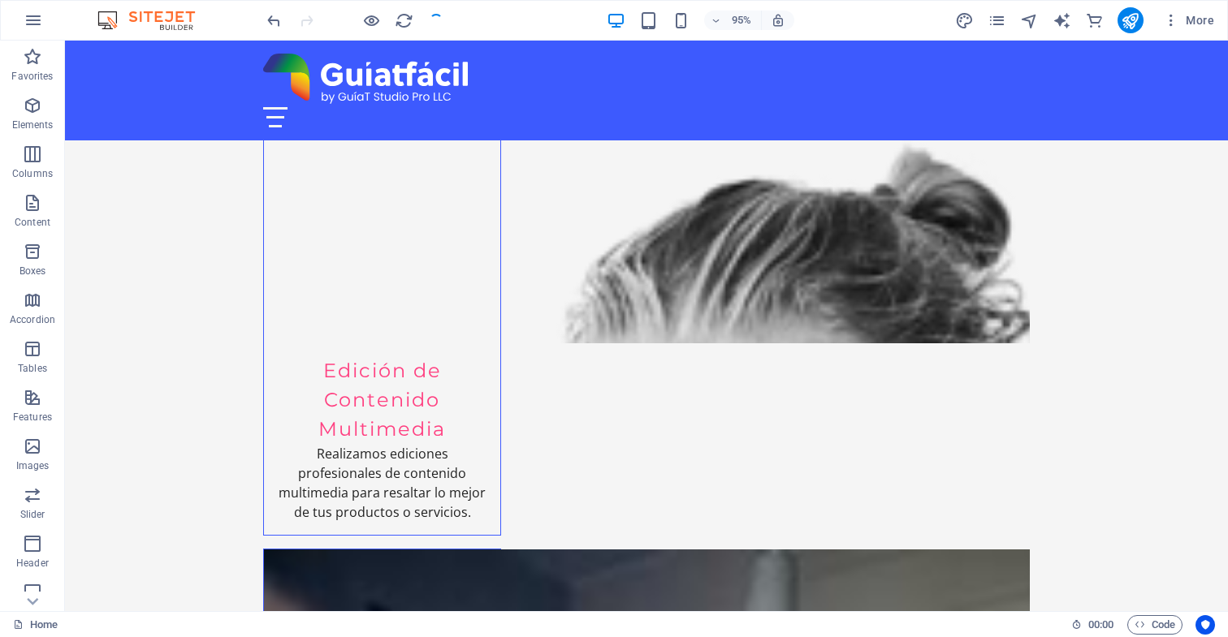
scroll to position [3235, 0]
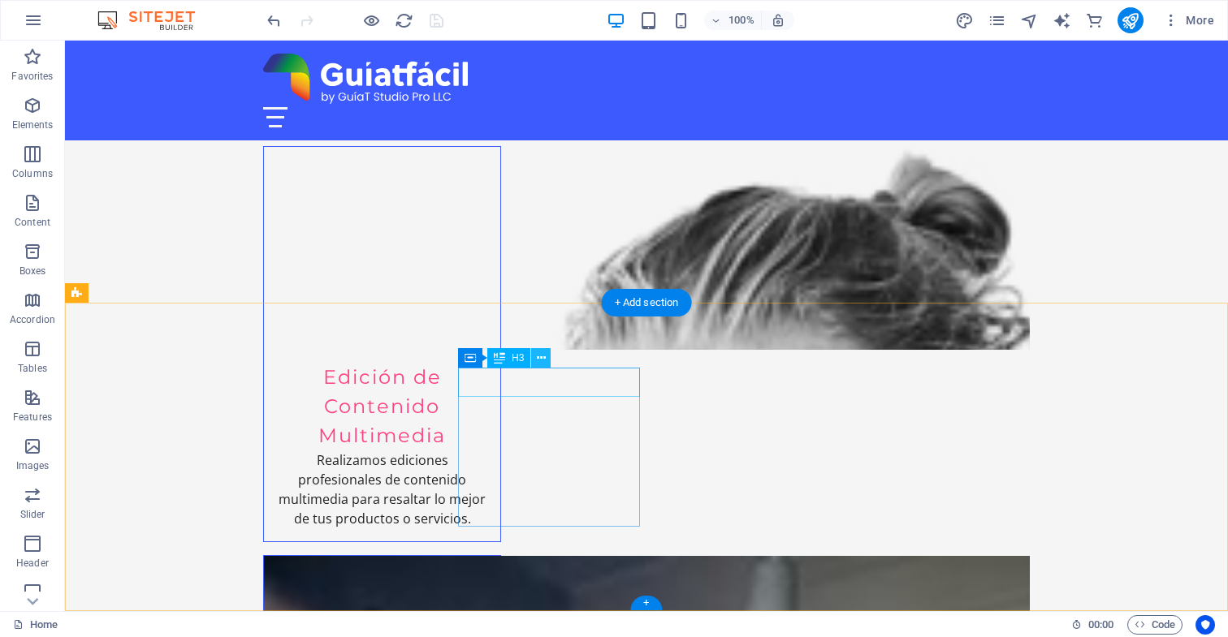
click at [541, 360] on icon at bounding box center [541, 358] width 9 height 17
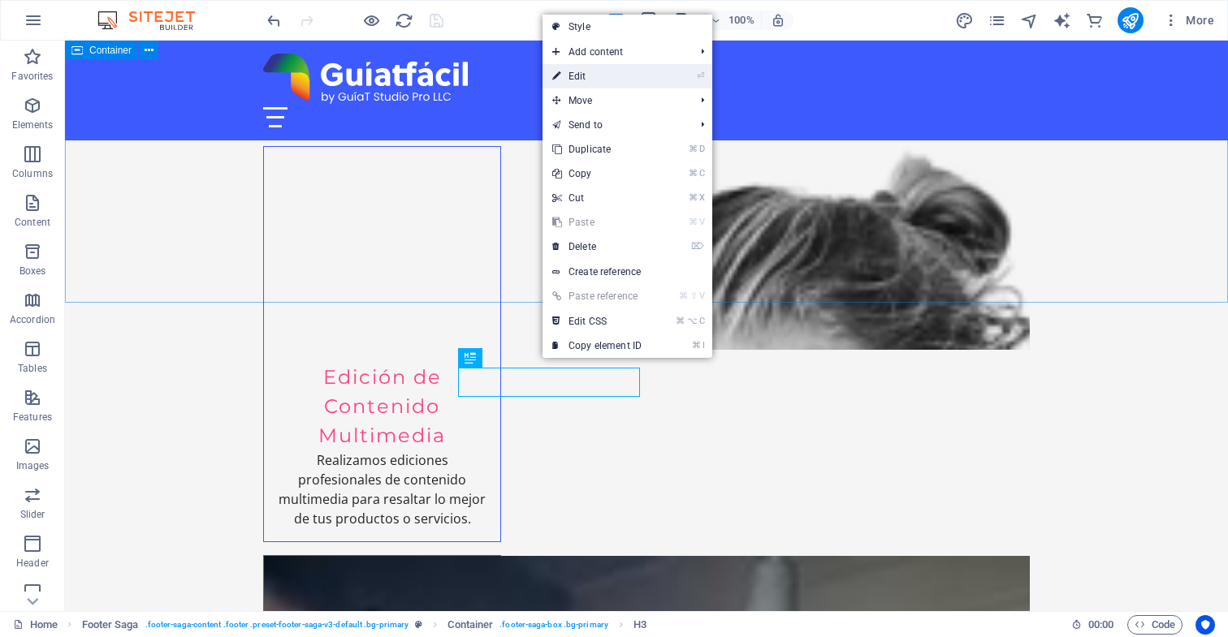
click at [581, 80] on link "⏎ Edit" at bounding box center [596, 76] width 109 height 24
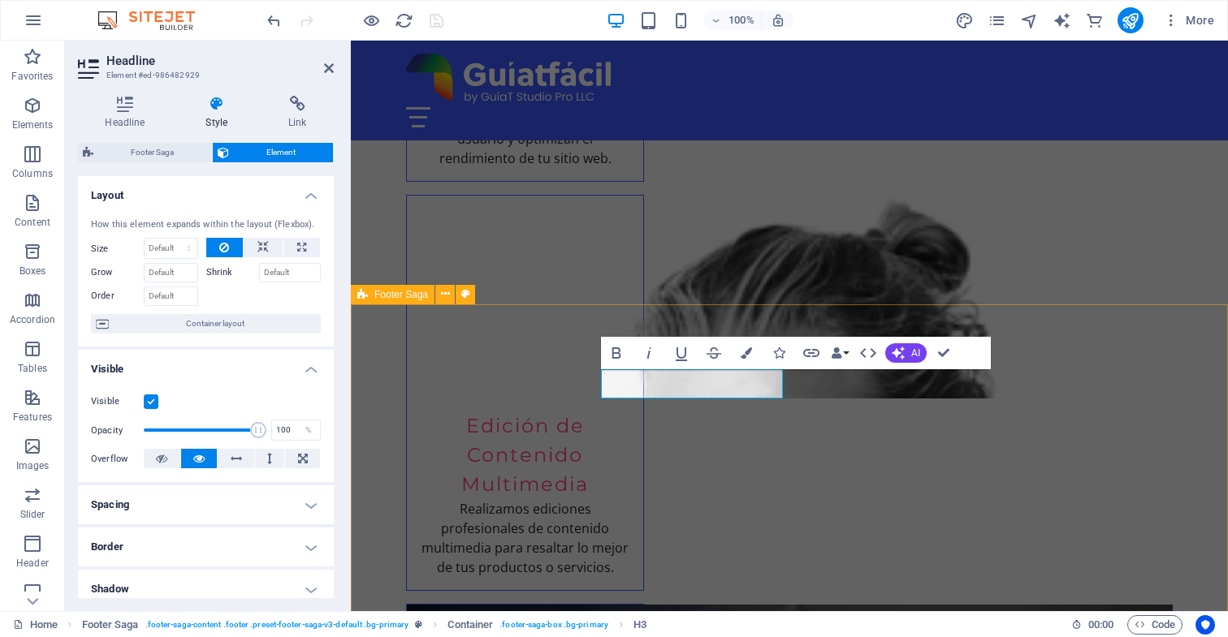
drag, startPoint x: 704, startPoint y: 386, endPoint x: 598, endPoint y: 376, distance: 106.0
copy h3 "Contacto"
click at [499, 359] on icon at bounding box center [499, 359] width 9 height 17
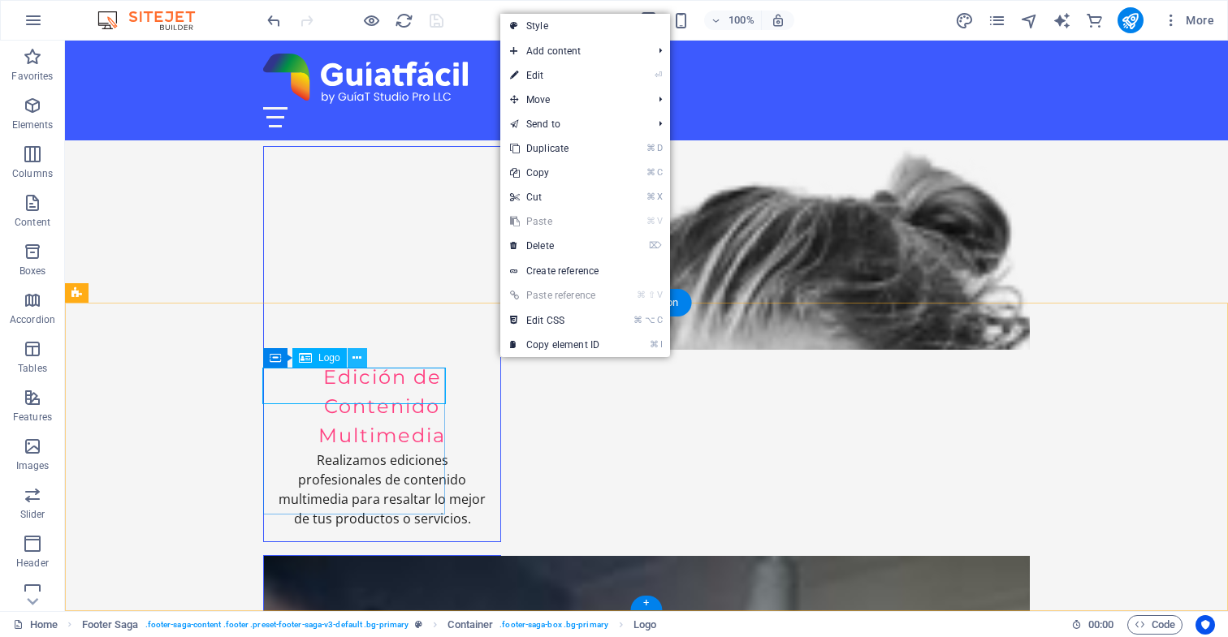
click at [357, 360] on icon at bounding box center [356, 358] width 9 height 17
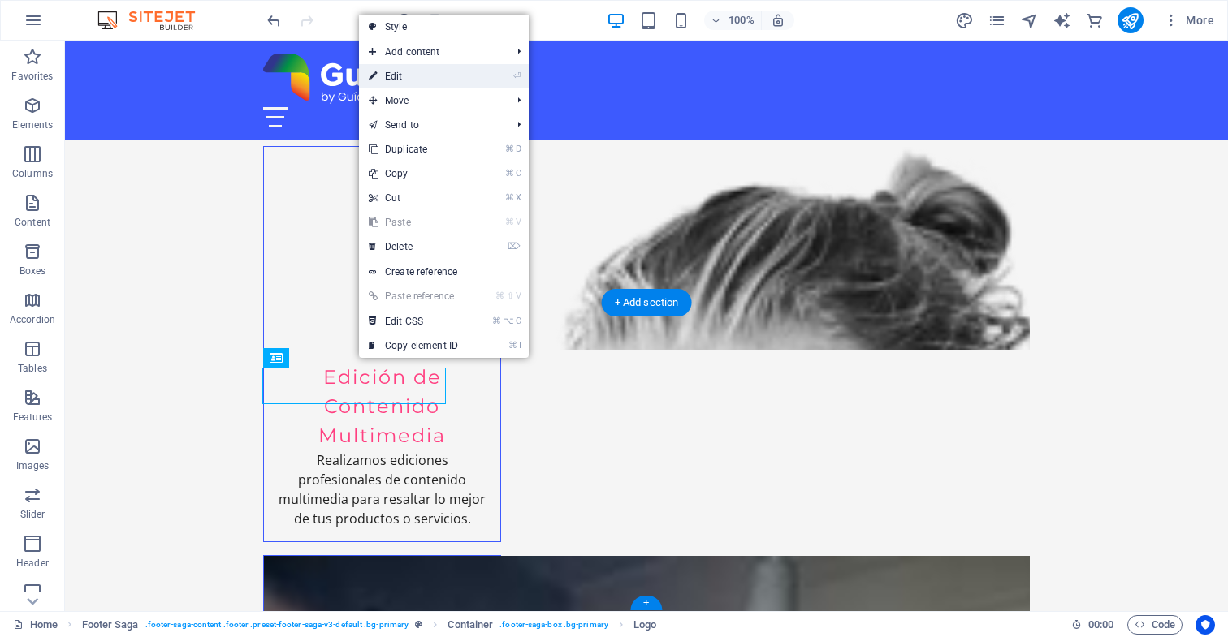
click at [418, 77] on link "⏎ Edit" at bounding box center [413, 76] width 109 height 24
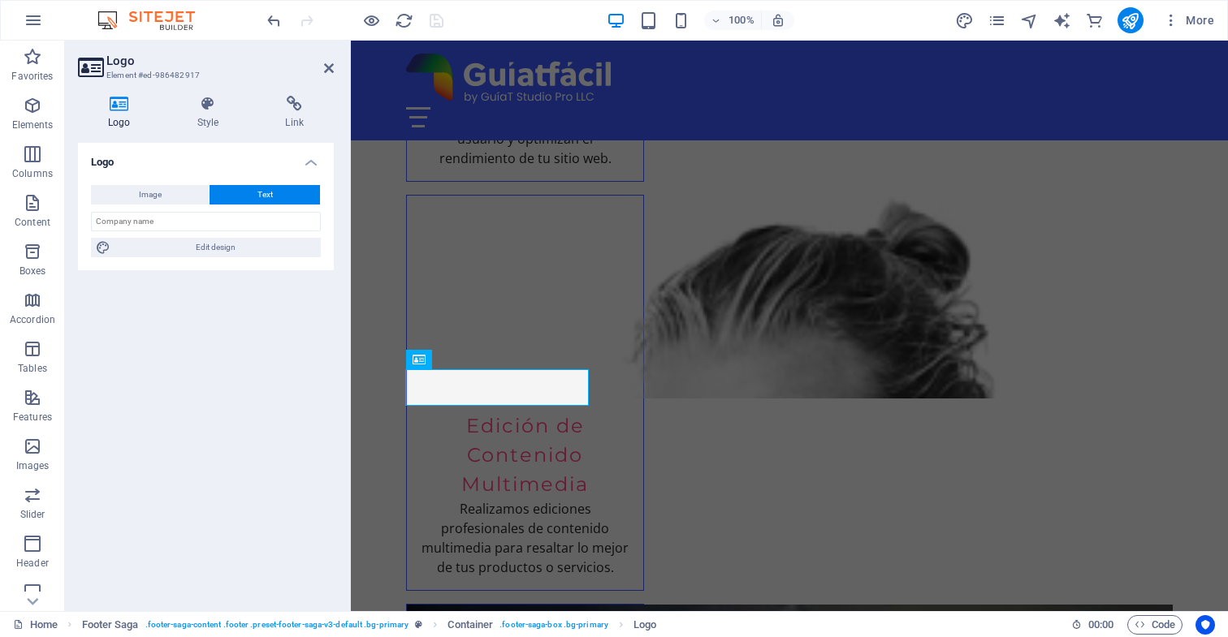
click at [490, 360] on icon at bounding box center [490, 359] width 9 height 17
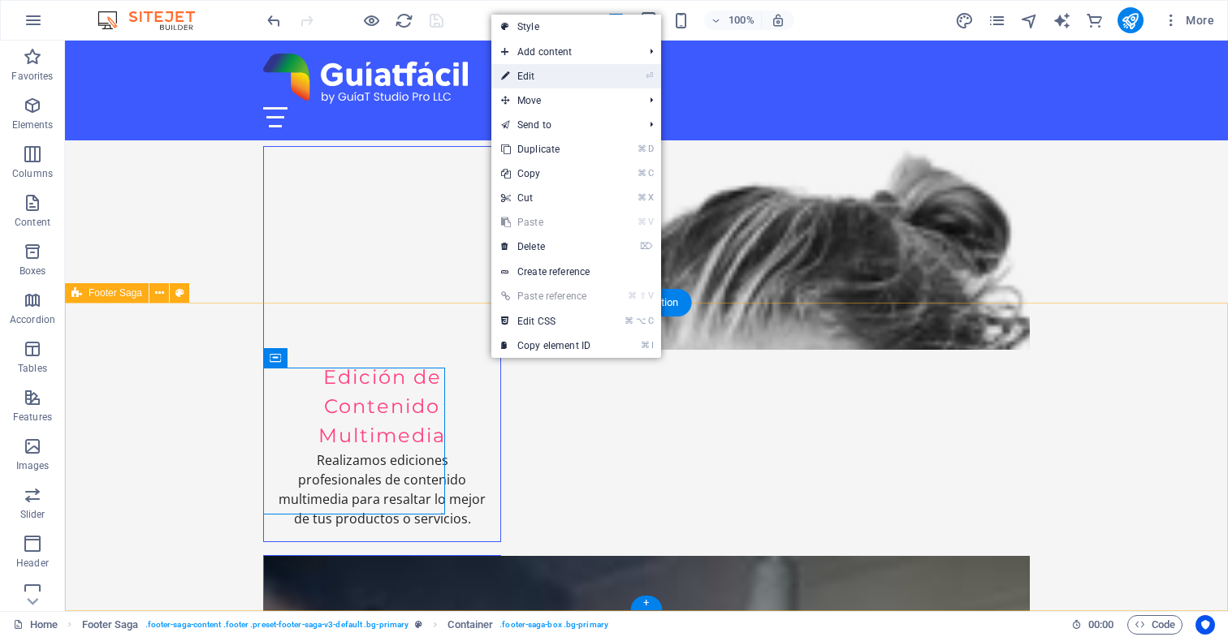
click at [532, 76] on link "⏎ Edit" at bounding box center [545, 76] width 109 height 24
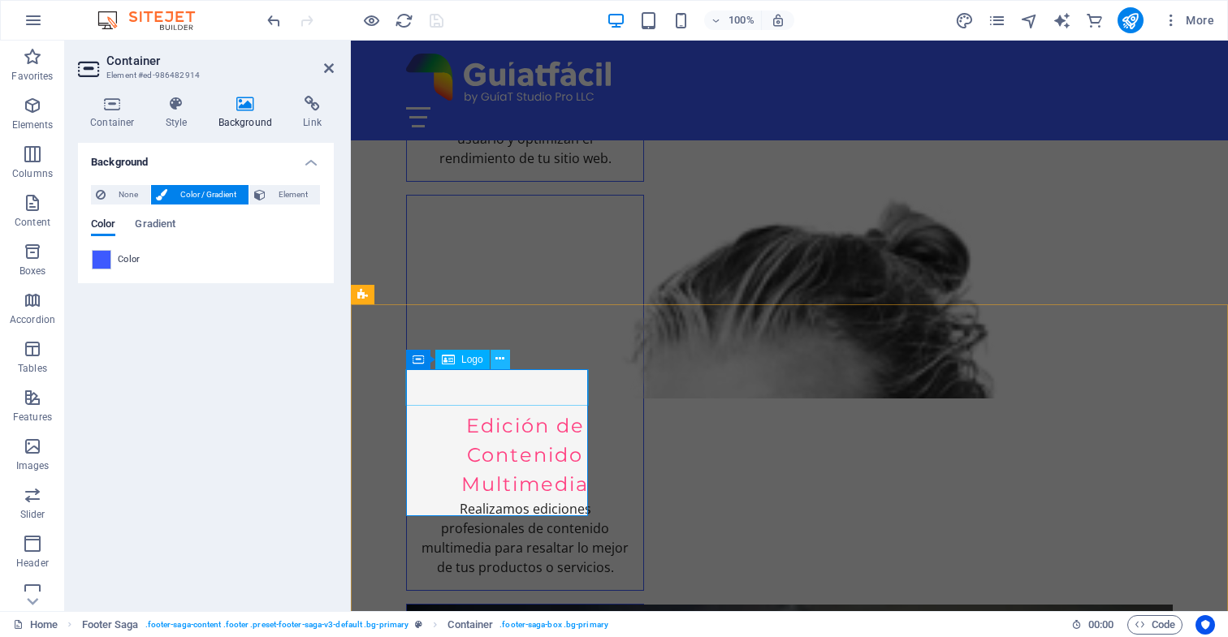
click at [500, 361] on icon at bounding box center [499, 359] width 9 height 17
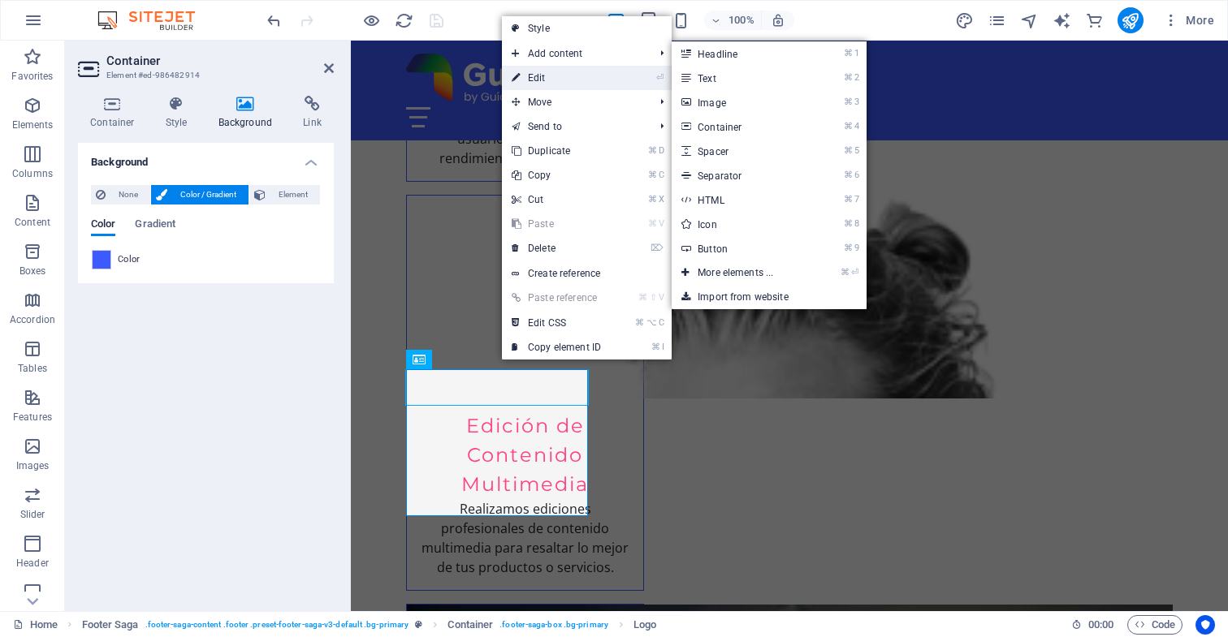
click at [559, 76] on link "⏎ Edit" at bounding box center [556, 78] width 109 height 24
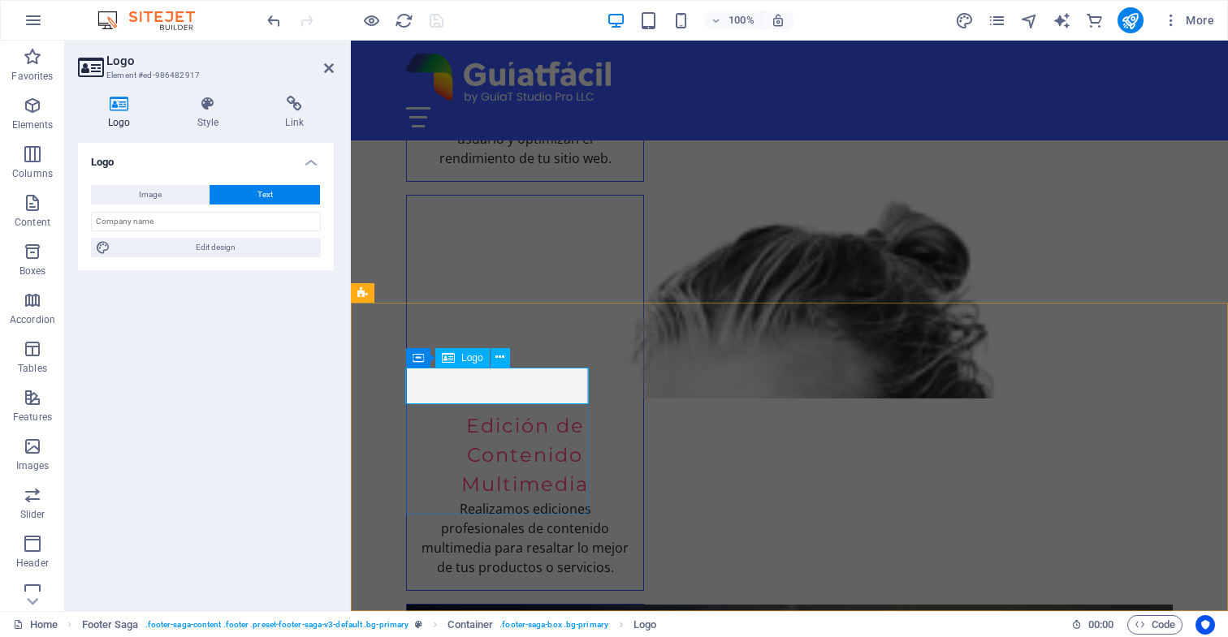
scroll to position [3236, 0]
click at [504, 360] on icon at bounding box center [499, 357] width 9 height 17
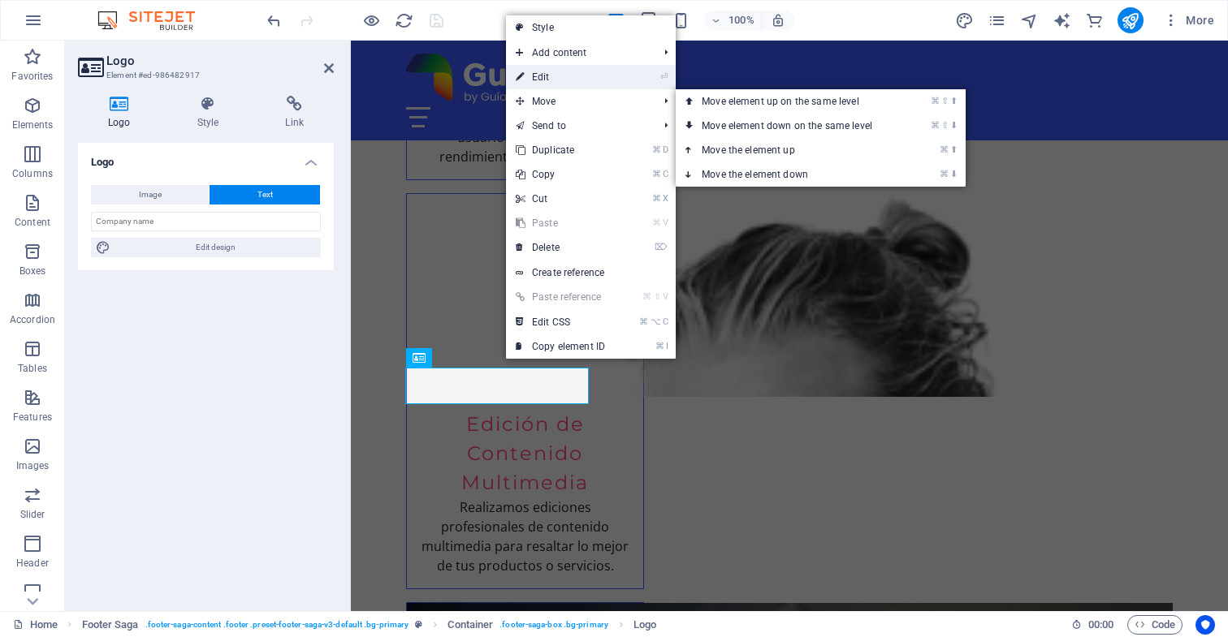
click at [546, 76] on link "⏎ Edit" at bounding box center [560, 77] width 109 height 24
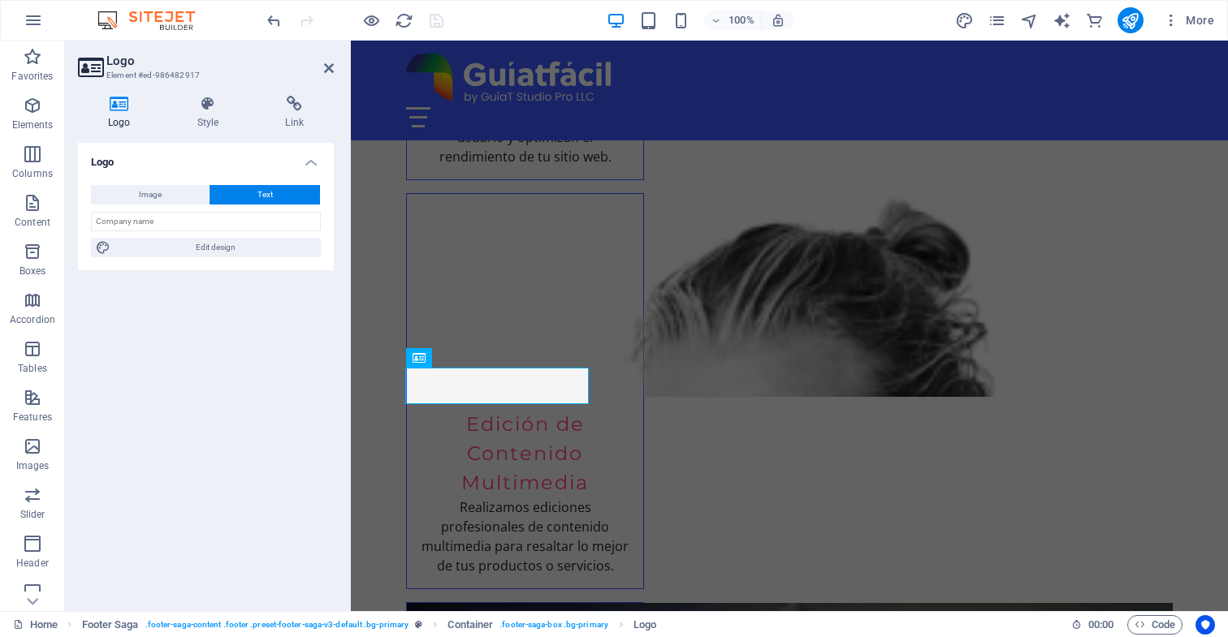
click at [277, 192] on button "Text" at bounding box center [264, 194] width 110 height 19
click at [181, 194] on button "Image" at bounding box center [150, 194] width 118 height 19
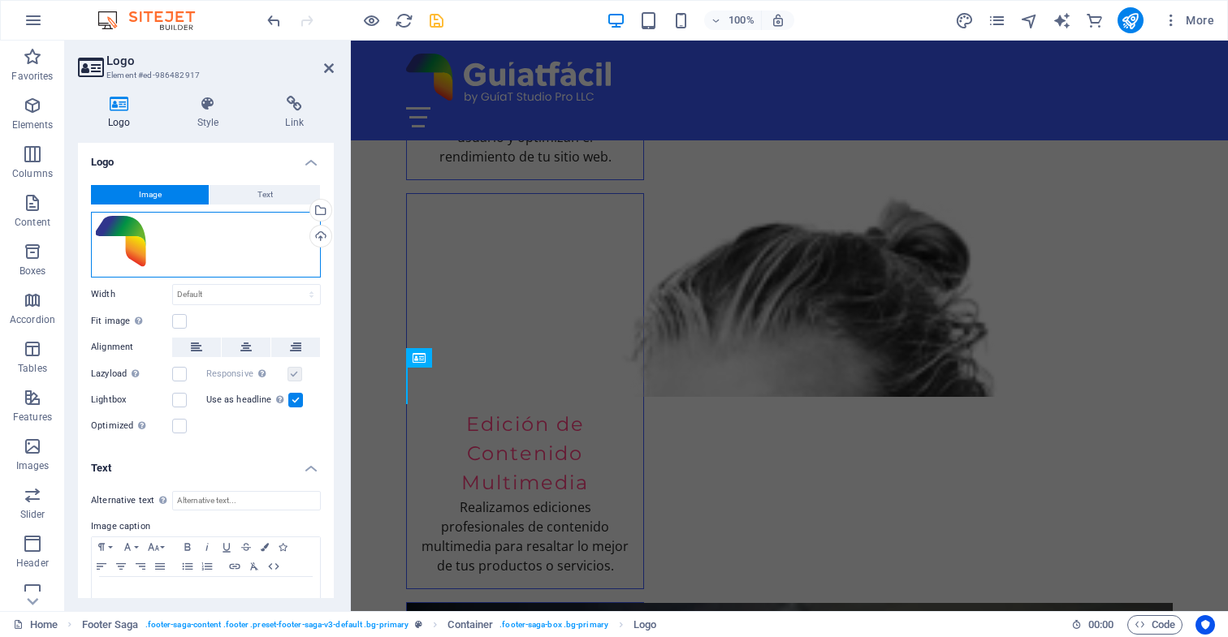
click at [262, 244] on div "Drag files here, click to choose files or select files from Files or our free s…" at bounding box center [206, 245] width 230 height 66
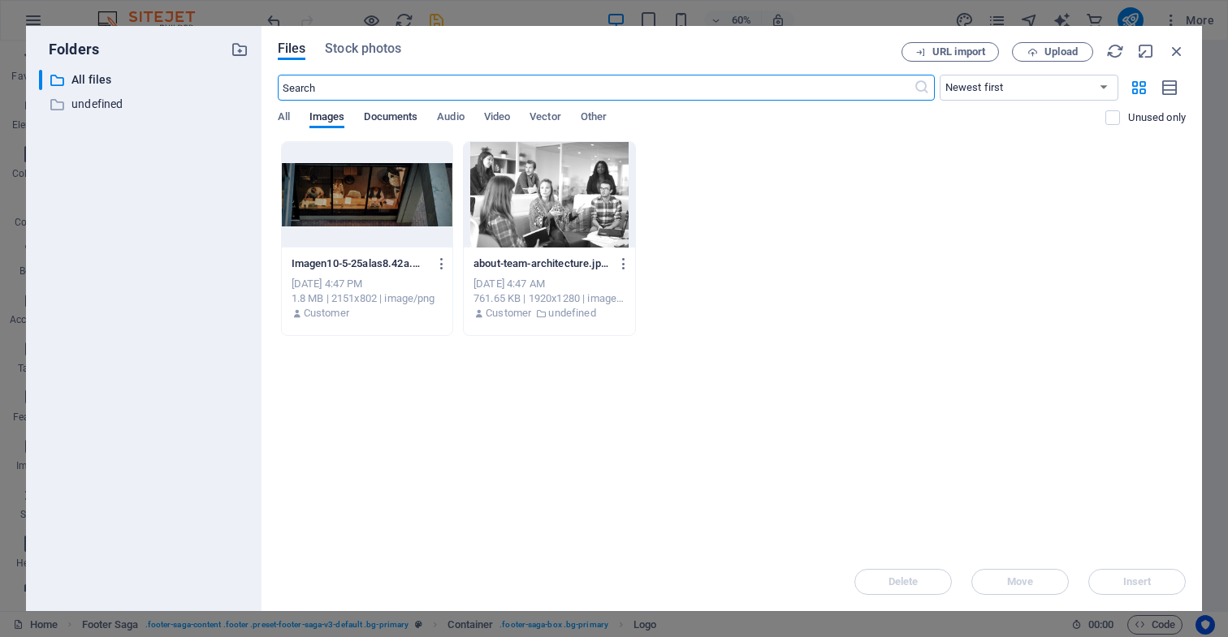
click at [395, 115] on span "Documents" at bounding box center [391, 118] width 54 height 23
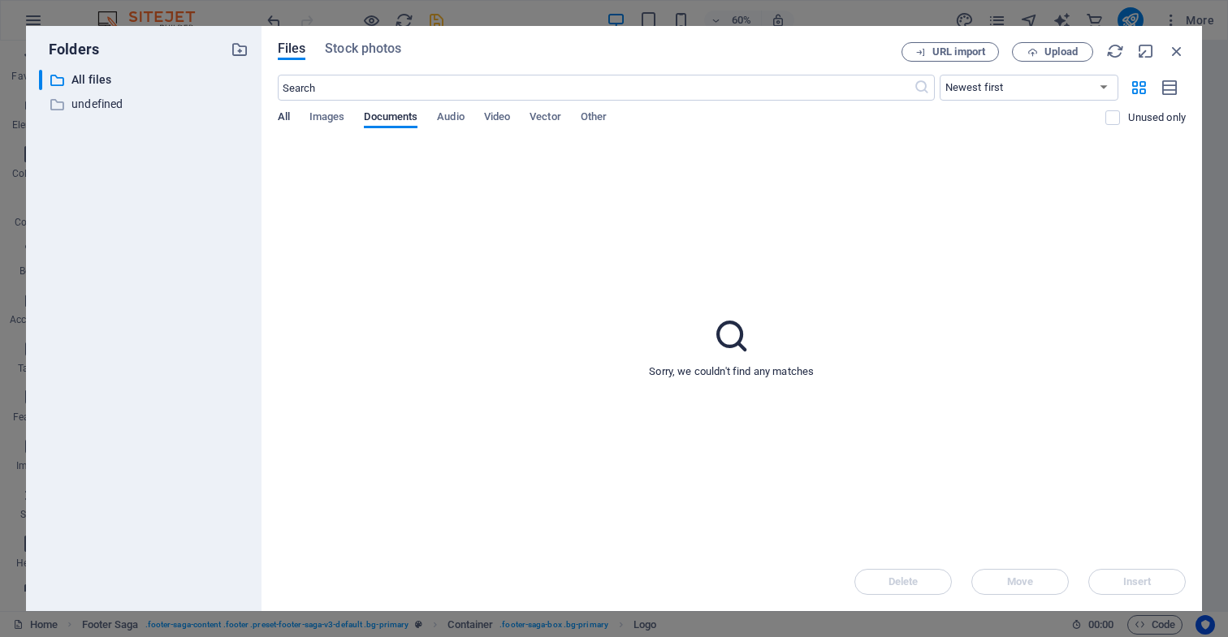
click at [284, 117] on span "All" at bounding box center [284, 118] width 12 height 23
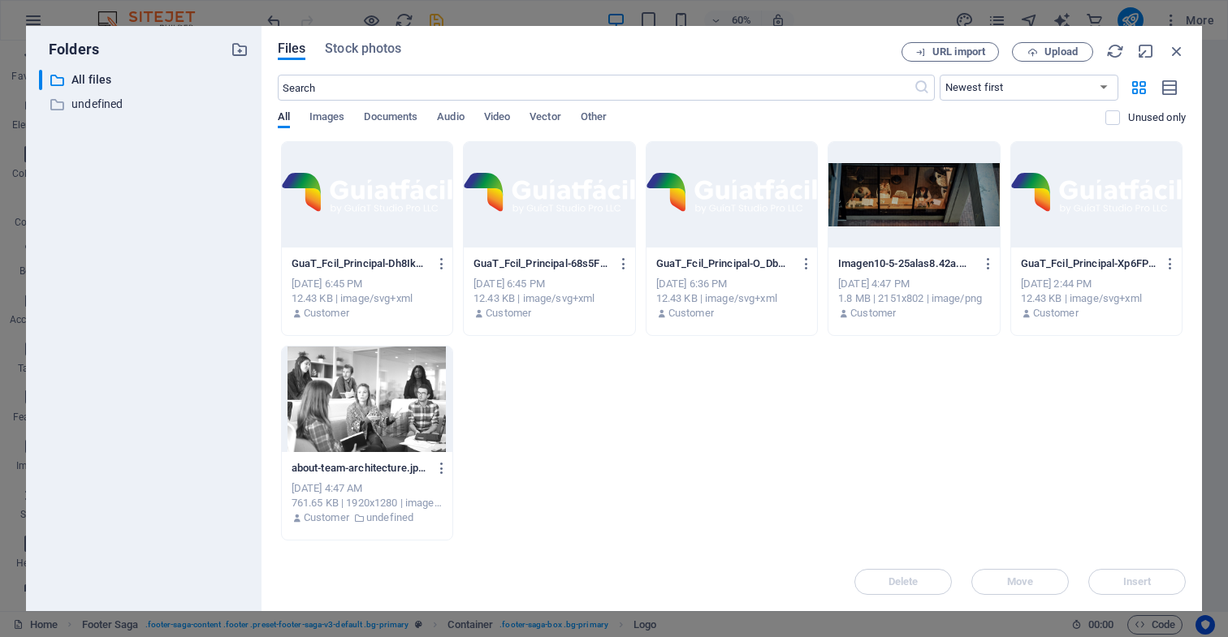
click at [716, 283] on div "[DATE] 6:36 PM" at bounding box center [731, 284] width 151 height 15
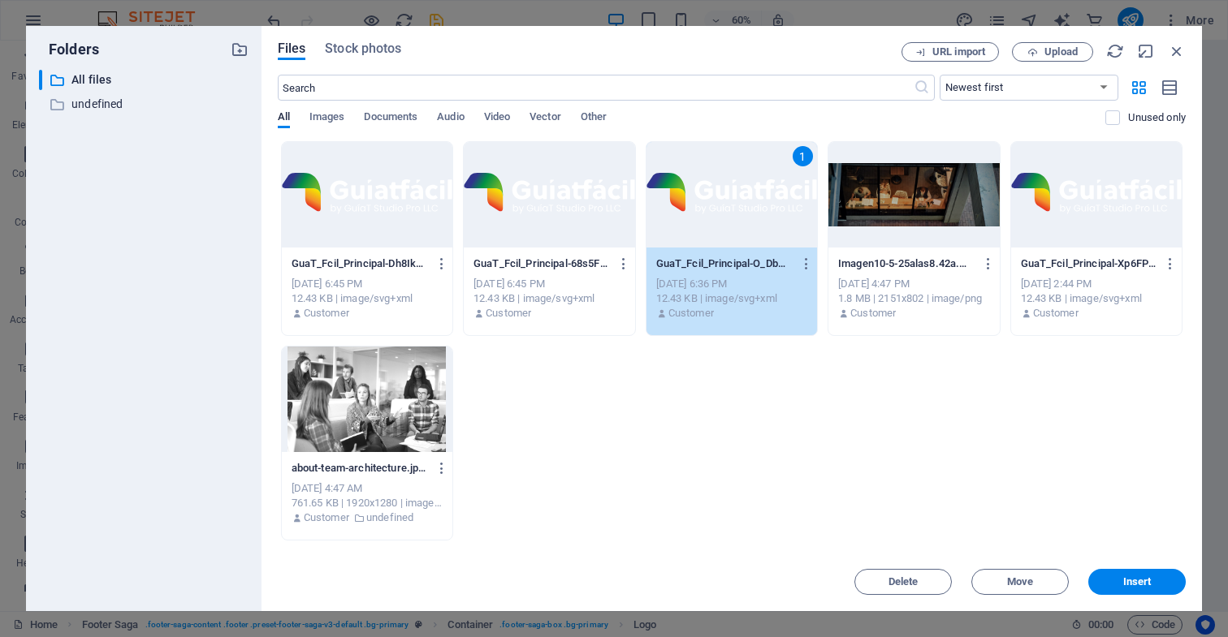
click at [1110, 301] on div "12.43 KB | image/svg+xml" at bounding box center [1096, 298] width 151 height 15
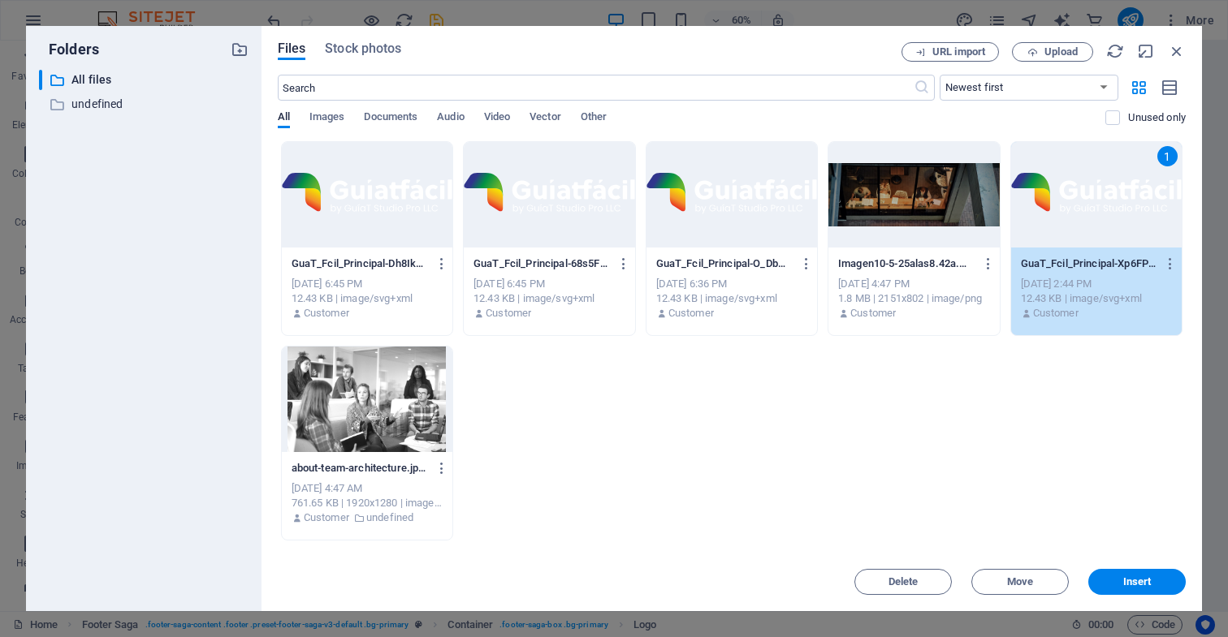
click at [749, 268] on p "GuaT_Fcil_Principal-O_DbGqyYYpDTTSpUuTCI3A.svg" at bounding box center [724, 264] width 136 height 15
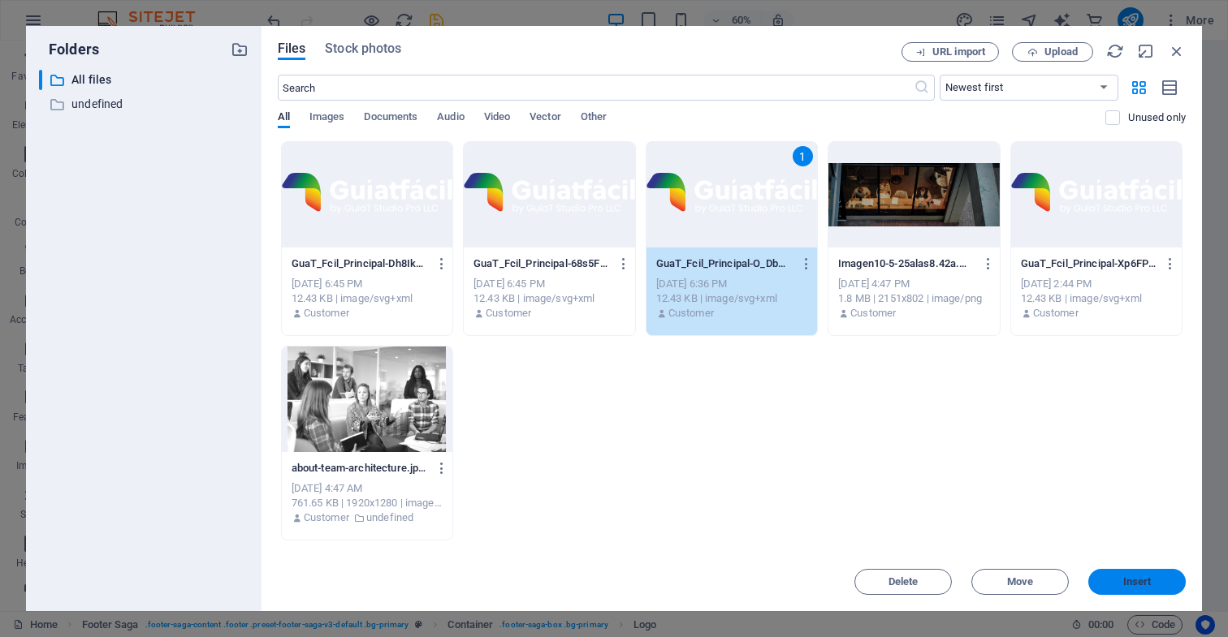
click at [1150, 581] on span "Insert" at bounding box center [1137, 582] width 28 height 10
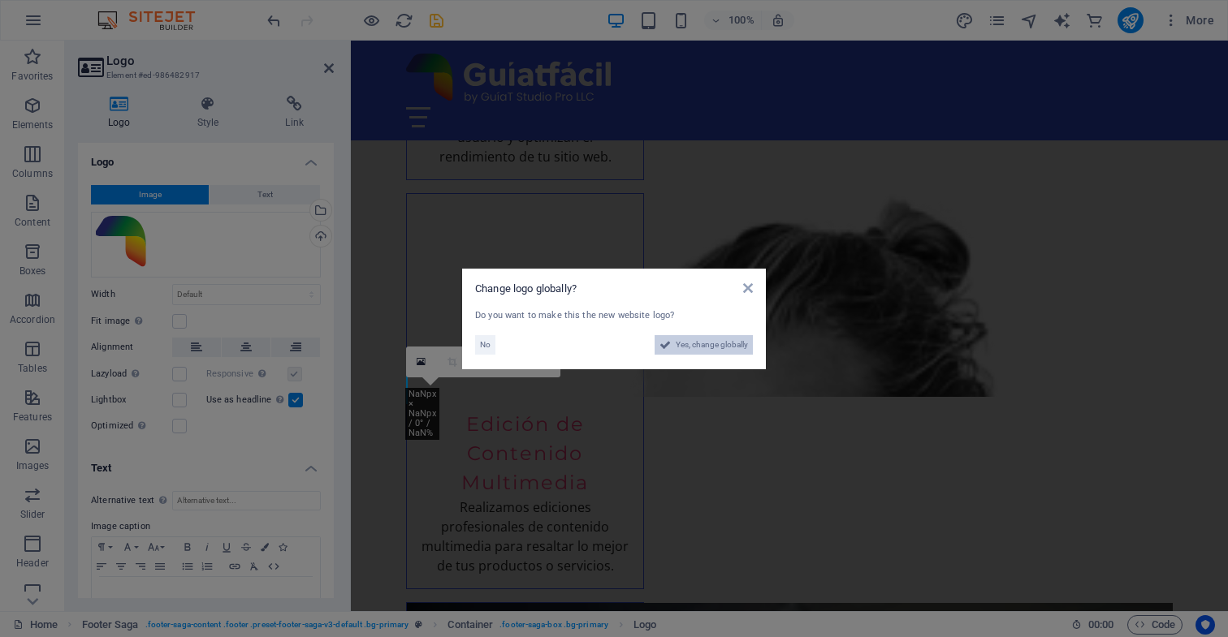
click at [720, 346] on span "Yes, change globally" at bounding box center [712, 344] width 72 height 19
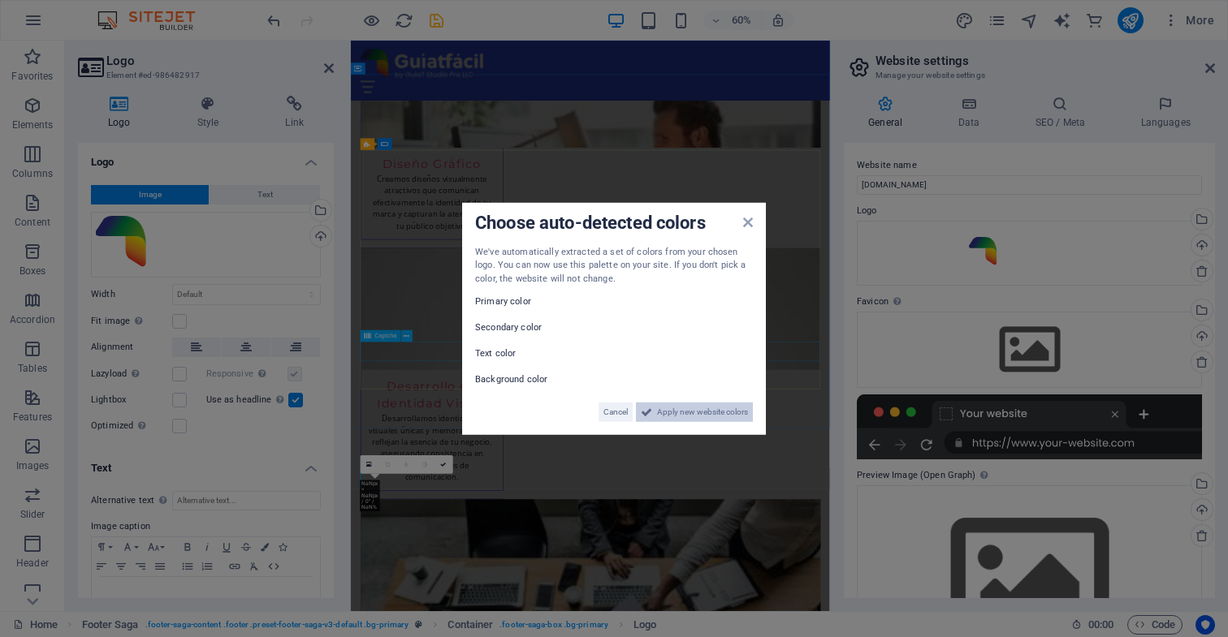
click at [679, 412] on span "Apply new website colors" at bounding box center [702, 412] width 91 height 19
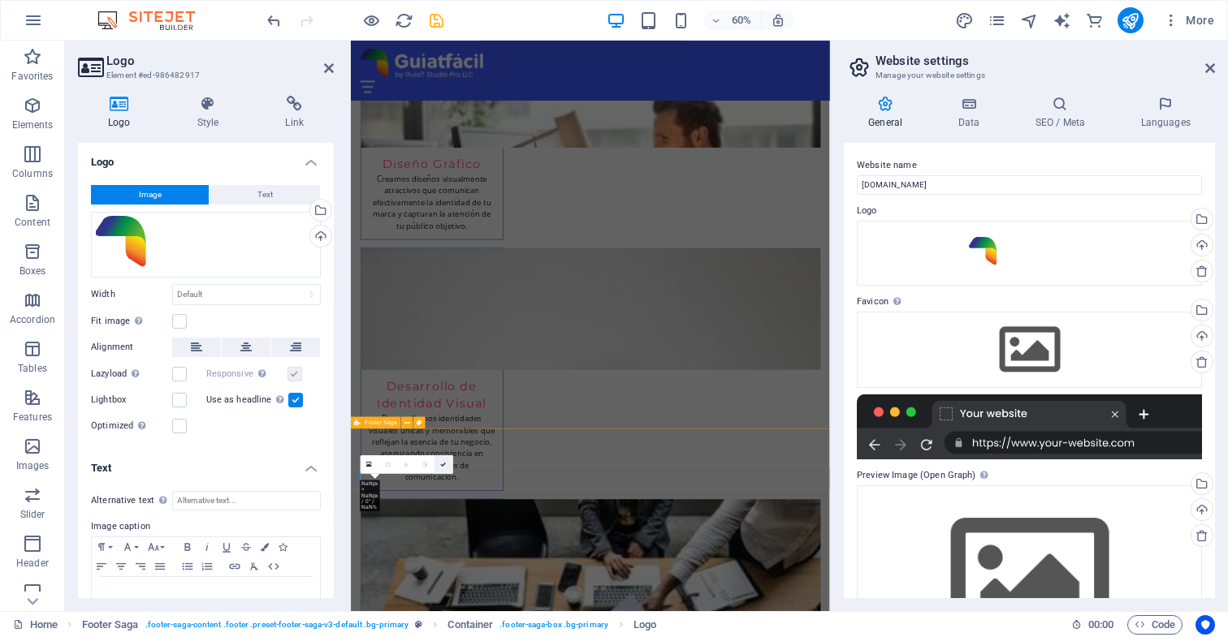
click at [443, 465] on icon at bounding box center [444, 464] width 6 height 6
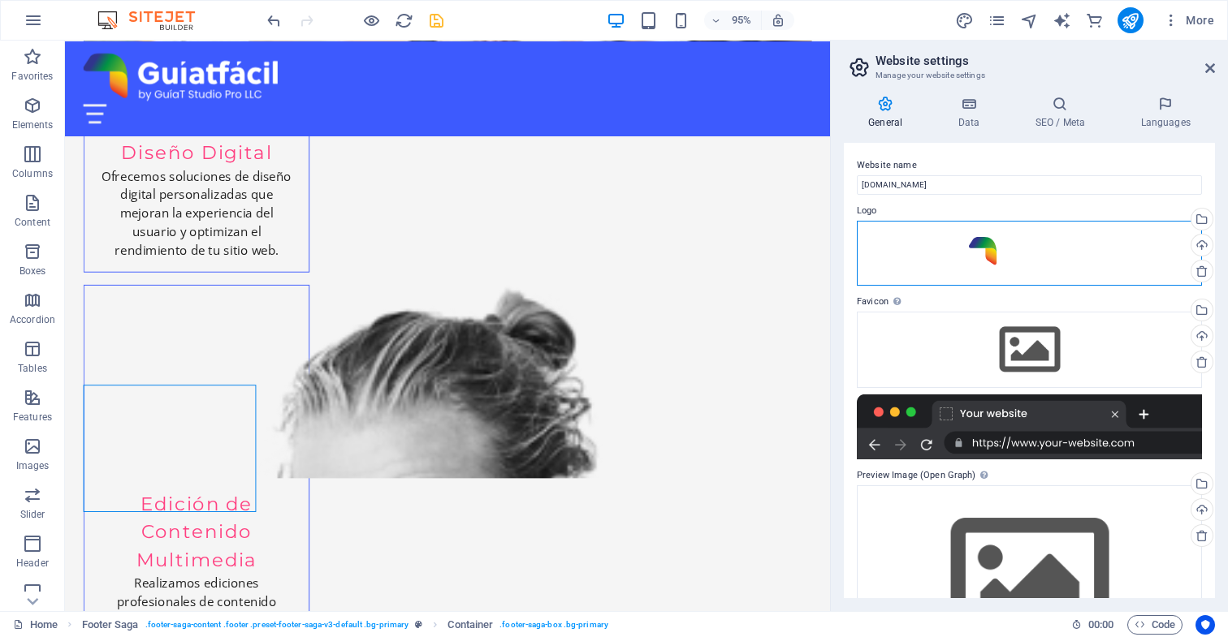
click at [993, 256] on div "Drag files here, click to choose files or select files from Files or our free s…" at bounding box center [1029, 253] width 345 height 65
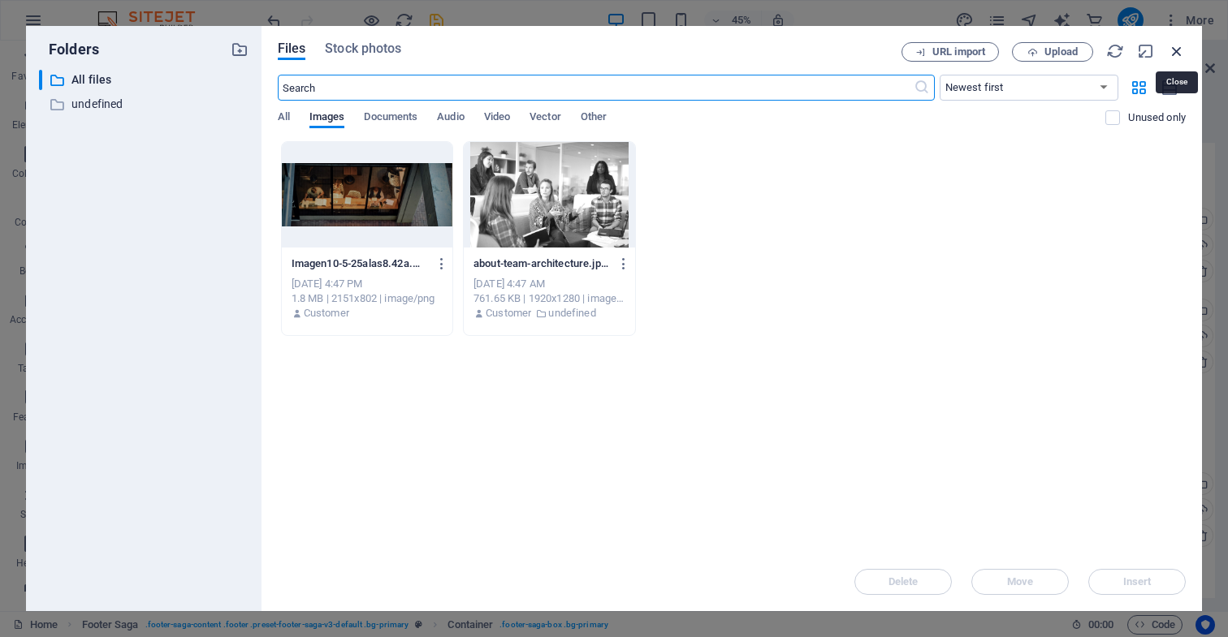
click at [1178, 51] on icon "button" at bounding box center [1177, 51] width 18 height 18
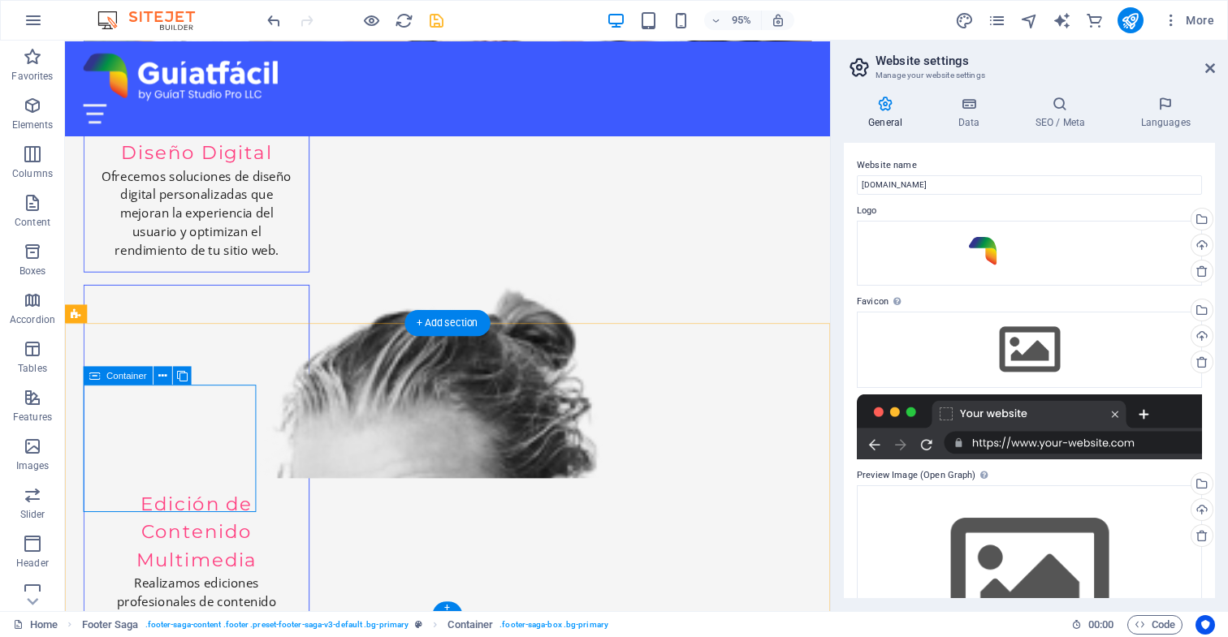
click at [162, 376] on icon at bounding box center [162, 375] width 8 height 16
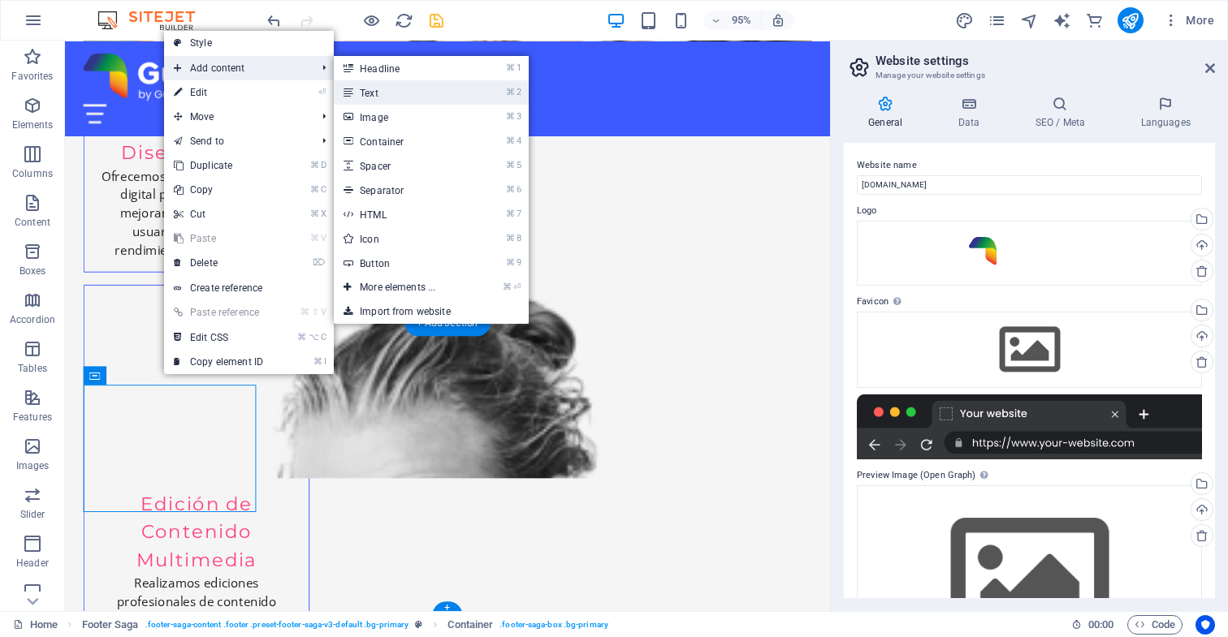
click at [378, 96] on link "⌘ 2 Text" at bounding box center [401, 92] width 134 height 24
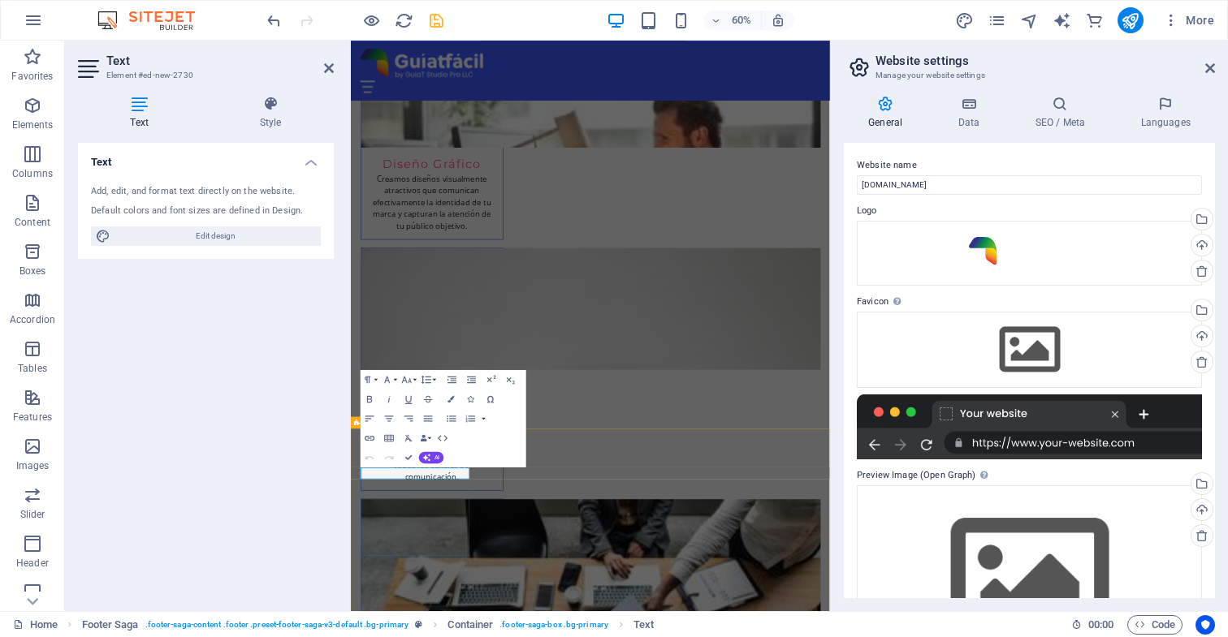
scroll to position [3240, 0]
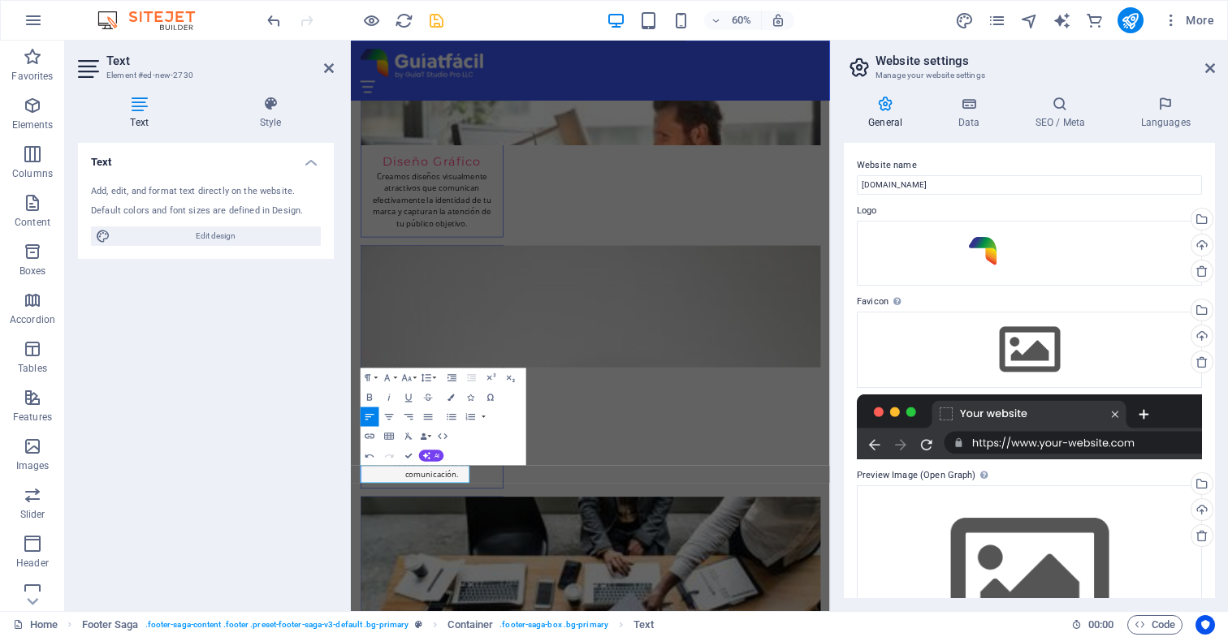
drag, startPoint x: 471, startPoint y: 765, endPoint x: 302, endPoint y: 747, distance: 169.8
click at [329, 68] on icon at bounding box center [329, 68] width 10 height 13
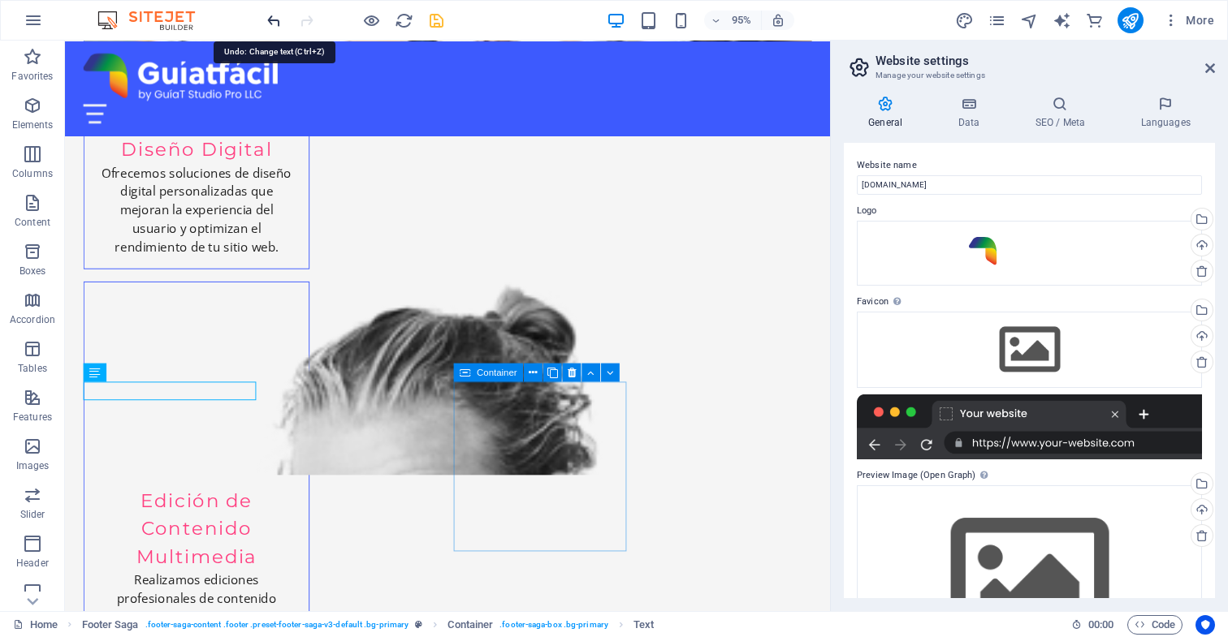
click at [273, 21] on icon "undo" at bounding box center [274, 20] width 19 height 19
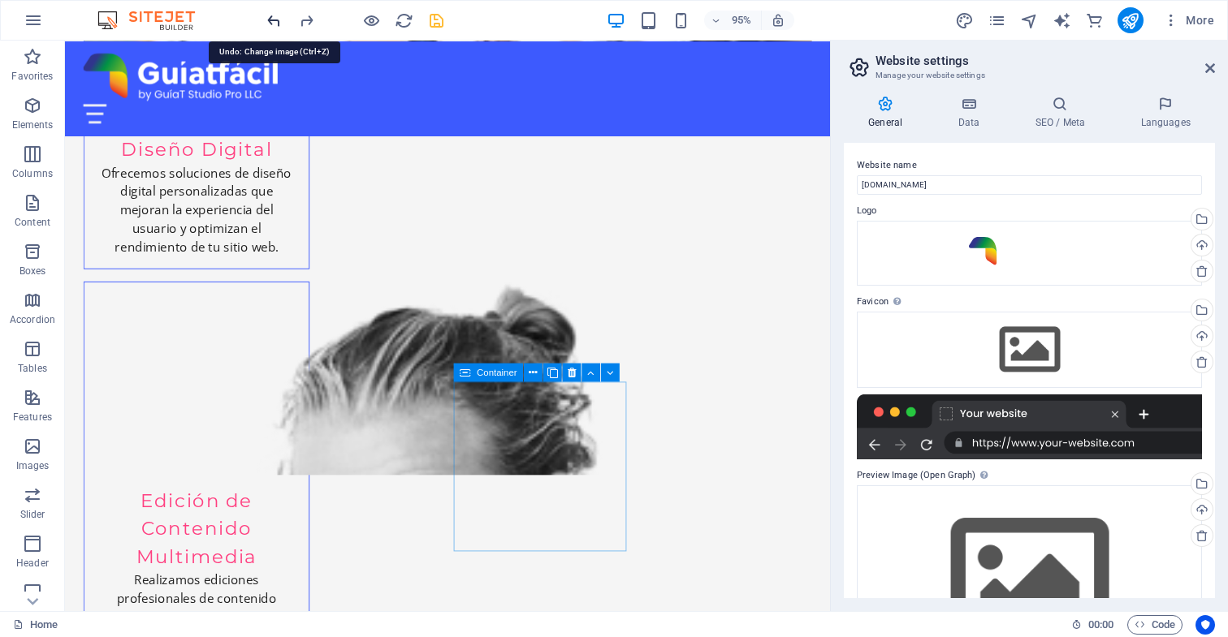
click at [273, 21] on icon "undo" at bounding box center [274, 20] width 19 height 19
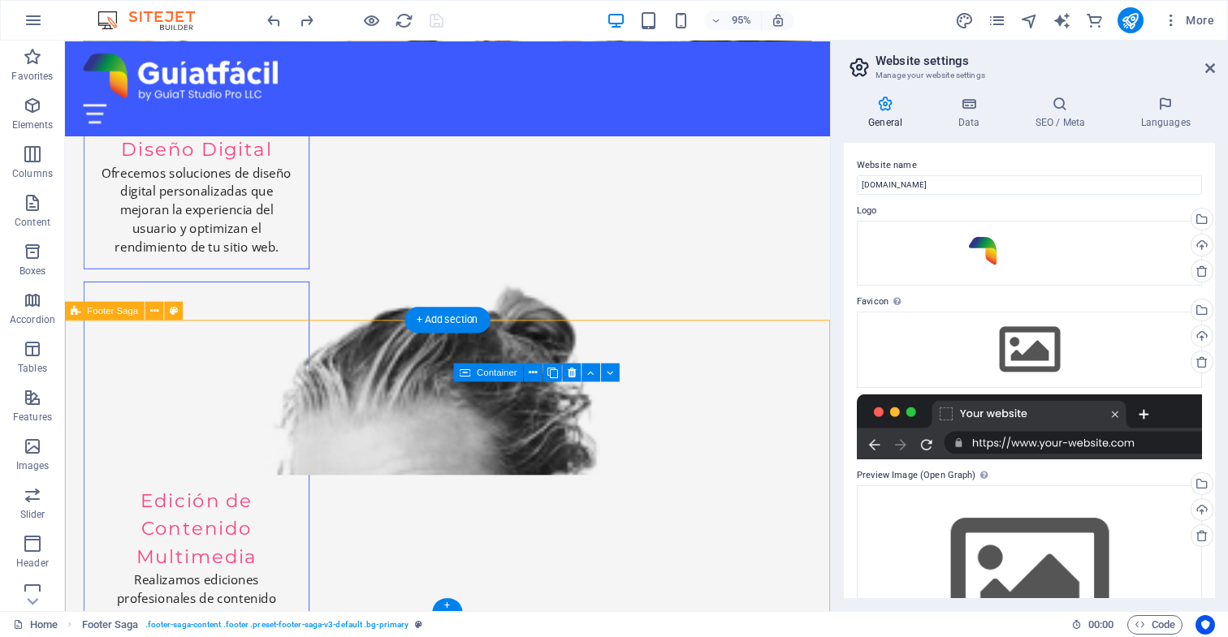
drag, startPoint x: 94, startPoint y: 401, endPoint x: 101, endPoint y: 405, distance: 8.4
click at [171, 372] on icon at bounding box center [173, 373] width 8 height 16
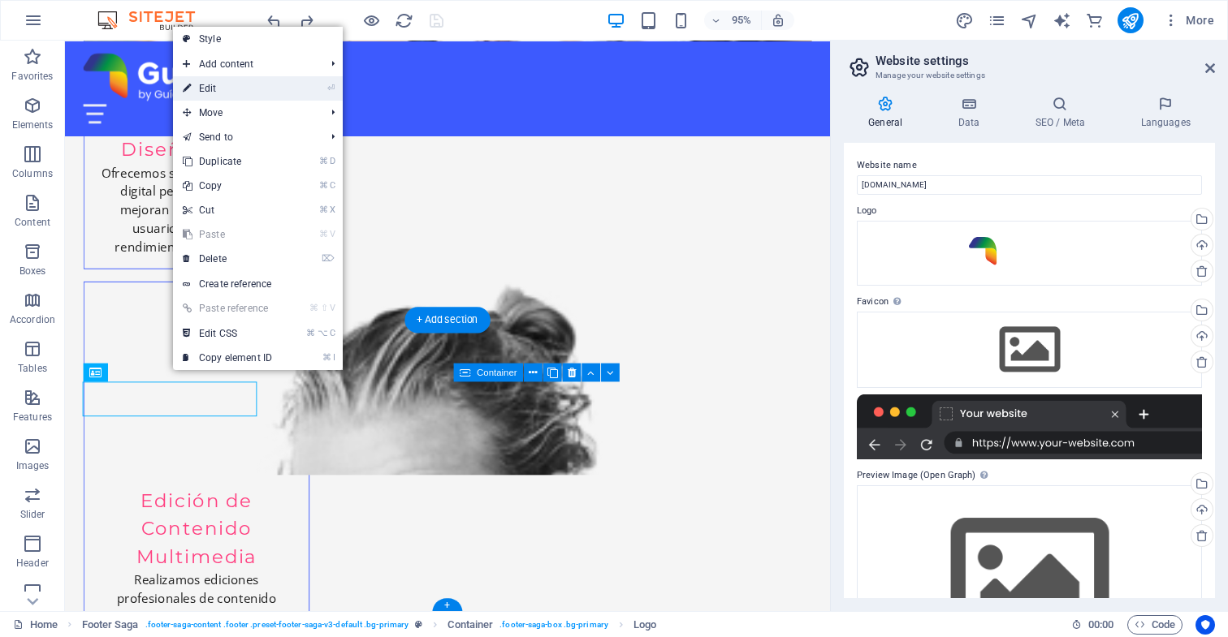
click at [225, 90] on link "⏎ Edit" at bounding box center [227, 88] width 109 height 24
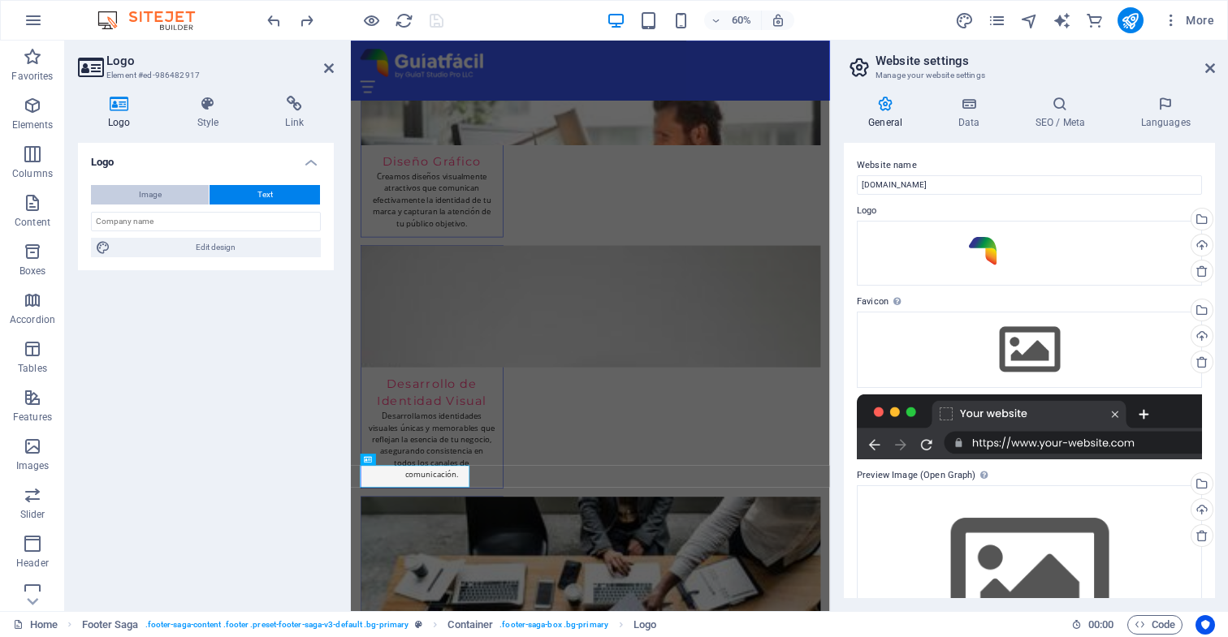
click at [181, 196] on button "Image" at bounding box center [150, 194] width 118 height 19
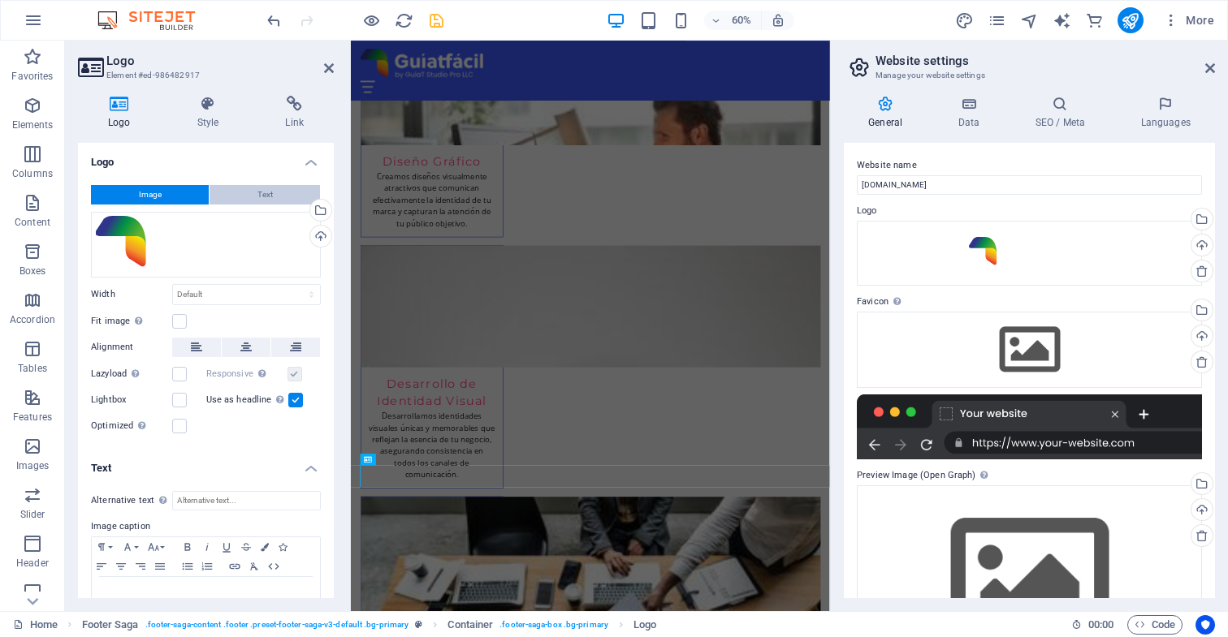
click at [259, 196] on span "Text" at bounding box center [264, 194] width 15 height 19
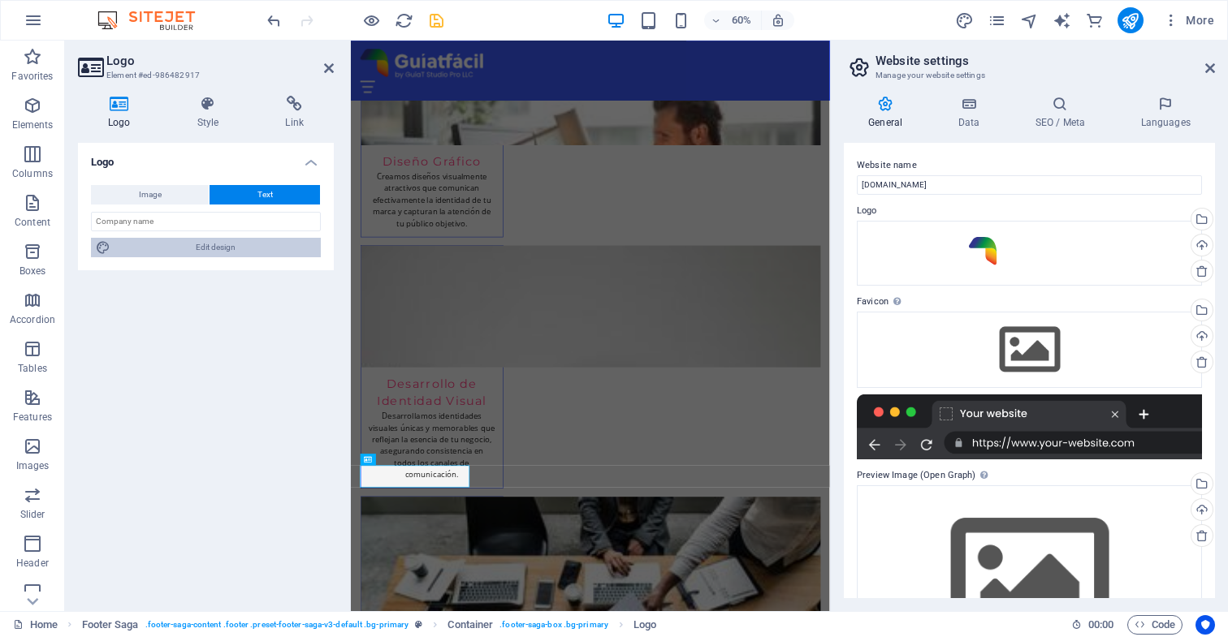
click at [226, 247] on span "Edit design" at bounding box center [215, 247] width 201 height 19
select select "px"
select select "200"
select select "px"
select select "rem"
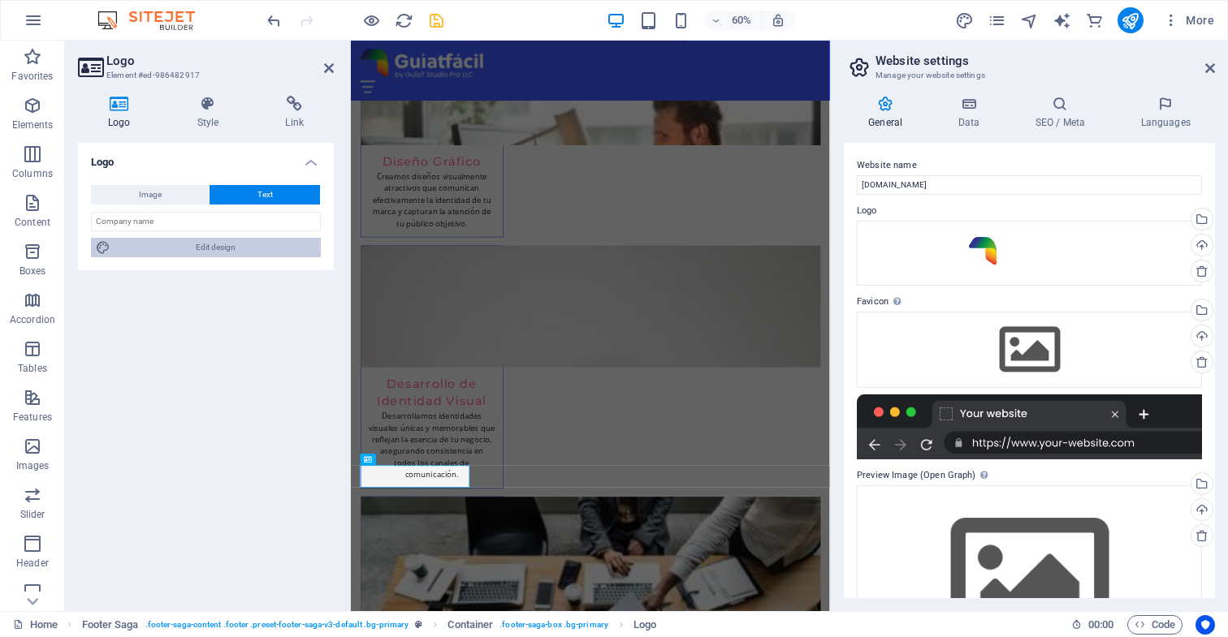
select select "700"
select select "px"
select select "rem"
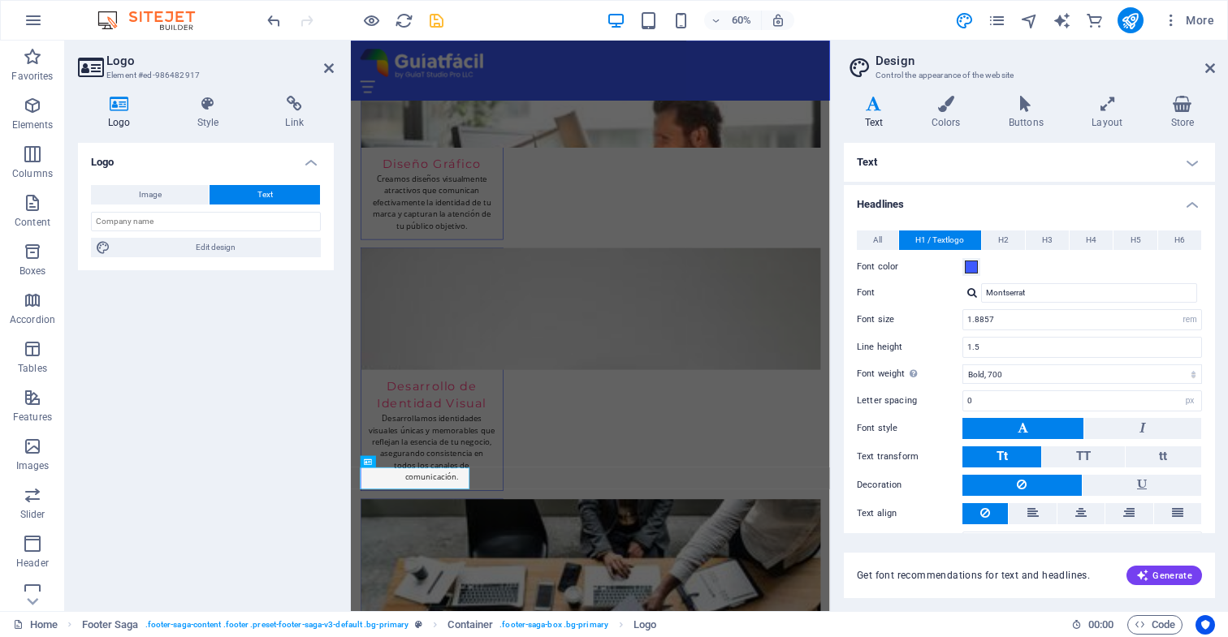
scroll to position [0, 0]
click at [206, 106] on icon at bounding box center [208, 104] width 82 height 16
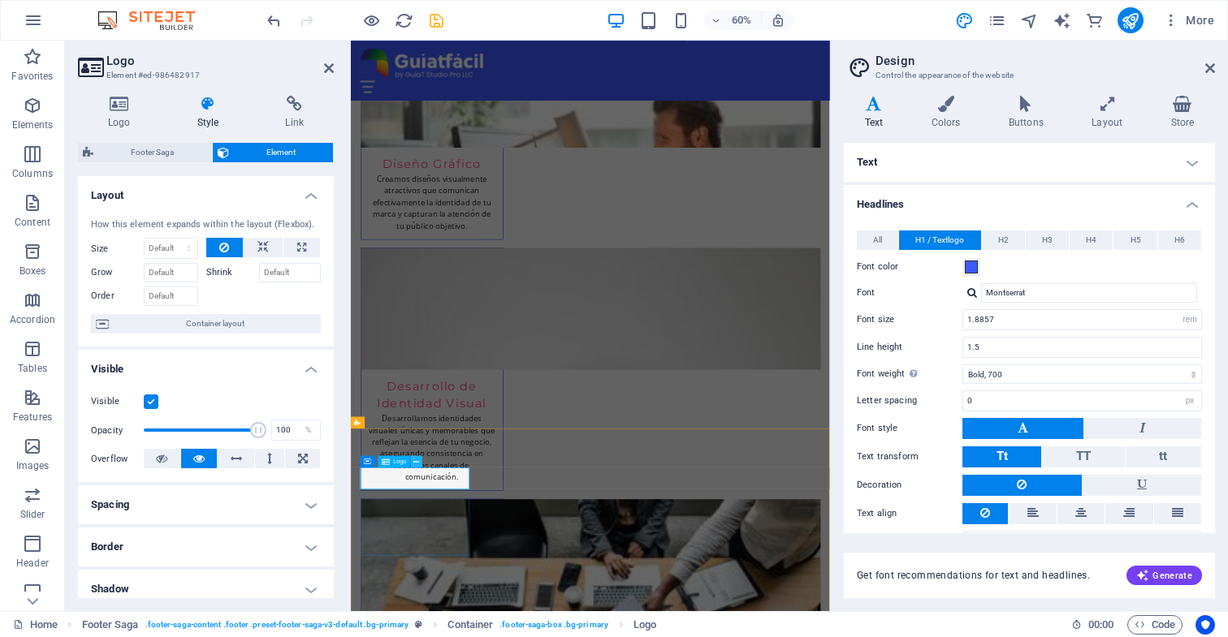
click at [417, 463] on icon at bounding box center [417, 461] width 6 height 11
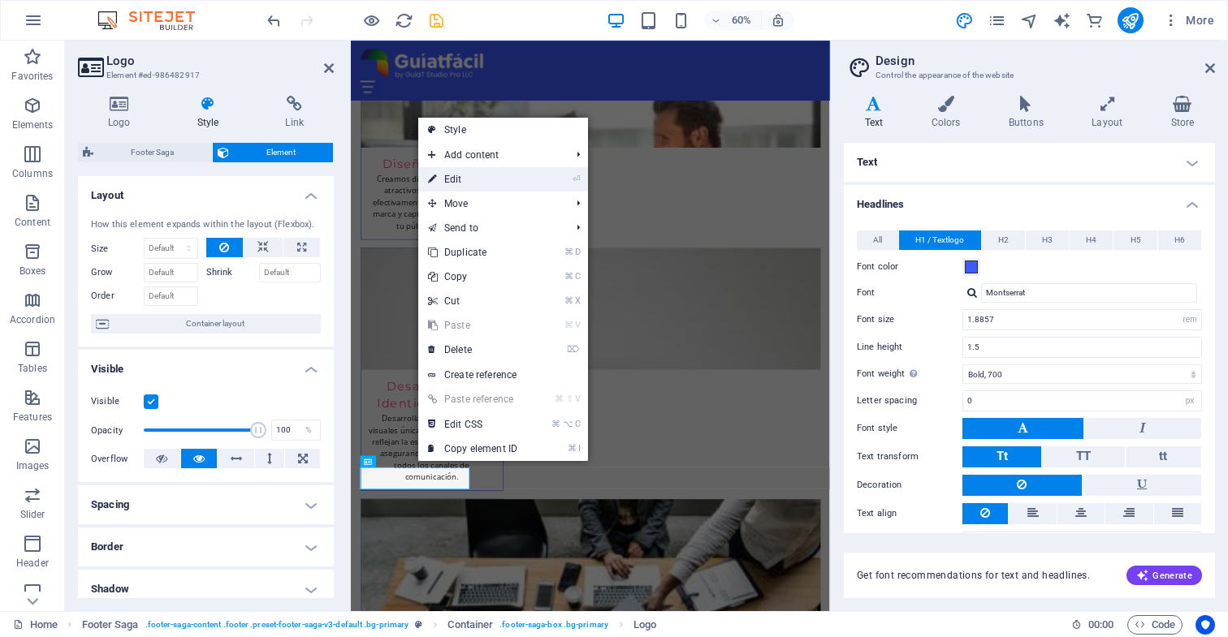
click at [463, 183] on link "⏎ Edit" at bounding box center [472, 179] width 109 height 24
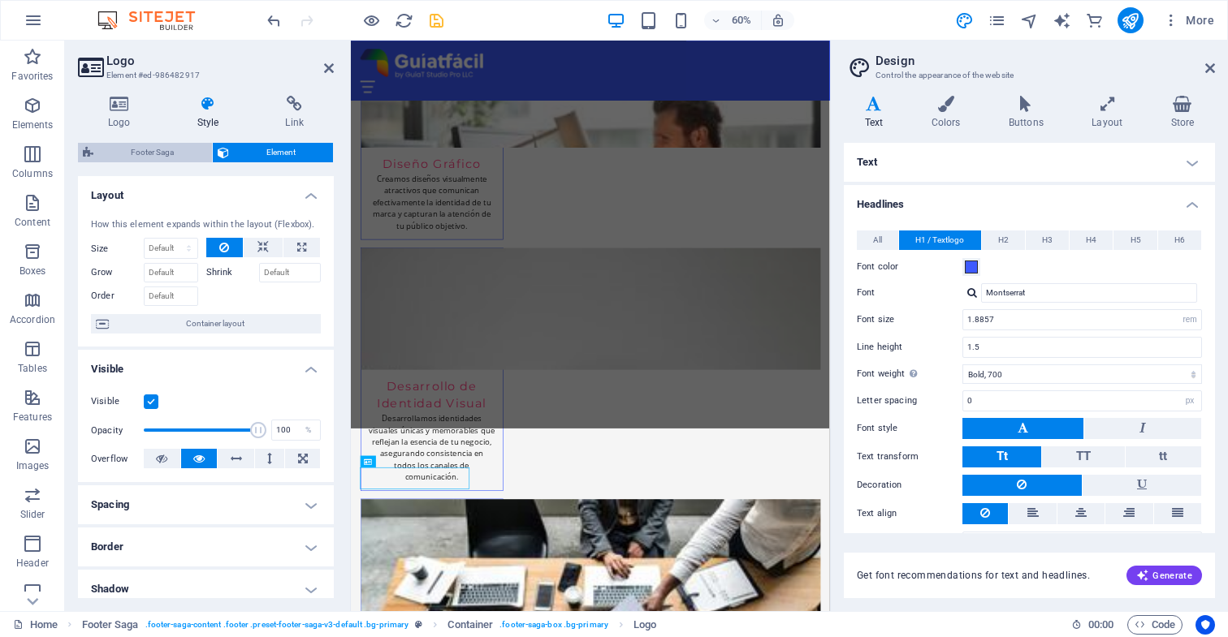
click at [170, 152] on span "Footer Saga" at bounding box center [152, 152] width 109 height 19
select select "rem"
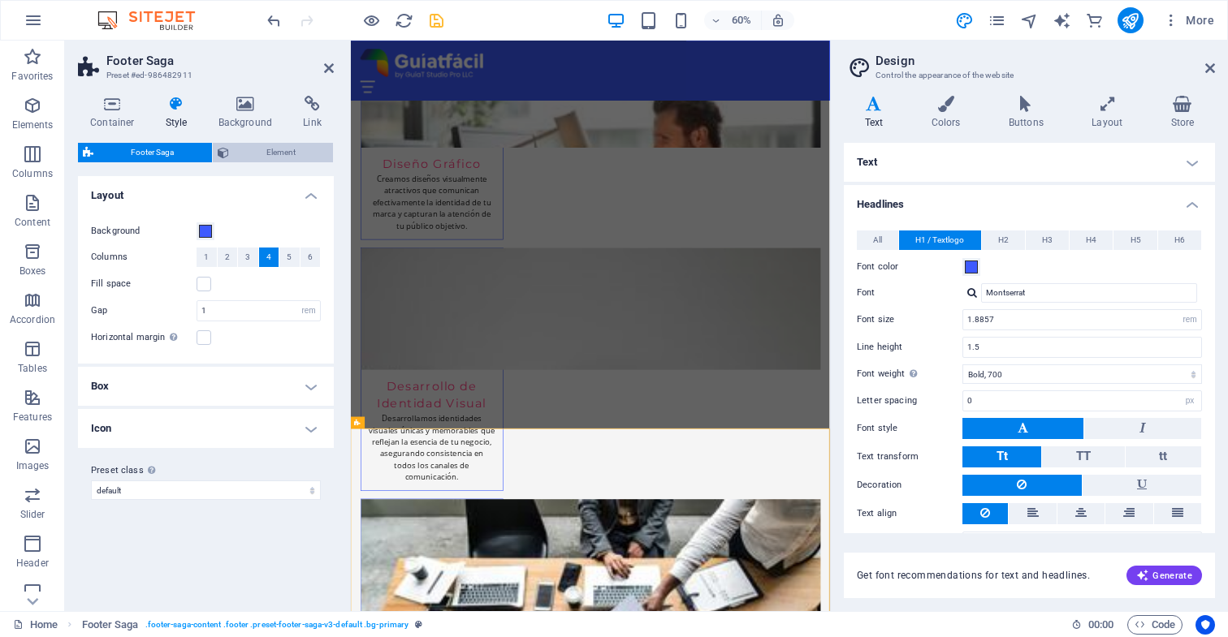
click at [282, 153] on span "Element" at bounding box center [281, 152] width 95 height 19
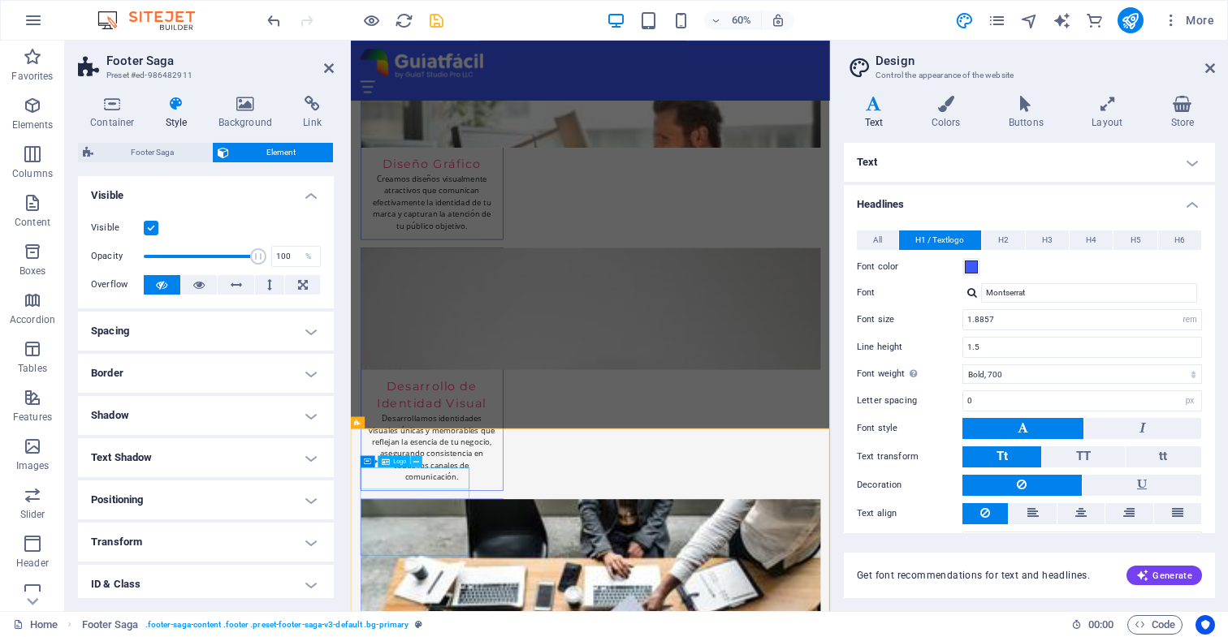
click at [416, 461] on icon at bounding box center [417, 461] width 6 height 11
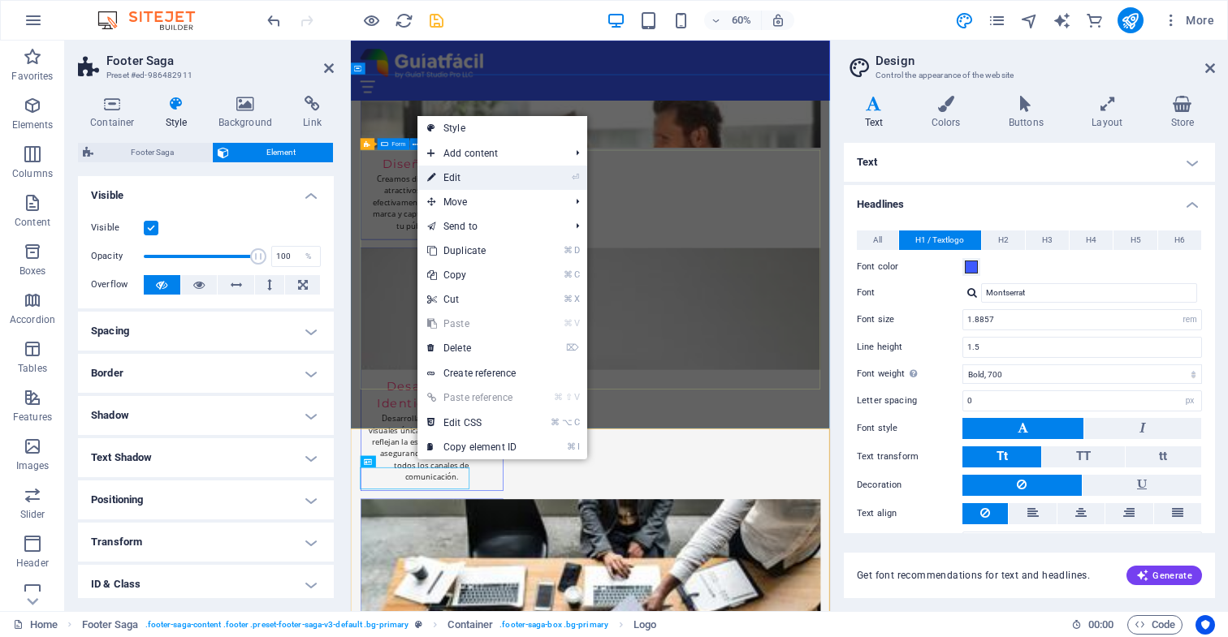
click at [450, 178] on link "⏎ Edit" at bounding box center [471, 178] width 109 height 24
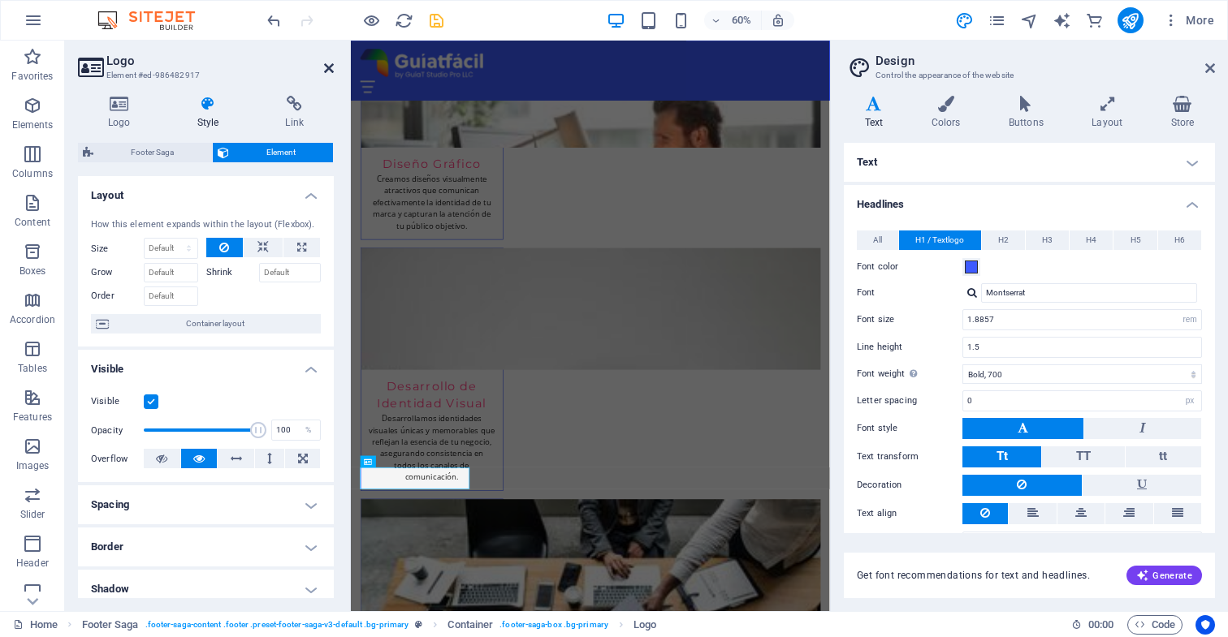
click at [327, 68] on icon at bounding box center [329, 68] width 10 height 13
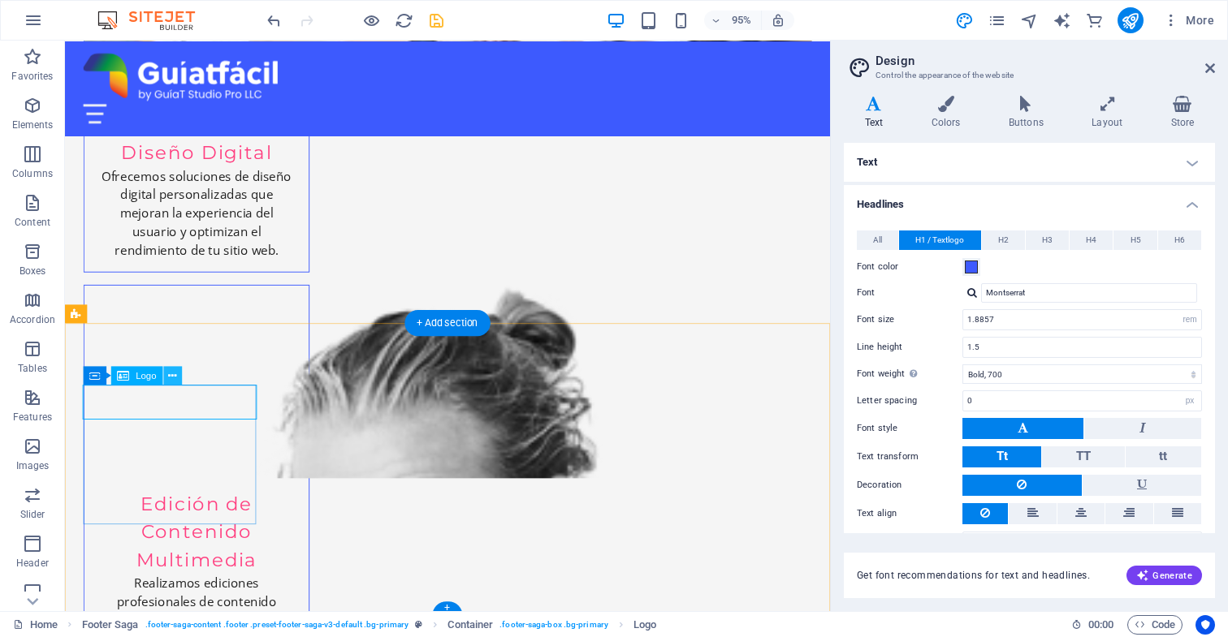
click at [171, 375] on icon at bounding box center [173, 375] width 8 height 16
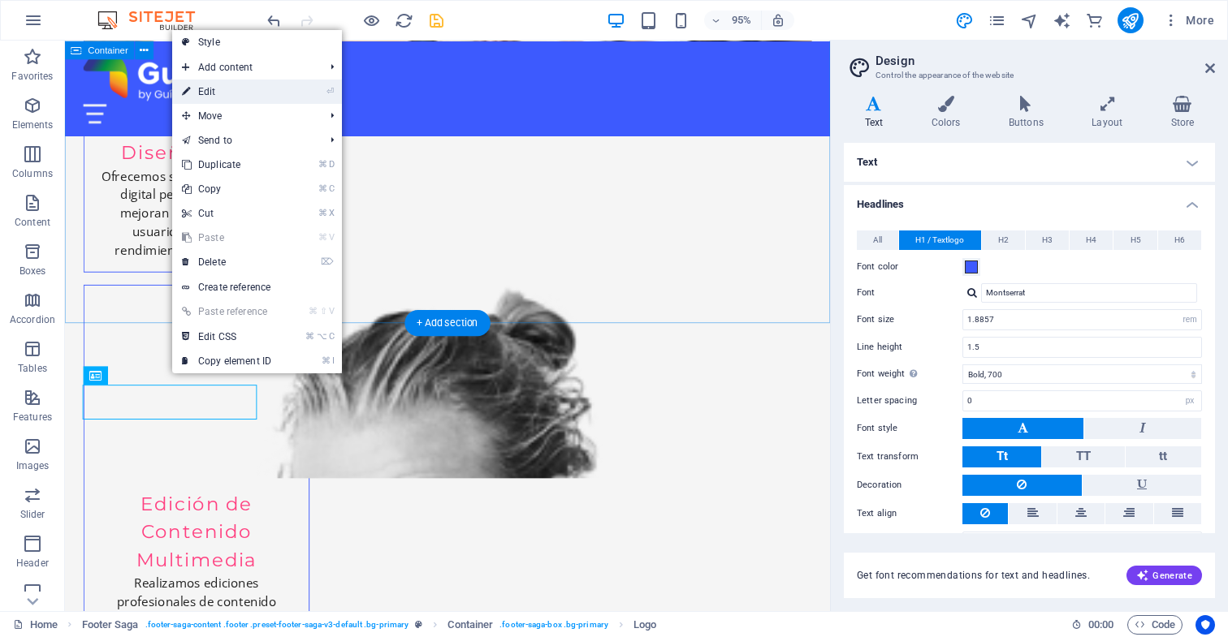
click at [211, 93] on link "⏎ Edit" at bounding box center [226, 92] width 109 height 24
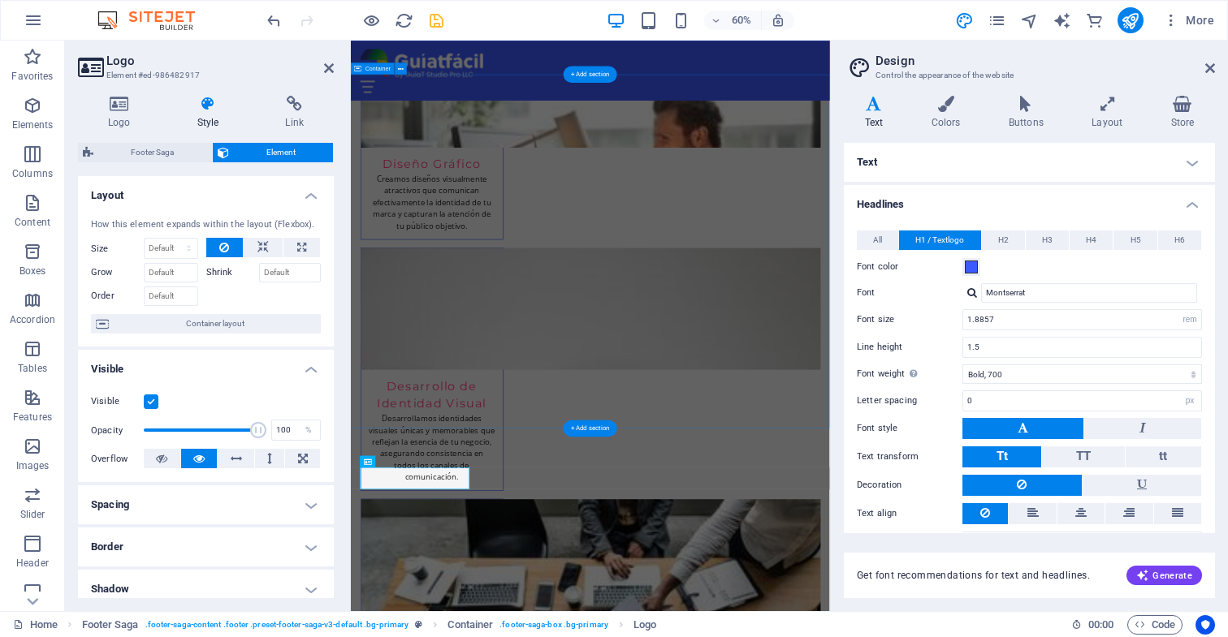
click at [281, 152] on span "Element" at bounding box center [281, 152] width 95 height 19
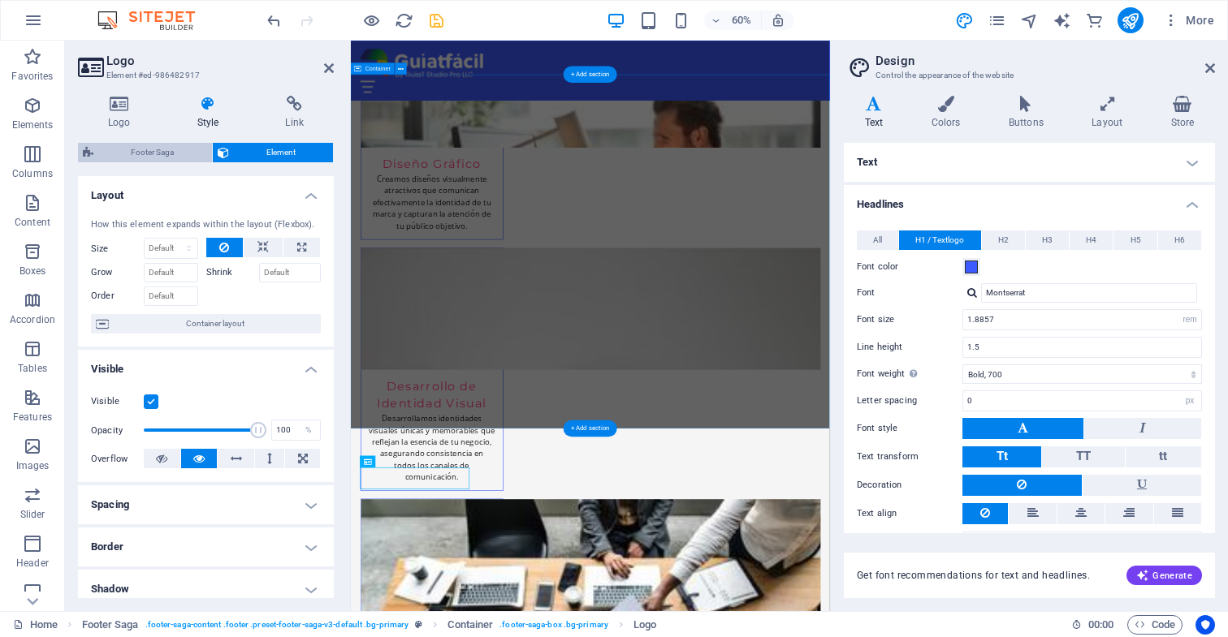
click at [175, 153] on span "Footer Saga" at bounding box center [152, 152] width 109 height 19
select select "rem"
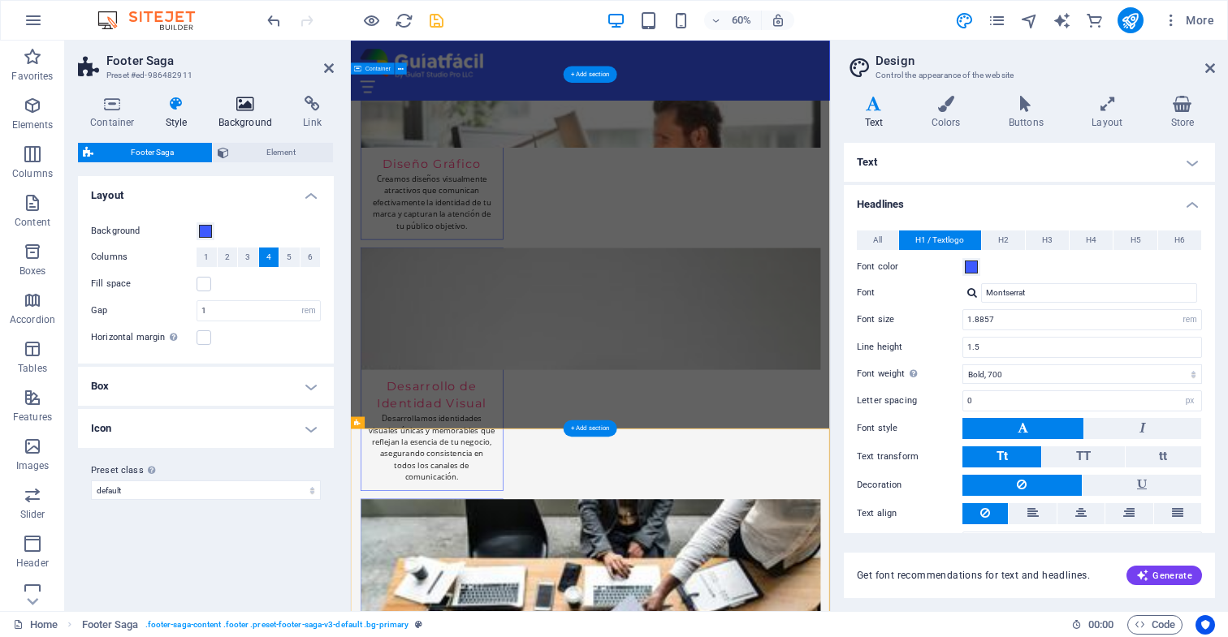
click at [248, 107] on icon at bounding box center [245, 104] width 79 height 16
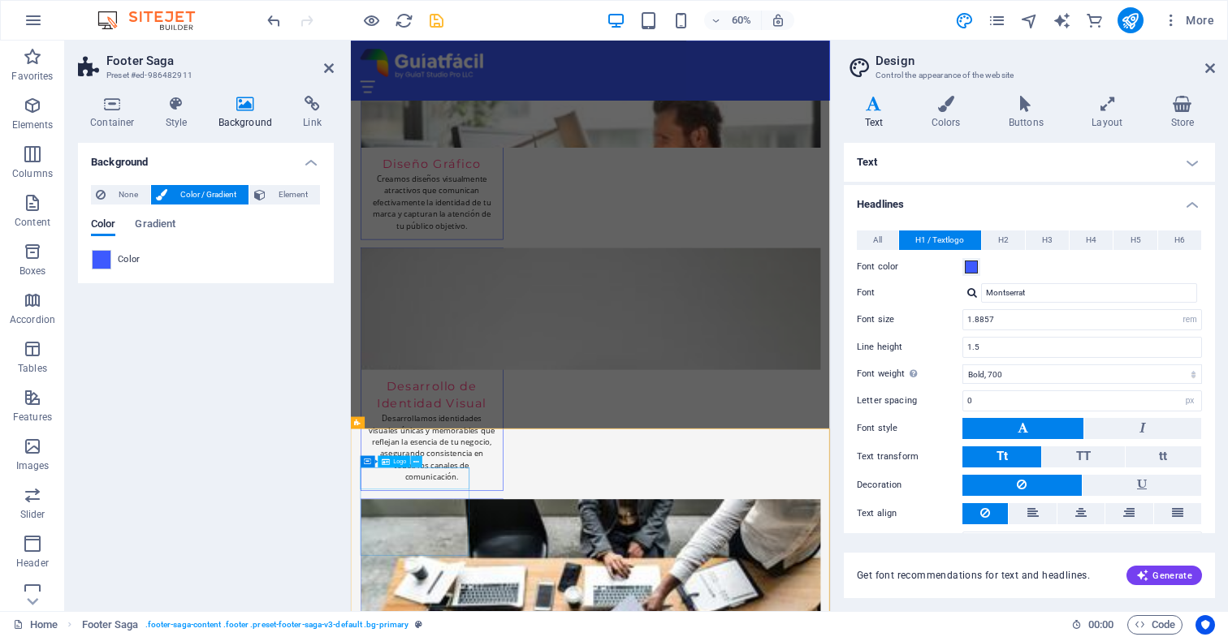
click at [417, 461] on icon at bounding box center [417, 461] width 6 height 11
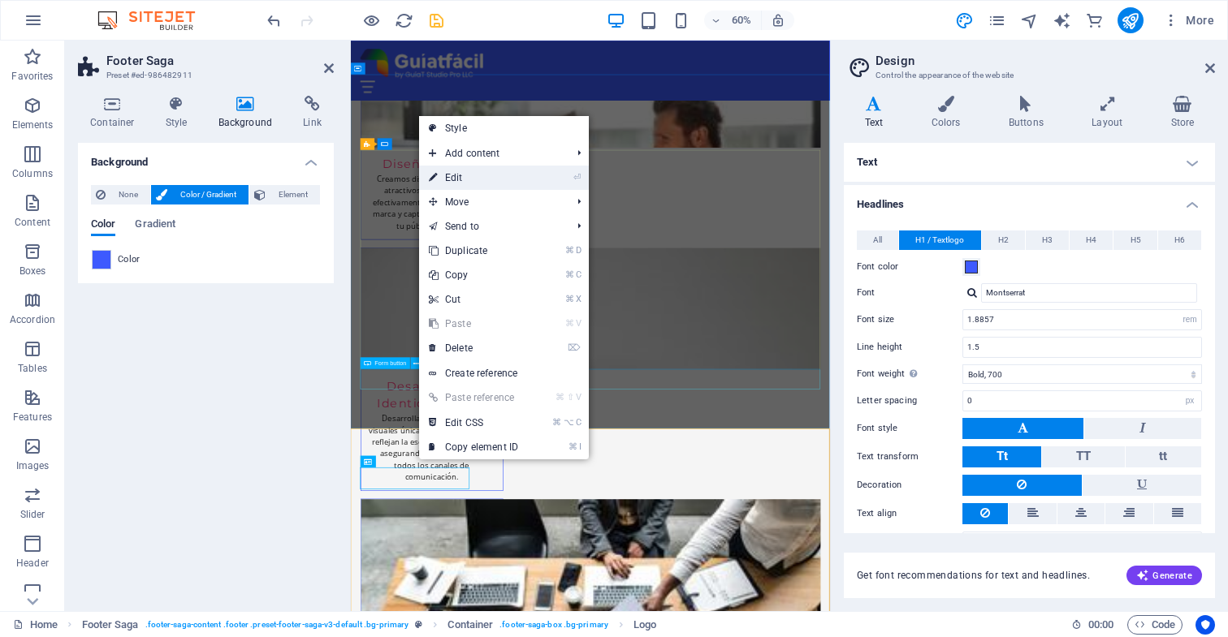
click at [472, 177] on link "⏎ Edit" at bounding box center [473, 178] width 109 height 24
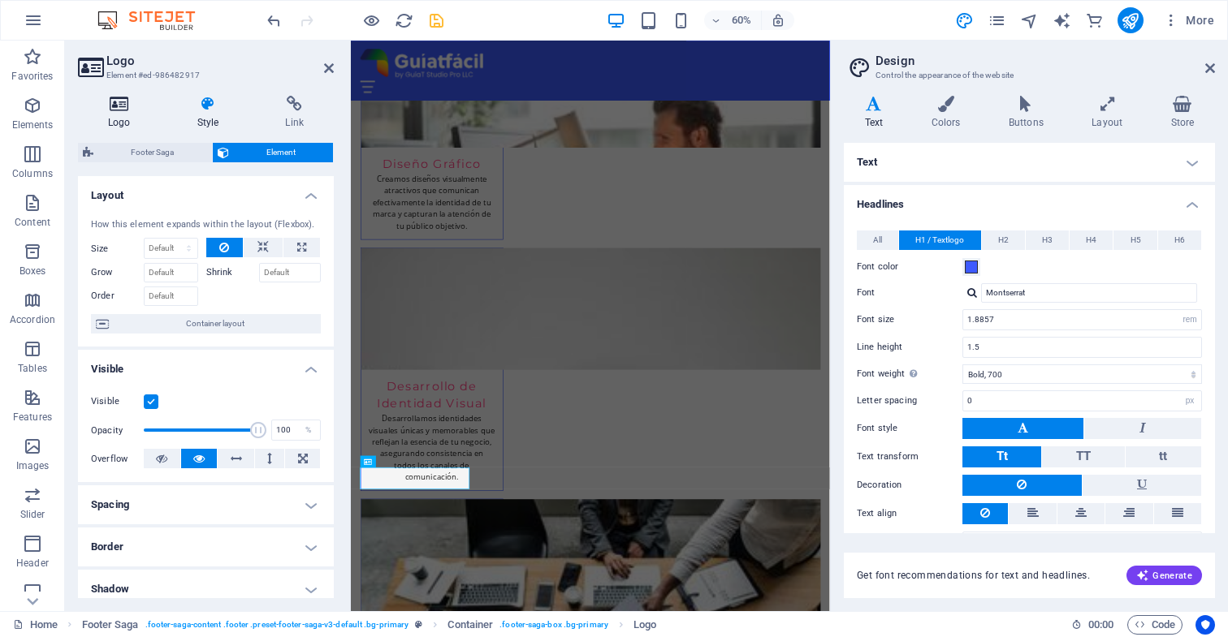
click at [117, 104] on icon at bounding box center [119, 104] width 83 height 16
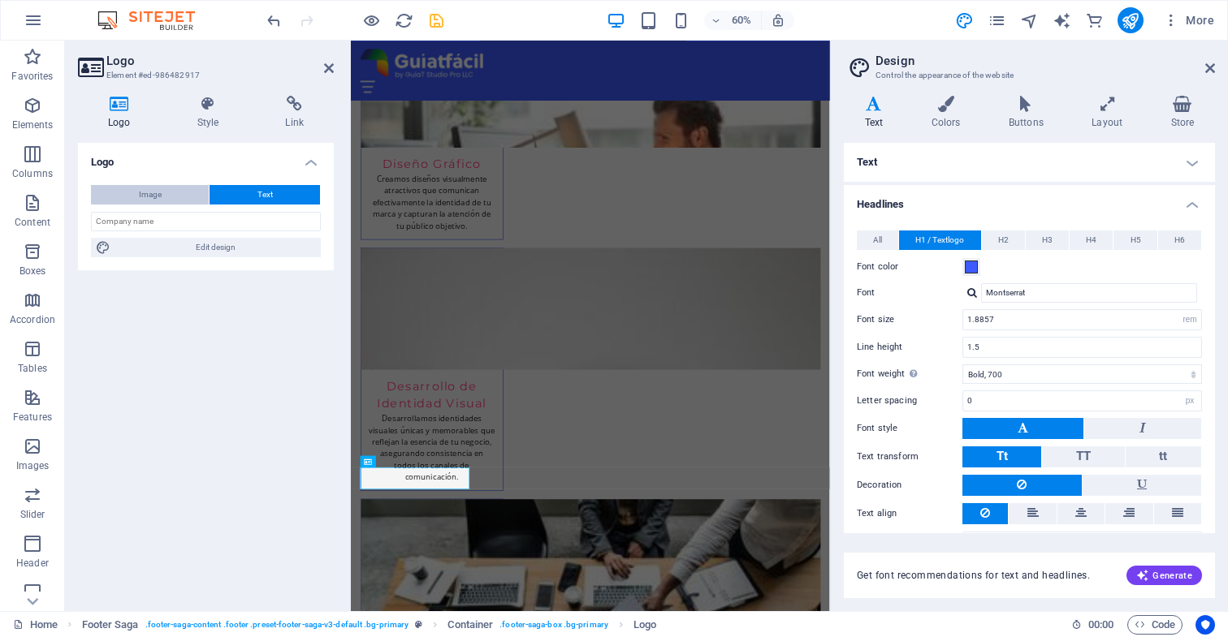
click at [169, 194] on button "Image" at bounding box center [150, 194] width 118 height 19
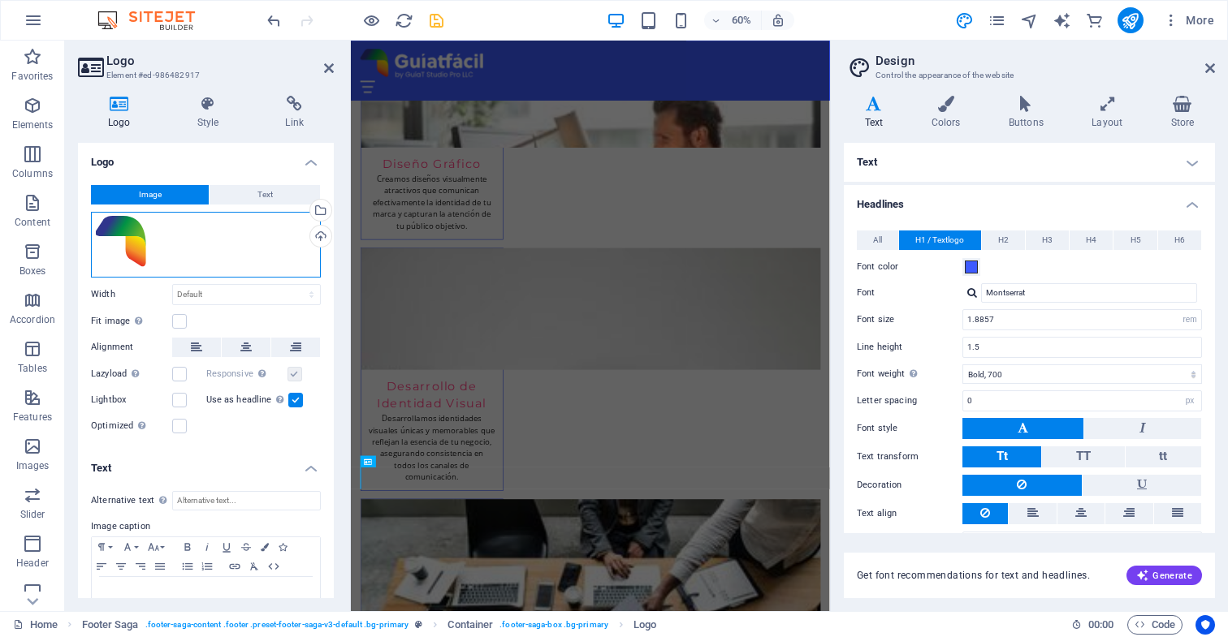
click at [207, 254] on div "Drag files here, click to choose files or select files from Files or our free s…" at bounding box center [206, 245] width 230 height 66
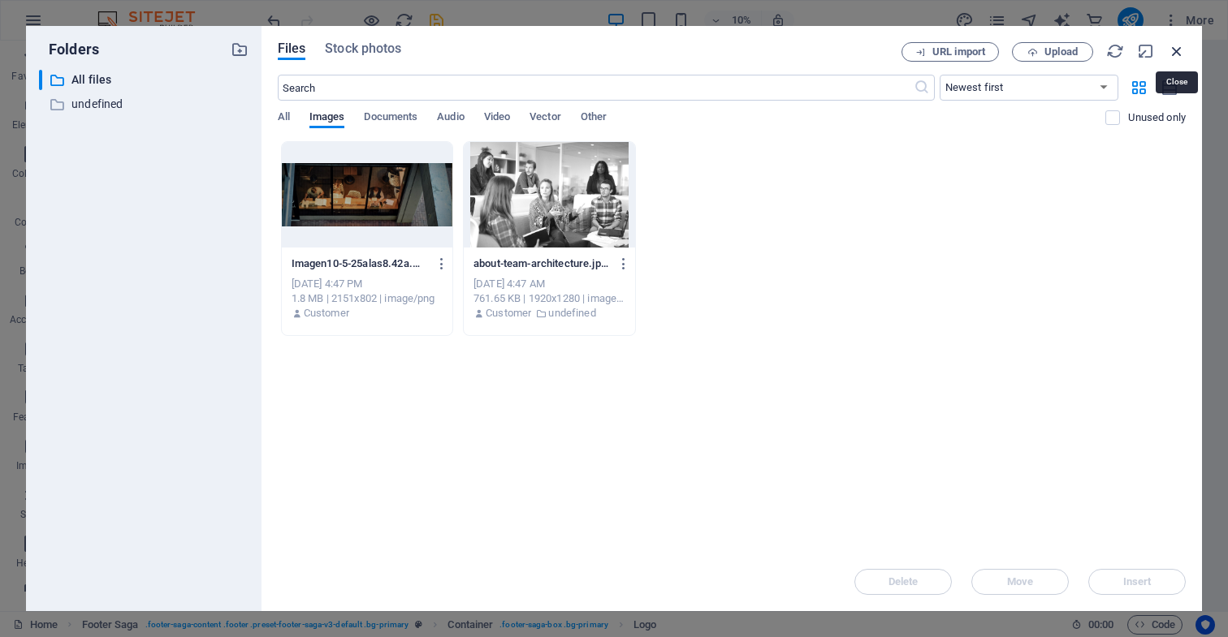
click at [1176, 54] on icon "button" at bounding box center [1177, 51] width 18 height 18
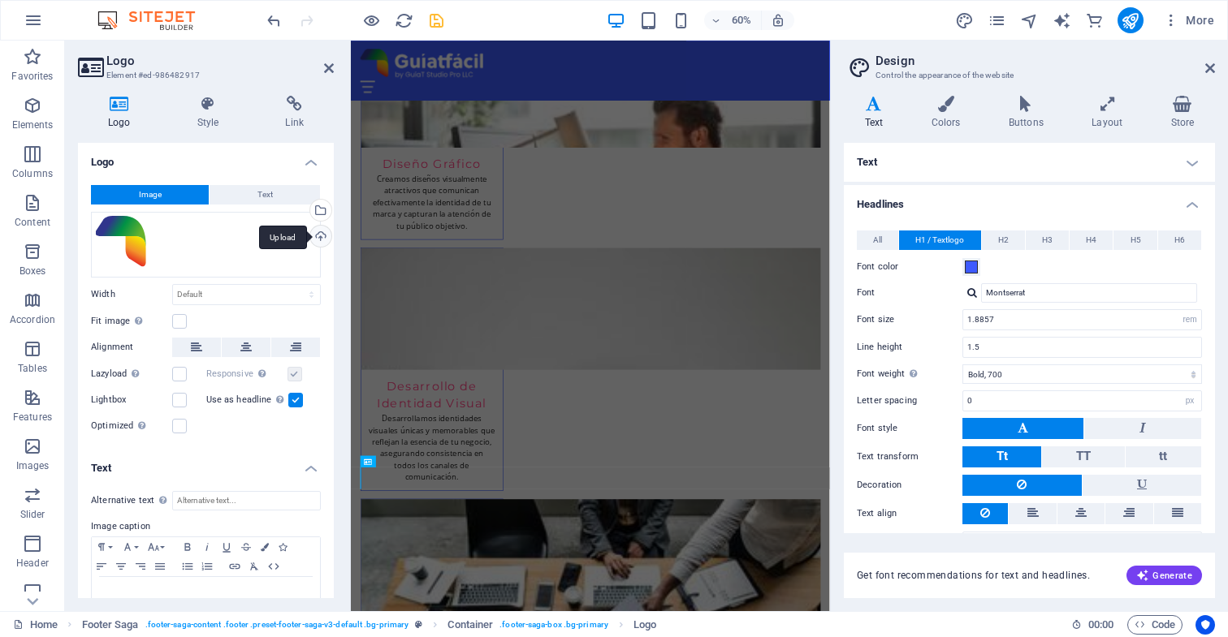
click at [317, 235] on div "Upload" at bounding box center [319, 238] width 24 height 24
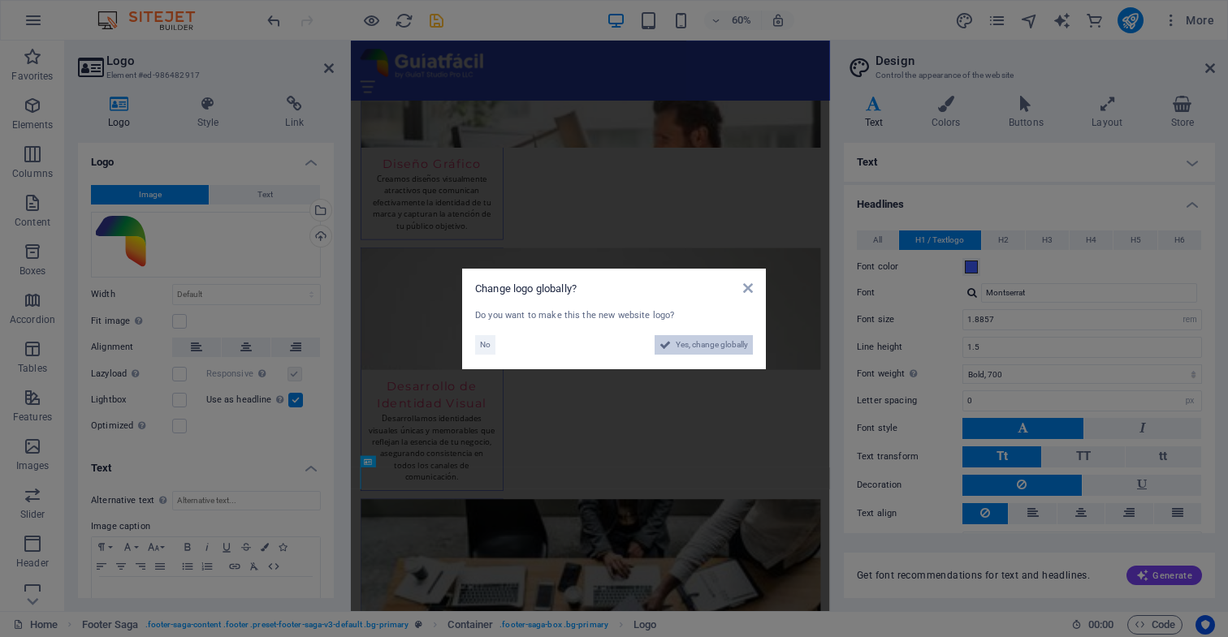
click at [692, 344] on span "Yes, change globally" at bounding box center [712, 344] width 72 height 19
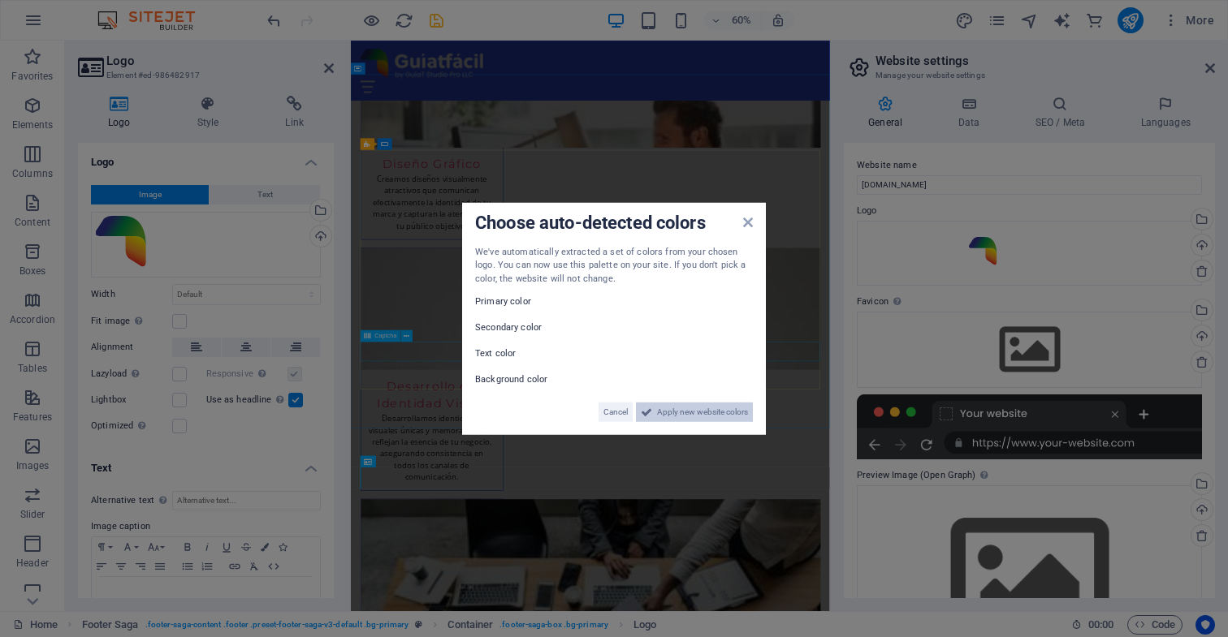
click at [685, 412] on span "Apply new website colors" at bounding box center [702, 412] width 91 height 19
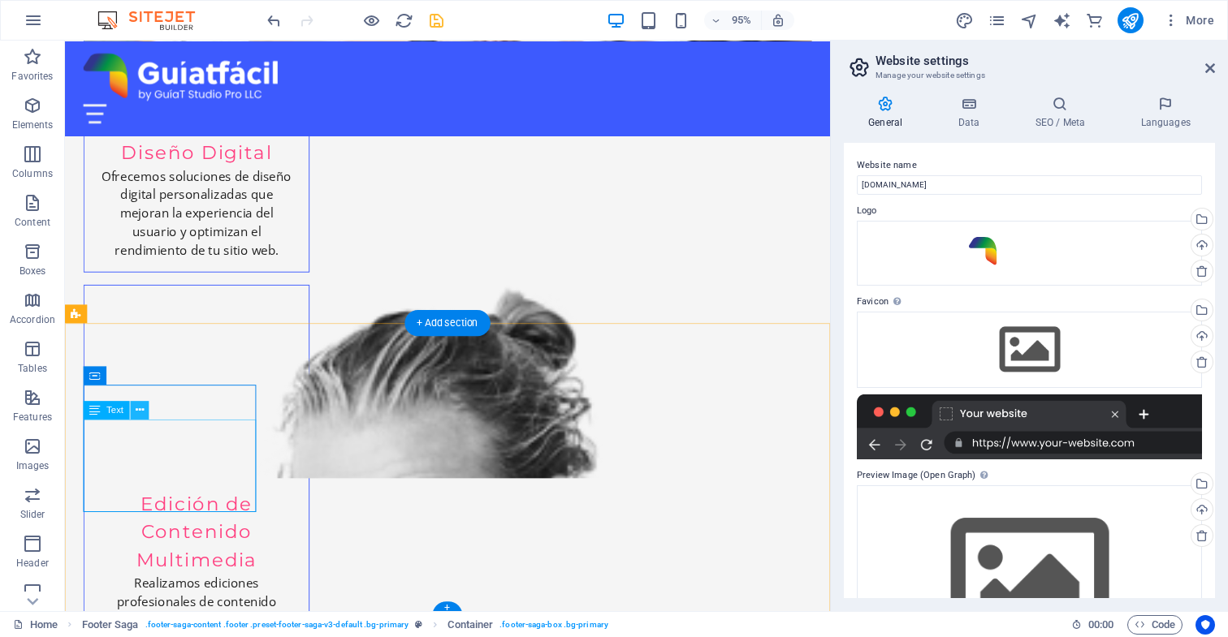
click at [141, 410] on icon at bounding box center [140, 410] width 8 height 16
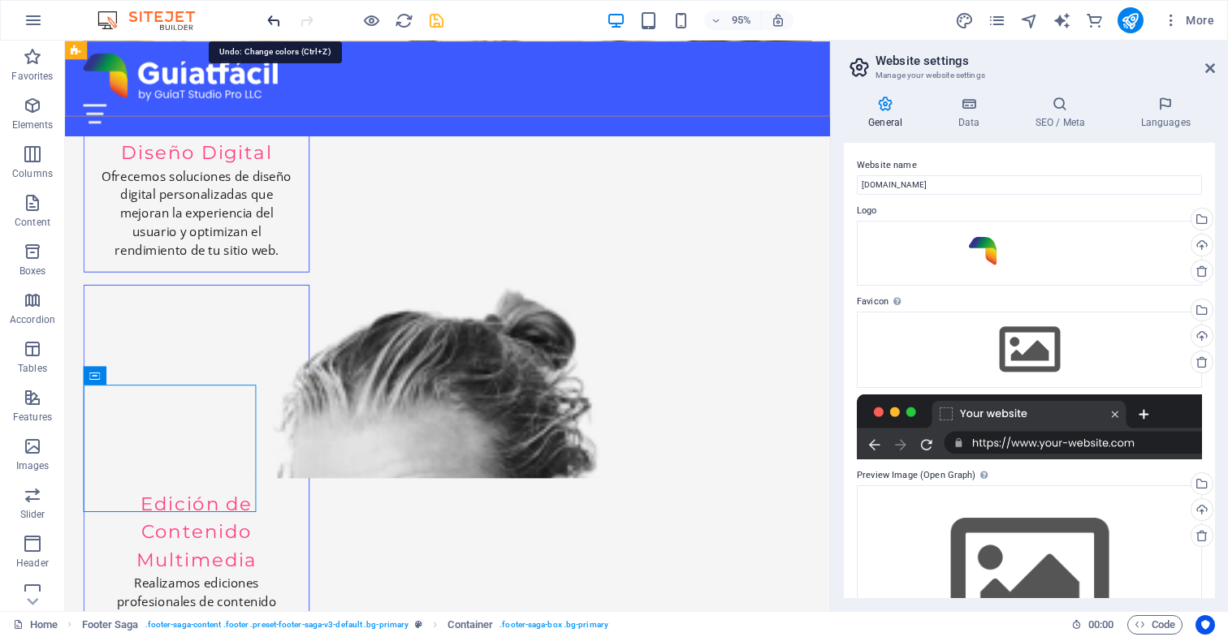
click at [274, 19] on icon "undo" at bounding box center [274, 20] width 19 height 19
click at [271, 20] on icon "undo" at bounding box center [274, 20] width 19 height 19
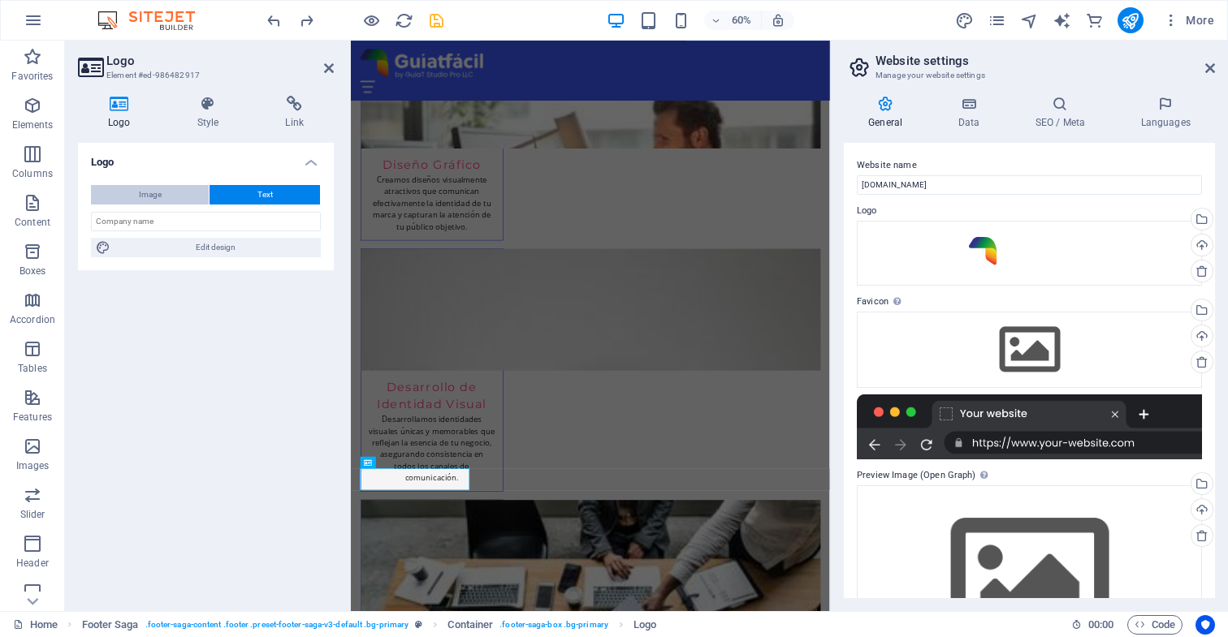
click at [162, 193] on button "Image" at bounding box center [150, 194] width 118 height 19
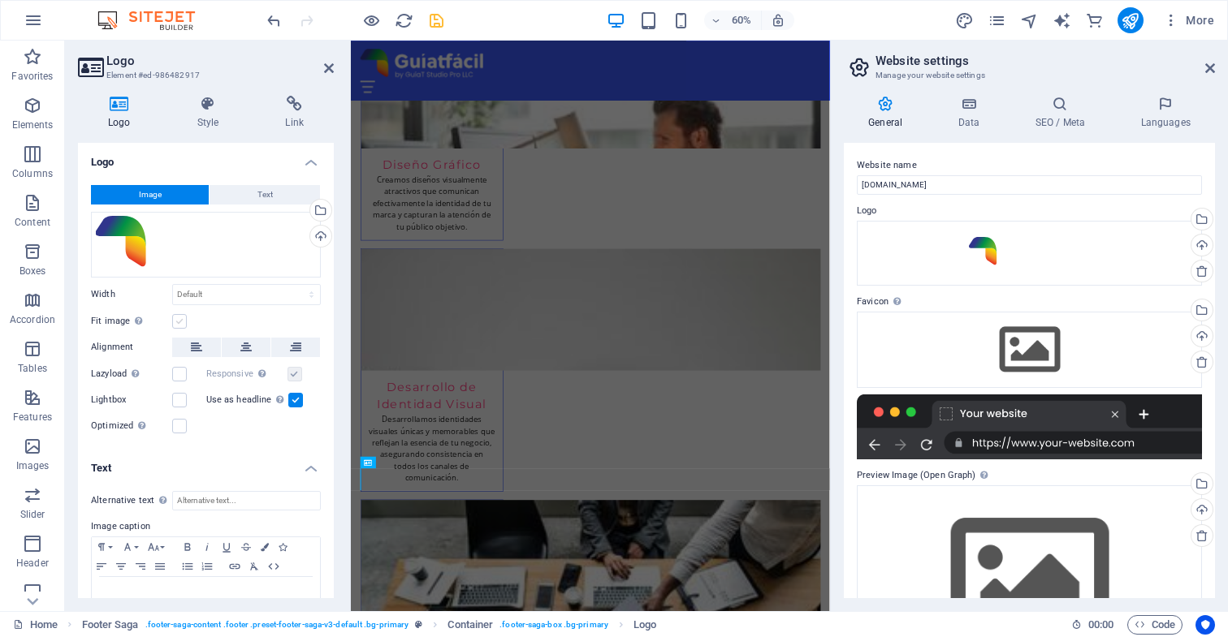
click at [179, 321] on label at bounding box center [179, 321] width 15 height 15
click at [0, 0] on input "Fit image Automatically fit image to a fixed width and height" at bounding box center [0, 0] width 0 height 0
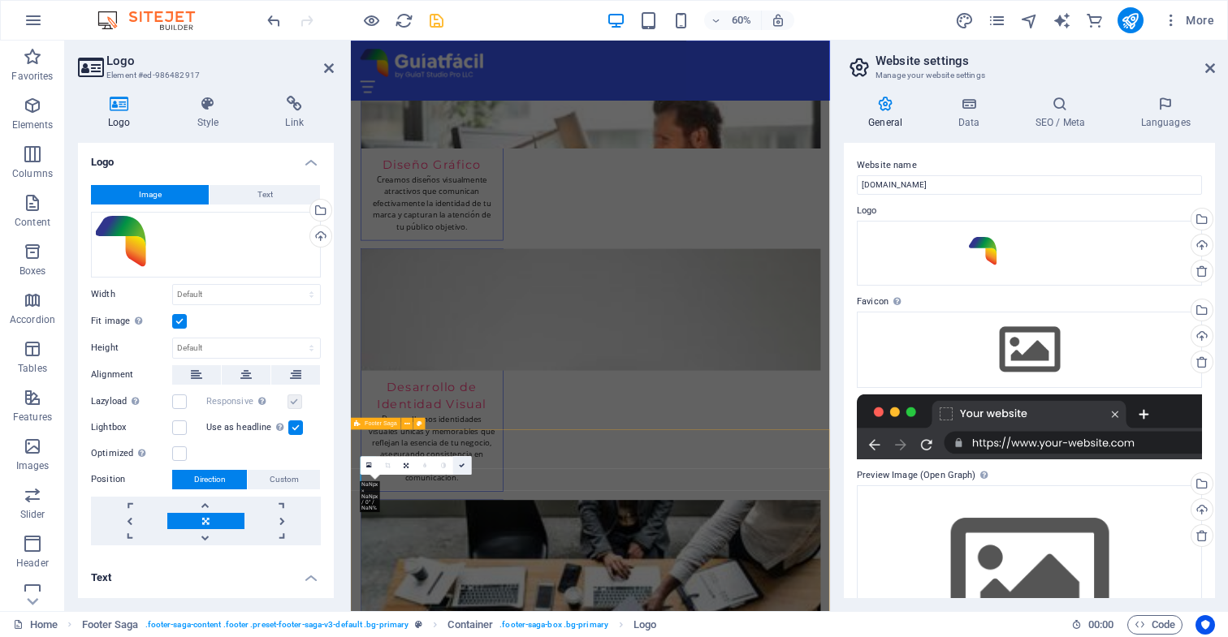
click at [462, 465] on icon at bounding box center [462, 466] width 6 height 6
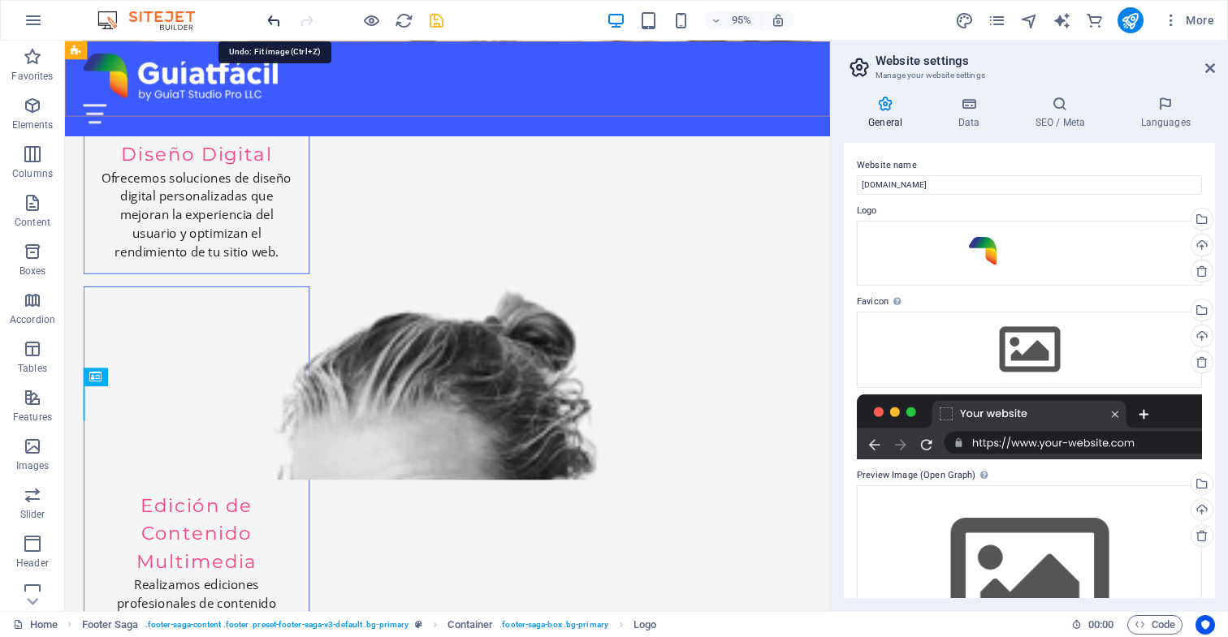
click at [272, 22] on icon "undo" at bounding box center [274, 20] width 19 height 19
click at [272, 20] on icon "undo" at bounding box center [274, 20] width 19 height 19
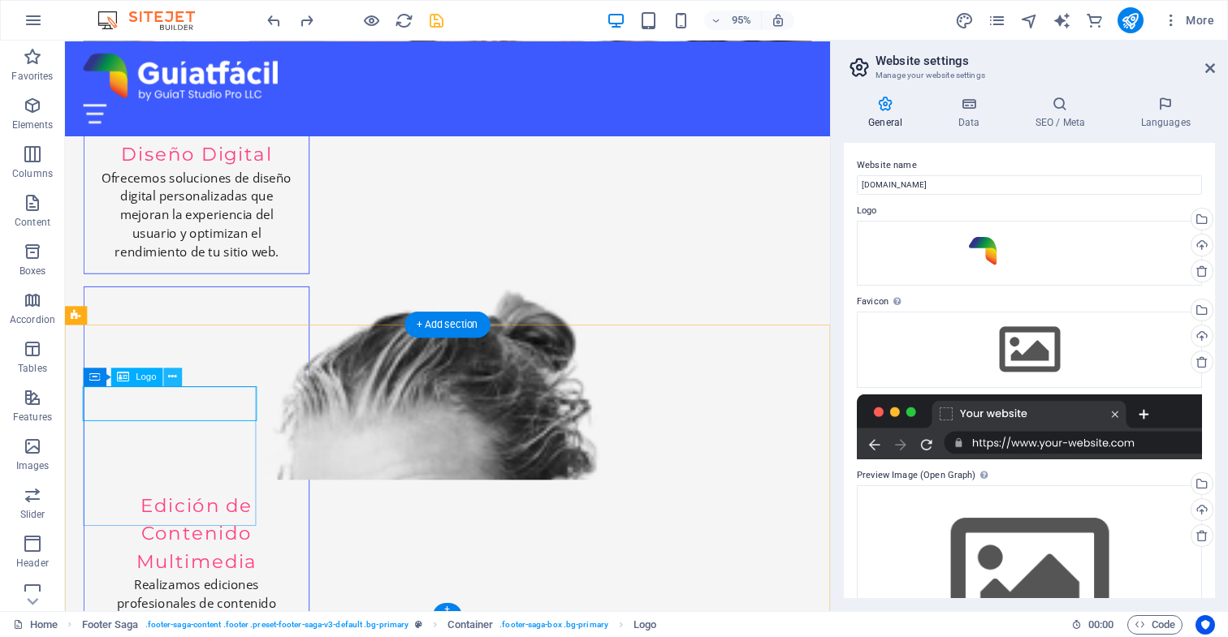
click at [175, 378] on icon at bounding box center [173, 377] width 8 height 16
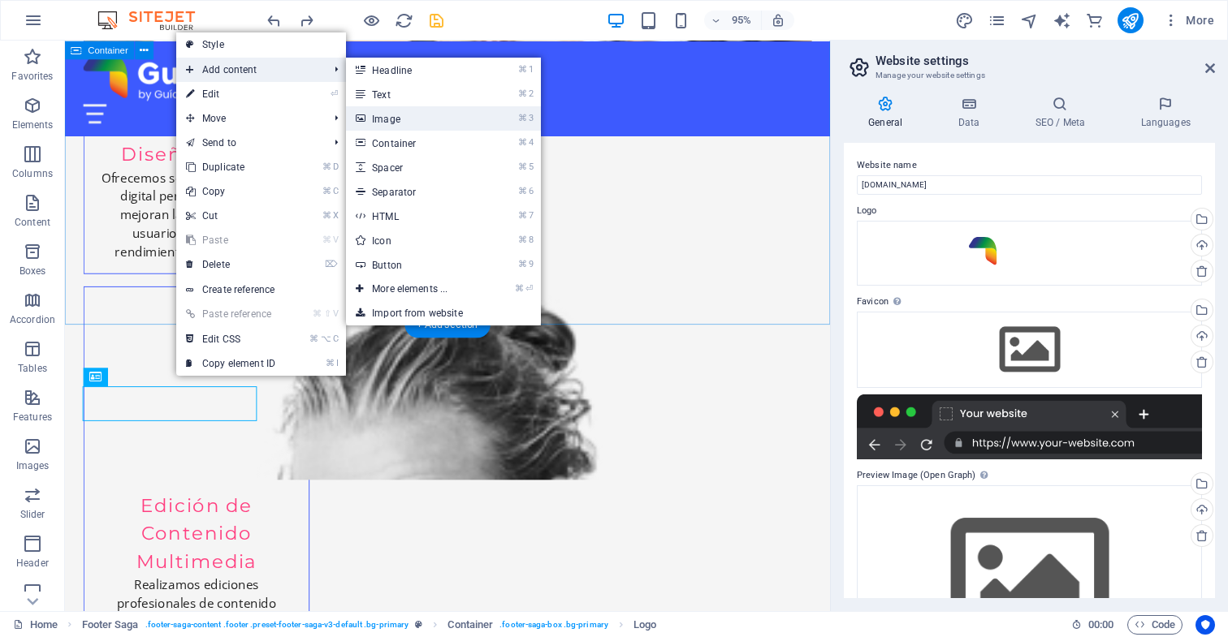
drag, startPoint x: 407, startPoint y: 119, endPoint x: 93, endPoint y: 132, distance: 313.6
click at [407, 119] on link "⌘ 3 Image" at bounding box center [413, 118] width 134 height 24
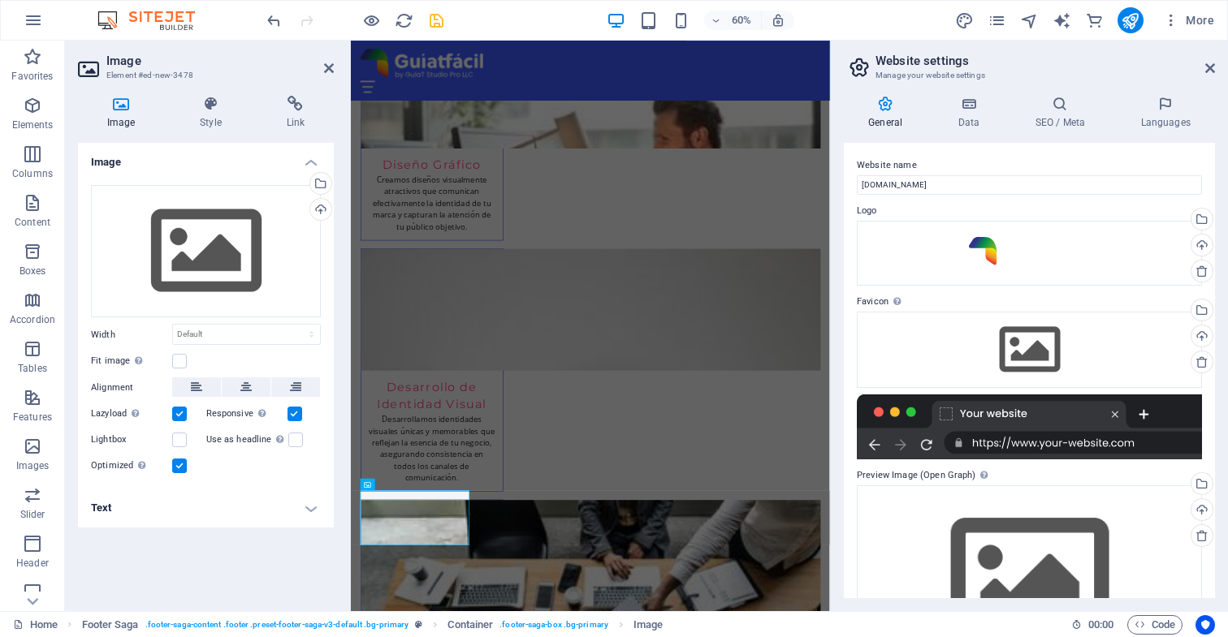
click at [328, 67] on icon at bounding box center [329, 68] width 10 height 13
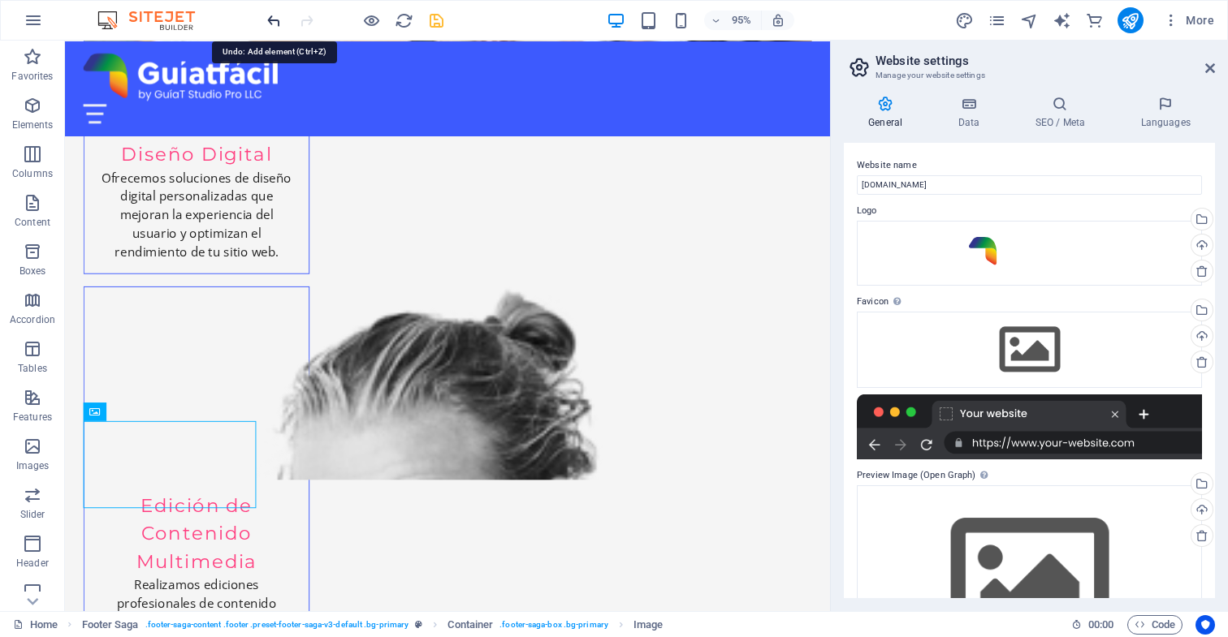
click at [270, 19] on icon "undo" at bounding box center [274, 20] width 19 height 19
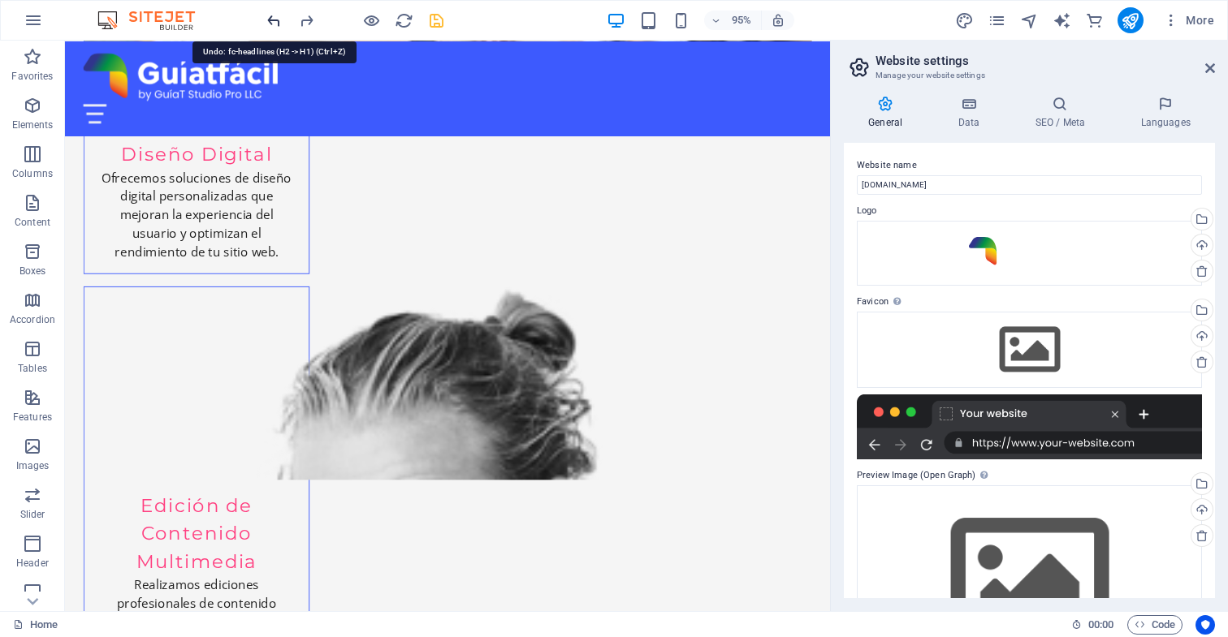
click at [272, 20] on icon "undo" at bounding box center [274, 20] width 19 height 19
click at [273, 19] on icon "undo" at bounding box center [274, 20] width 19 height 19
click at [308, 20] on icon "redo" at bounding box center [306, 20] width 19 height 19
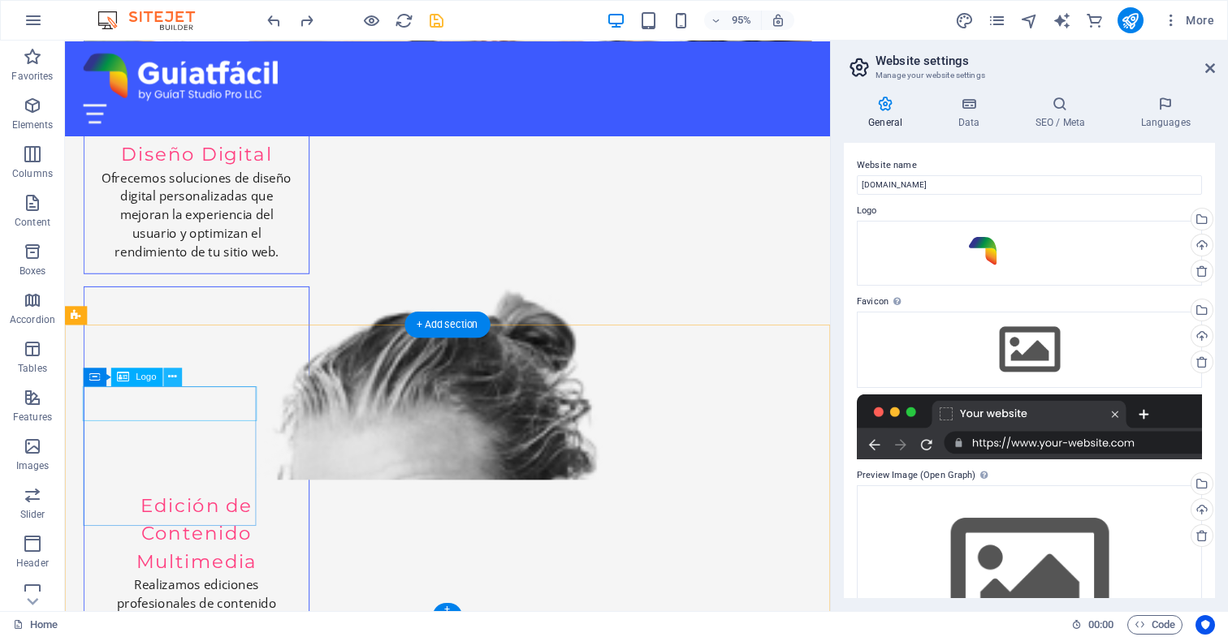
click at [172, 378] on icon at bounding box center [173, 377] width 8 height 16
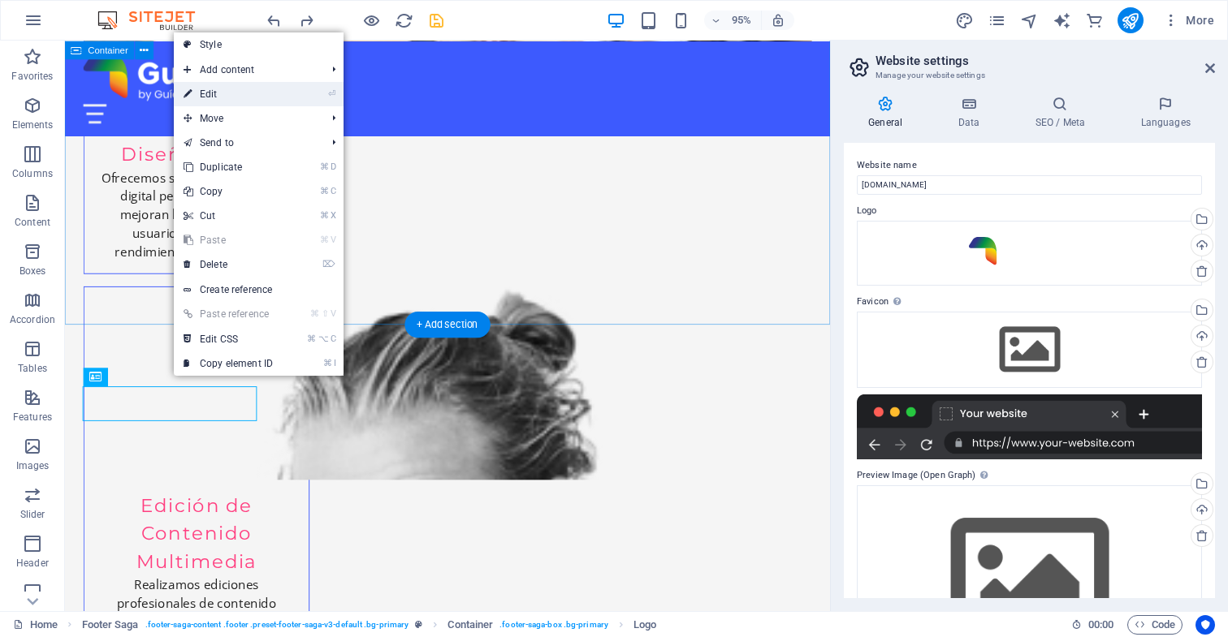
click at [214, 93] on link "⏎ Edit" at bounding box center [228, 94] width 109 height 24
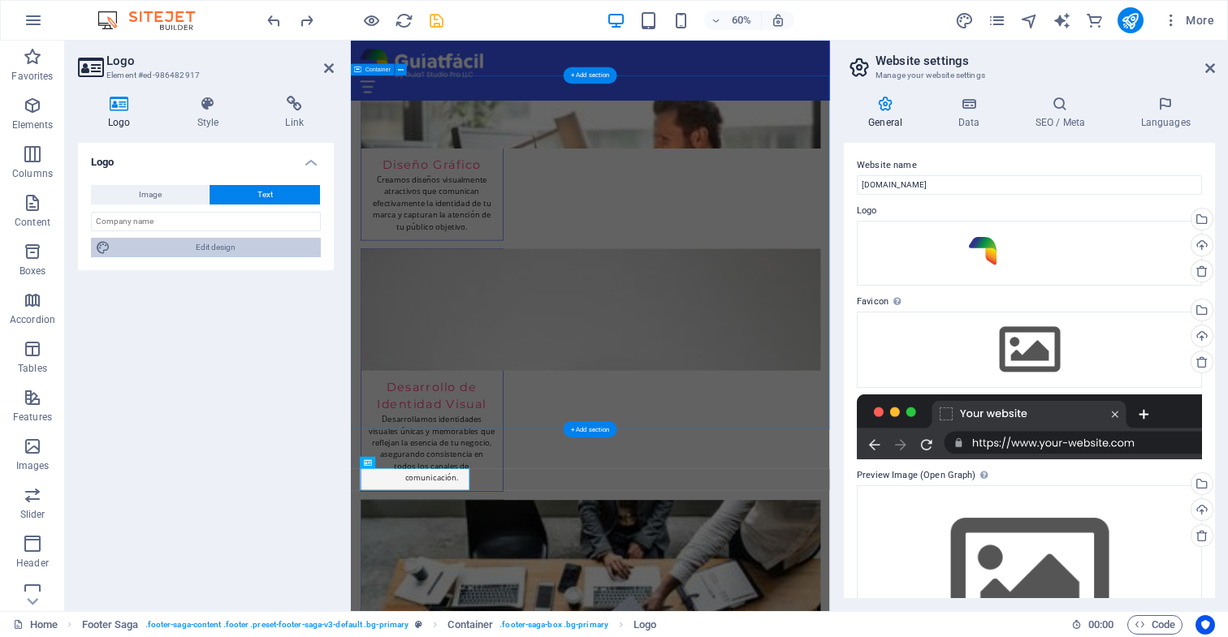
click at [213, 248] on span "Edit design" at bounding box center [215, 247] width 201 height 19
select select "rem"
select select "700"
select select "px"
select select "rem"
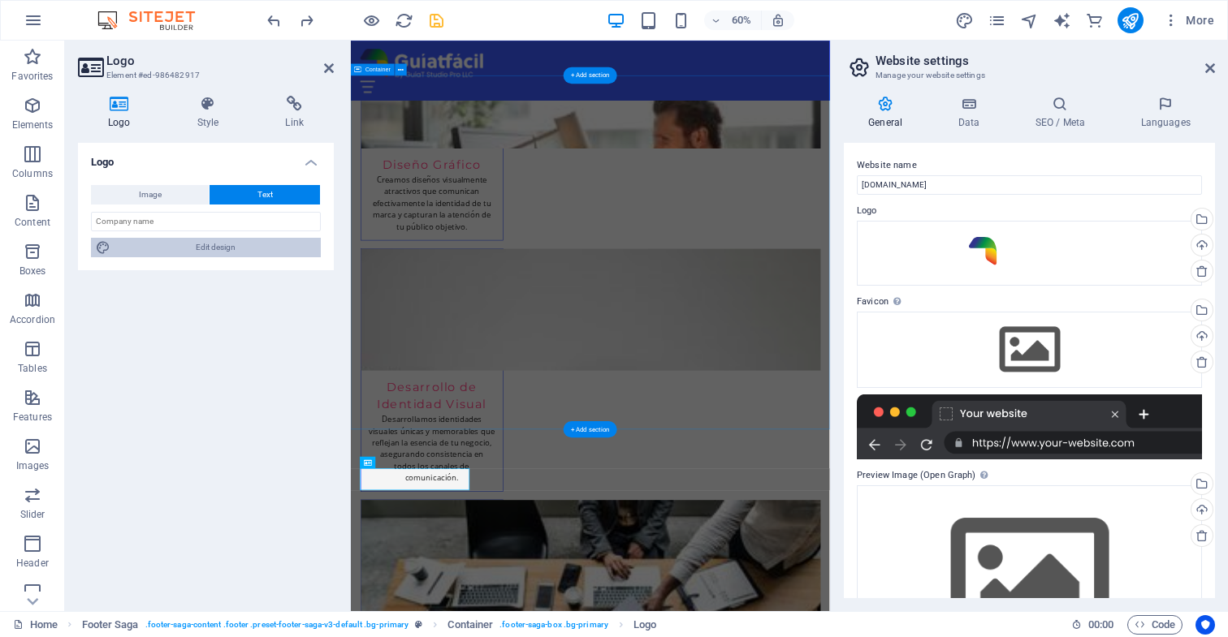
select select "px"
select select "600"
select select "px"
select select "rem"
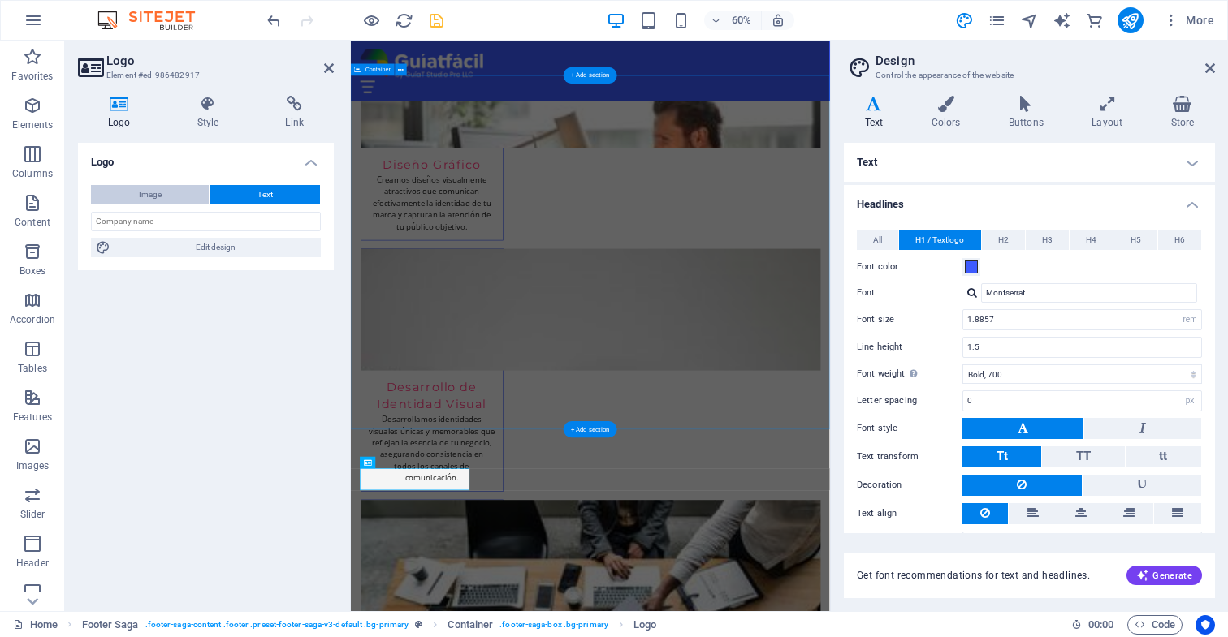
click at [150, 192] on span "Image" at bounding box center [150, 194] width 23 height 19
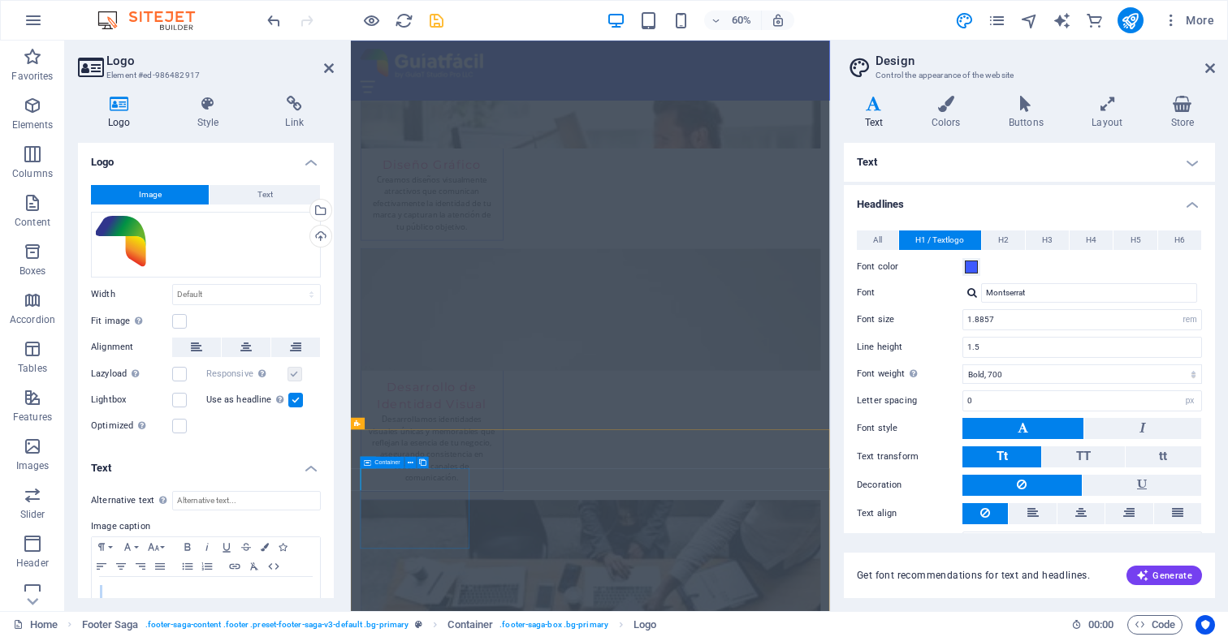
drag, startPoint x: 486, startPoint y: 290, endPoint x: 401, endPoint y: 775, distance: 492.8
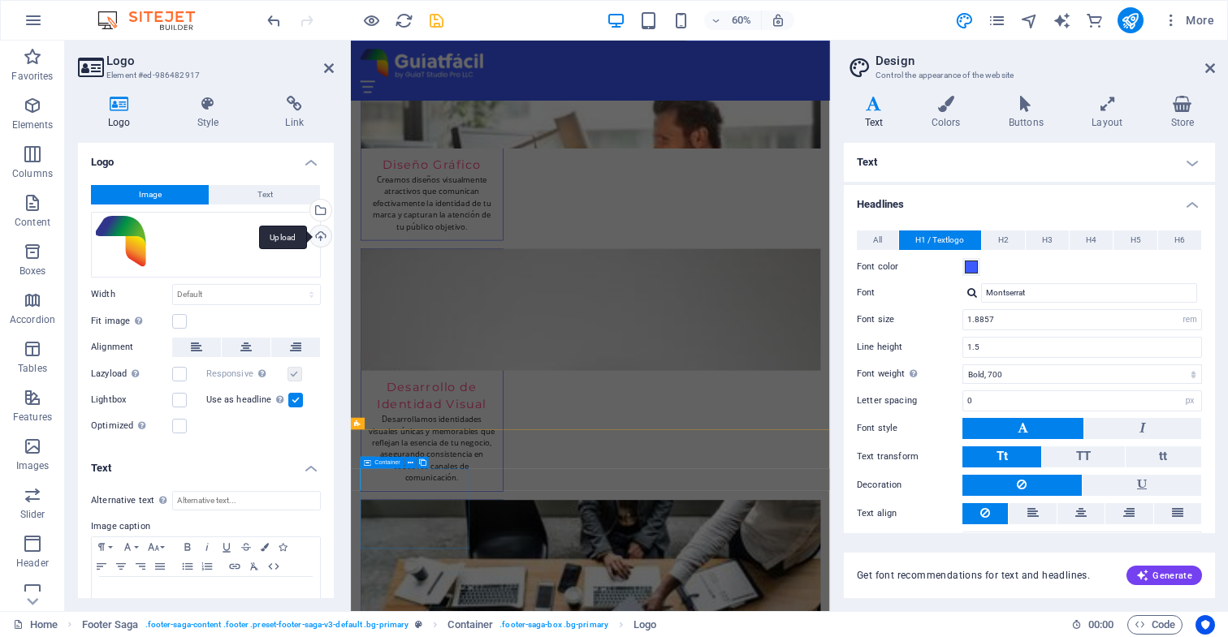
click at [317, 235] on div "Upload" at bounding box center [319, 238] width 24 height 24
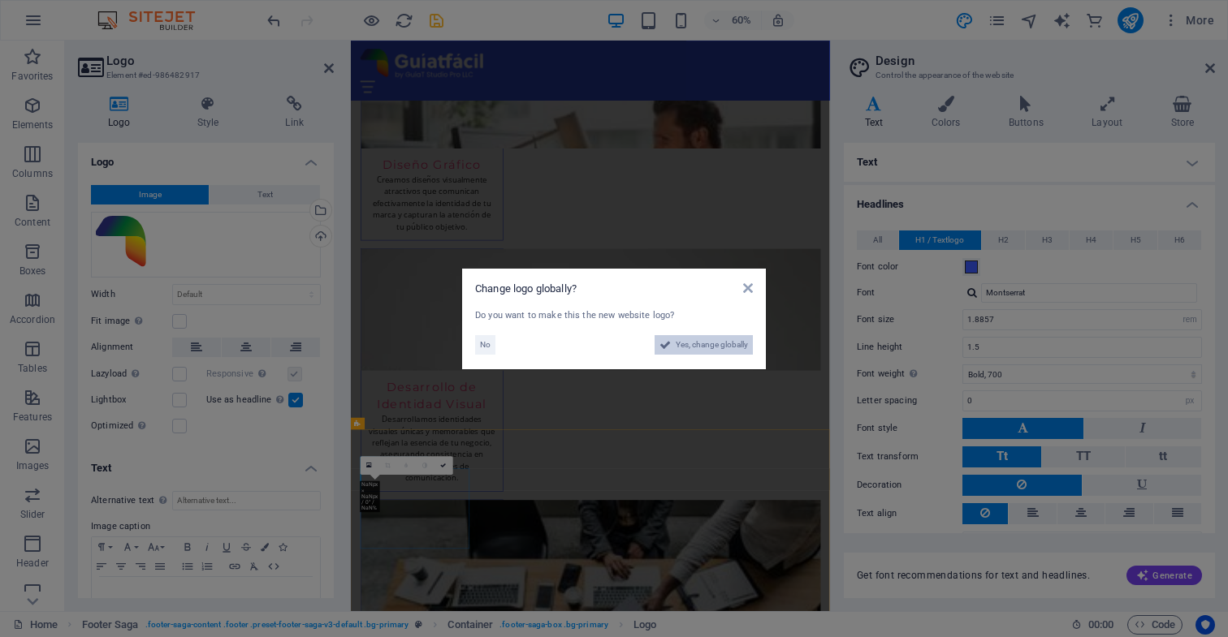
click at [697, 344] on span "Yes, change globally" at bounding box center [712, 344] width 72 height 19
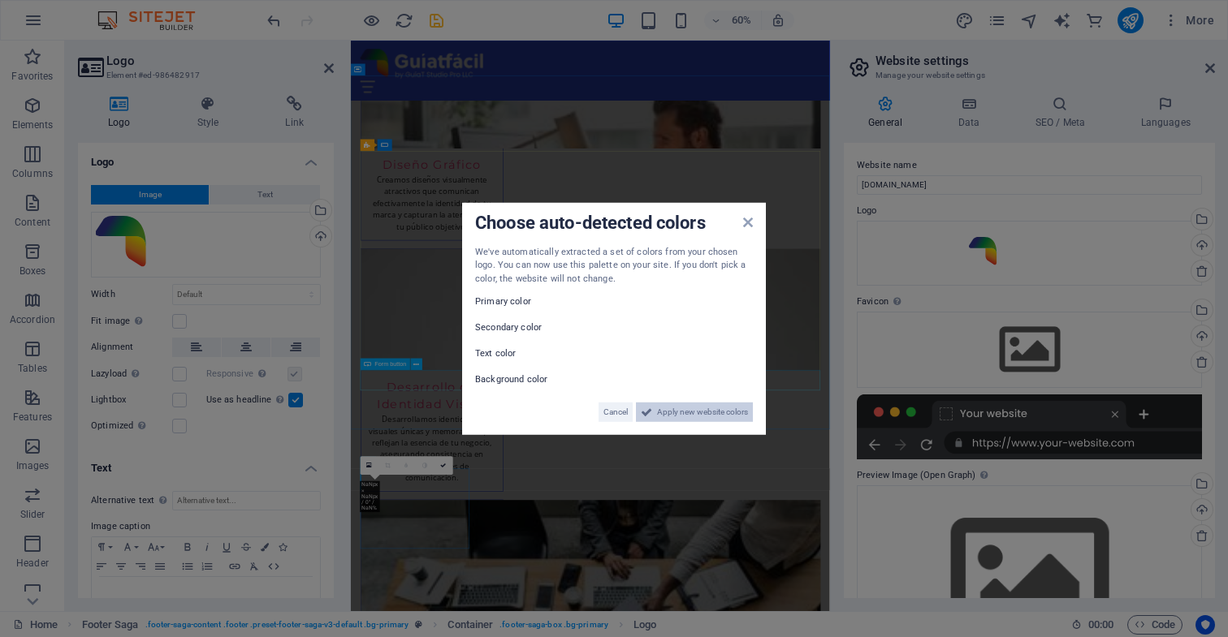
click at [669, 413] on span "Apply new website colors" at bounding box center [702, 412] width 91 height 19
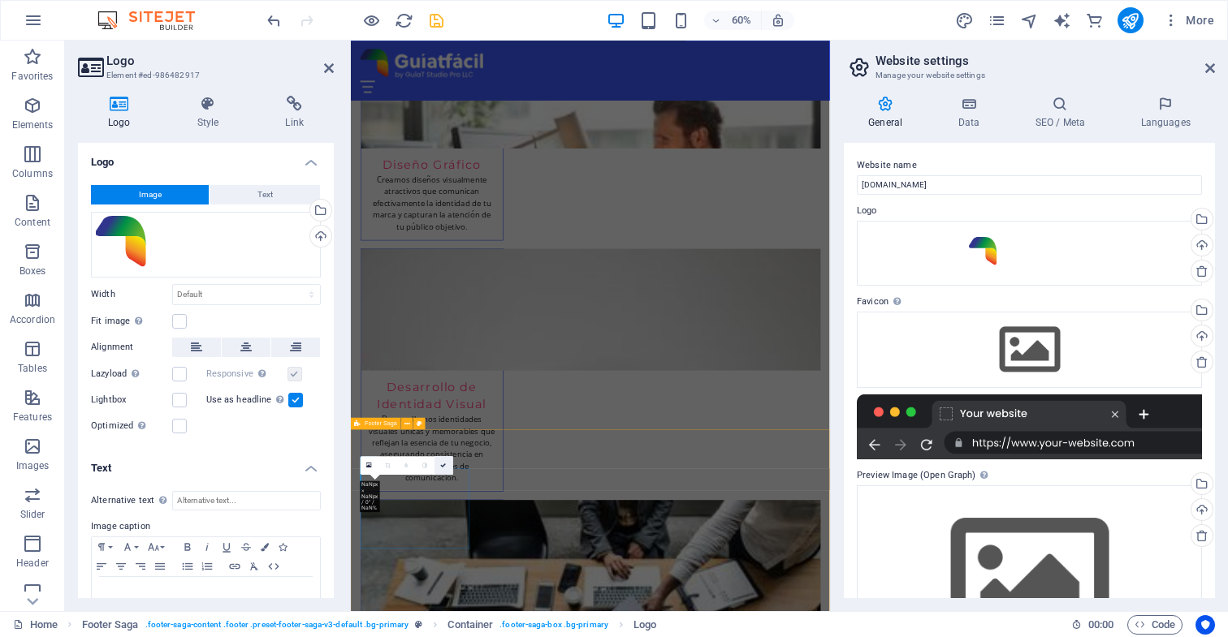
click at [443, 466] on icon at bounding box center [444, 466] width 6 height 6
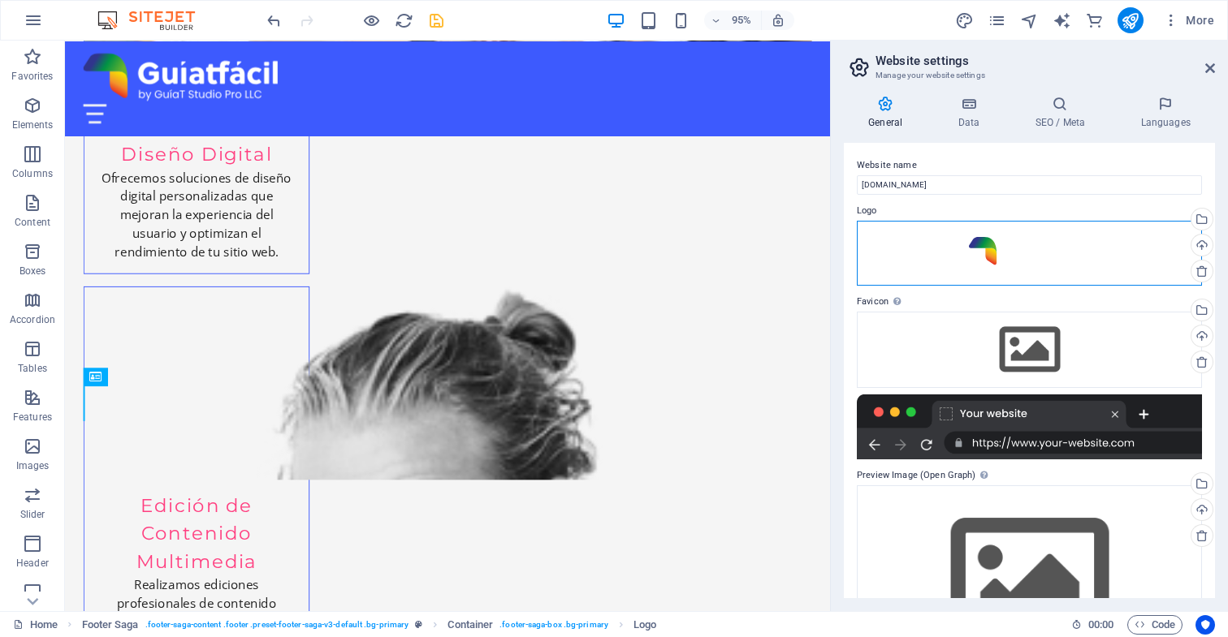
click at [971, 259] on div "Drag files here, click to choose files or select files from Files or our free s…" at bounding box center [1029, 253] width 345 height 65
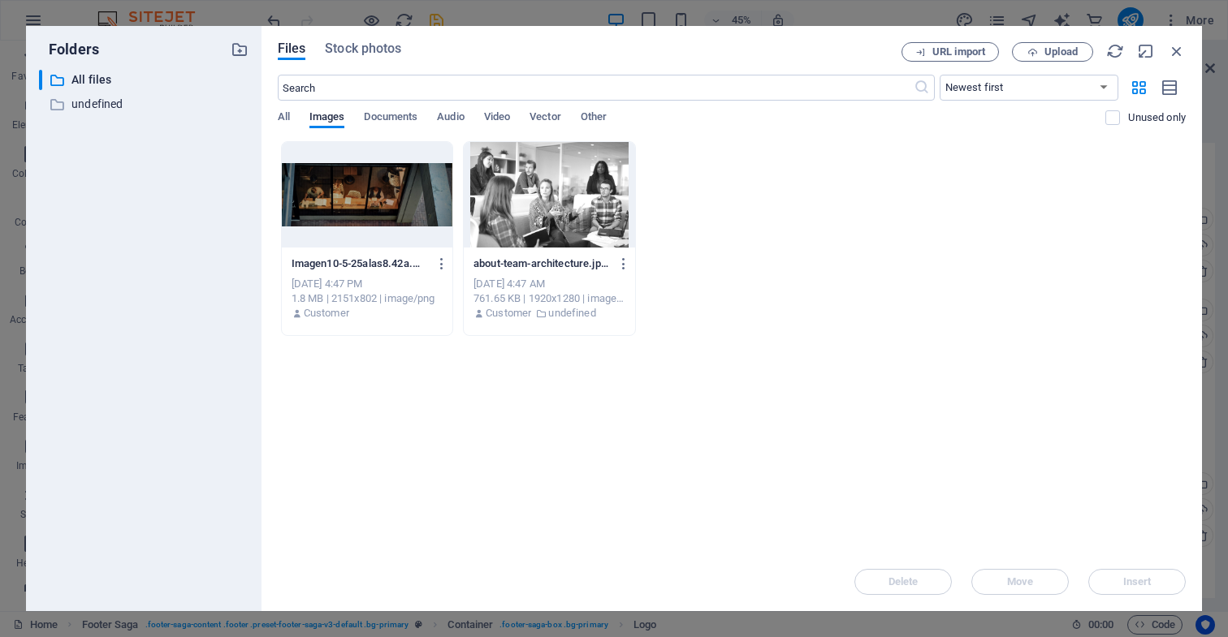
click at [971, 259] on div "Imagen10-5-25alas8.42a.m.-j05OuFBOnOhqccreY7T2Cg.png Imagen10-5-25alas8.42a.m.-…" at bounding box center [732, 238] width 908 height 195
click at [1173, 53] on icon "button" at bounding box center [1177, 51] width 18 height 18
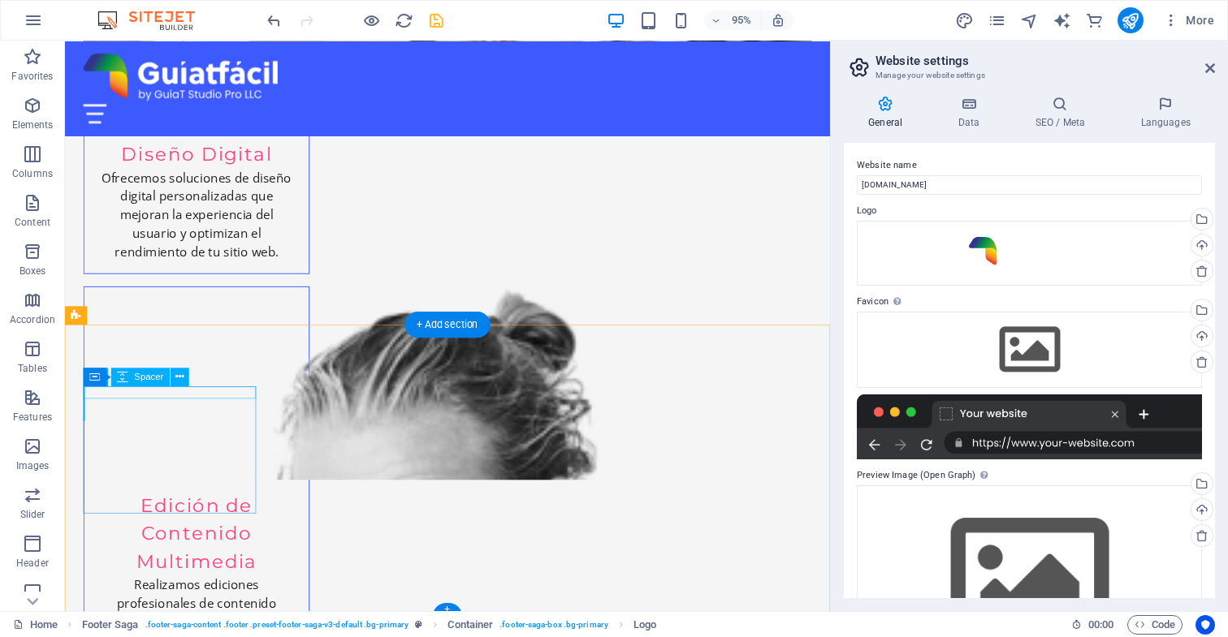
click at [163, 378] on icon at bounding box center [162, 377] width 8 height 16
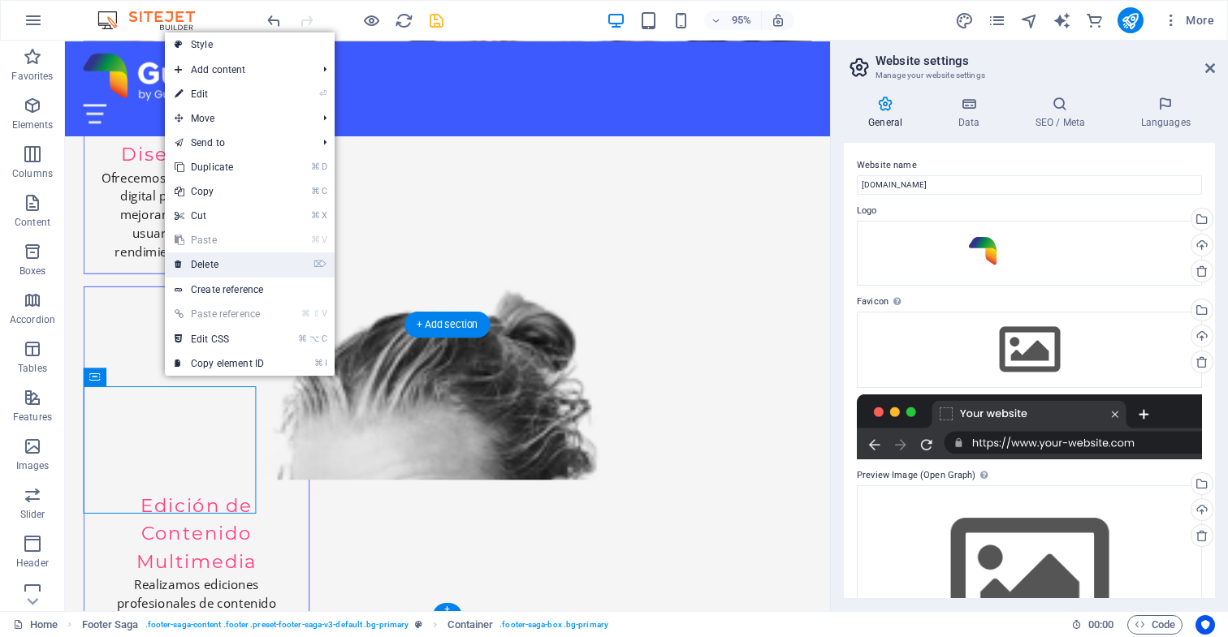
click at [218, 263] on link "⌦ Delete" at bounding box center [219, 265] width 109 height 24
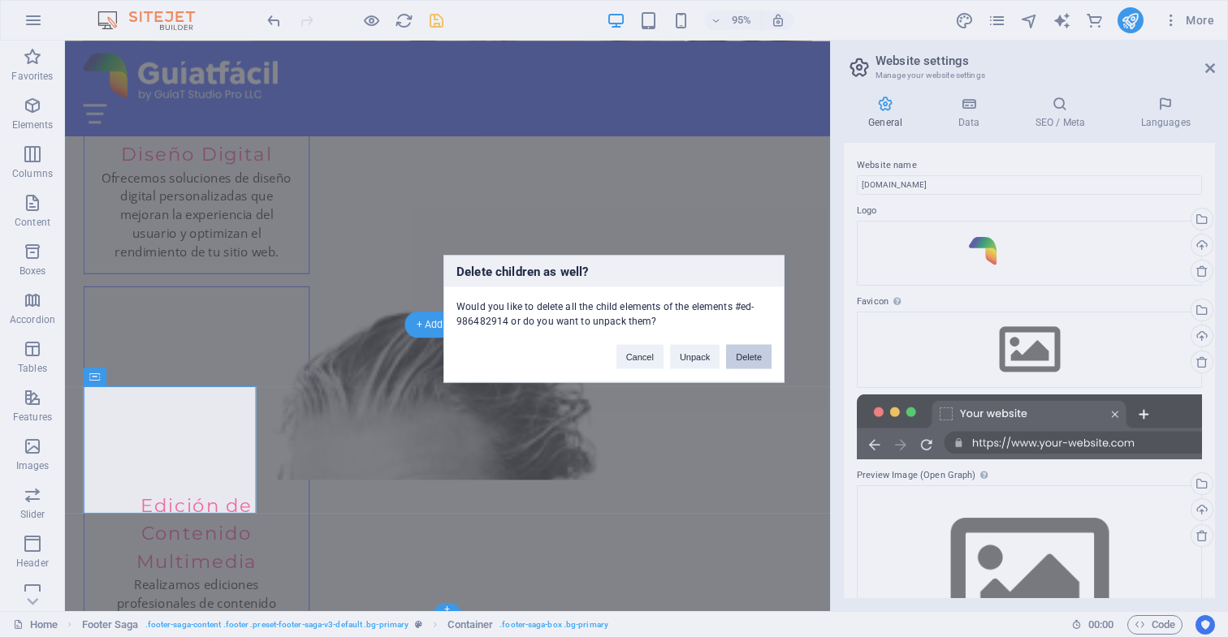
click at [751, 357] on button "Delete" at bounding box center [748, 356] width 45 height 24
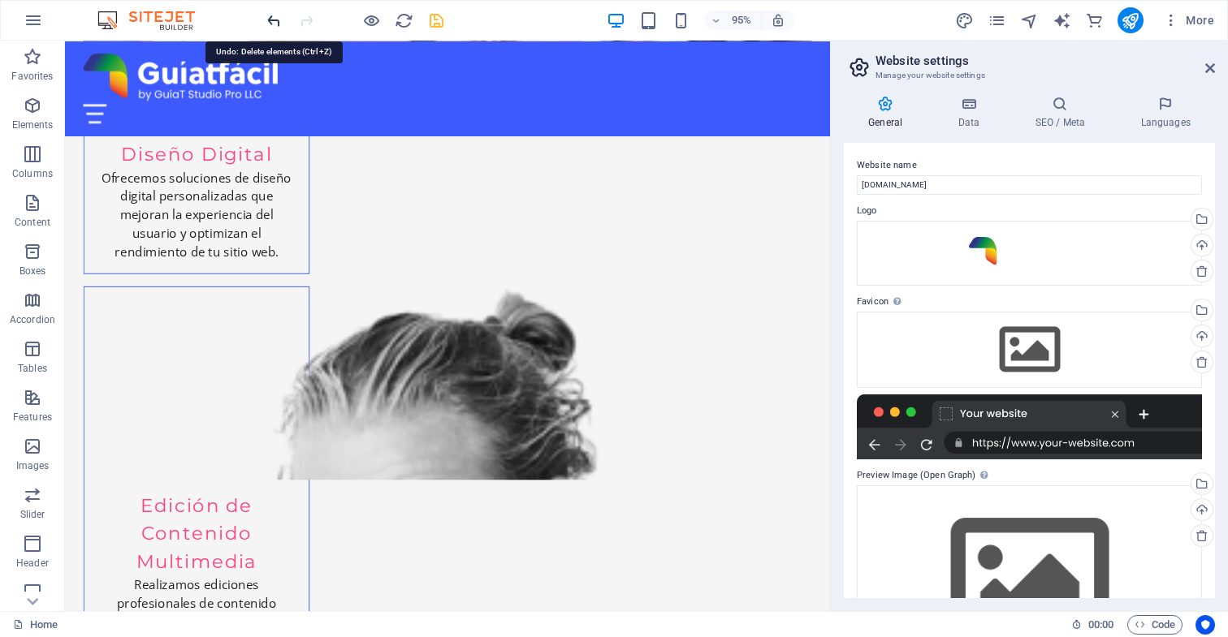
click at [272, 19] on icon "undo" at bounding box center [274, 20] width 19 height 19
click at [276, 19] on icon "undo" at bounding box center [274, 20] width 19 height 19
click at [273, 19] on icon "undo" at bounding box center [274, 20] width 19 height 19
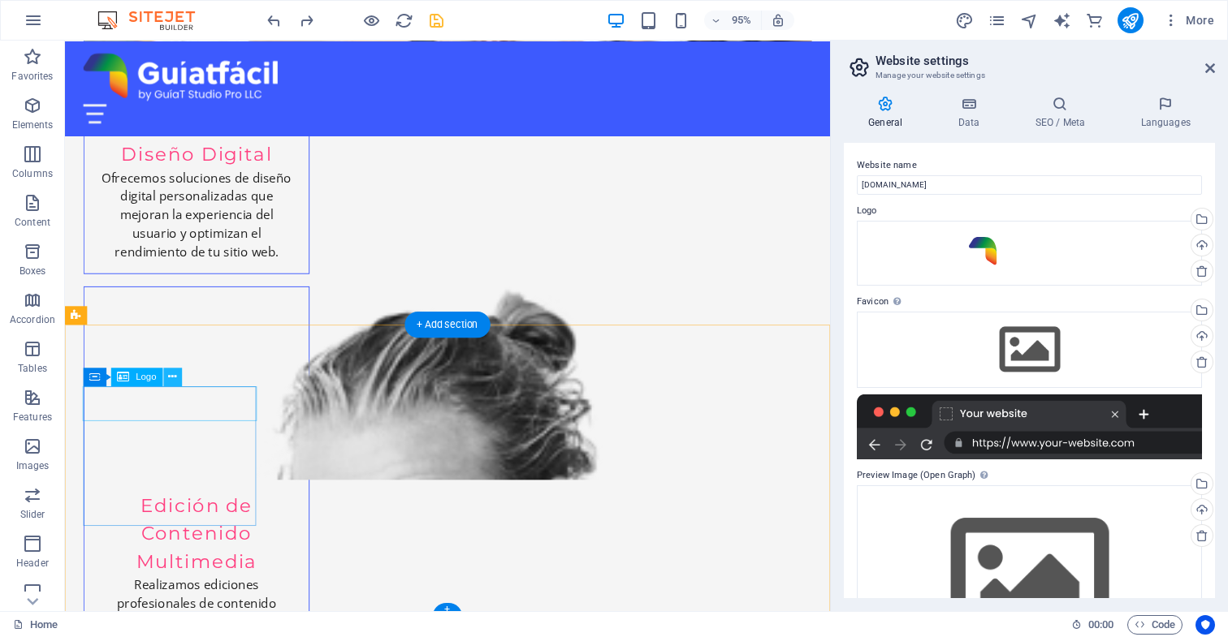
click at [174, 377] on icon at bounding box center [173, 377] width 8 height 16
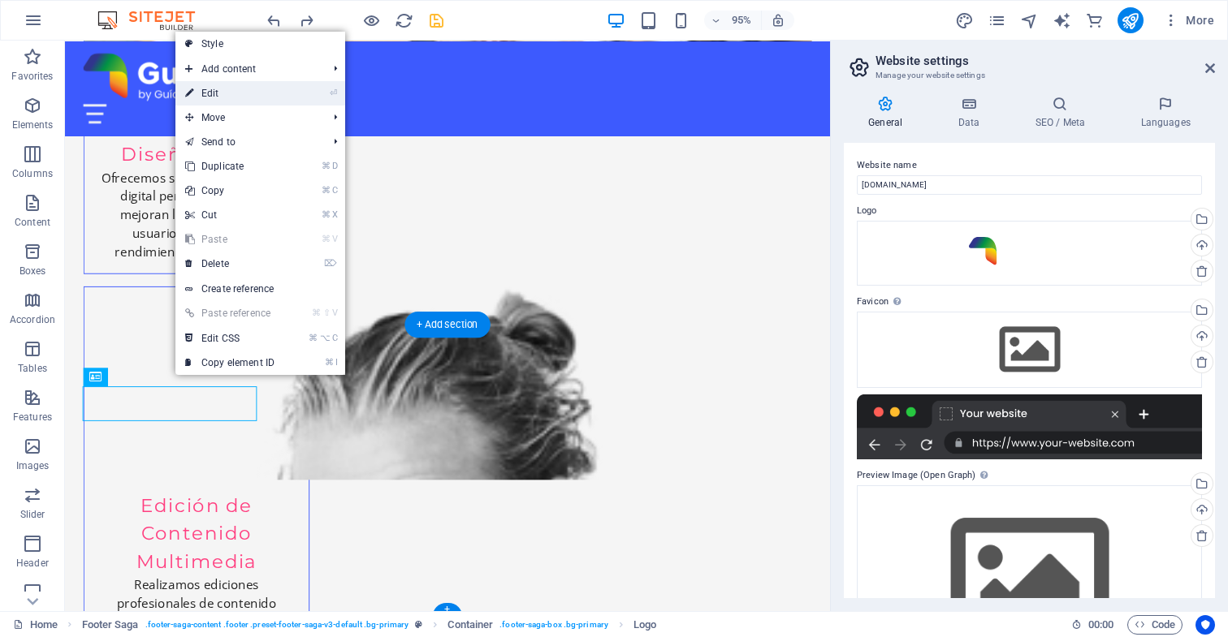
click at [235, 93] on link "⏎ Edit" at bounding box center [229, 93] width 109 height 24
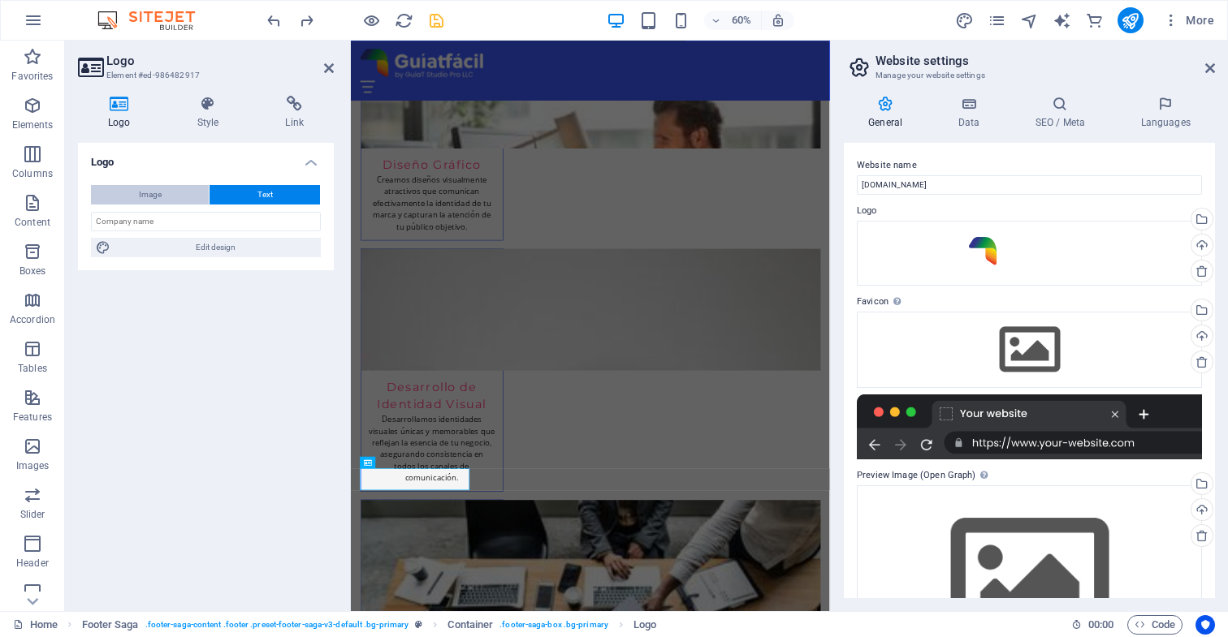
click at [152, 196] on span "Image" at bounding box center [150, 194] width 23 height 19
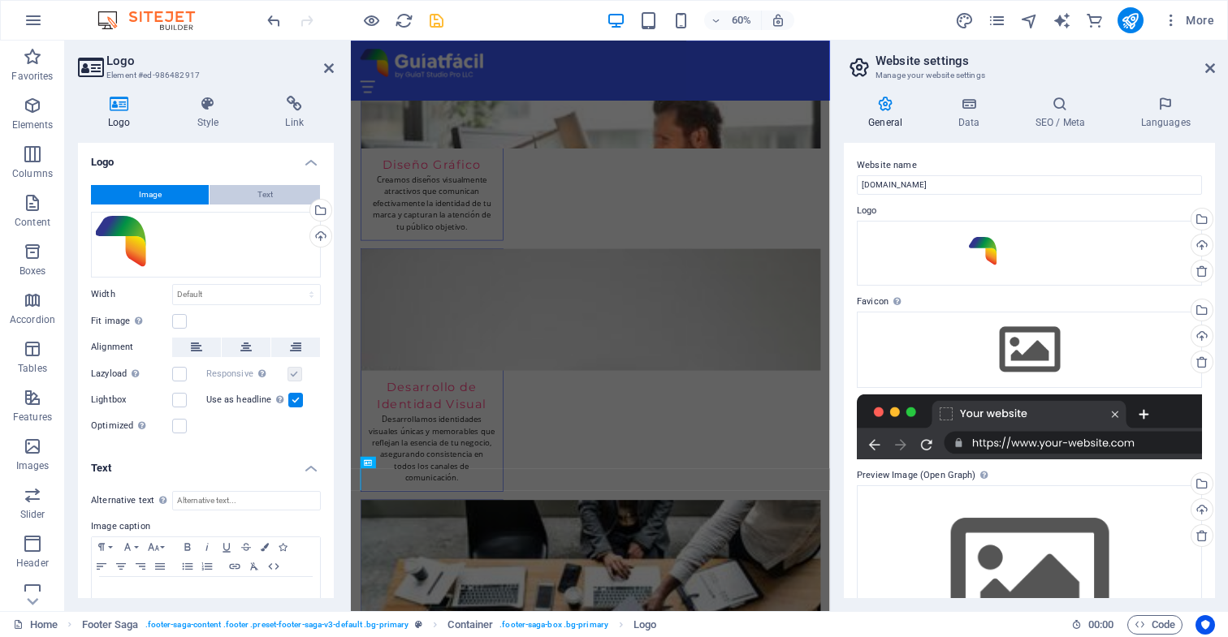
click at [276, 193] on button "Text" at bounding box center [264, 194] width 110 height 19
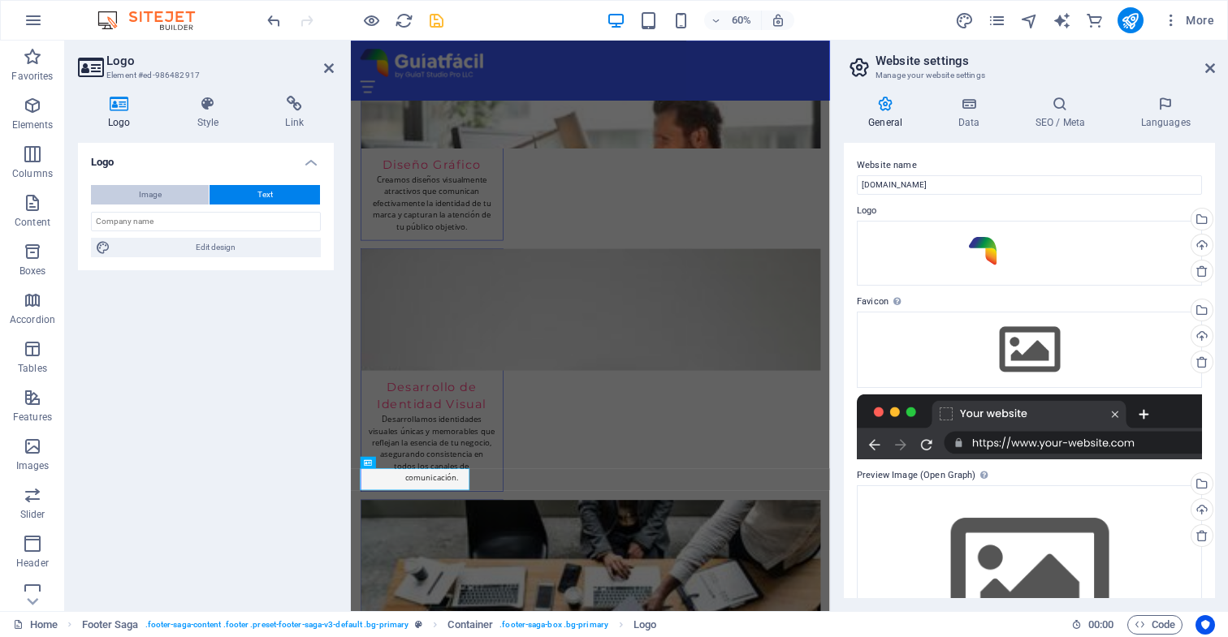
click at [148, 192] on span "Image" at bounding box center [150, 194] width 23 height 19
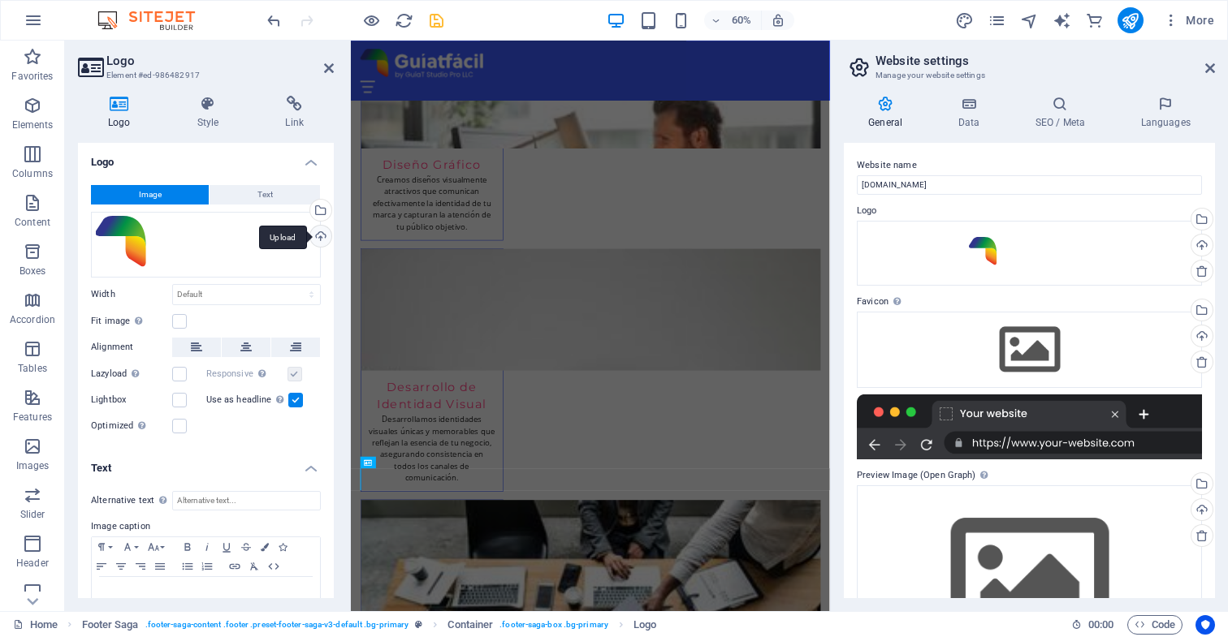
click at [318, 236] on div "Upload" at bounding box center [319, 238] width 24 height 24
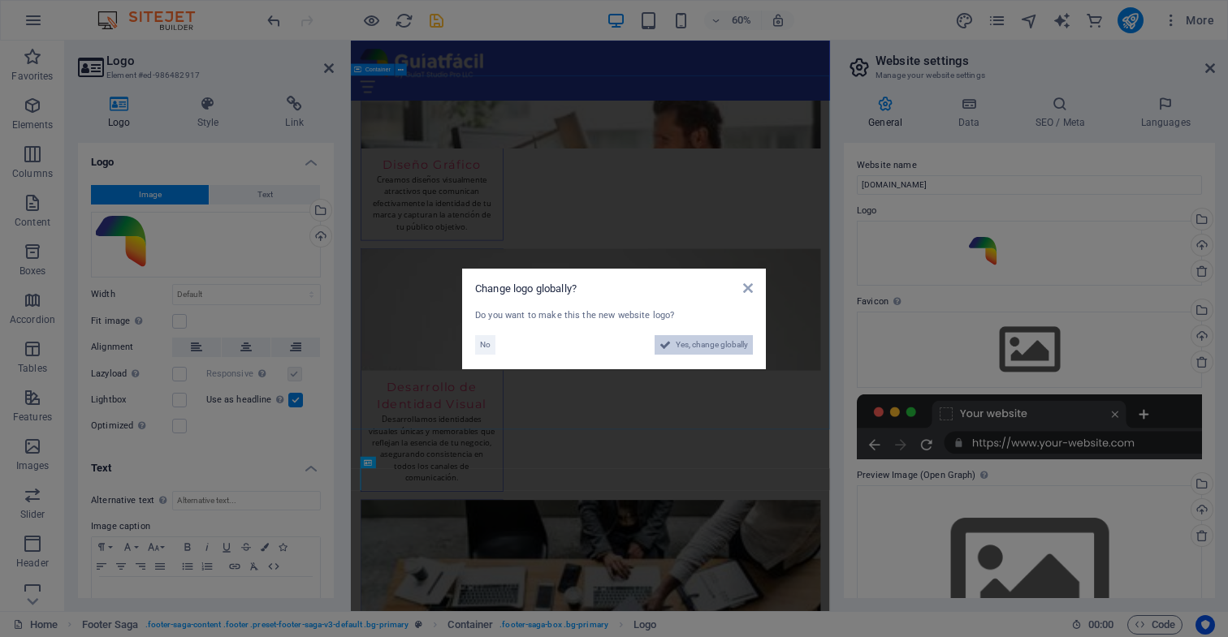
click at [666, 343] on icon at bounding box center [664, 344] width 11 height 19
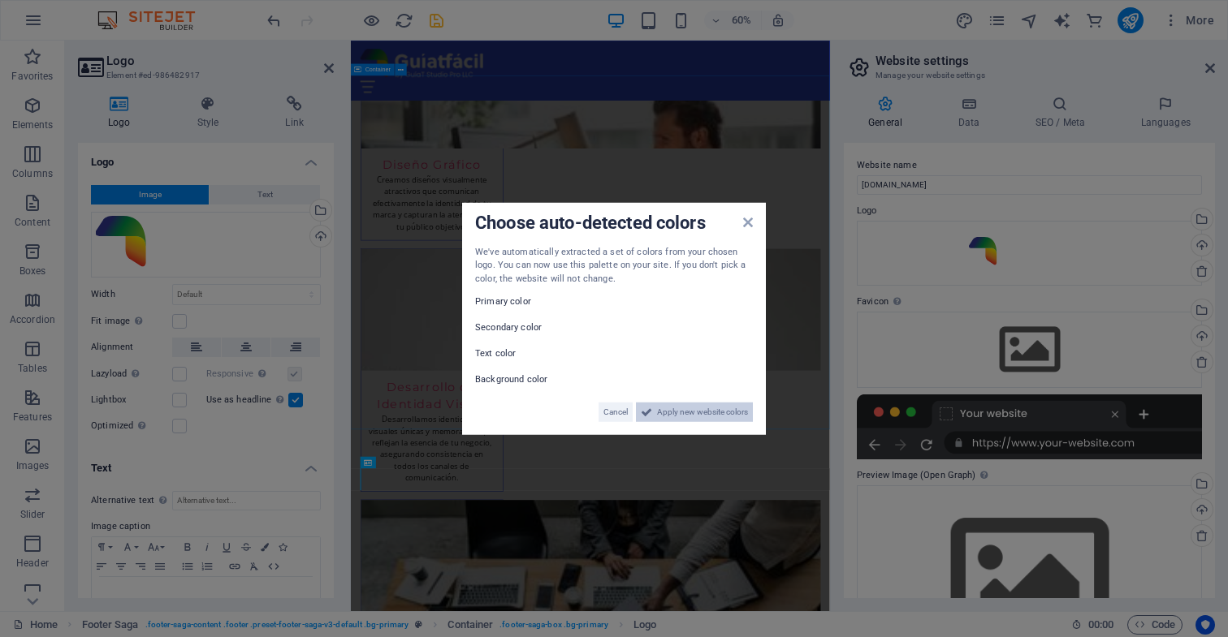
click at [652, 411] on button "Apply new website colors" at bounding box center [694, 412] width 117 height 19
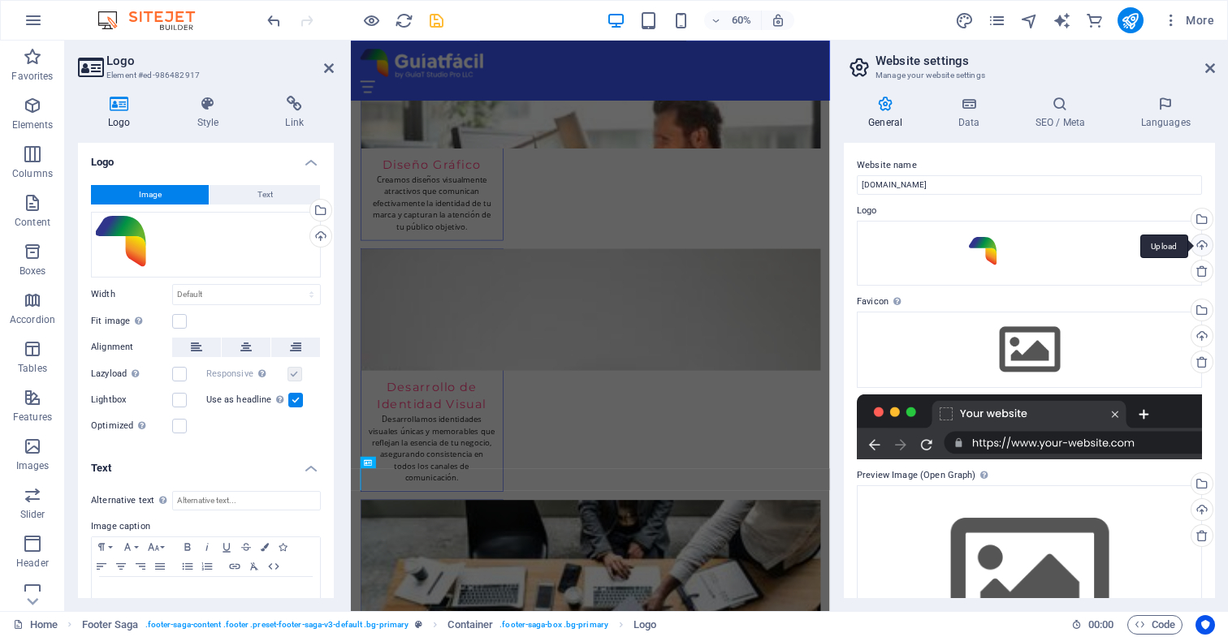
click at [1198, 243] on div "Upload" at bounding box center [1200, 247] width 24 height 24
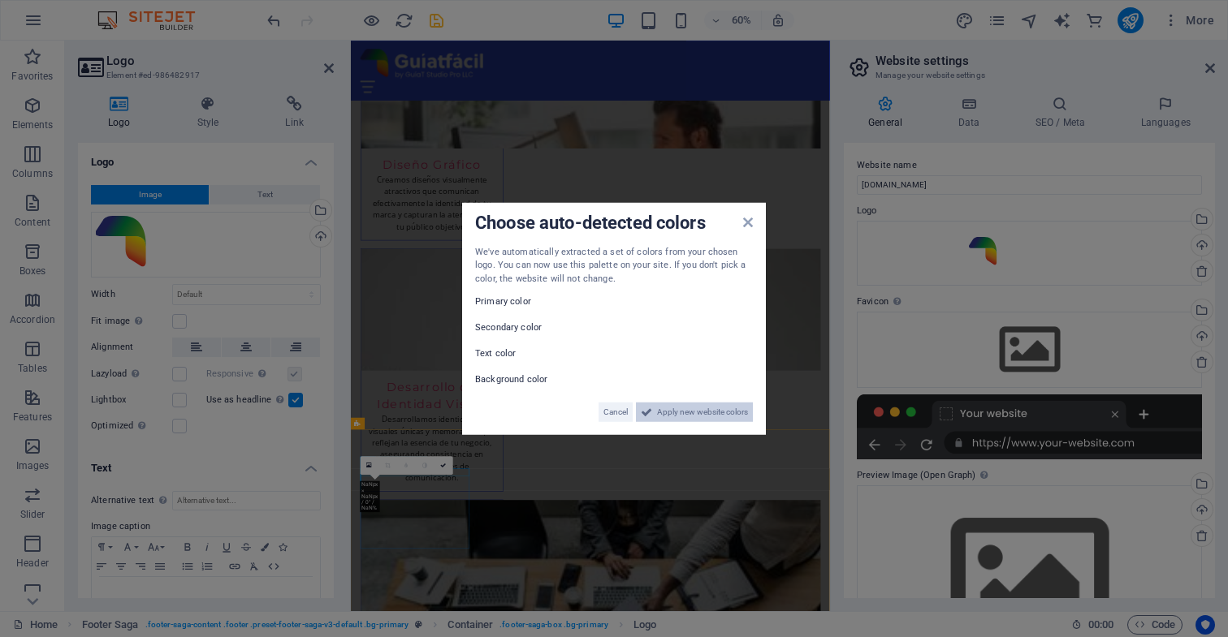
click at [702, 410] on span "Apply new website colors" at bounding box center [702, 412] width 91 height 19
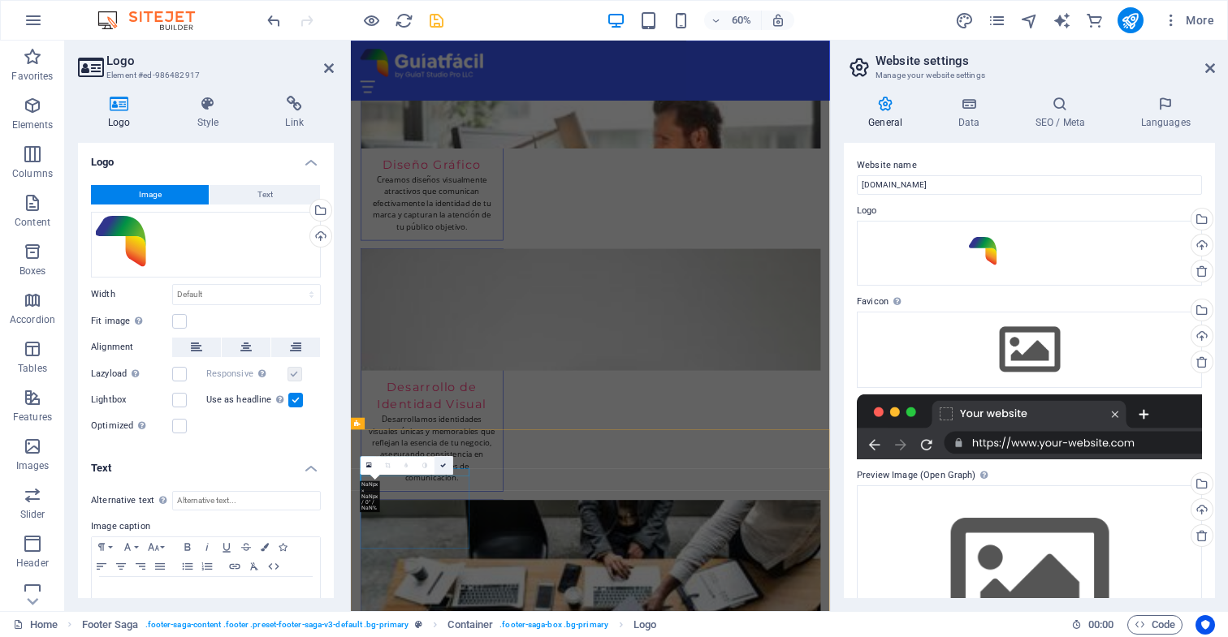
click at [444, 464] on icon at bounding box center [444, 466] width 6 height 6
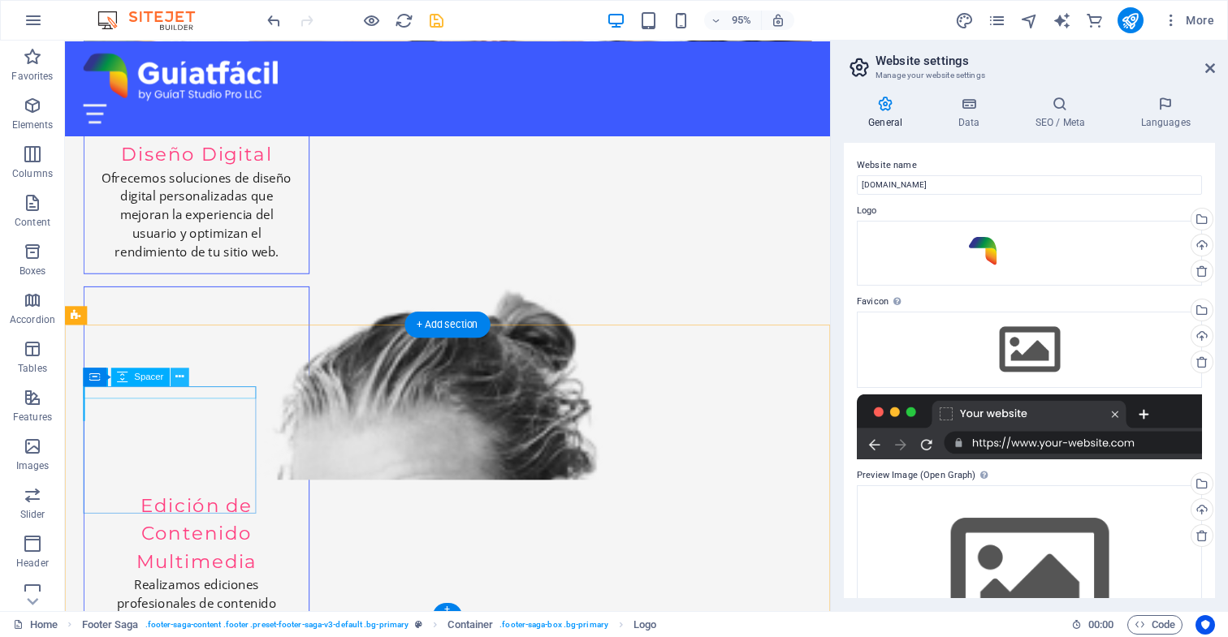
click at [180, 378] on icon at bounding box center [179, 377] width 8 height 16
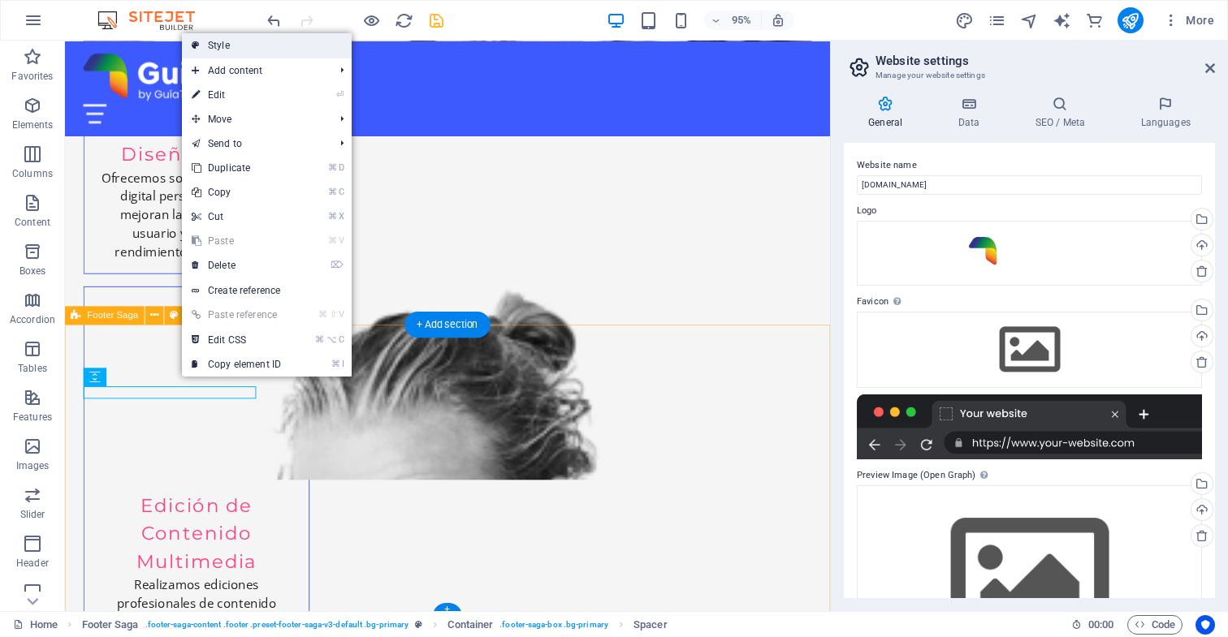
click at [234, 45] on link "Style" at bounding box center [267, 45] width 170 height 24
select select "rem"
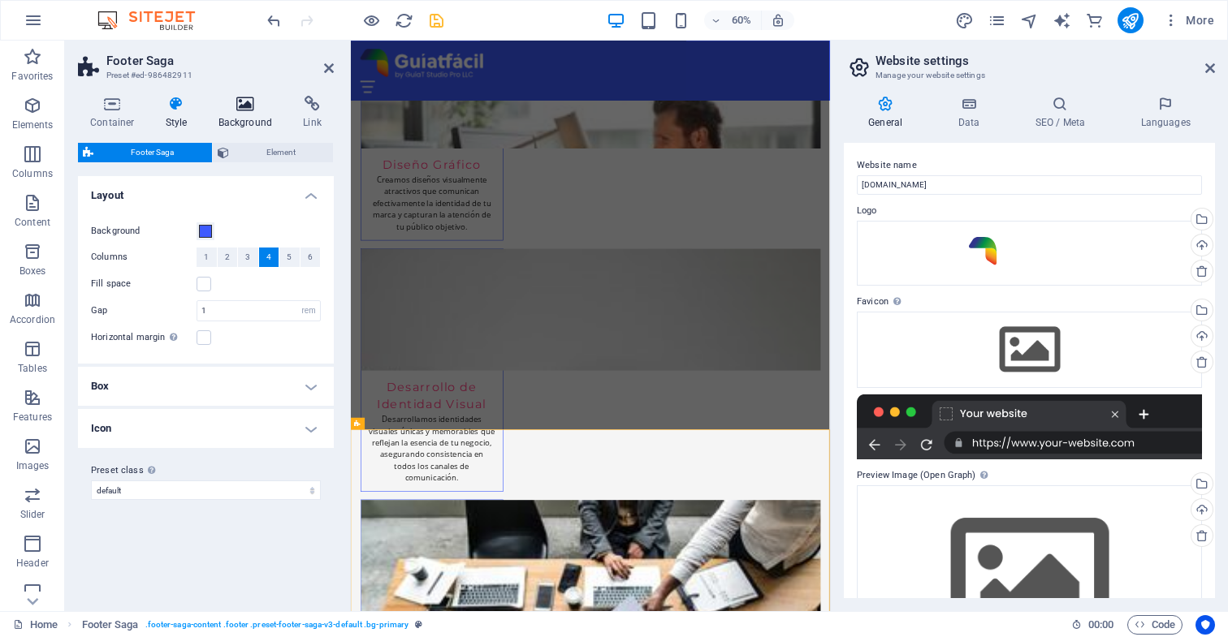
click at [245, 106] on icon at bounding box center [245, 104] width 79 height 16
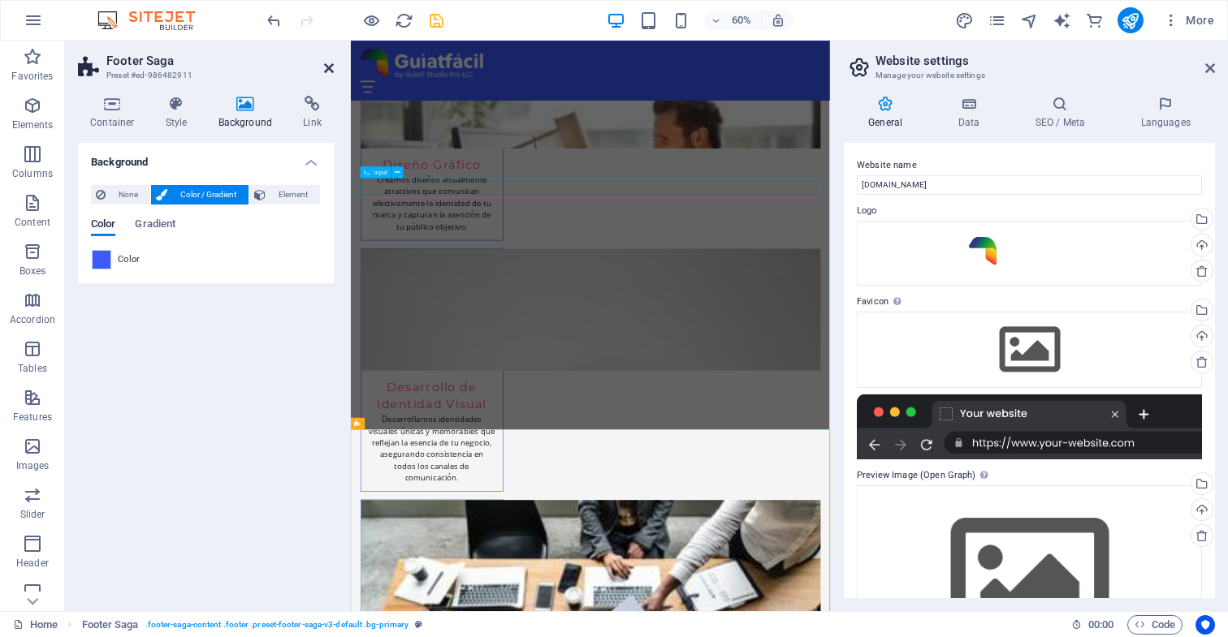
click at [330, 70] on icon at bounding box center [329, 68] width 10 height 13
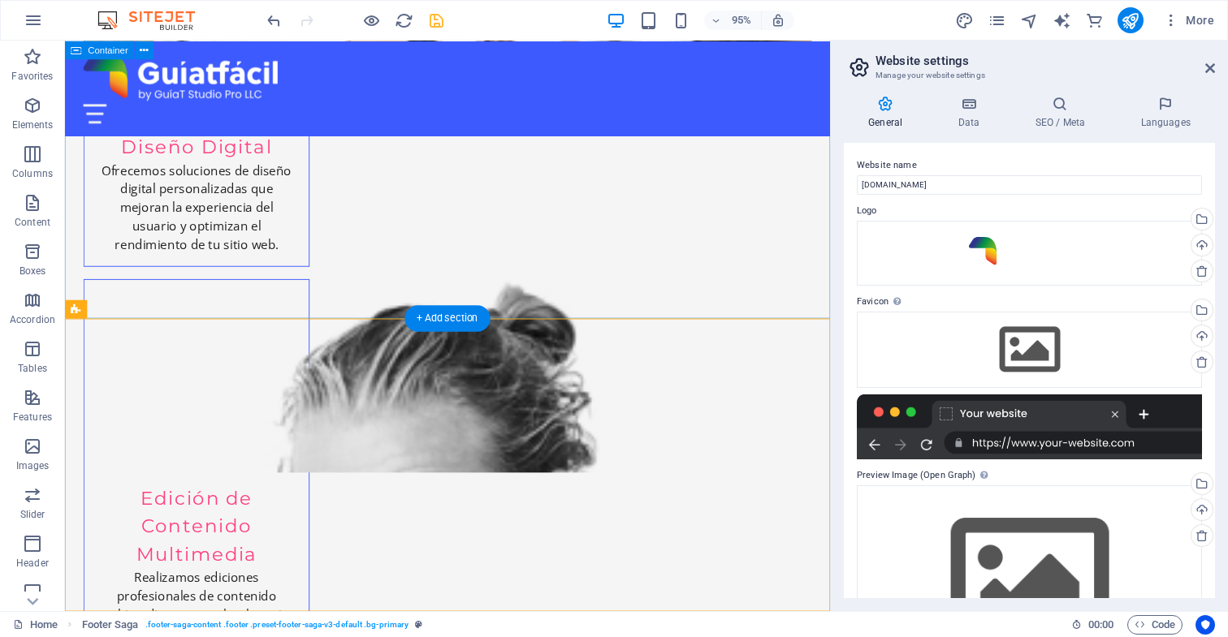
scroll to position [3241, 0]
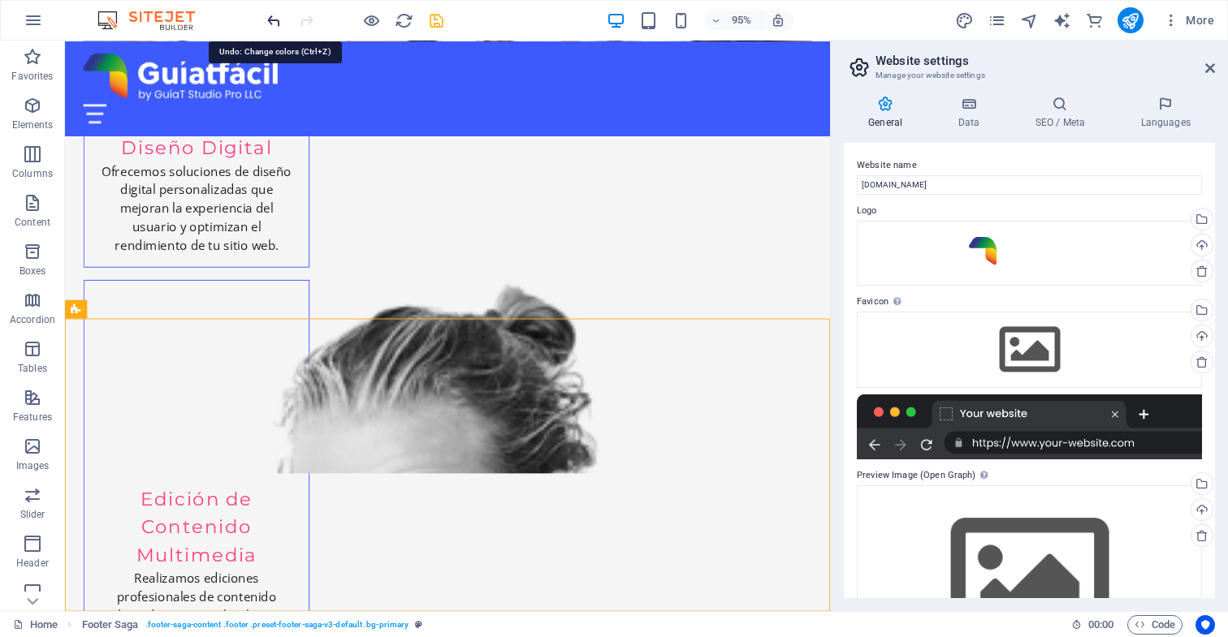
click at [271, 19] on icon "undo" at bounding box center [274, 20] width 19 height 19
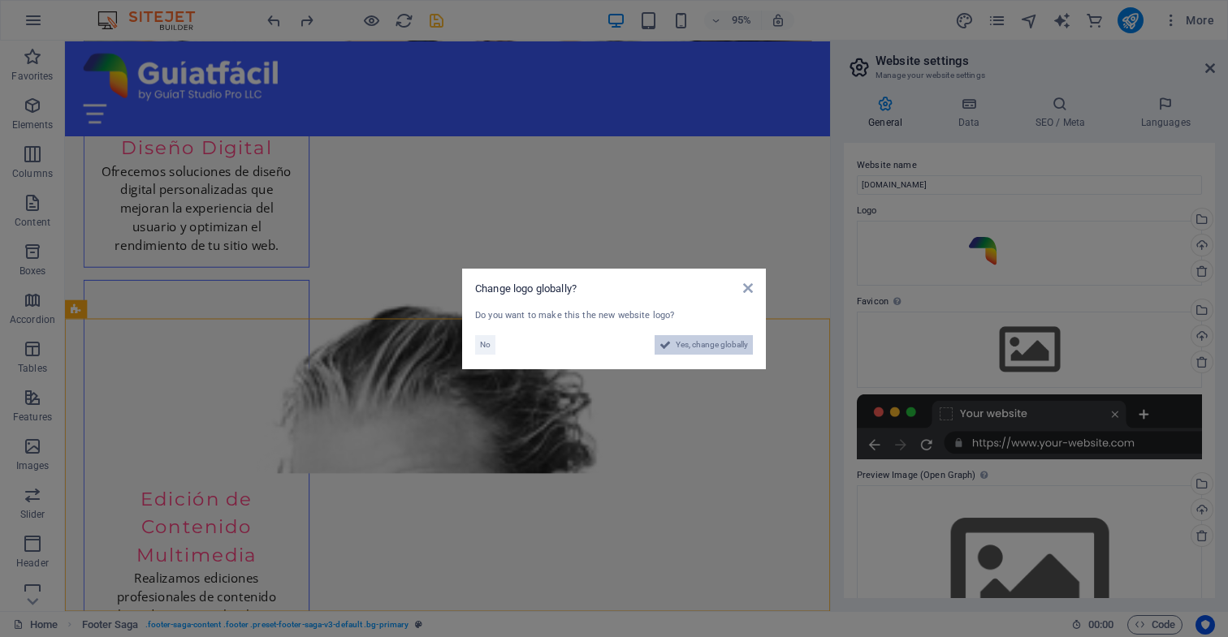
click at [706, 345] on span "Yes, change globally" at bounding box center [712, 344] width 72 height 19
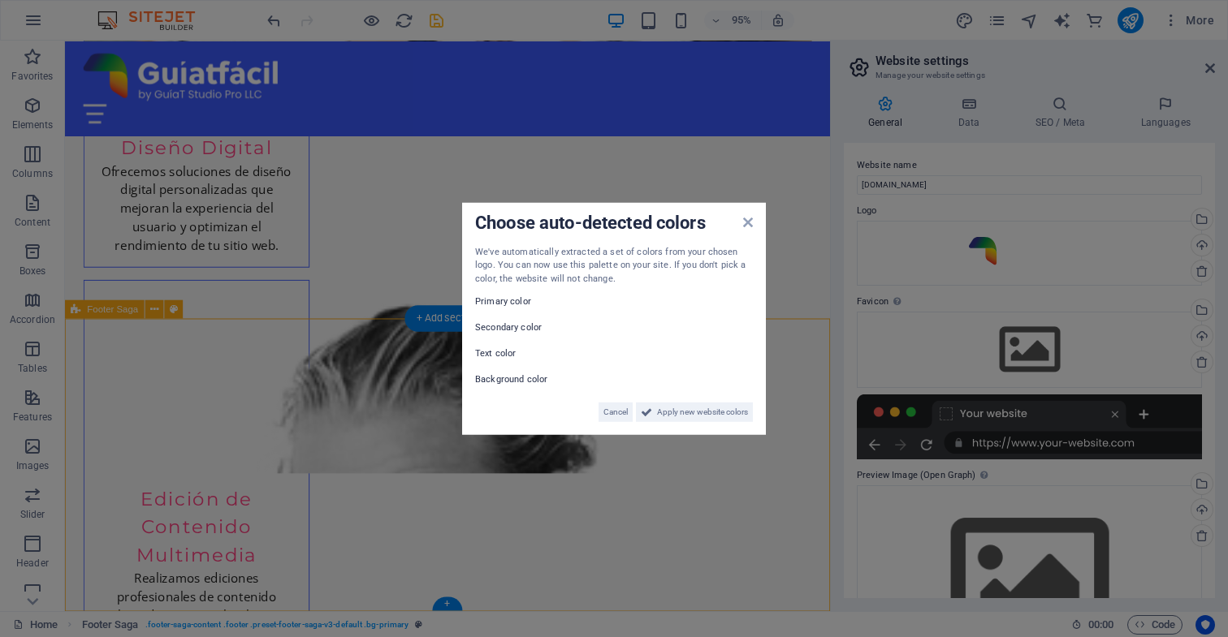
click at [690, 408] on span "Apply new website colors" at bounding box center [702, 412] width 91 height 19
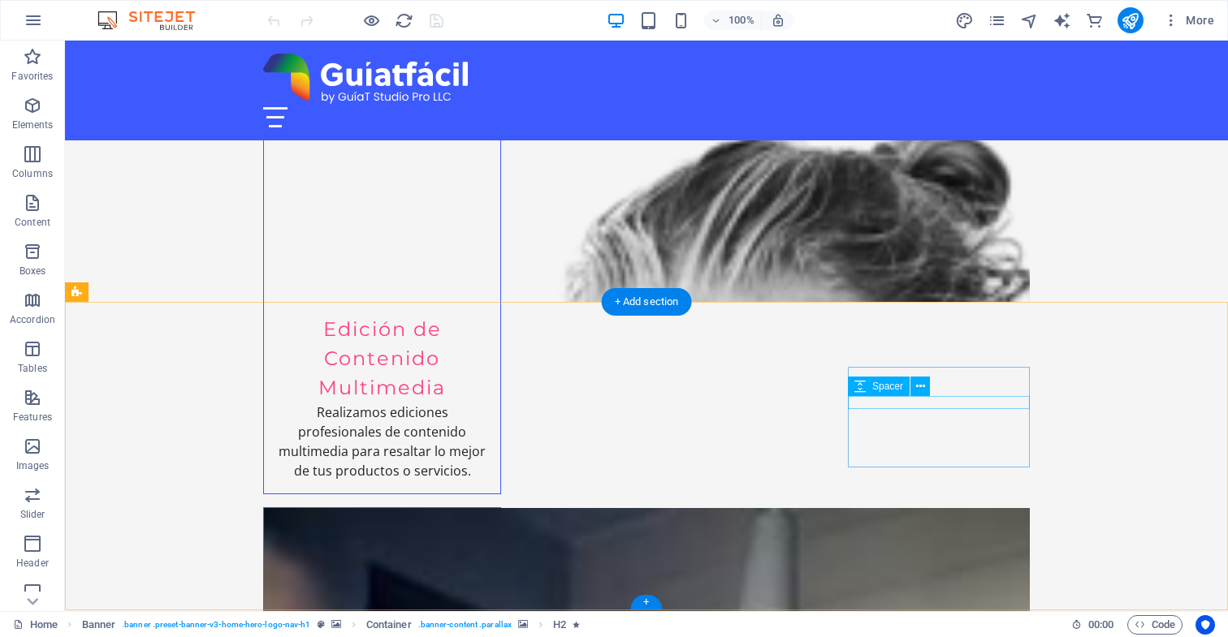
scroll to position [3235, 0]
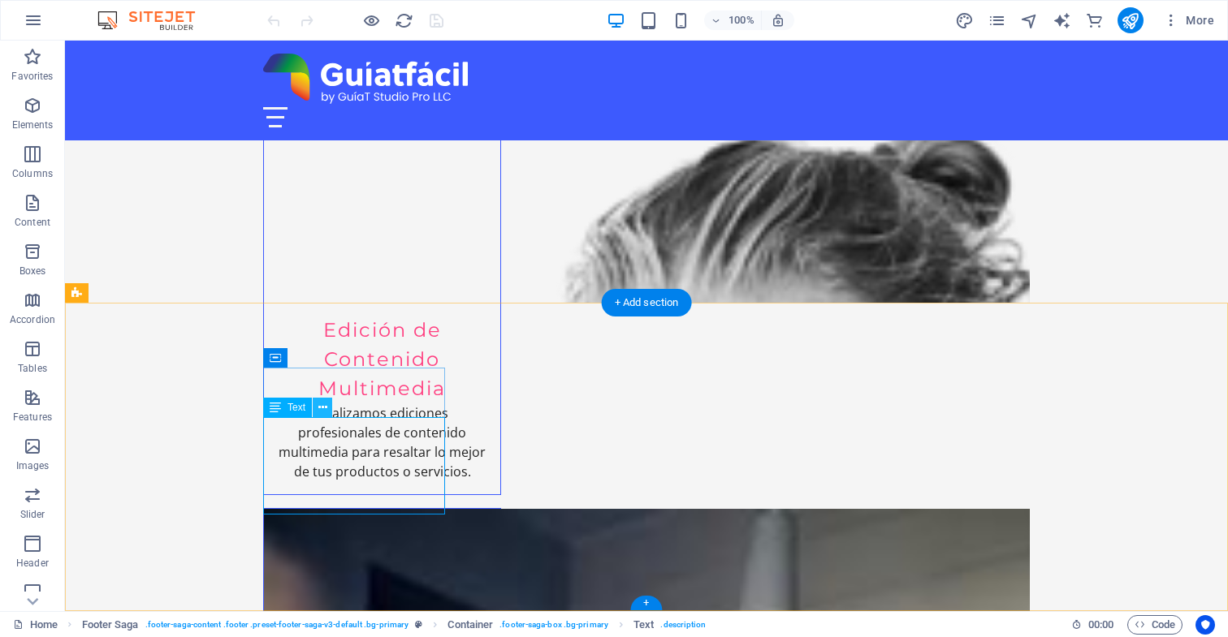
click at [323, 408] on icon at bounding box center [322, 407] width 9 height 17
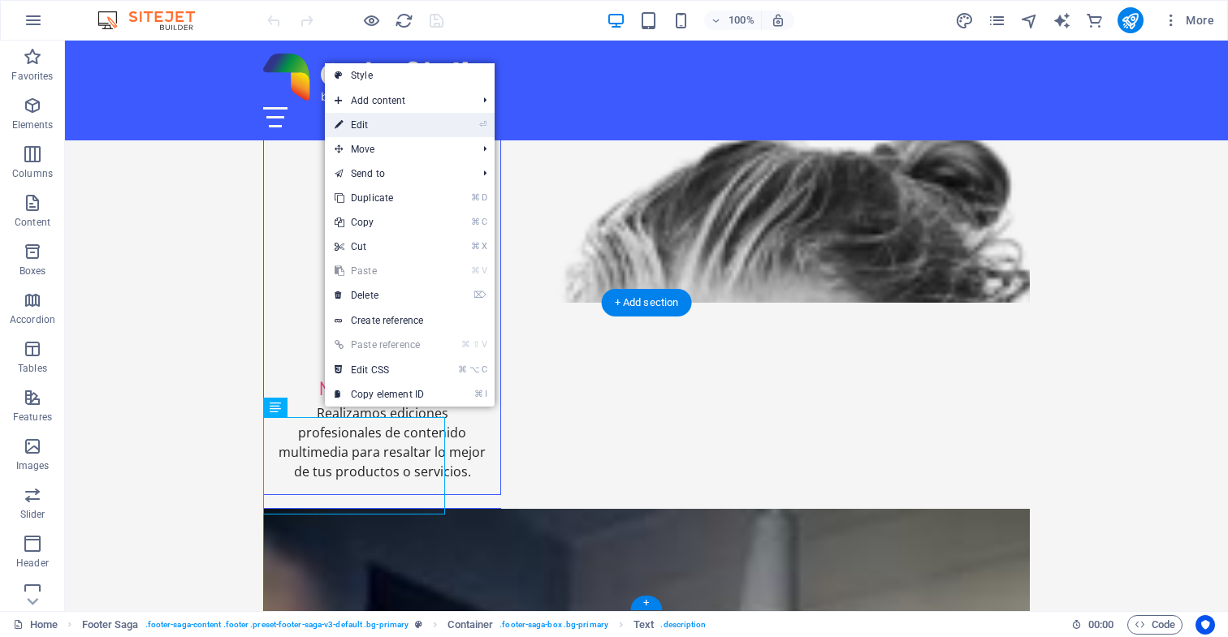
click at [378, 129] on link "⏎ Edit" at bounding box center [379, 125] width 109 height 24
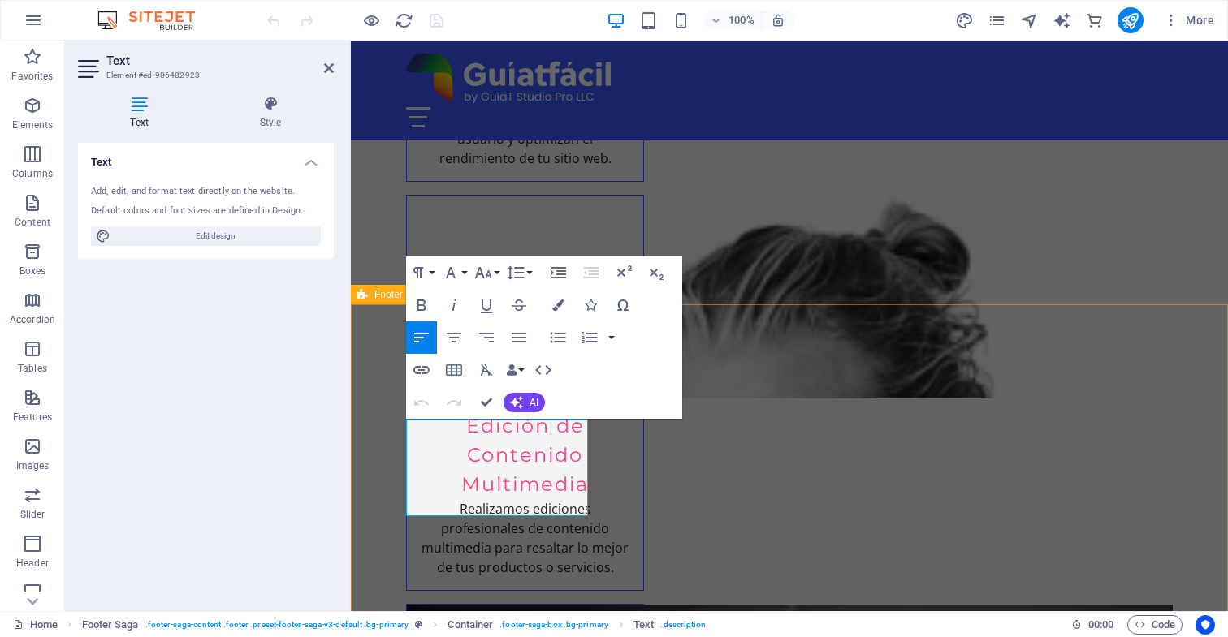
drag, startPoint x: 499, startPoint y: 427, endPoint x: 404, endPoint y: 415, distance: 95.8
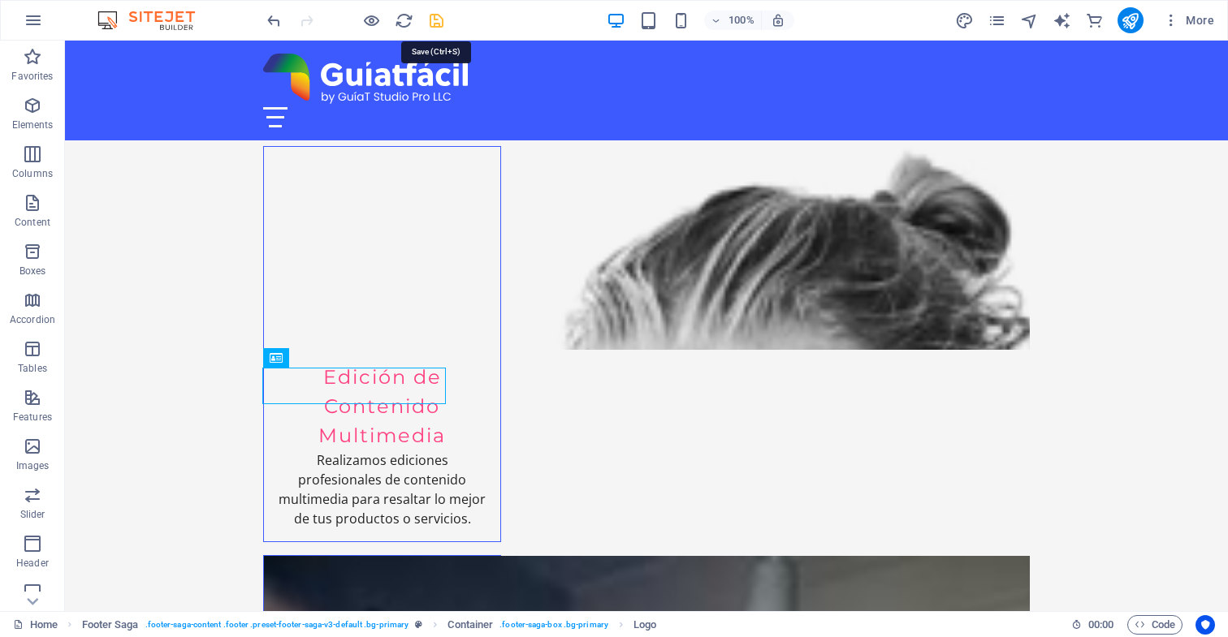
click at [438, 22] on icon "save" at bounding box center [436, 20] width 19 height 19
checkbox input "false"
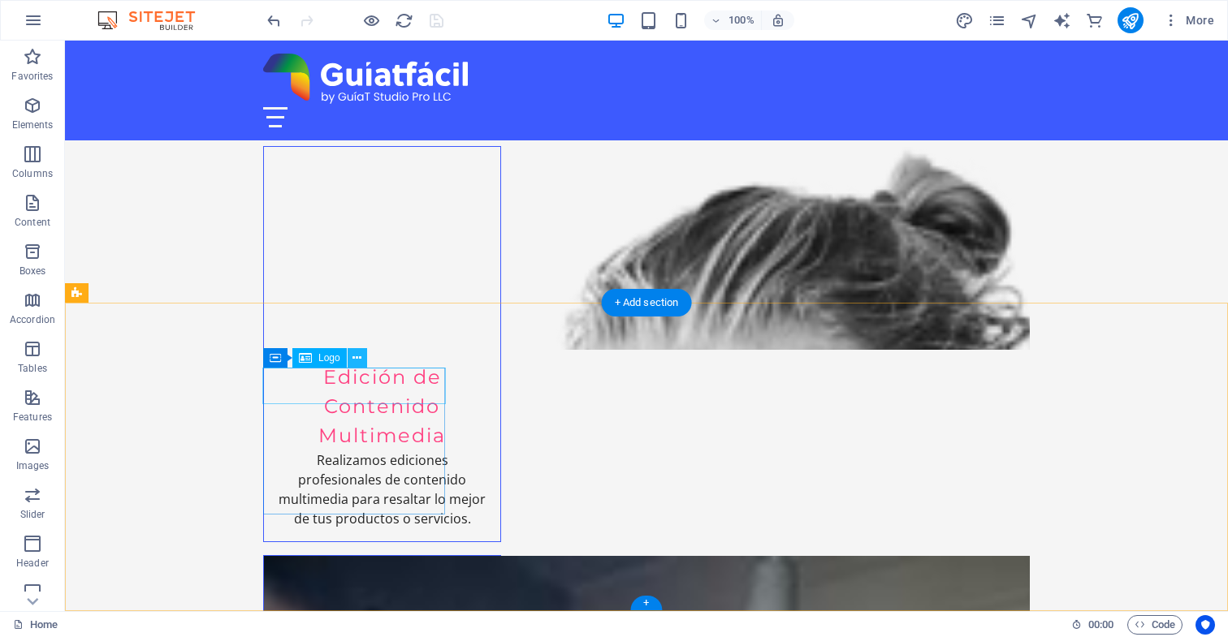
click at [356, 358] on icon at bounding box center [356, 358] width 9 height 17
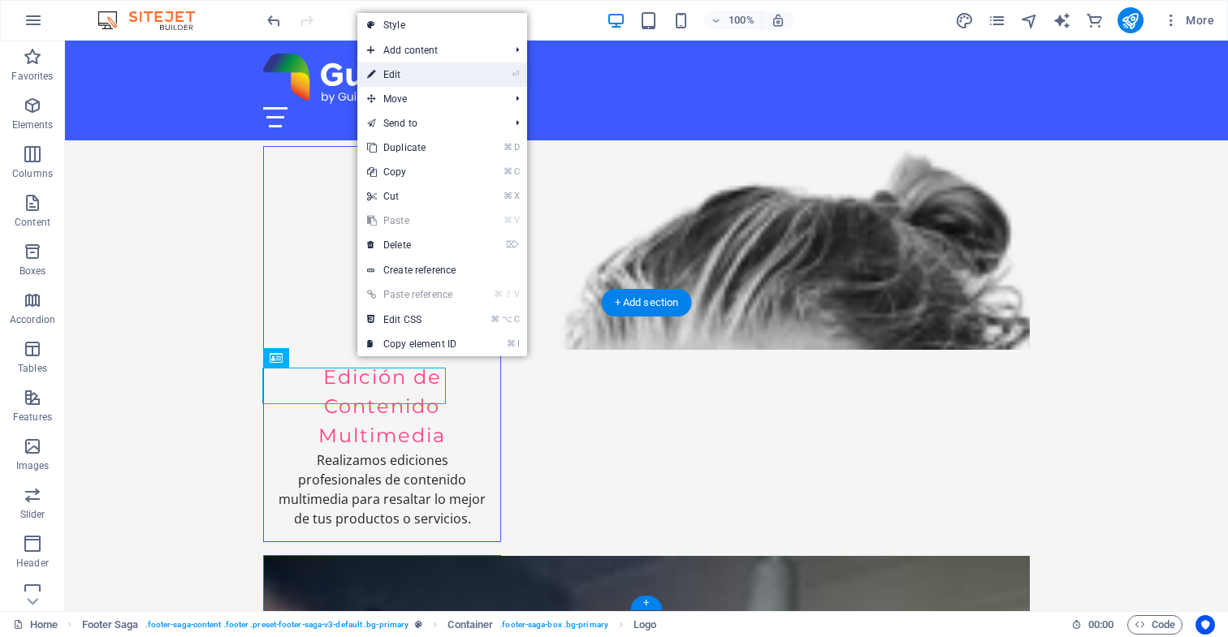
click at [416, 76] on link "⏎ Edit" at bounding box center [411, 75] width 109 height 24
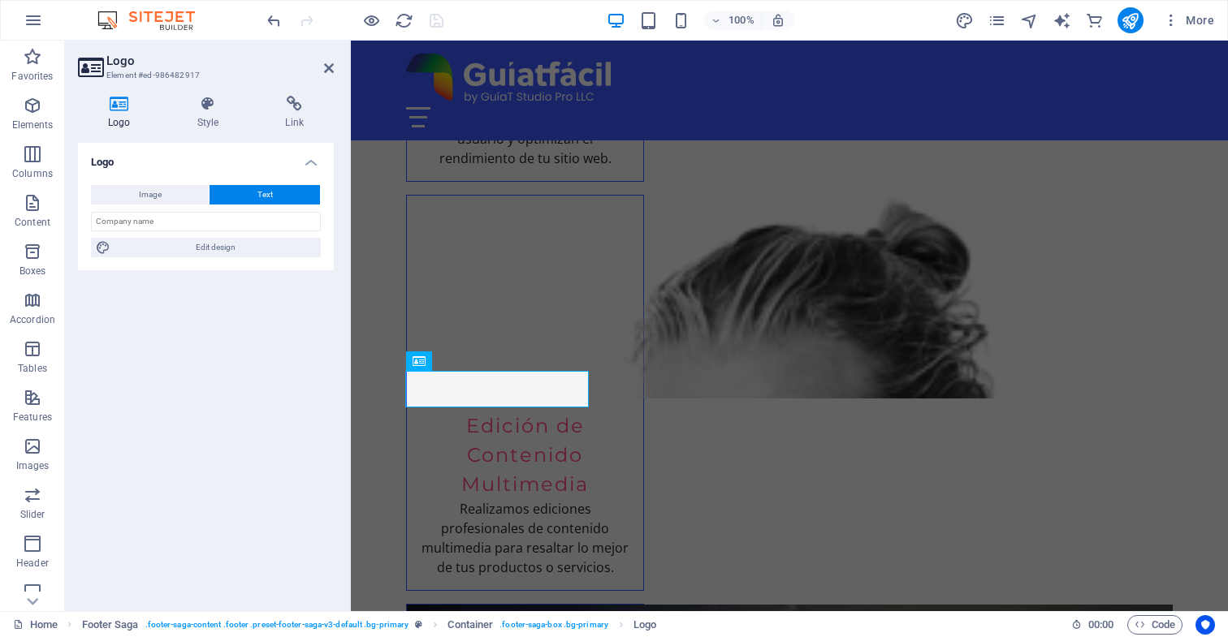
scroll to position [3233, 0]
click at [206, 104] on icon at bounding box center [208, 104] width 82 height 16
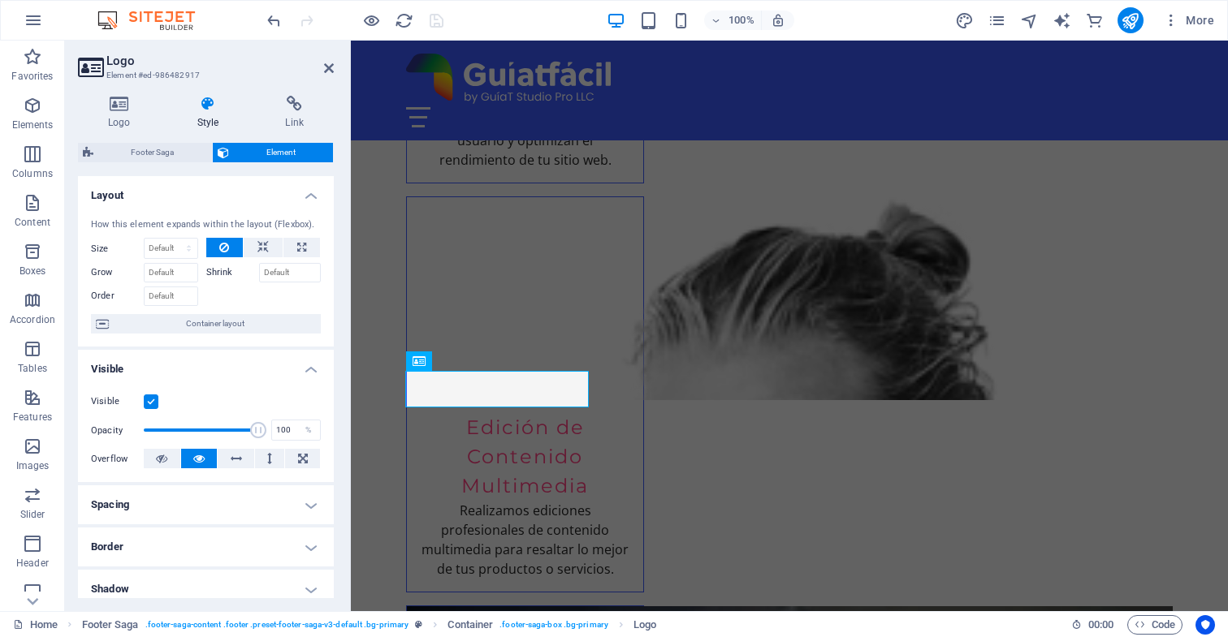
scroll to position [0, 0]
select select "1/5"
type input "20"
select select "6ti6tqgfulk"
select select "DISABLED_OPTION_VALUE"
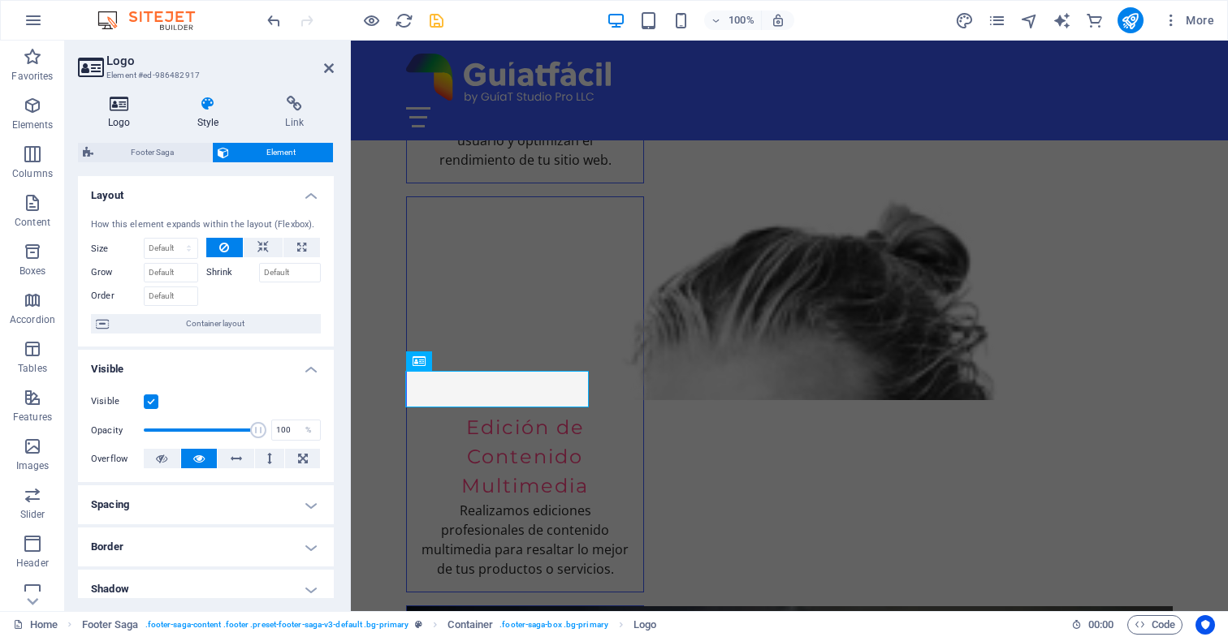
click at [118, 107] on icon at bounding box center [119, 104] width 83 height 16
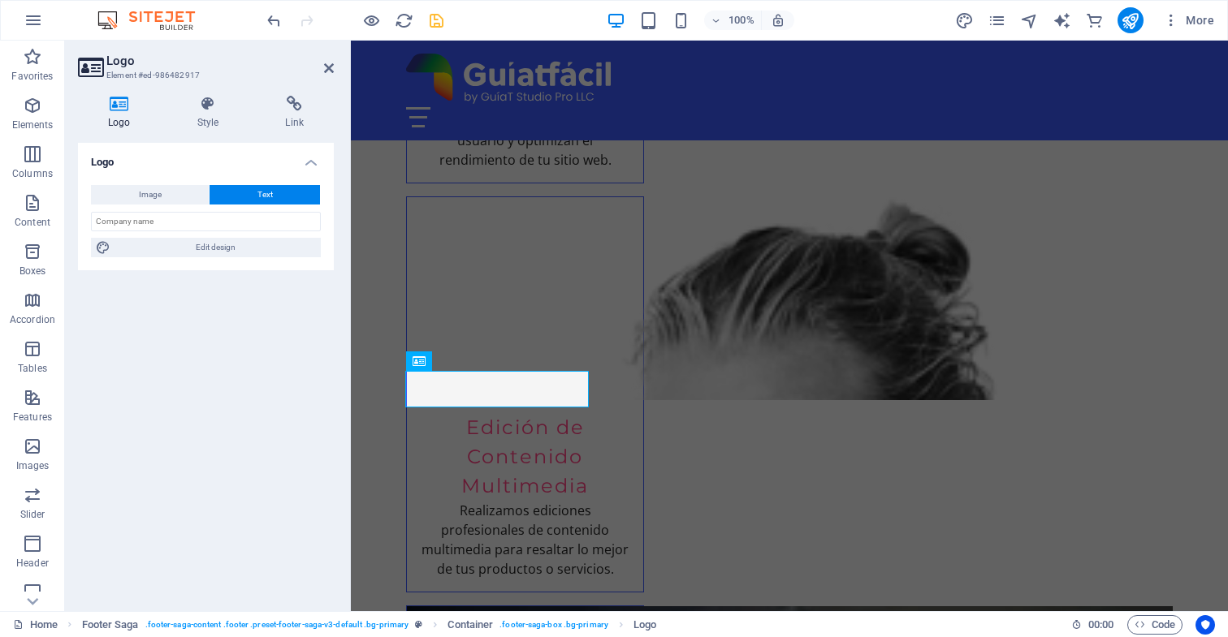
click at [270, 192] on span "Text" at bounding box center [264, 194] width 15 height 19
click at [235, 247] on span "Edit design" at bounding box center [215, 247] width 201 height 19
select select "px"
select select "200"
select select "px"
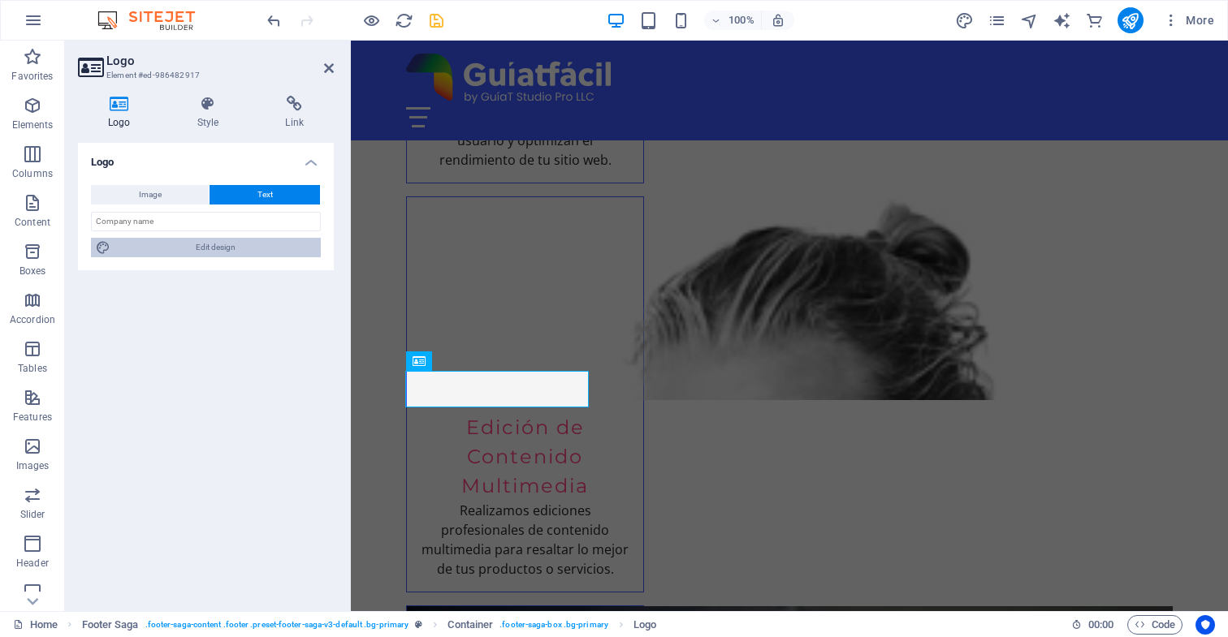
select select "rem"
select select "700"
select select "px"
select select "rem"
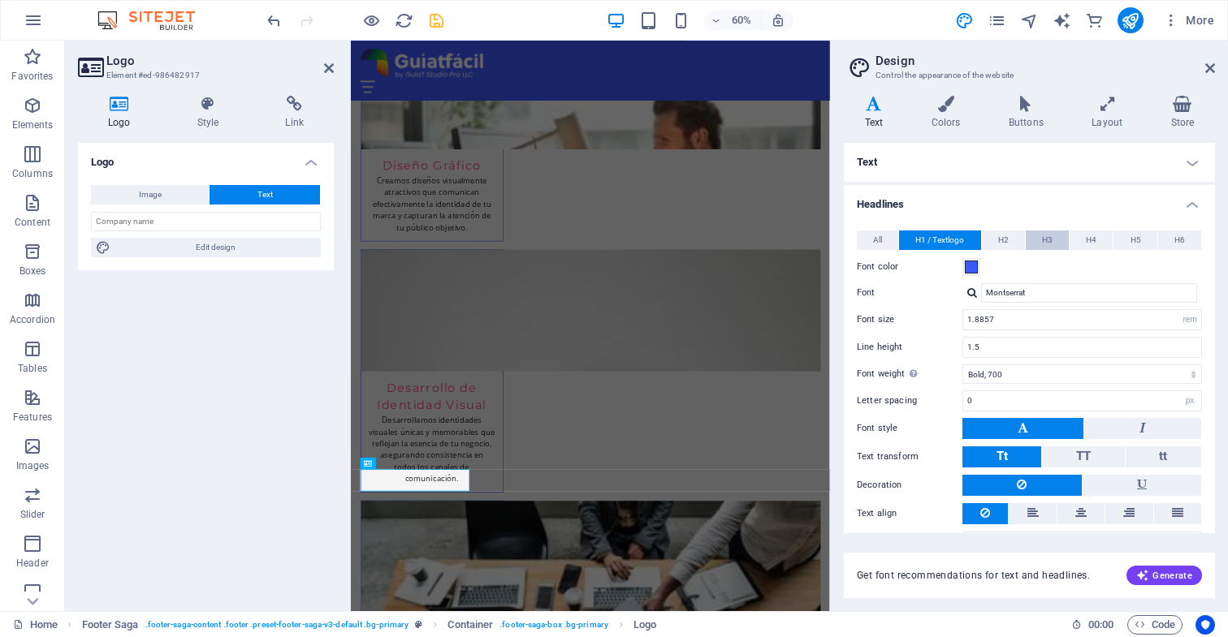
click at [1047, 238] on span "H3" at bounding box center [1047, 240] width 11 height 19
click at [416, 464] on icon at bounding box center [417, 464] width 6 height 11
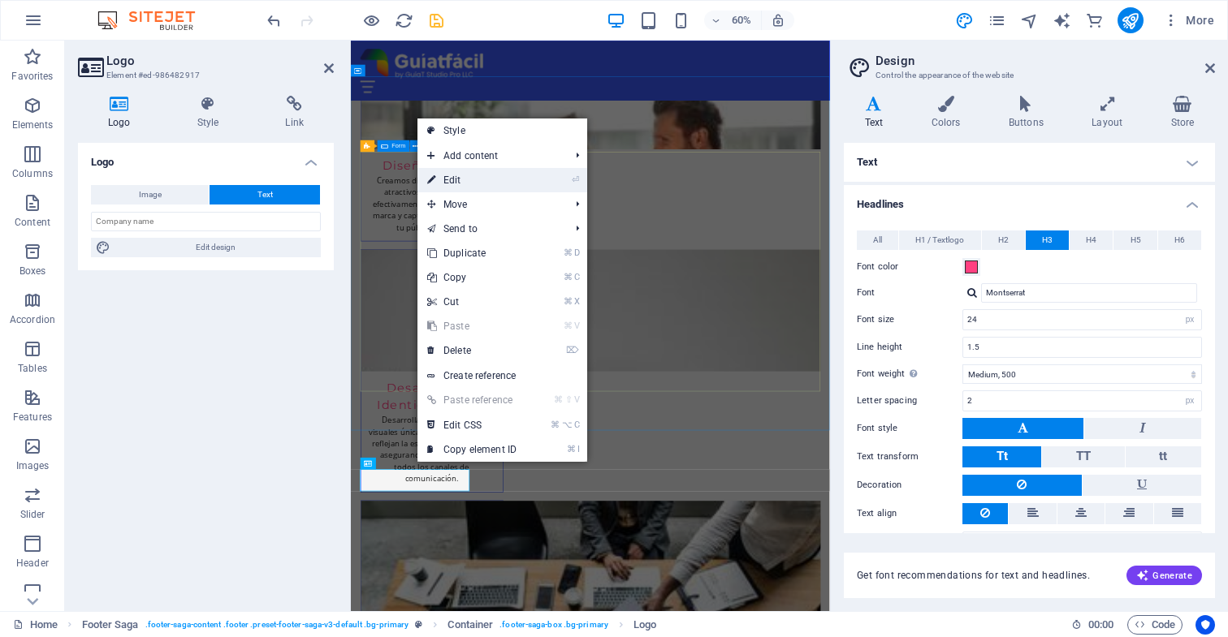
click at [460, 180] on link "⏎ Edit" at bounding box center [471, 180] width 109 height 24
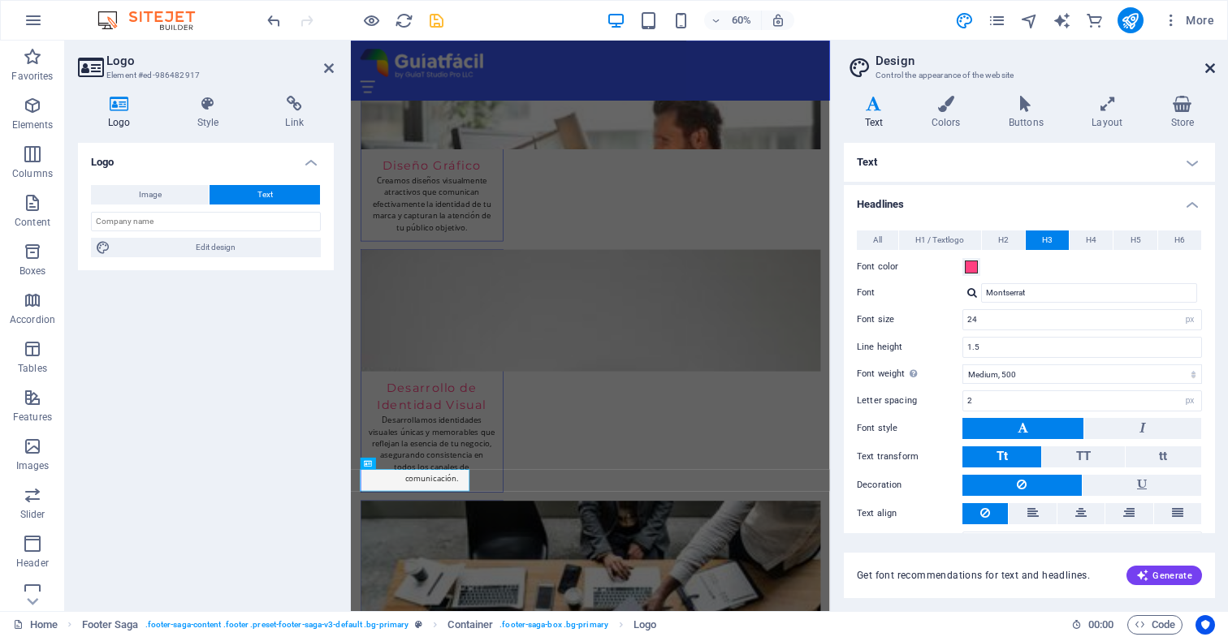
click at [1209, 68] on icon at bounding box center [1210, 68] width 10 height 13
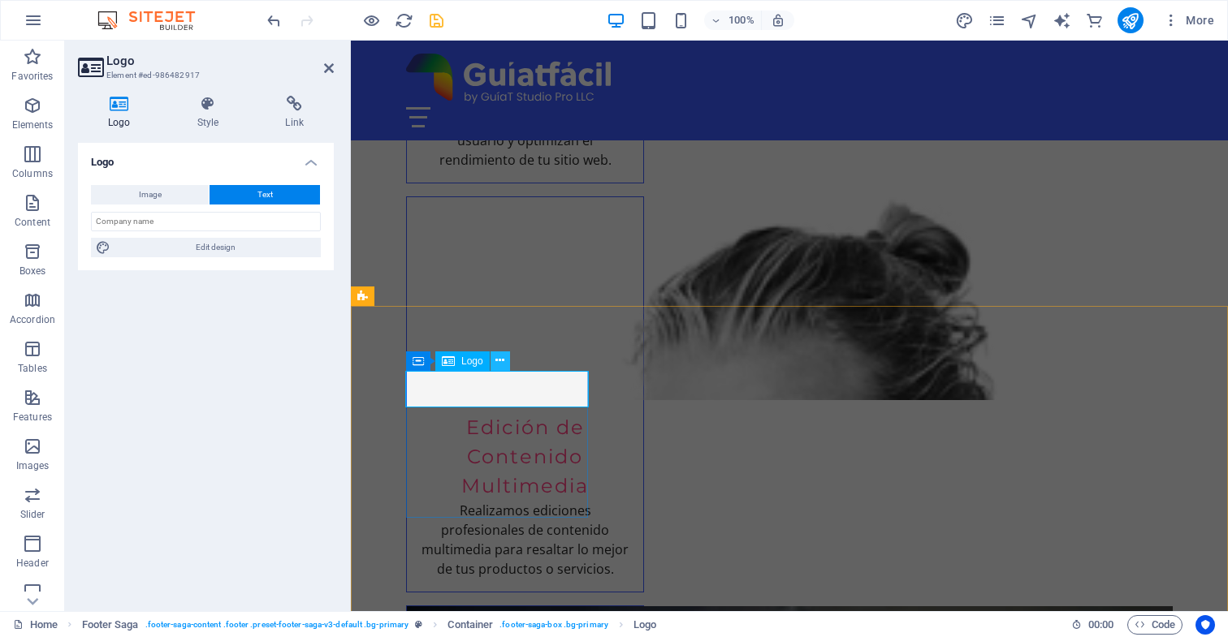
click at [499, 361] on icon at bounding box center [499, 360] width 9 height 17
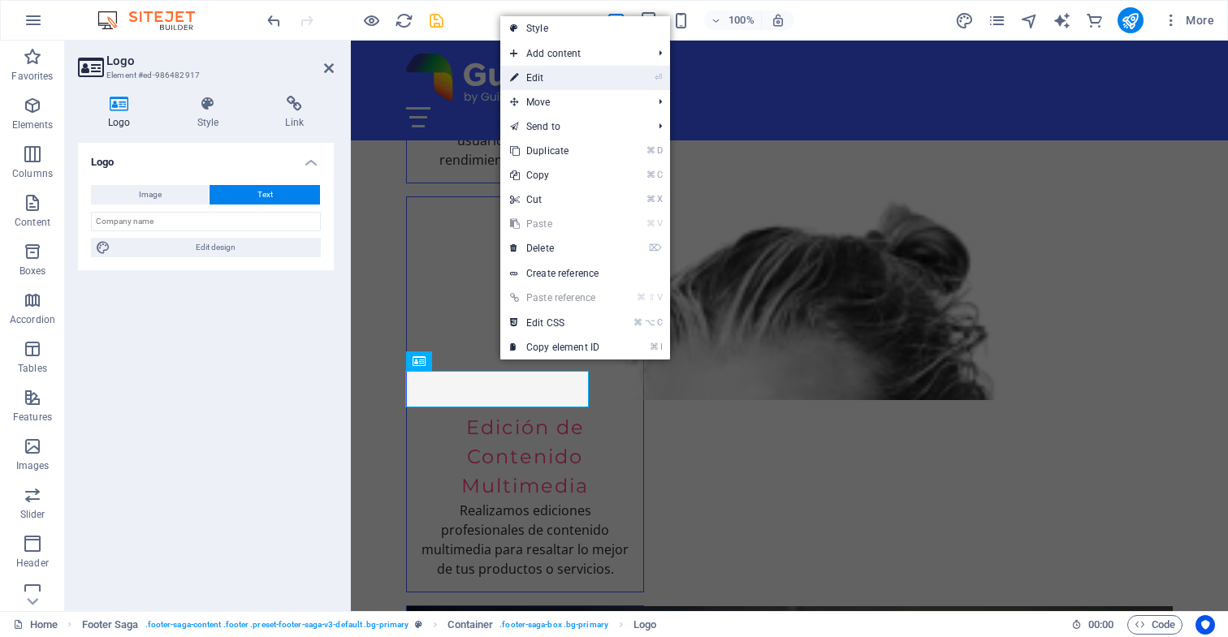
click at [609, 77] on link "⏎ Edit" at bounding box center [554, 78] width 109 height 24
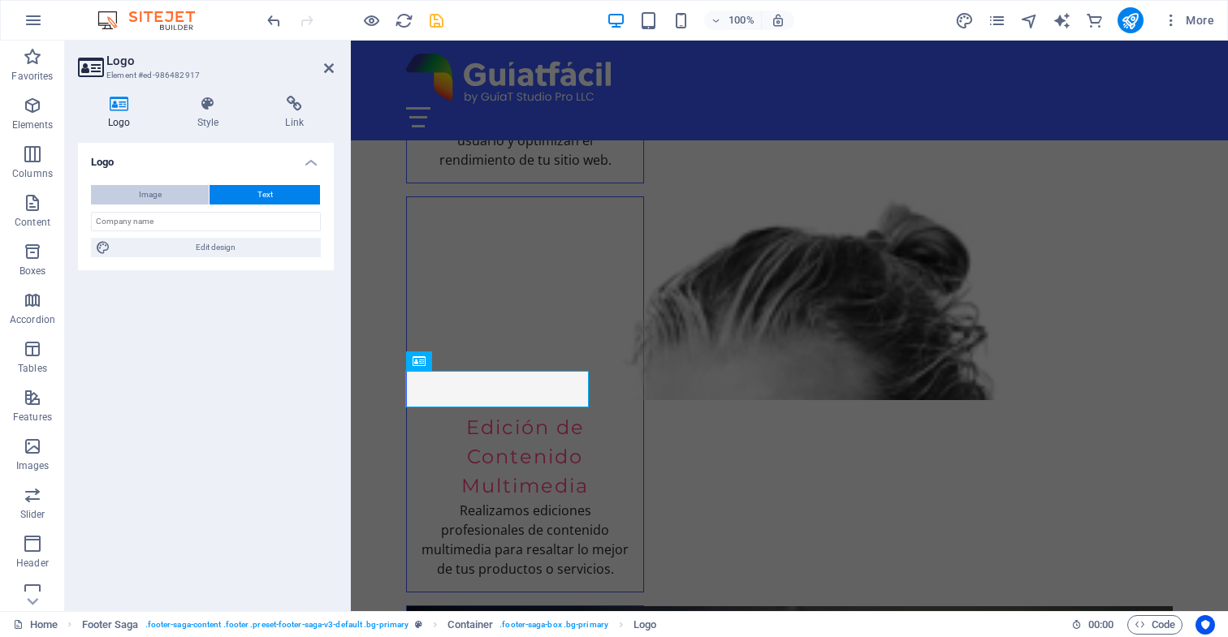
click at [171, 193] on button "Image" at bounding box center [150, 194] width 118 height 19
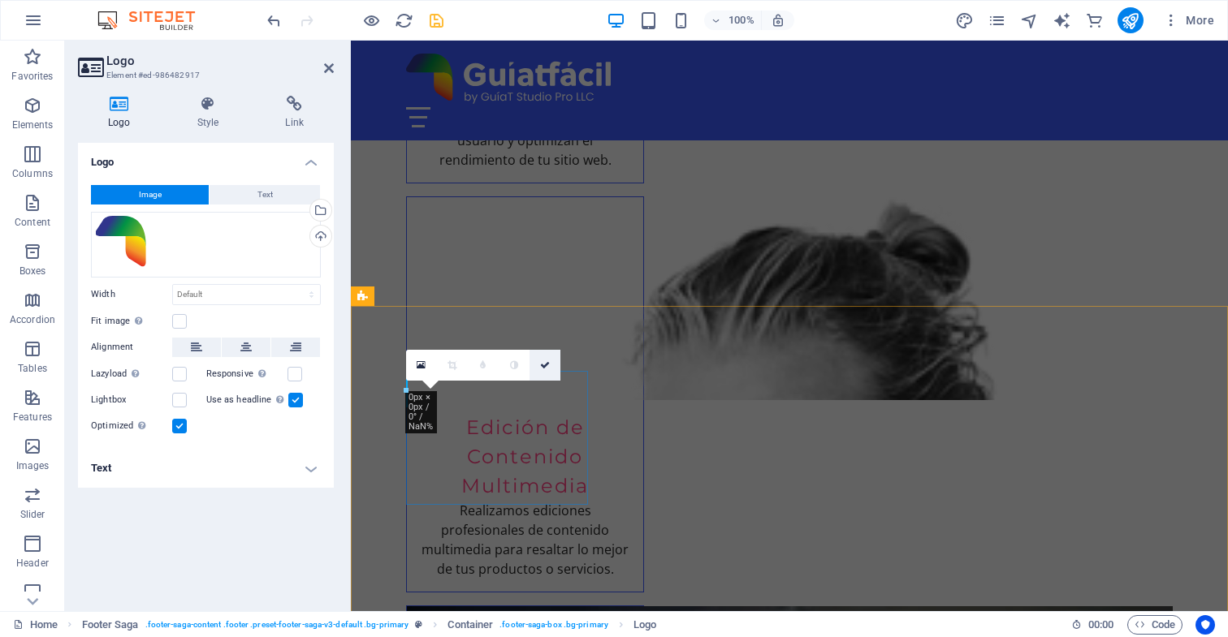
click at [543, 367] on icon at bounding box center [545, 365] width 10 height 10
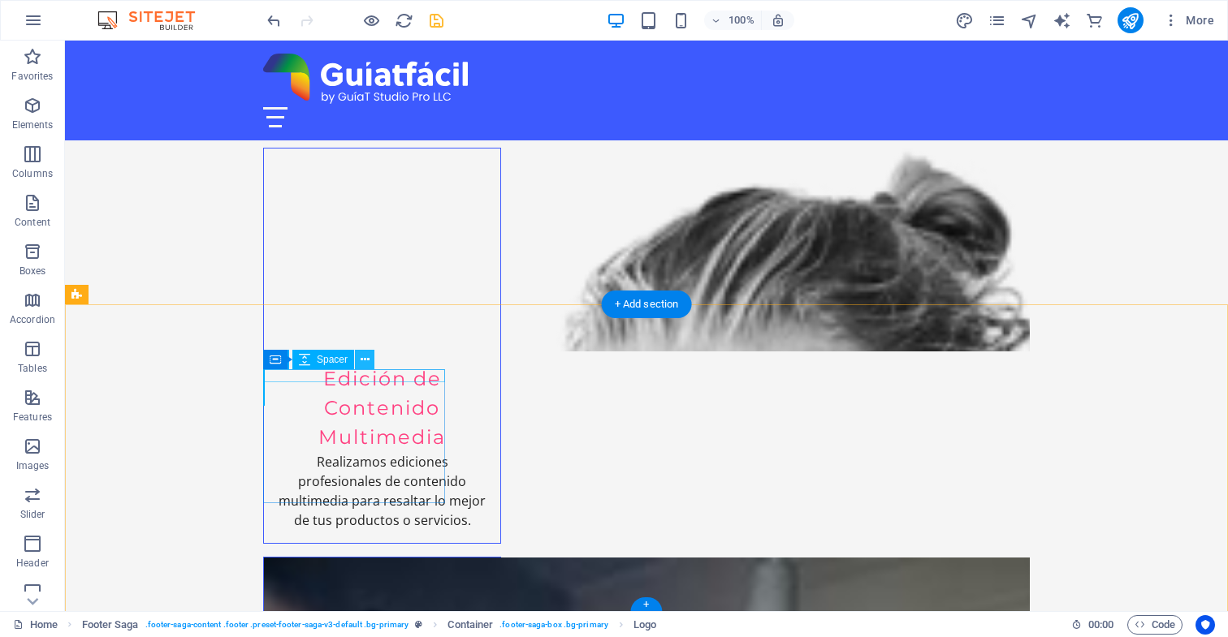
click at [365, 361] on icon at bounding box center [364, 360] width 9 height 17
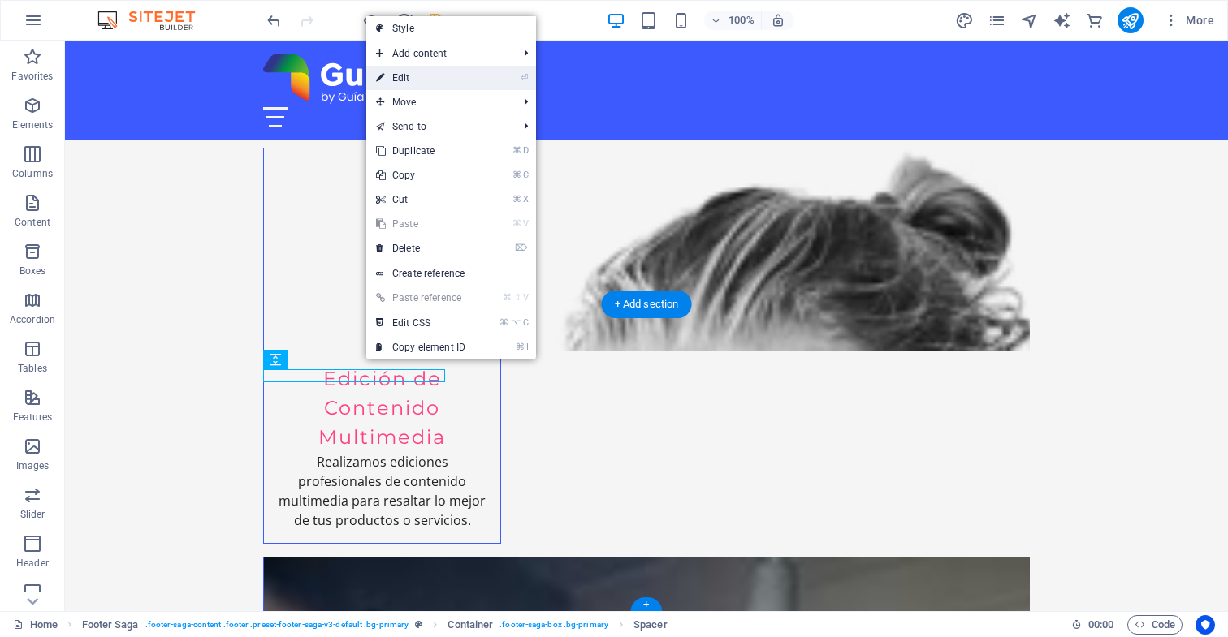
click at [423, 79] on link "⏎ Edit" at bounding box center [420, 78] width 109 height 24
select select "px"
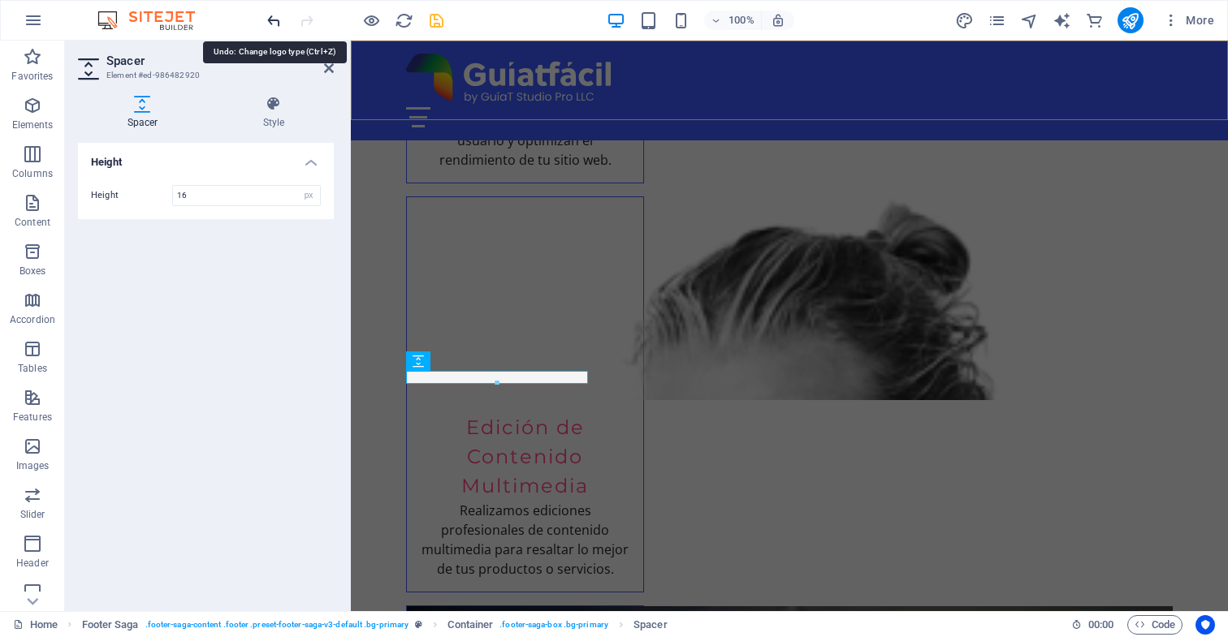
click at [275, 19] on icon "undo" at bounding box center [274, 20] width 19 height 19
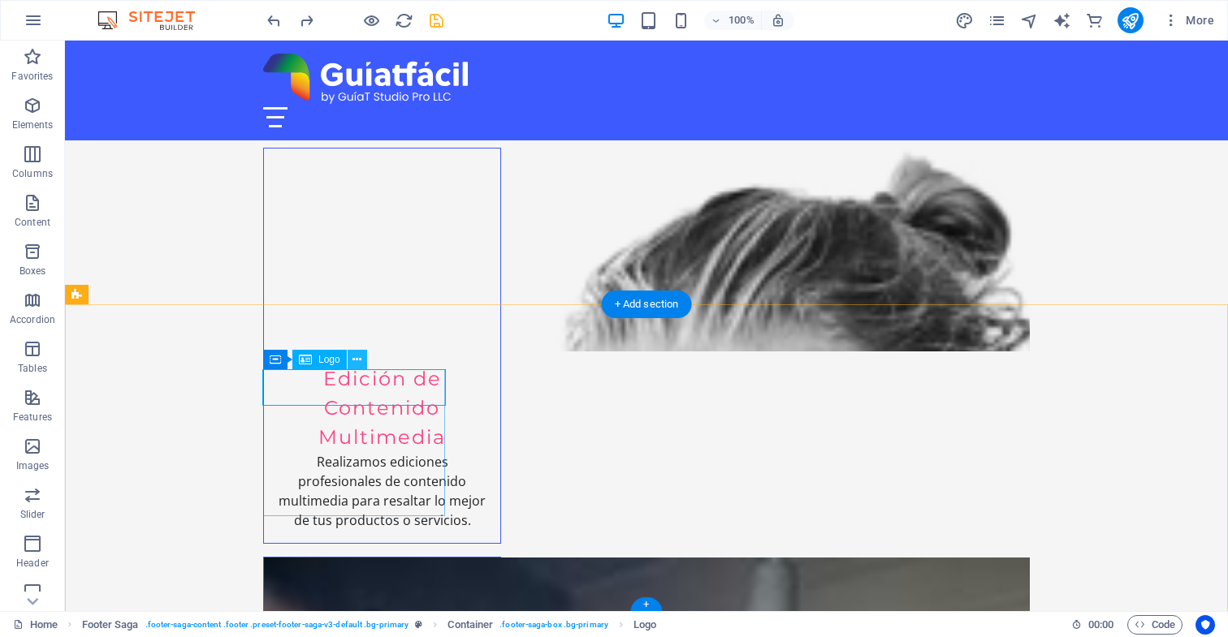
click at [359, 360] on icon at bounding box center [356, 360] width 9 height 17
click at [330, 361] on span "Logo" at bounding box center [329, 360] width 22 height 10
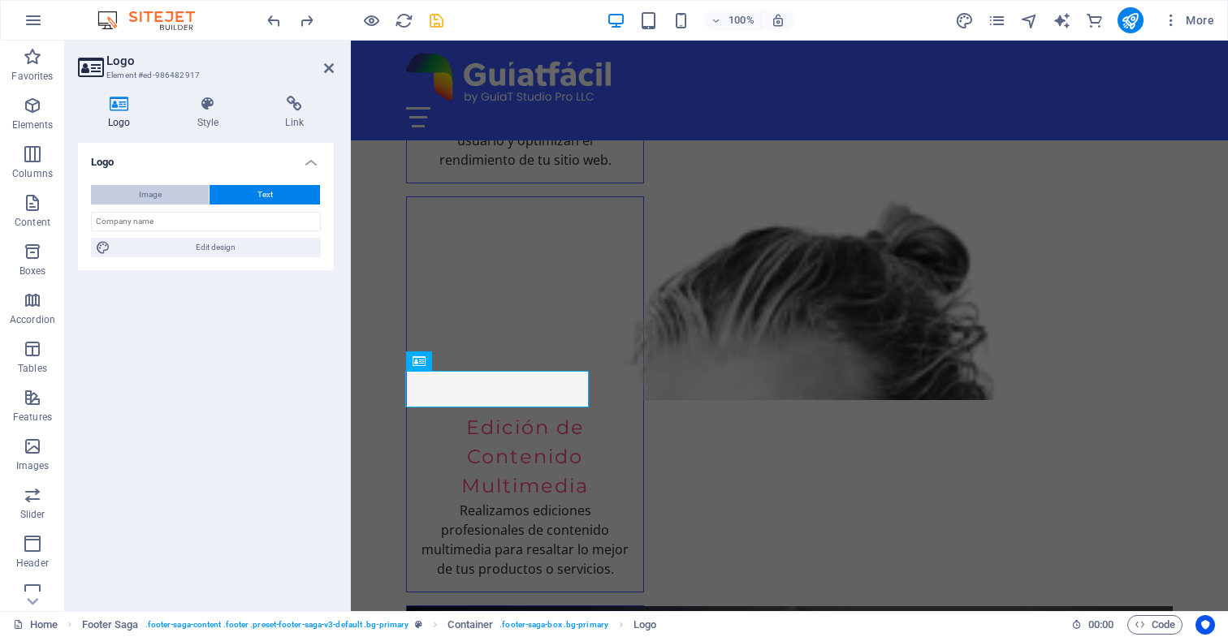
click at [163, 192] on button "Image" at bounding box center [150, 194] width 118 height 19
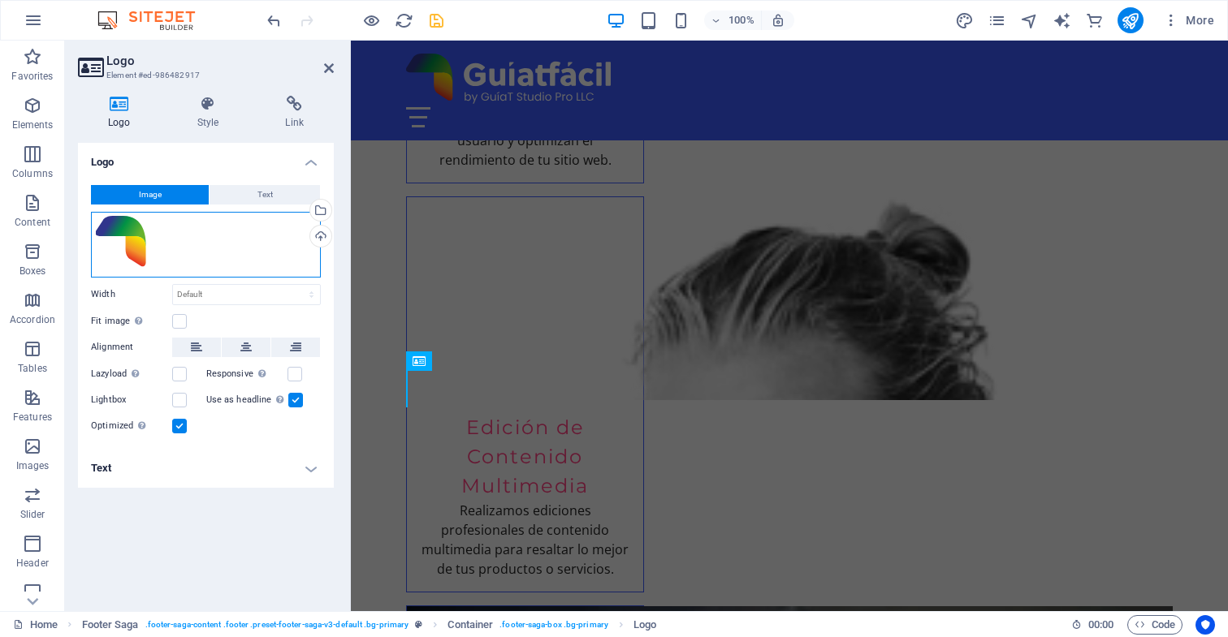
click at [216, 244] on div "Drag files here, click to choose files or select files from Files or our free s…" at bounding box center [206, 245] width 230 height 66
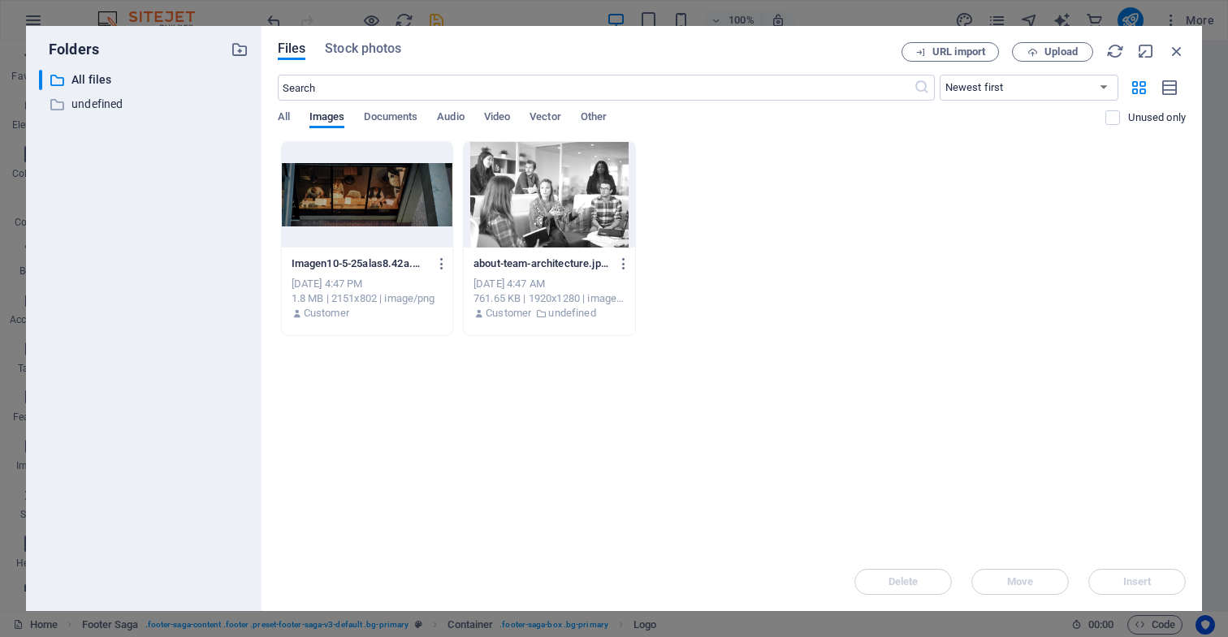
click at [216, 244] on div "​ All files All files ​ undefined undefined" at bounding box center [143, 334] width 209 height 529
click at [1177, 50] on icon "button" at bounding box center [1177, 51] width 18 height 18
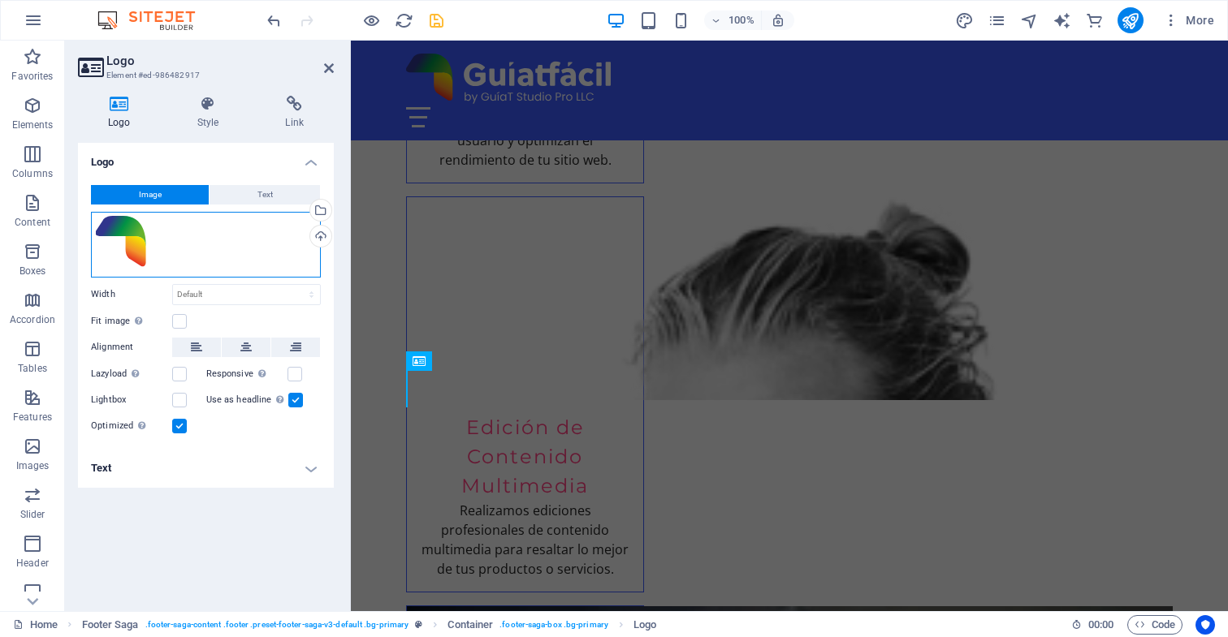
click at [169, 246] on div "Drag files here, click to choose files or select files from Files or our free s…" at bounding box center [206, 245] width 230 height 66
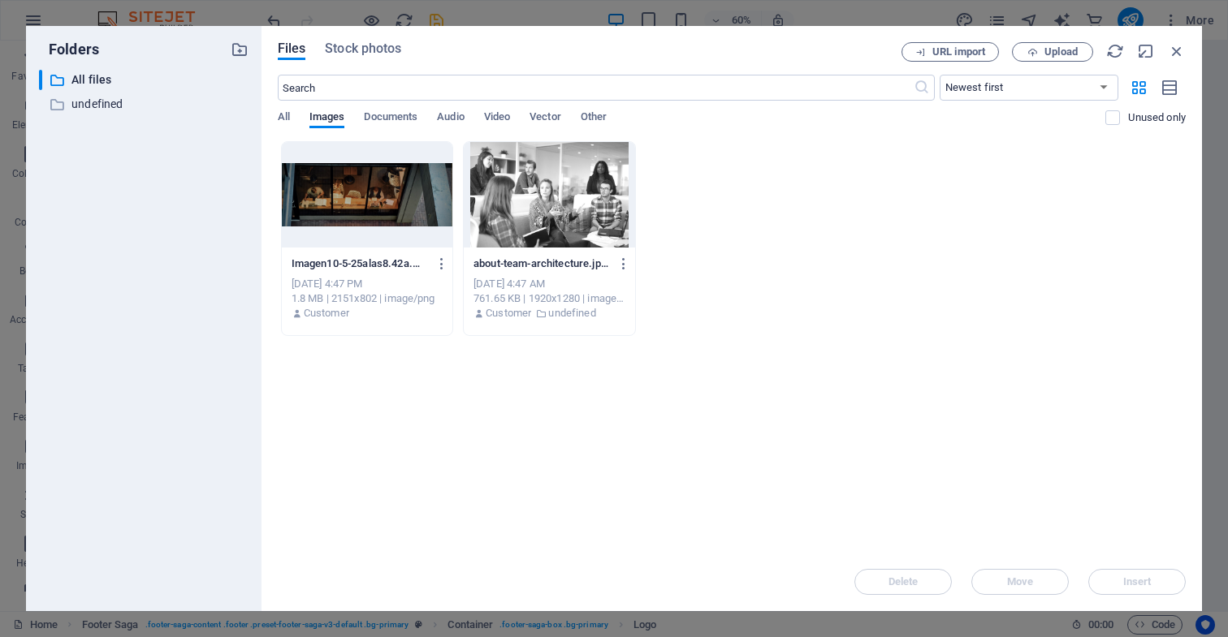
click at [169, 246] on div "​ All files All files ​ undefined undefined" at bounding box center [143, 334] width 209 height 529
click at [1175, 53] on icon "button" at bounding box center [1177, 51] width 18 height 18
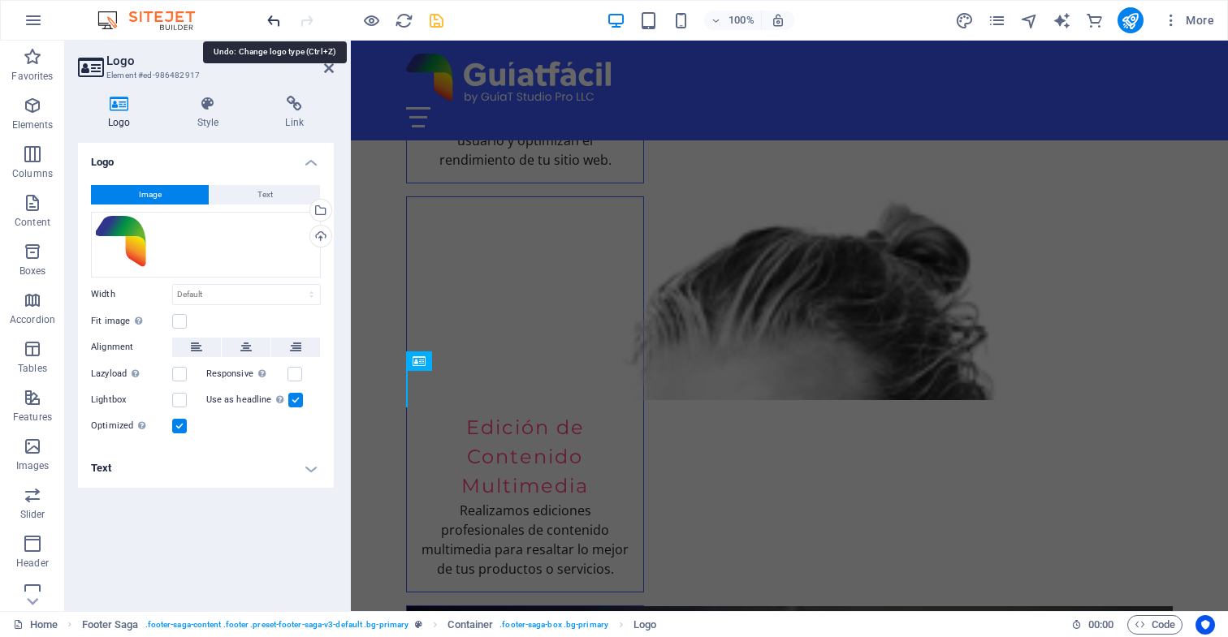
click at [274, 21] on icon "undo" at bounding box center [274, 20] width 19 height 19
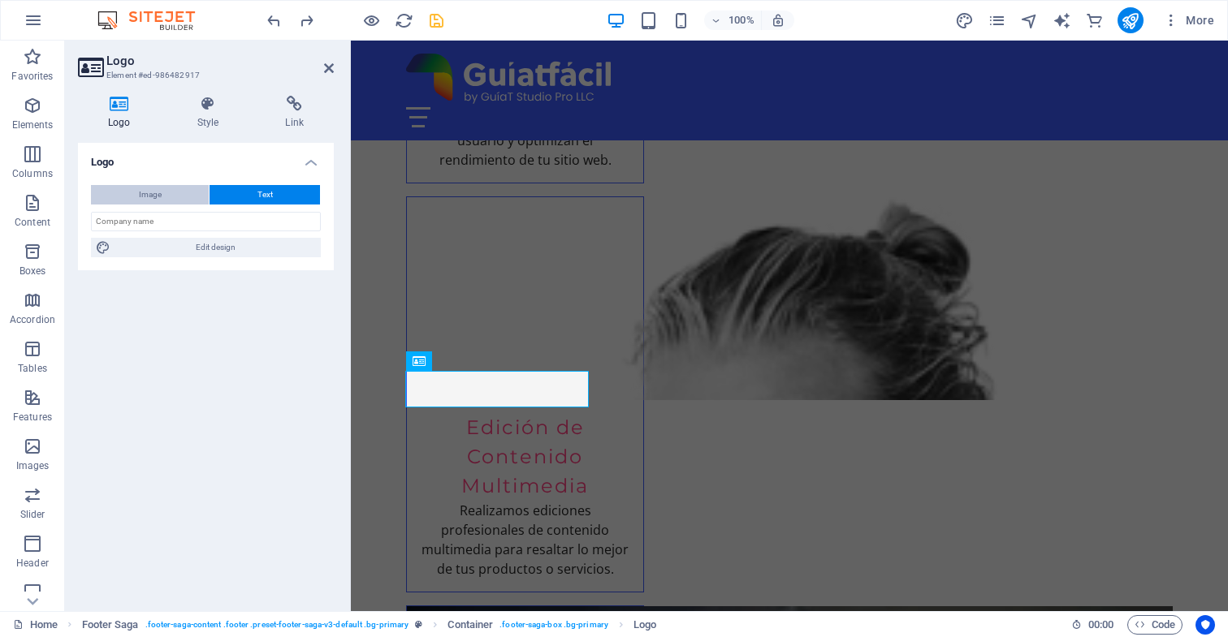
click at [162, 192] on button "Image" at bounding box center [150, 194] width 118 height 19
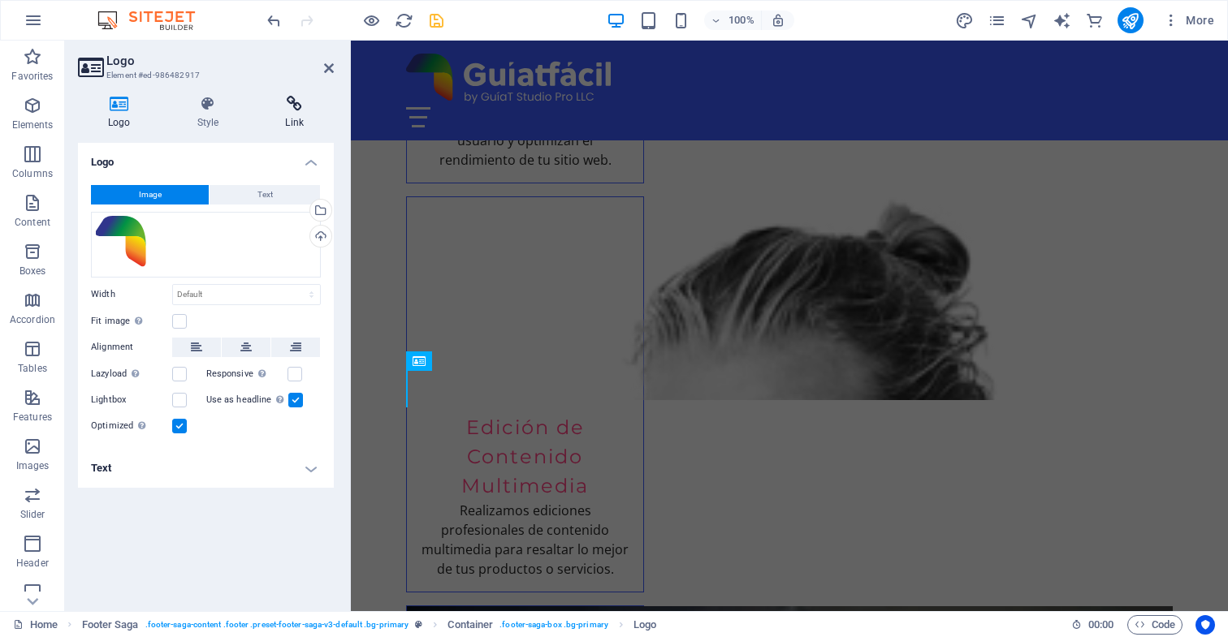
click at [294, 107] on icon at bounding box center [294, 104] width 79 height 16
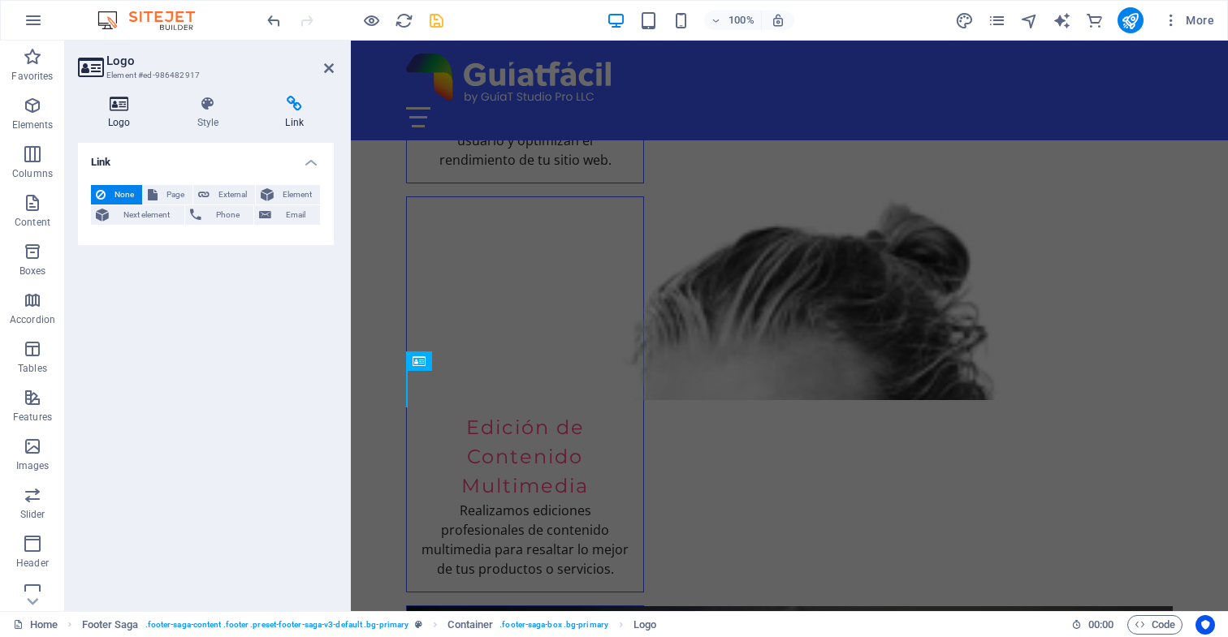
click at [120, 107] on icon at bounding box center [119, 104] width 83 height 16
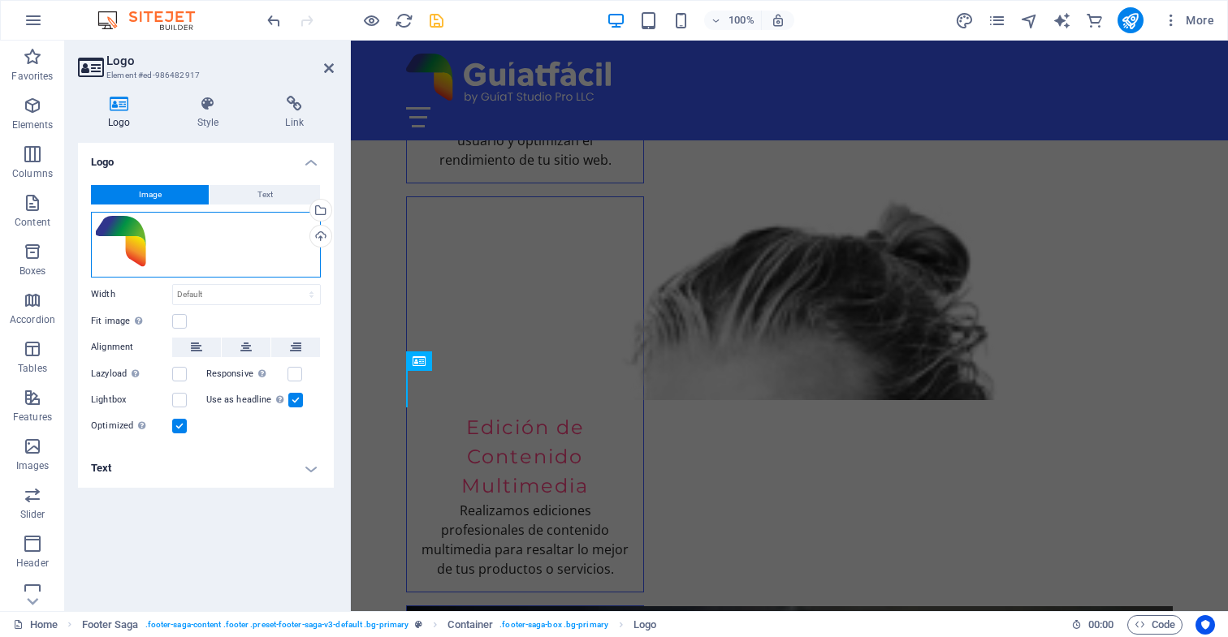
click at [198, 246] on div "Drag files here, click to choose files or select files from Files or our free s…" at bounding box center [206, 245] width 230 height 66
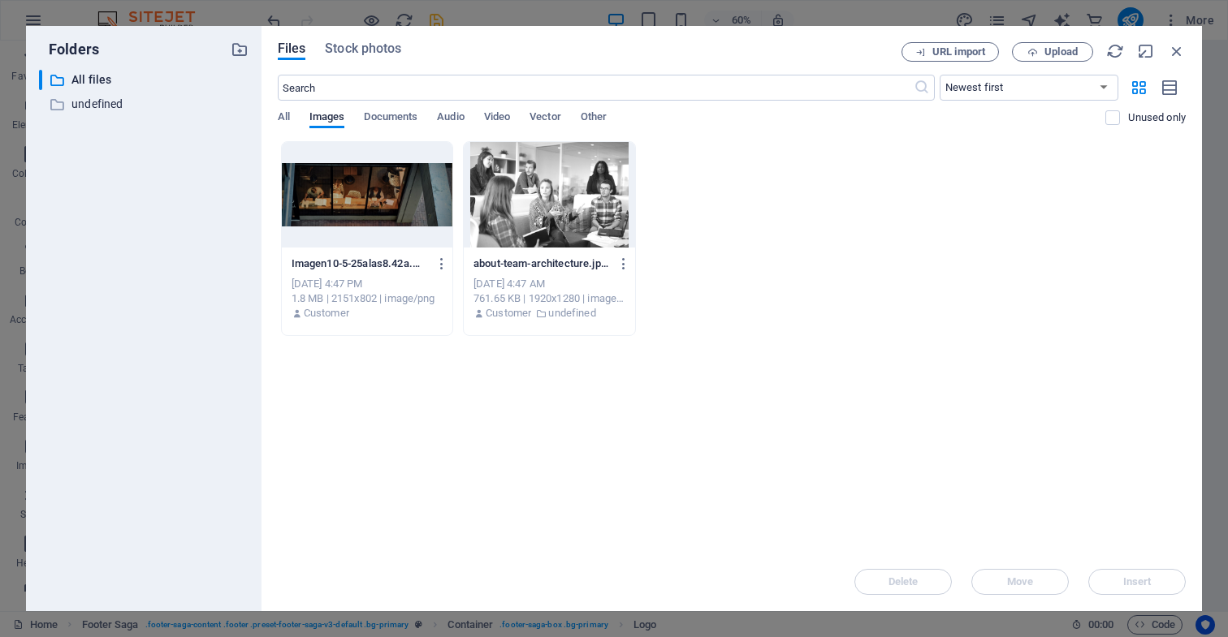
click at [198, 246] on div "​ All files All files ​ undefined undefined" at bounding box center [143, 334] width 209 height 529
click at [280, 119] on span "All" at bounding box center [284, 118] width 12 height 23
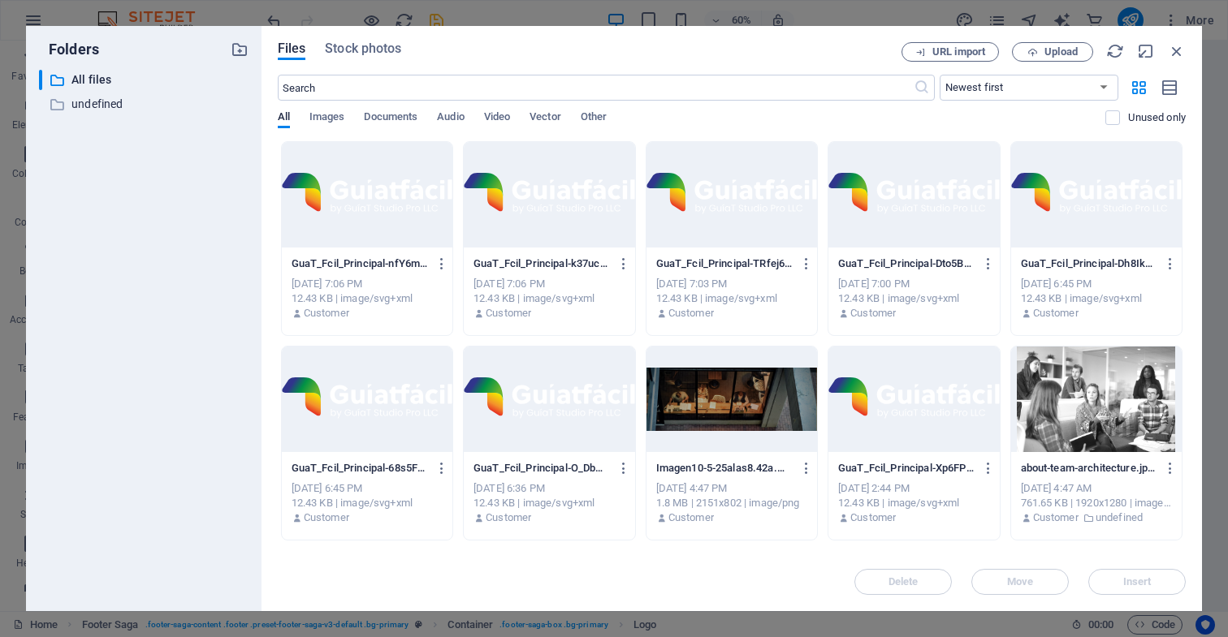
click at [937, 416] on div at bounding box center [913, 400] width 171 height 106
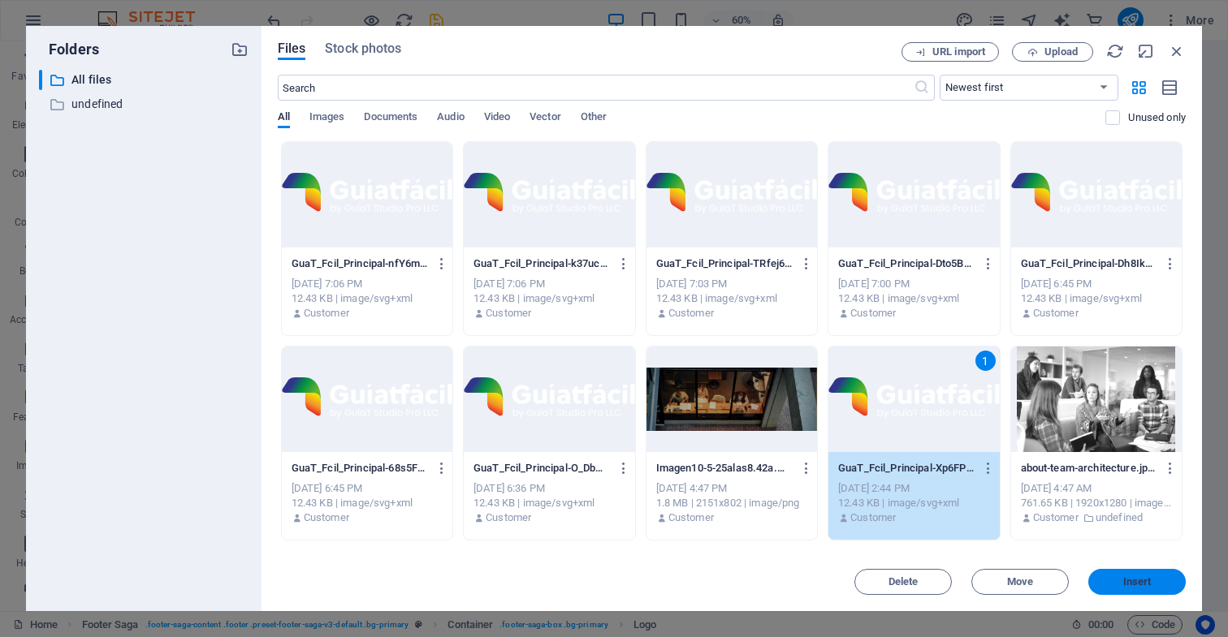
click at [1143, 582] on span "Insert" at bounding box center [1137, 582] width 28 height 10
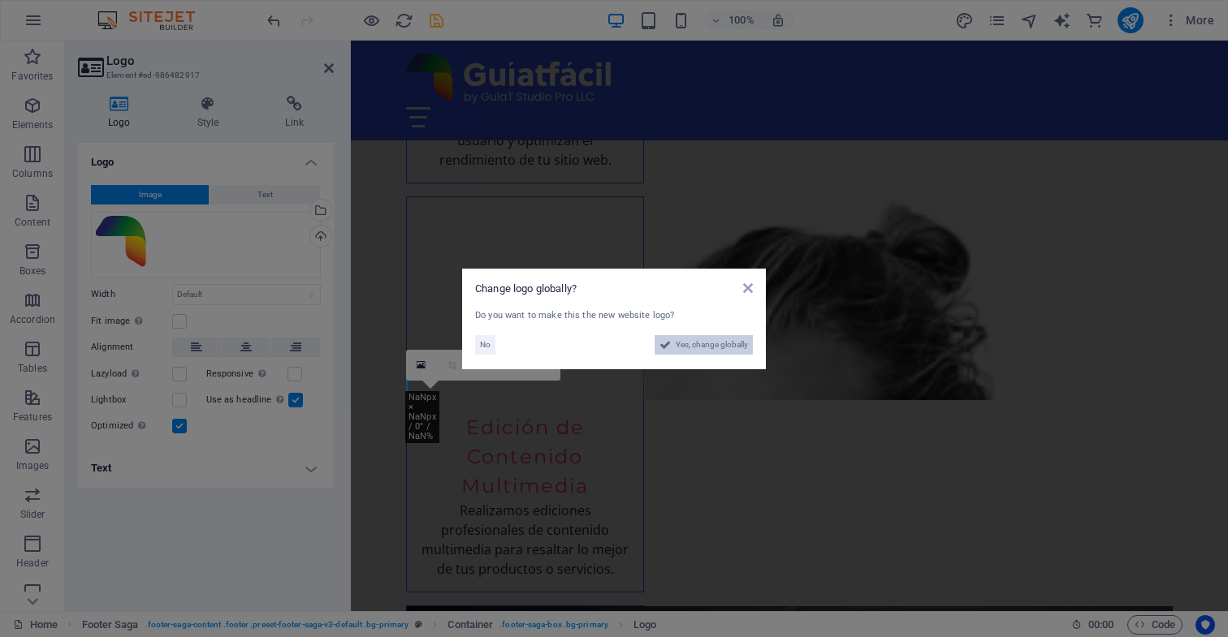
click at [703, 344] on span "Yes, change globally" at bounding box center [712, 344] width 72 height 19
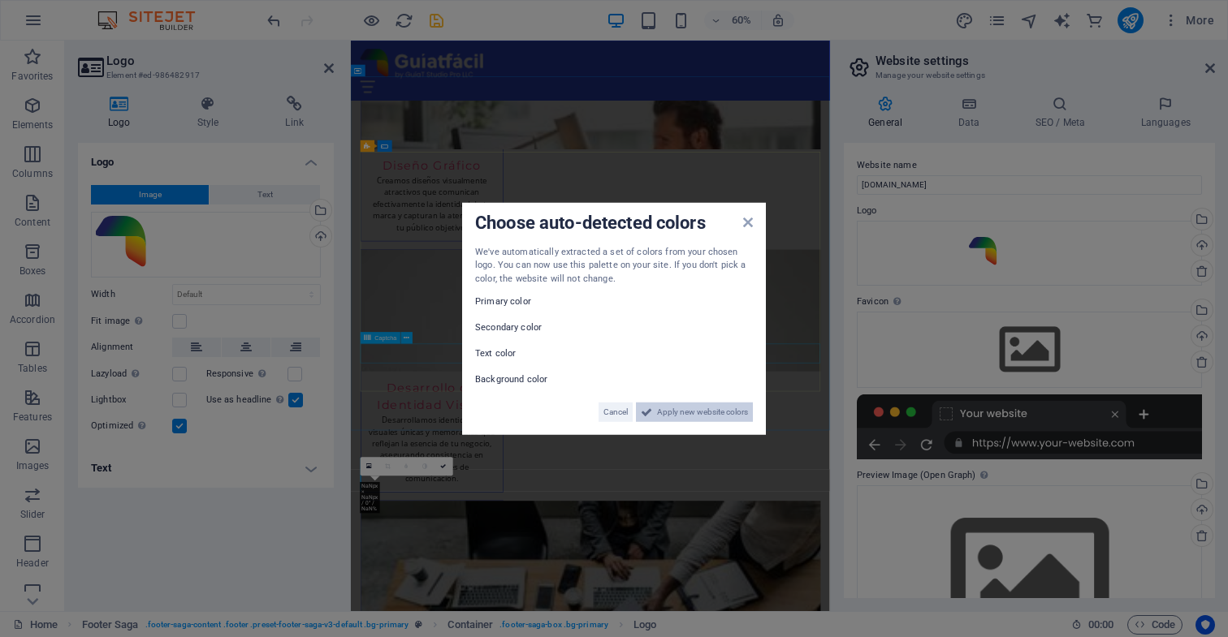
click at [669, 410] on span "Apply new website colors" at bounding box center [702, 412] width 91 height 19
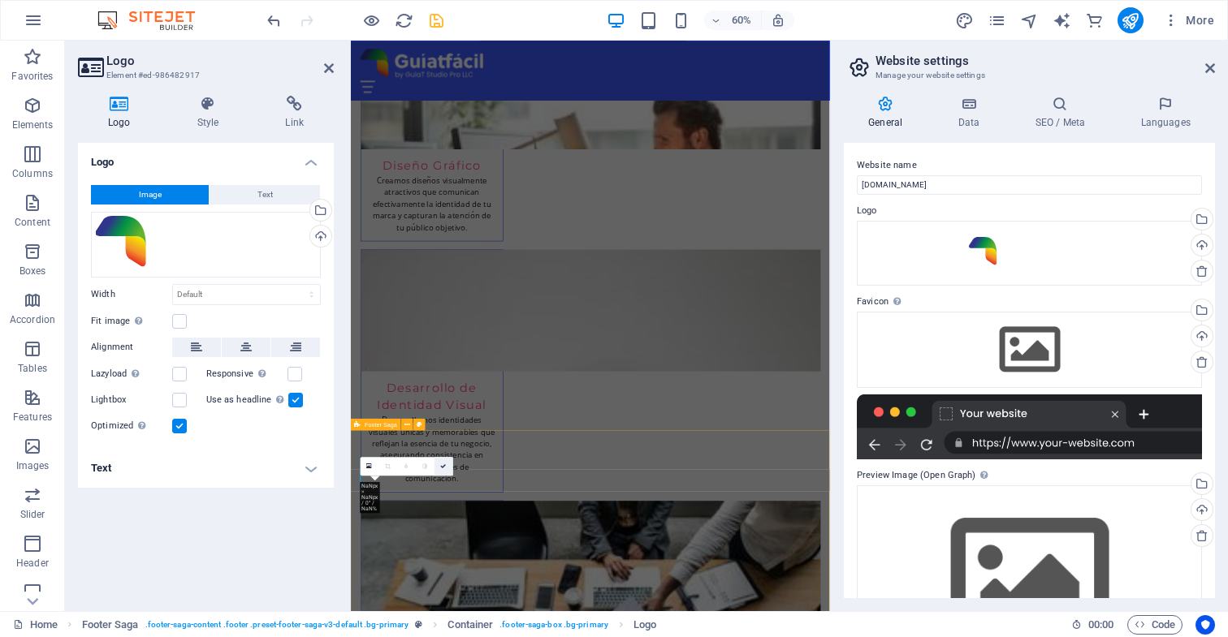
click at [443, 466] on icon at bounding box center [444, 467] width 6 height 6
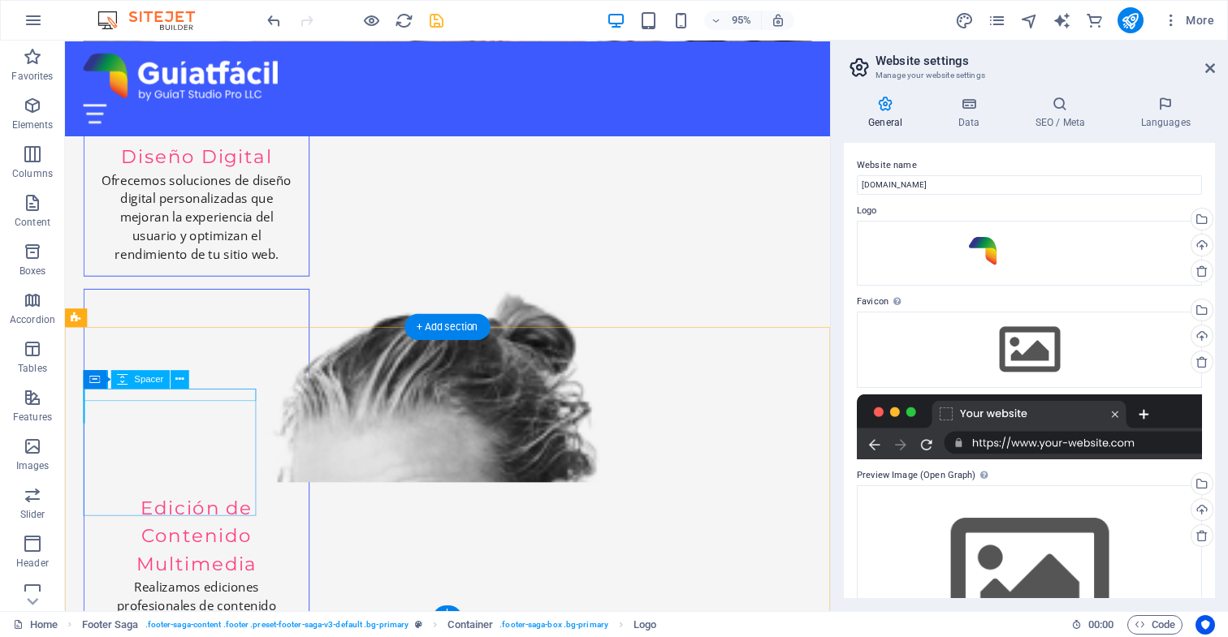
scroll to position [3231, 0]
click at [178, 382] on icon at bounding box center [179, 381] width 8 height 16
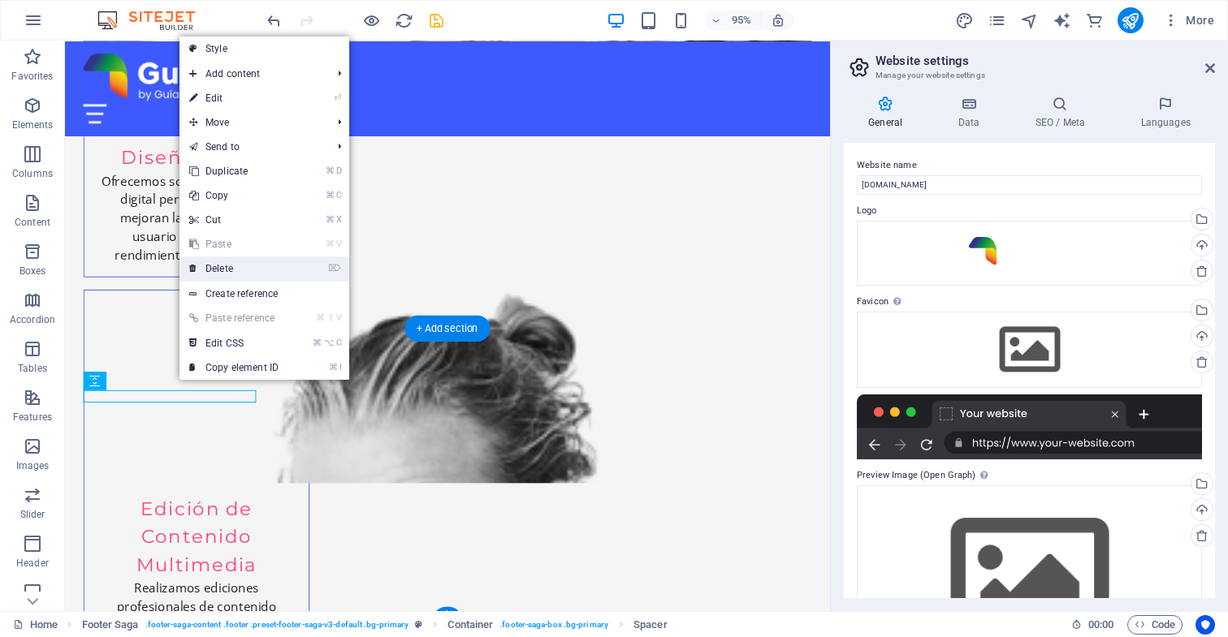
click at [248, 268] on link "⌦ Delete" at bounding box center [233, 269] width 109 height 24
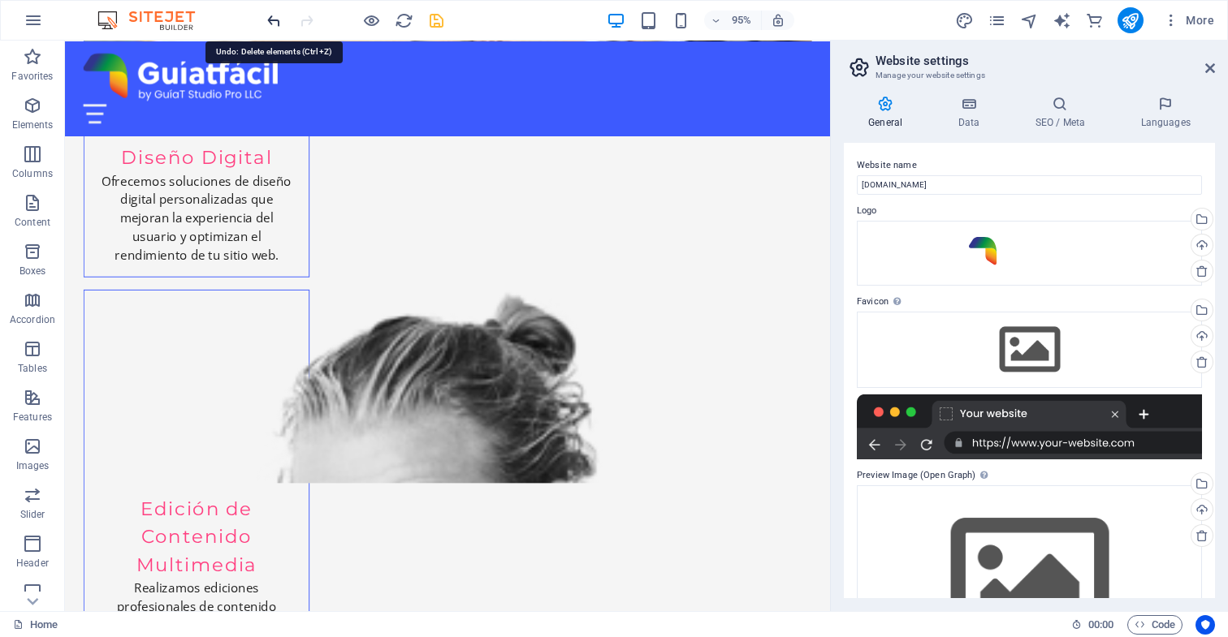
click at [270, 19] on icon "undo" at bounding box center [274, 20] width 19 height 19
click at [272, 19] on icon "undo" at bounding box center [274, 20] width 19 height 19
click at [1129, 21] on icon "publish" at bounding box center [1129, 20] width 19 height 19
checkbox input "false"
